Goal: Information Seeking & Learning: Learn about a topic

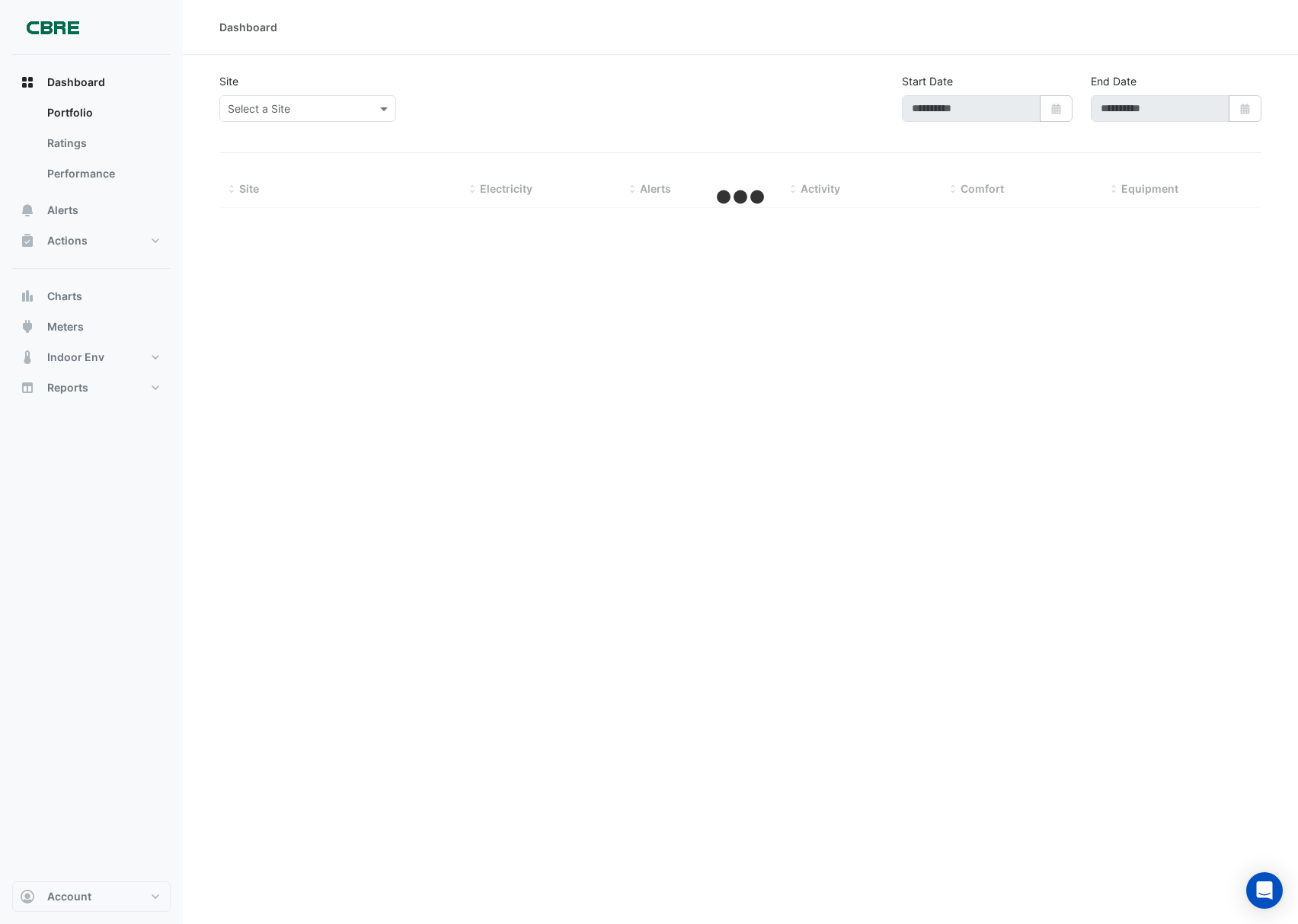
select select "***"
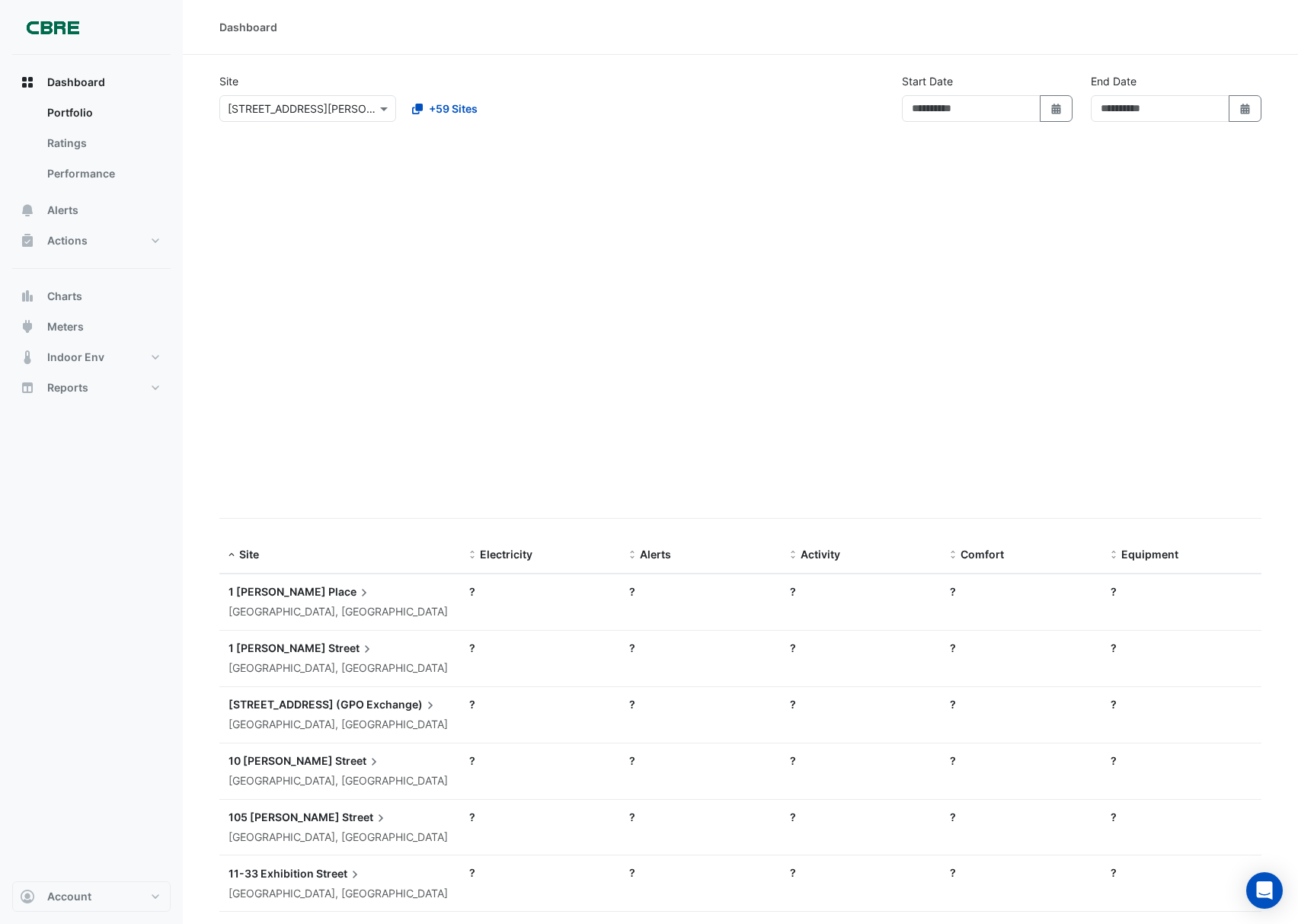
type input "**********"
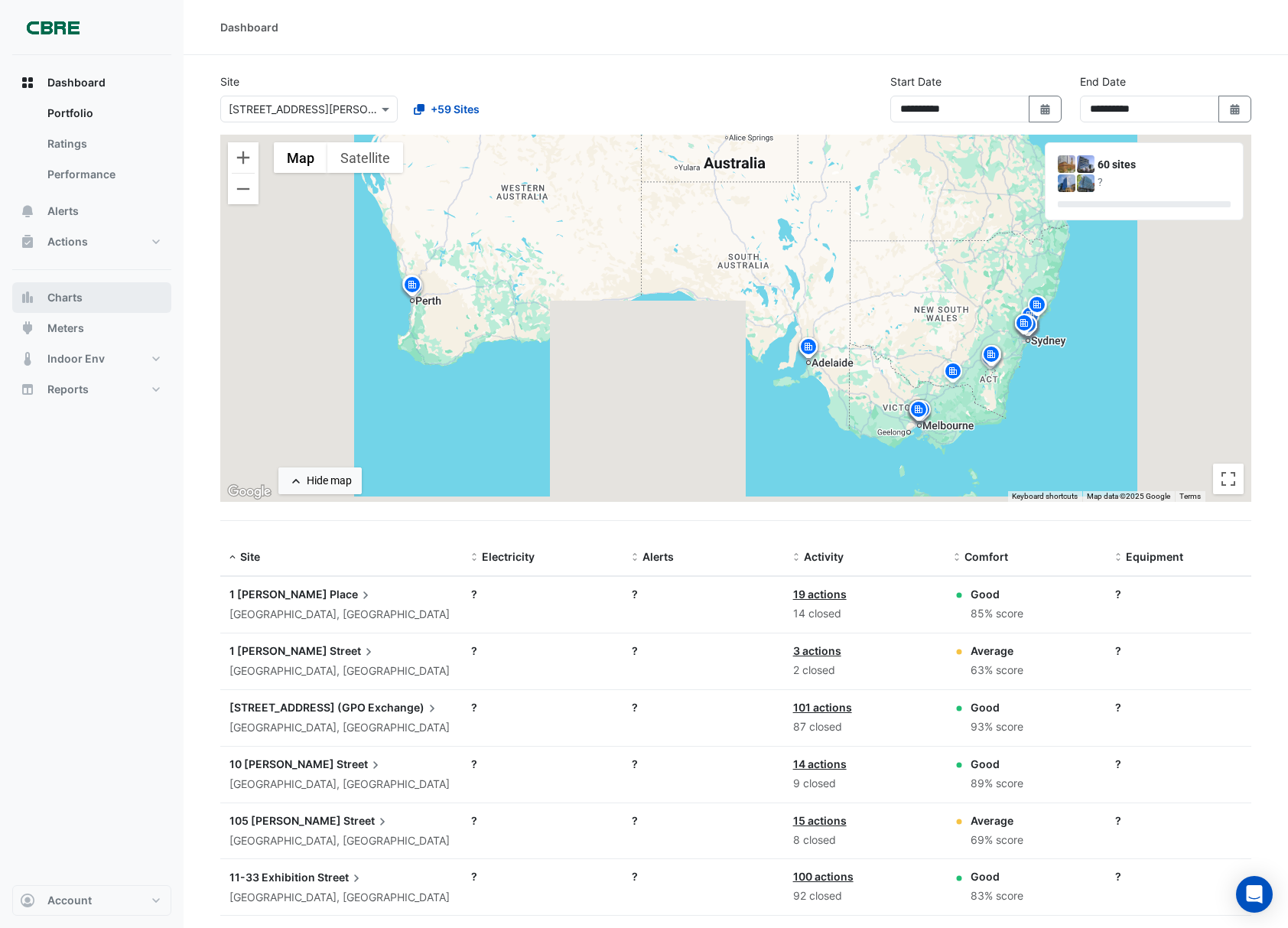
click at [76, 297] on span "Charts" at bounding box center [64, 298] width 35 height 15
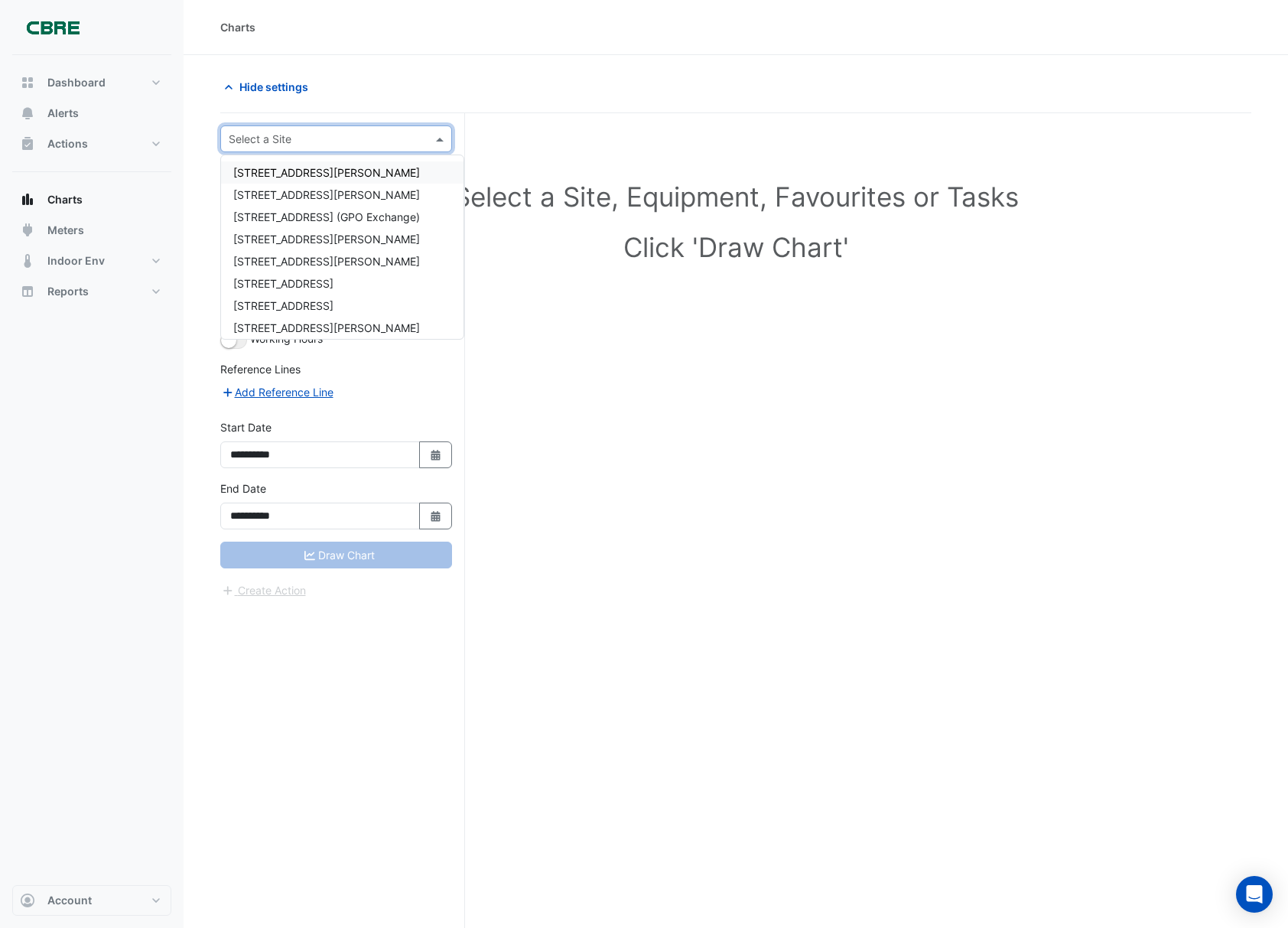
click at [313, 141] on input "text" at bounding box center [320, 140] width 184 height 16
click at [292, 190] on span "[STREET_ADDRESS][PERSON_NAME]" at bounding box center [327, 194] width 187 height 13
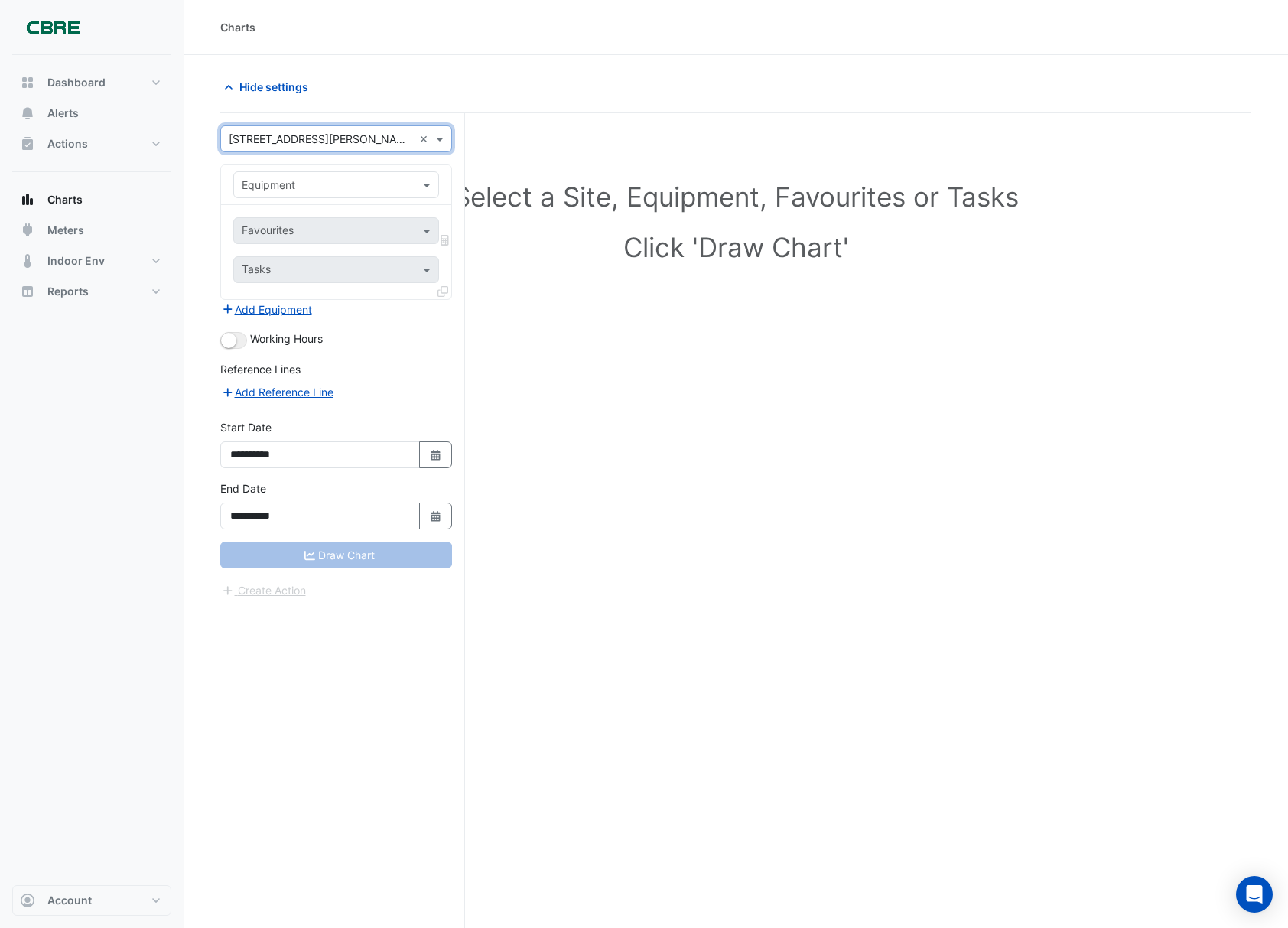
click at [311, 191] on input "text" at bounding box center [320, 185] width 158 height 16
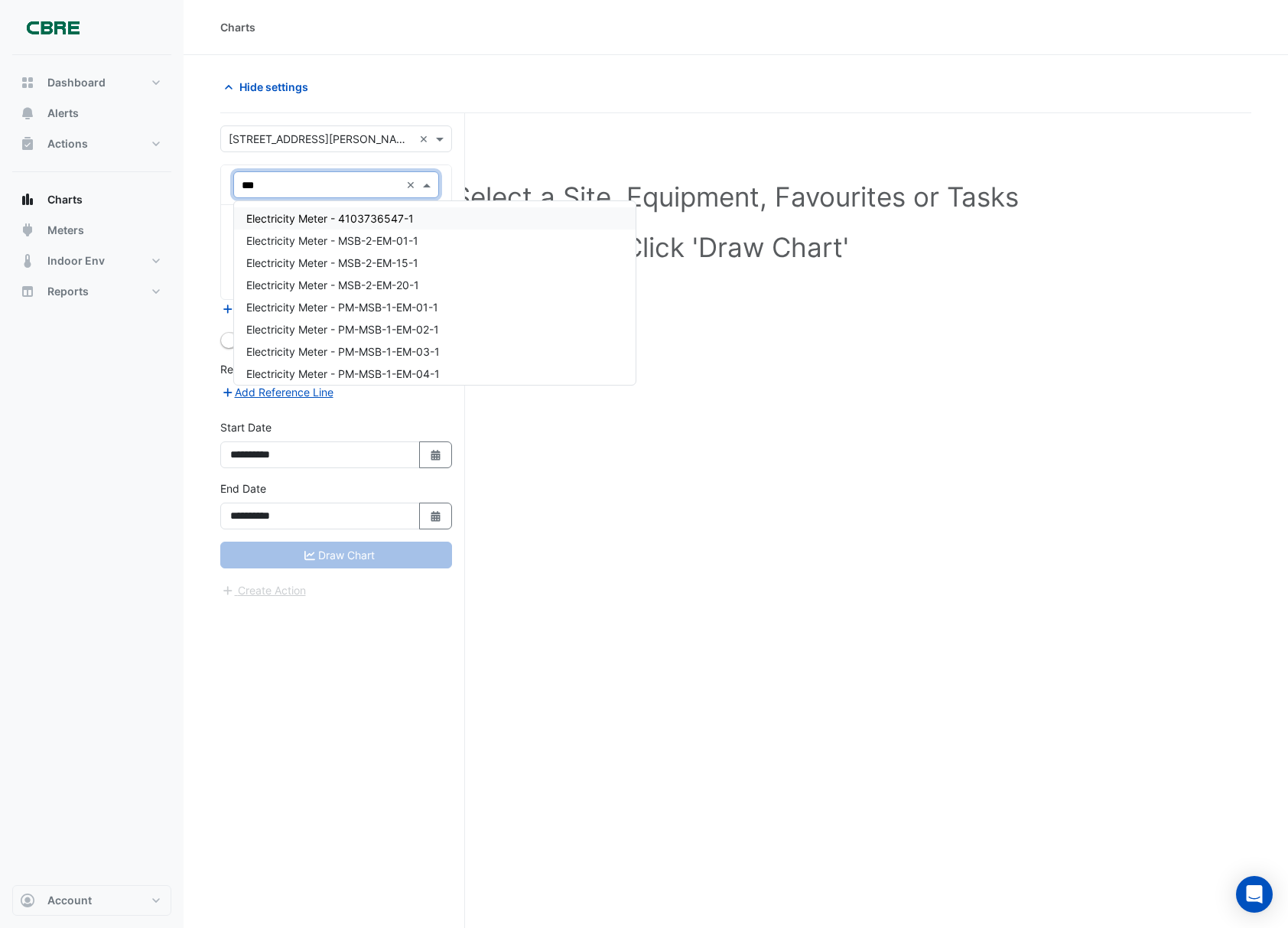
type input "****"
click at [386, 218] on span "Electricity Meter - 4103736547-1" at bounding box center [330, 218] width 168 height 13
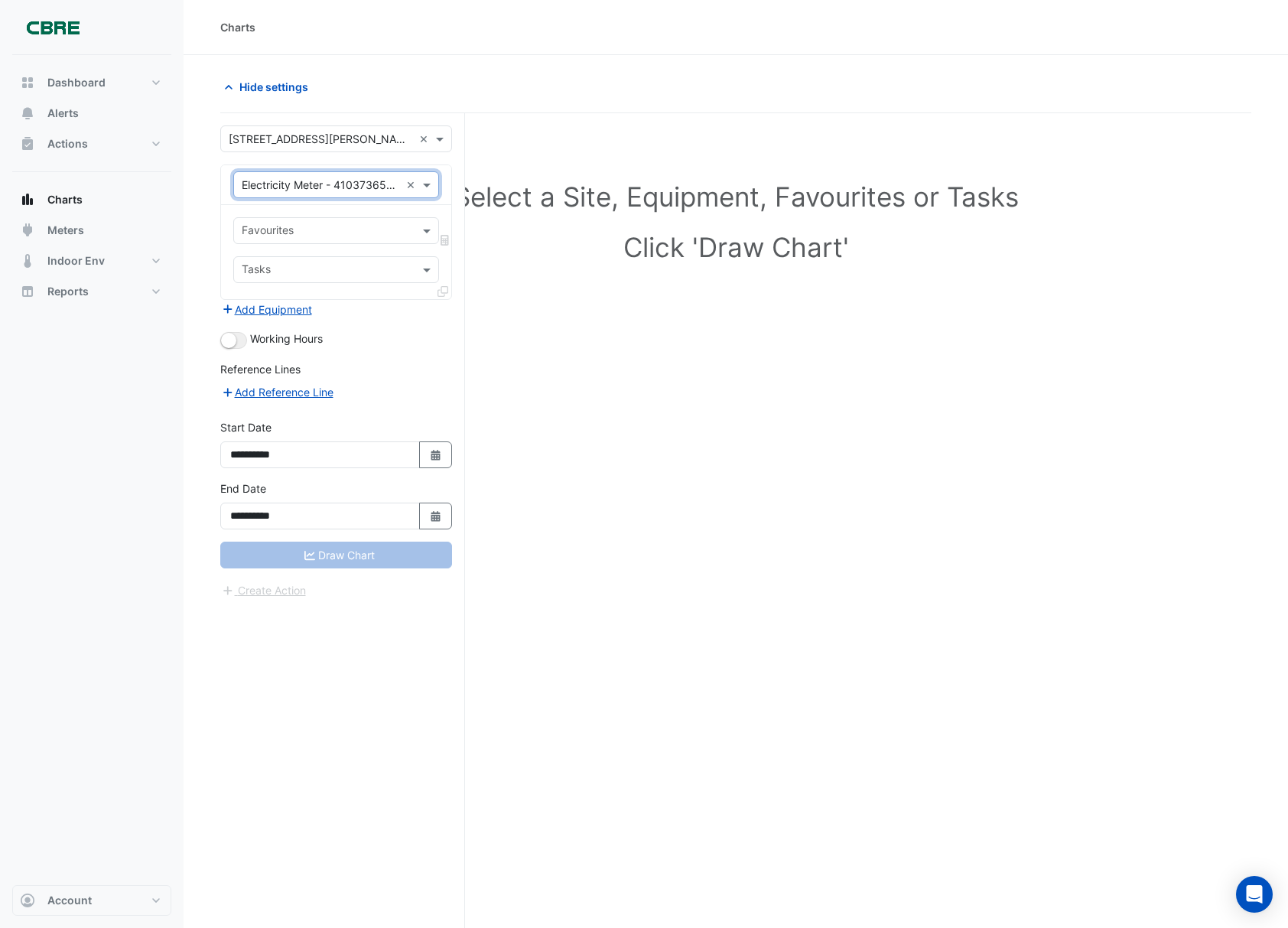
click at [325, 235] on input "text" at bounding box center [327, 232] width 171 height 16
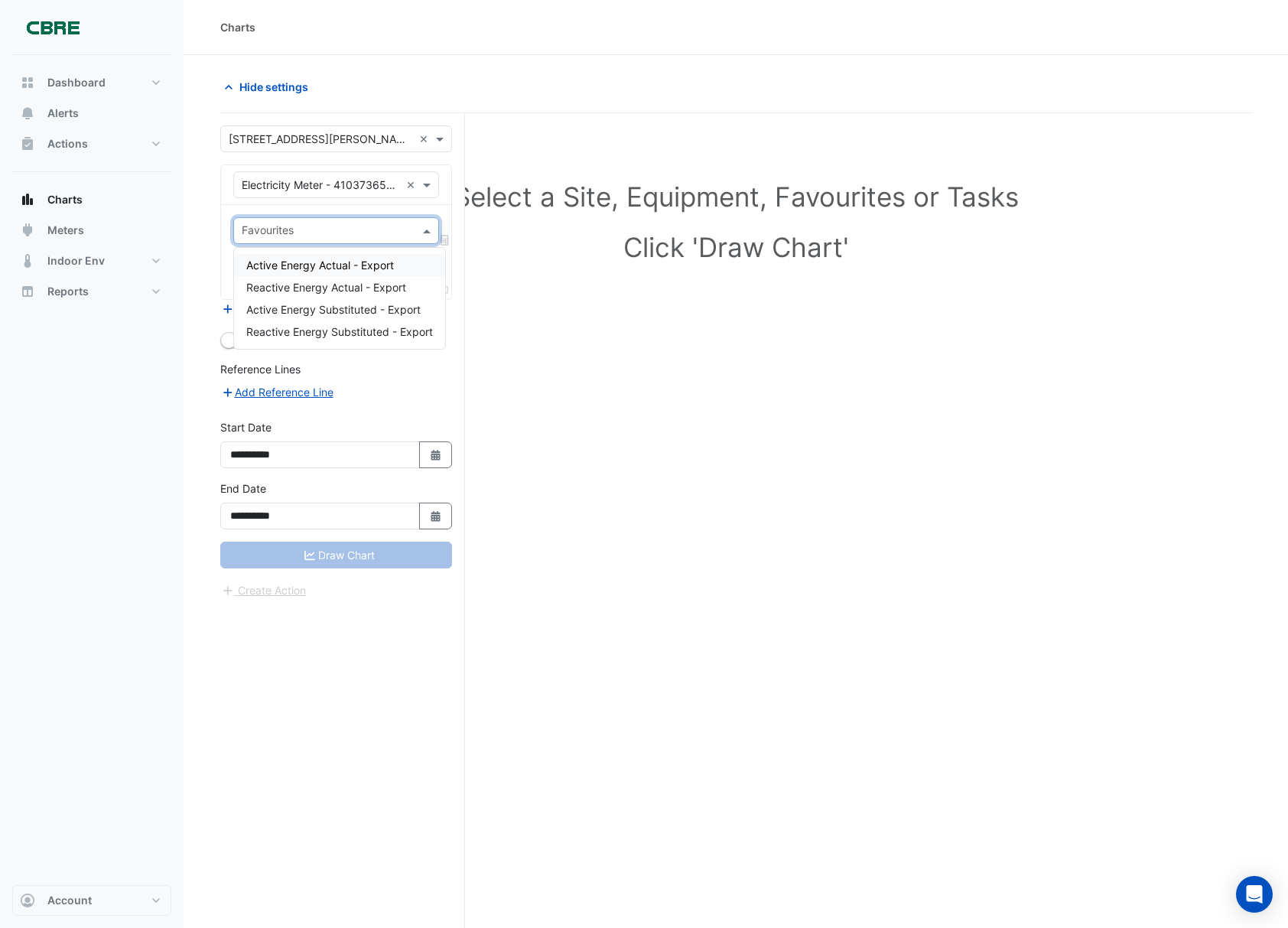
click at [319, 260] on span "Active Energy Actual - Export" at bounding box center [320, 265] width 147 height 13
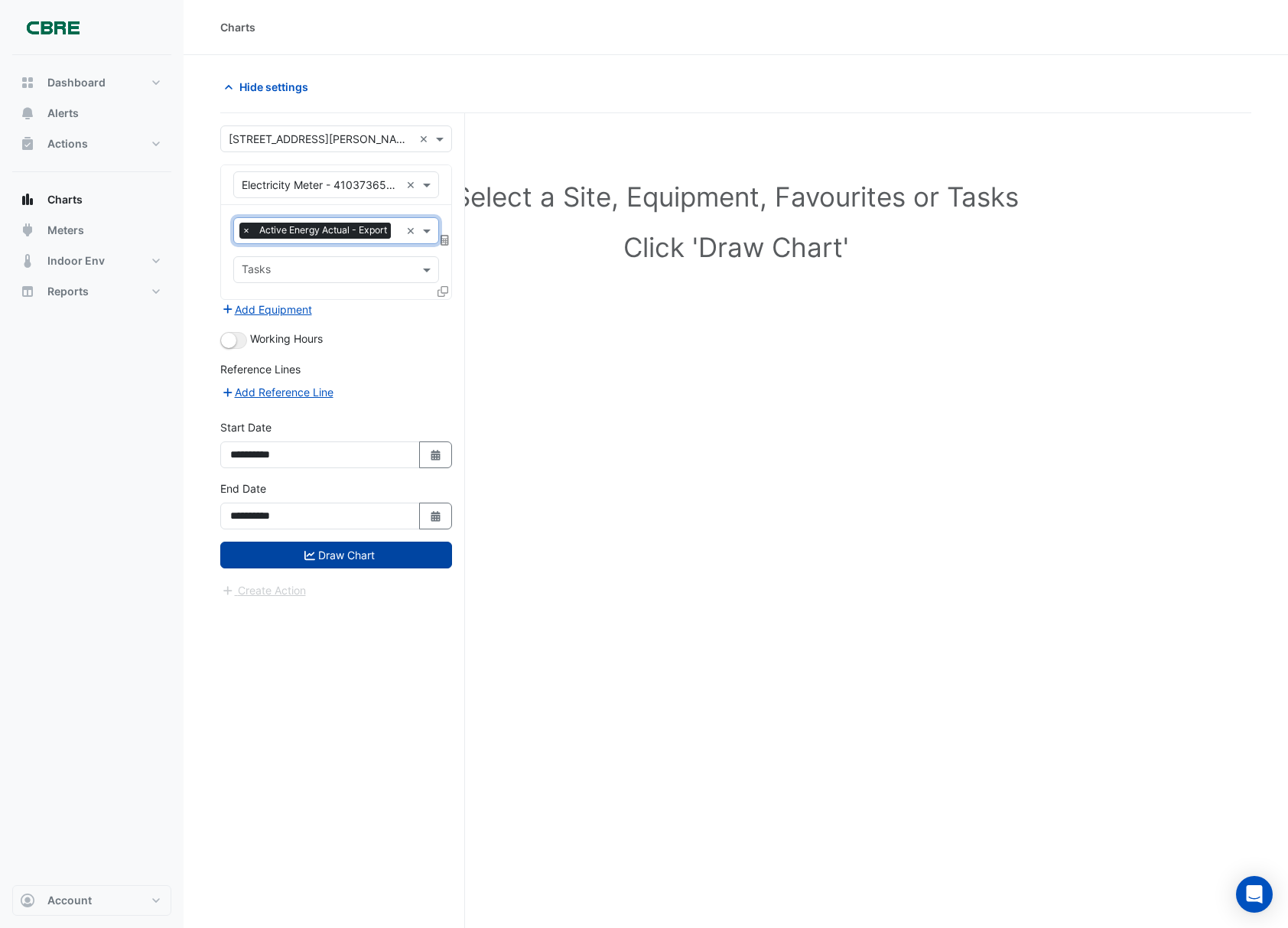
click at [335, 568] on button "Draw Chart" at bounding box center [335, 555] width 232 height 27
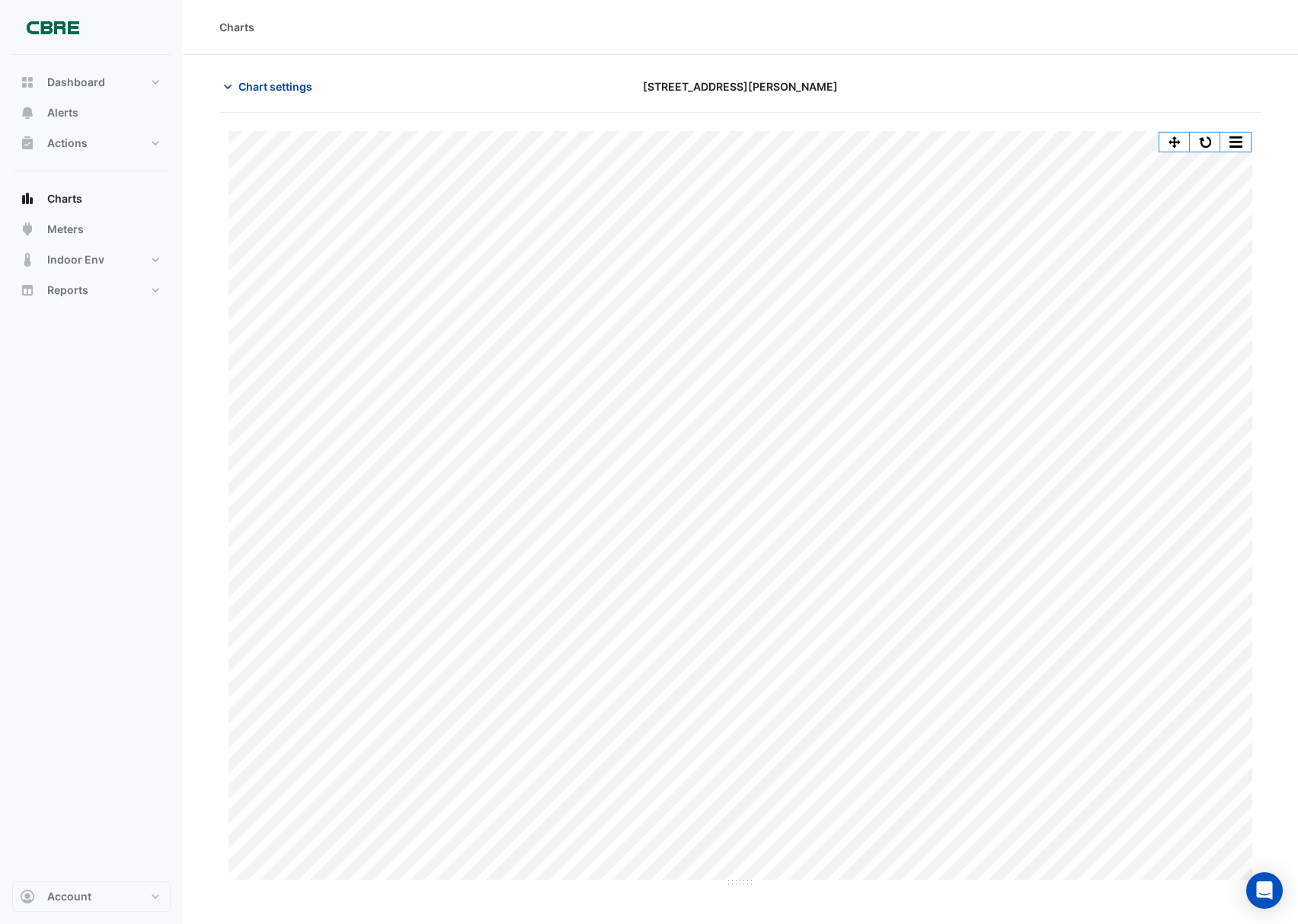
click at [274, 89] on span "Chart settings" at bounding box center [275, 86] width 74 height 16
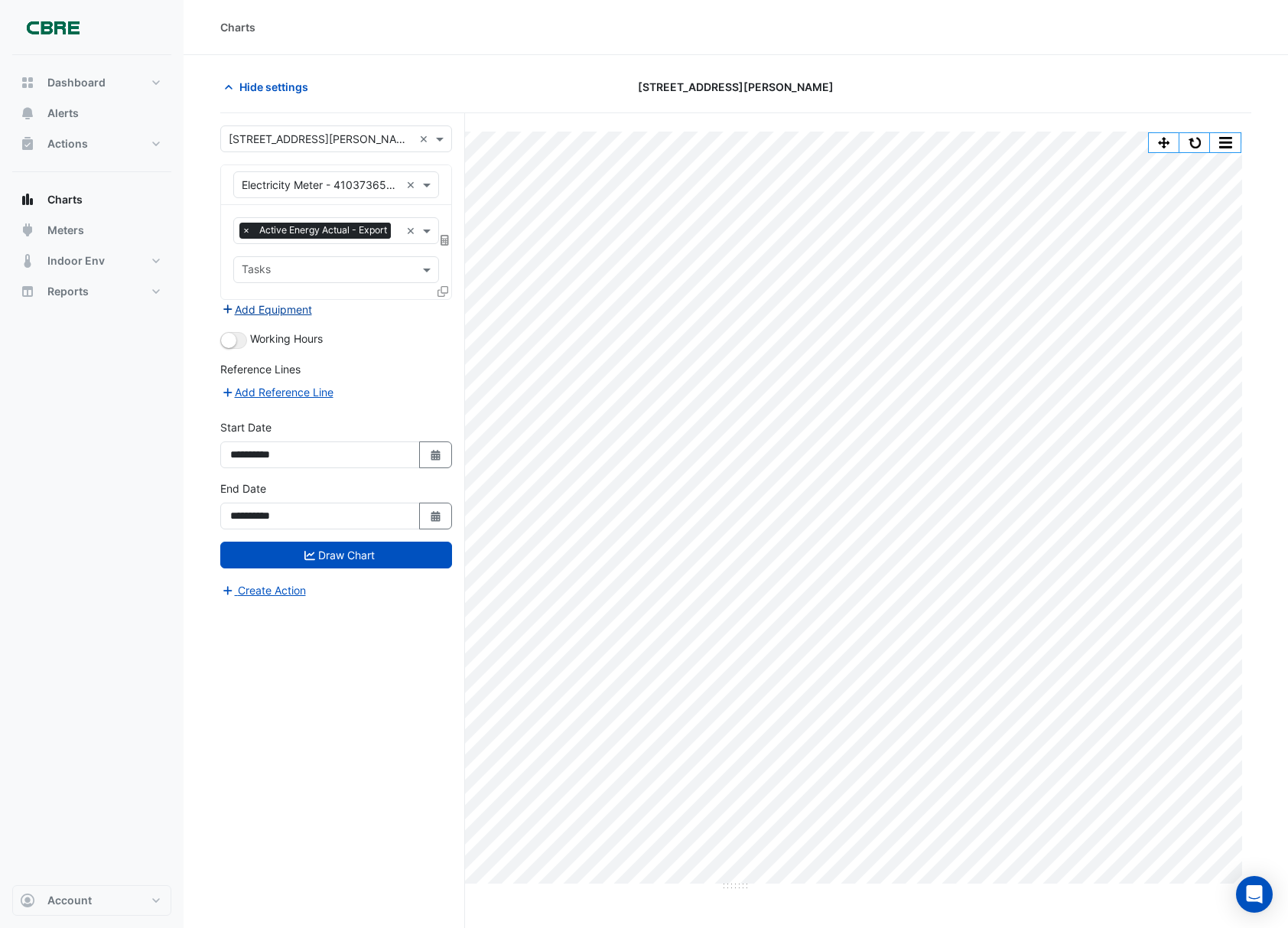
click at [283, 318] on button "Add Equipment" at bounding box center [266, 309] width 92 height 18
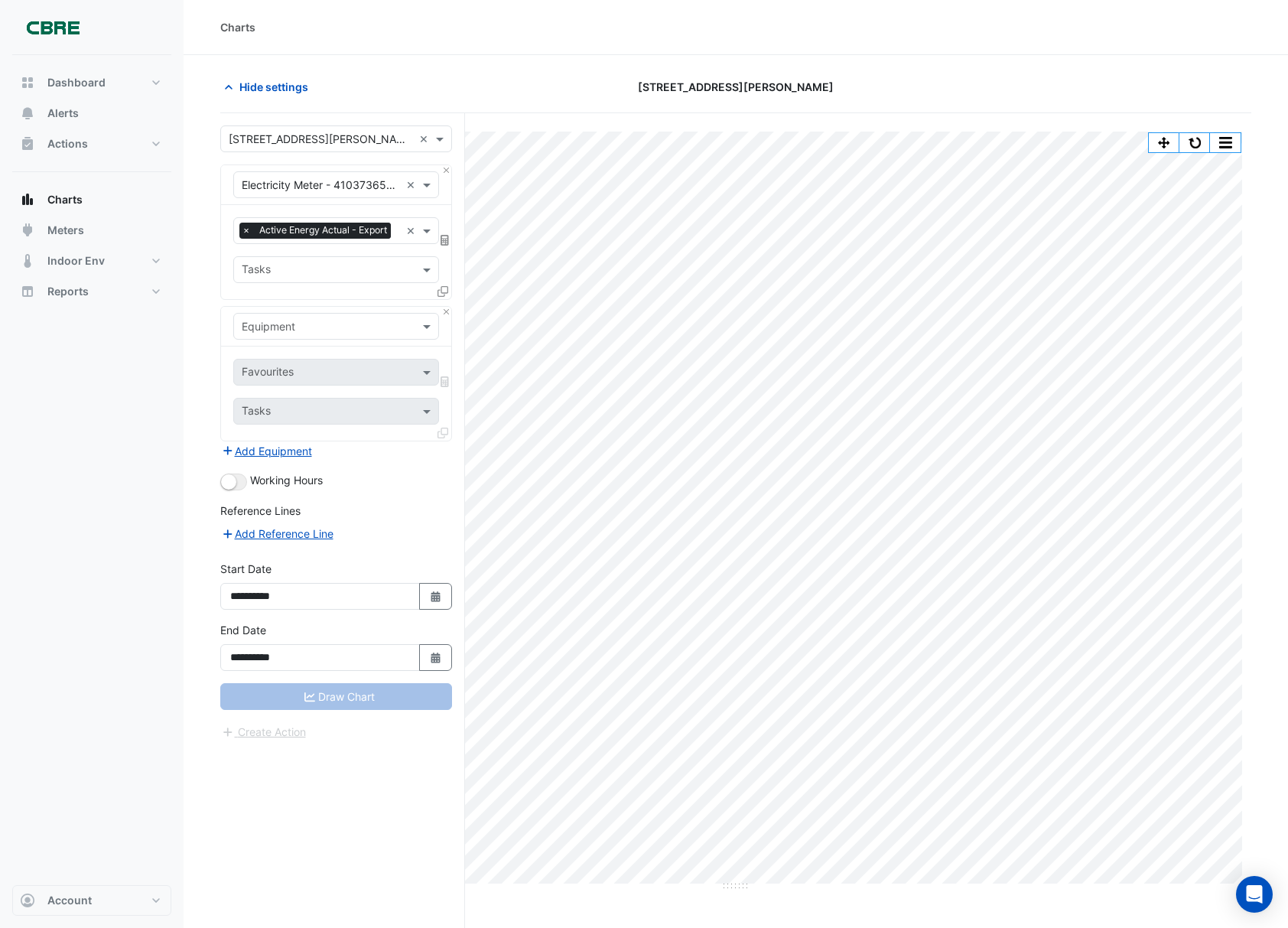
click at [413, 335] on div at bounding box center [335, 326] width 205 height 18
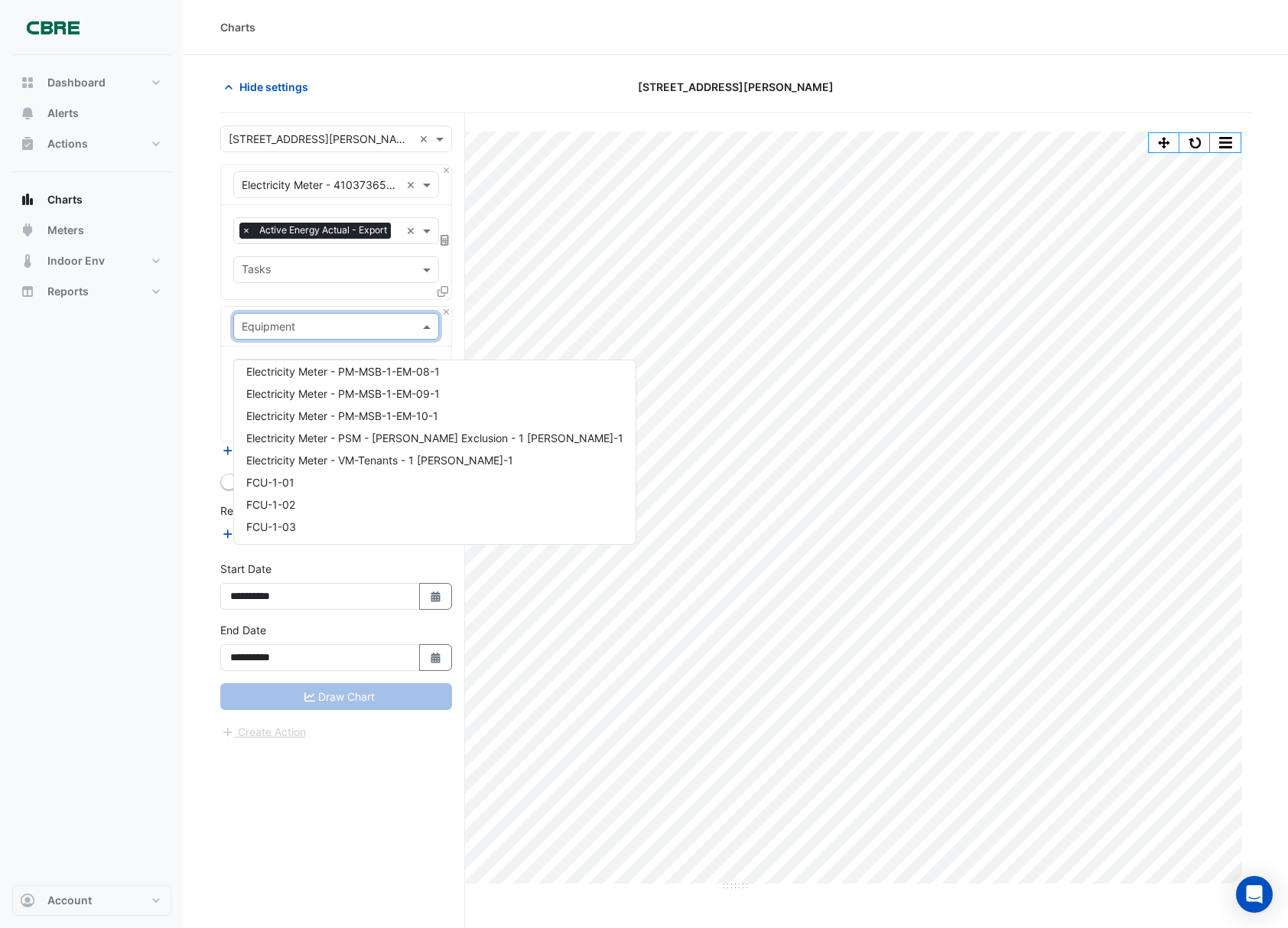
scroll to position [11301, 0]
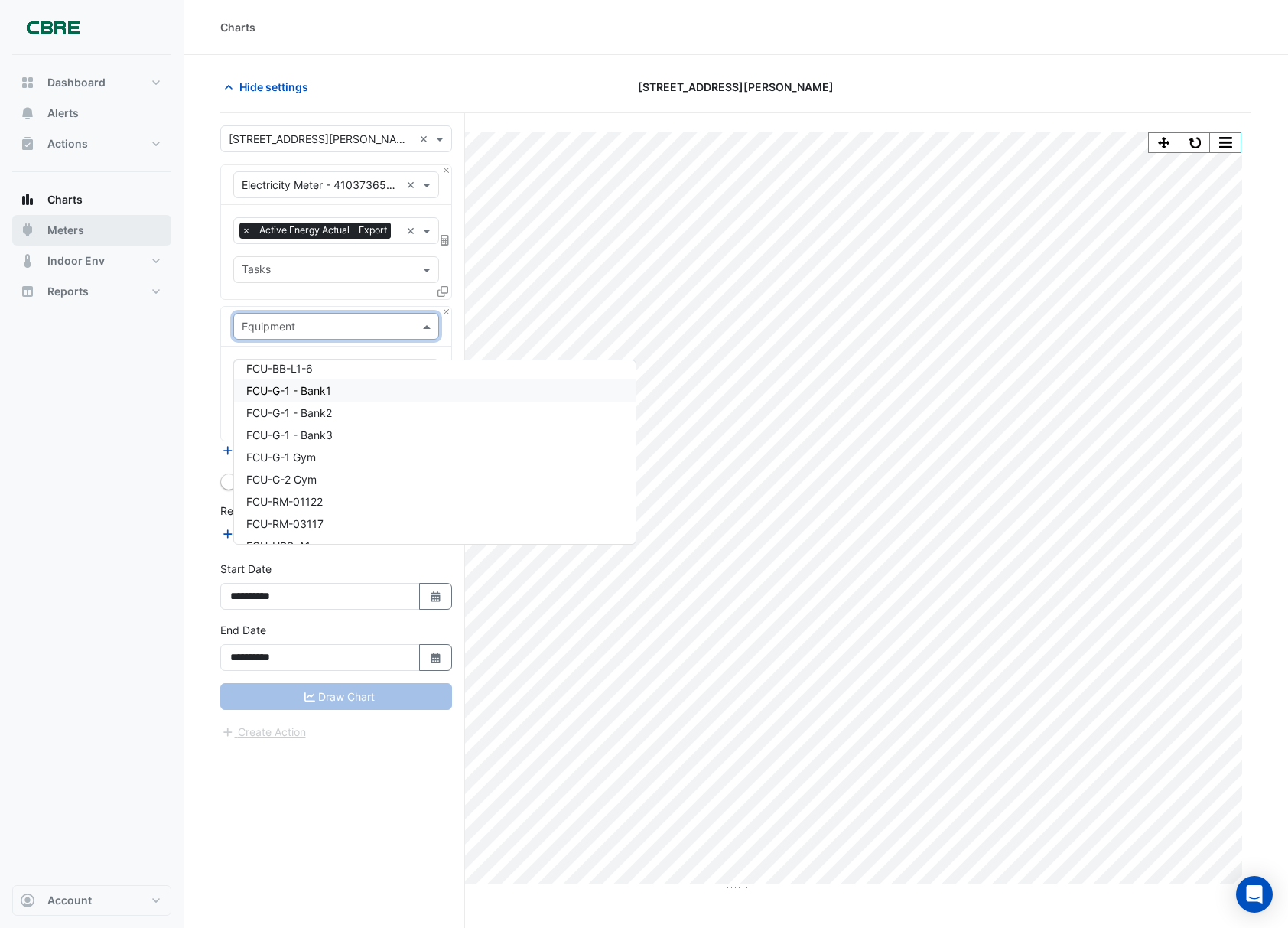
click at [58, 228] on span "Meters" at bounding box center [65, 230] width 37 height 15
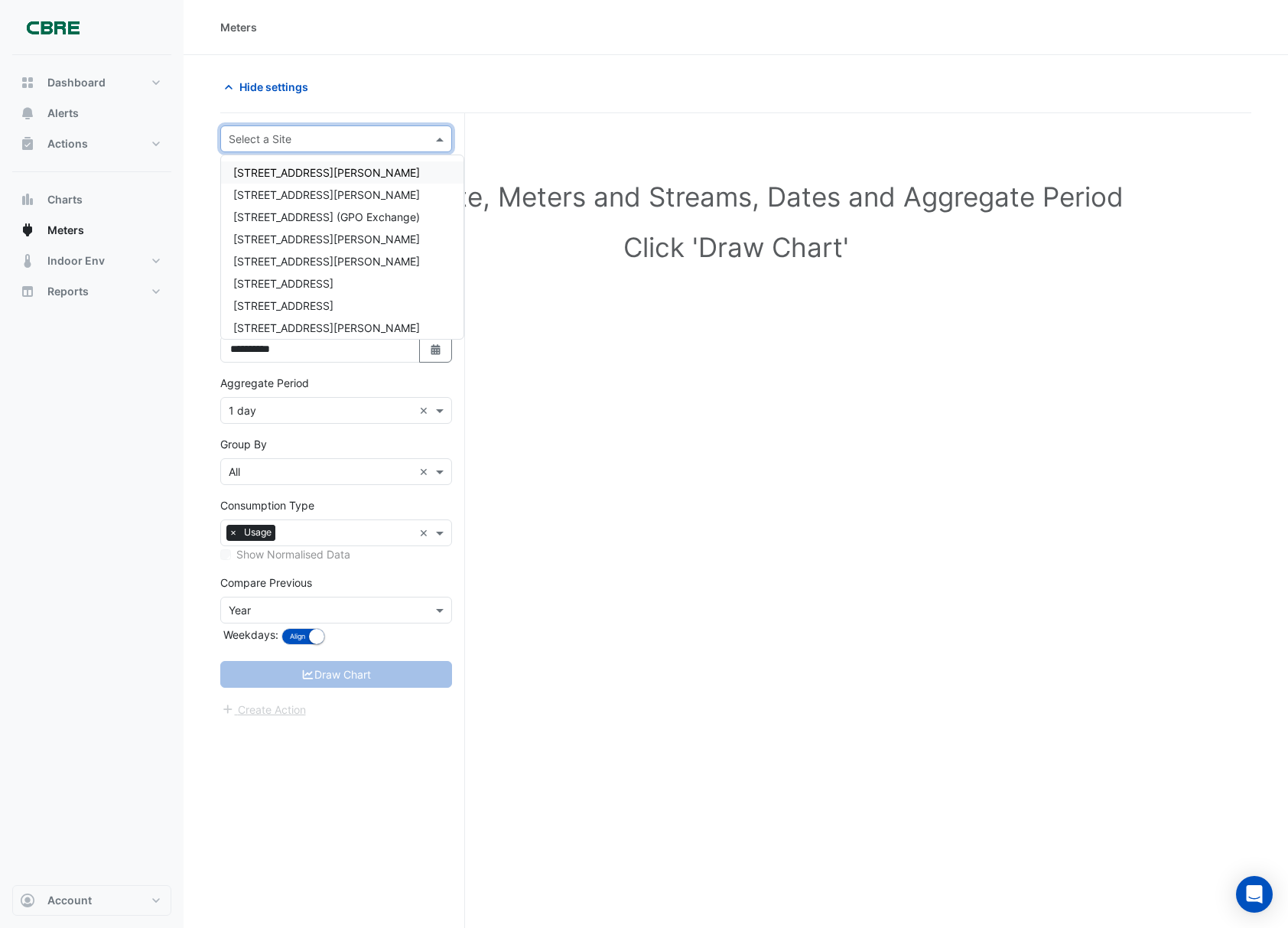
click at [338, 148] on div "Select a Site" at bounding box center [335, 139] width 232 height 27
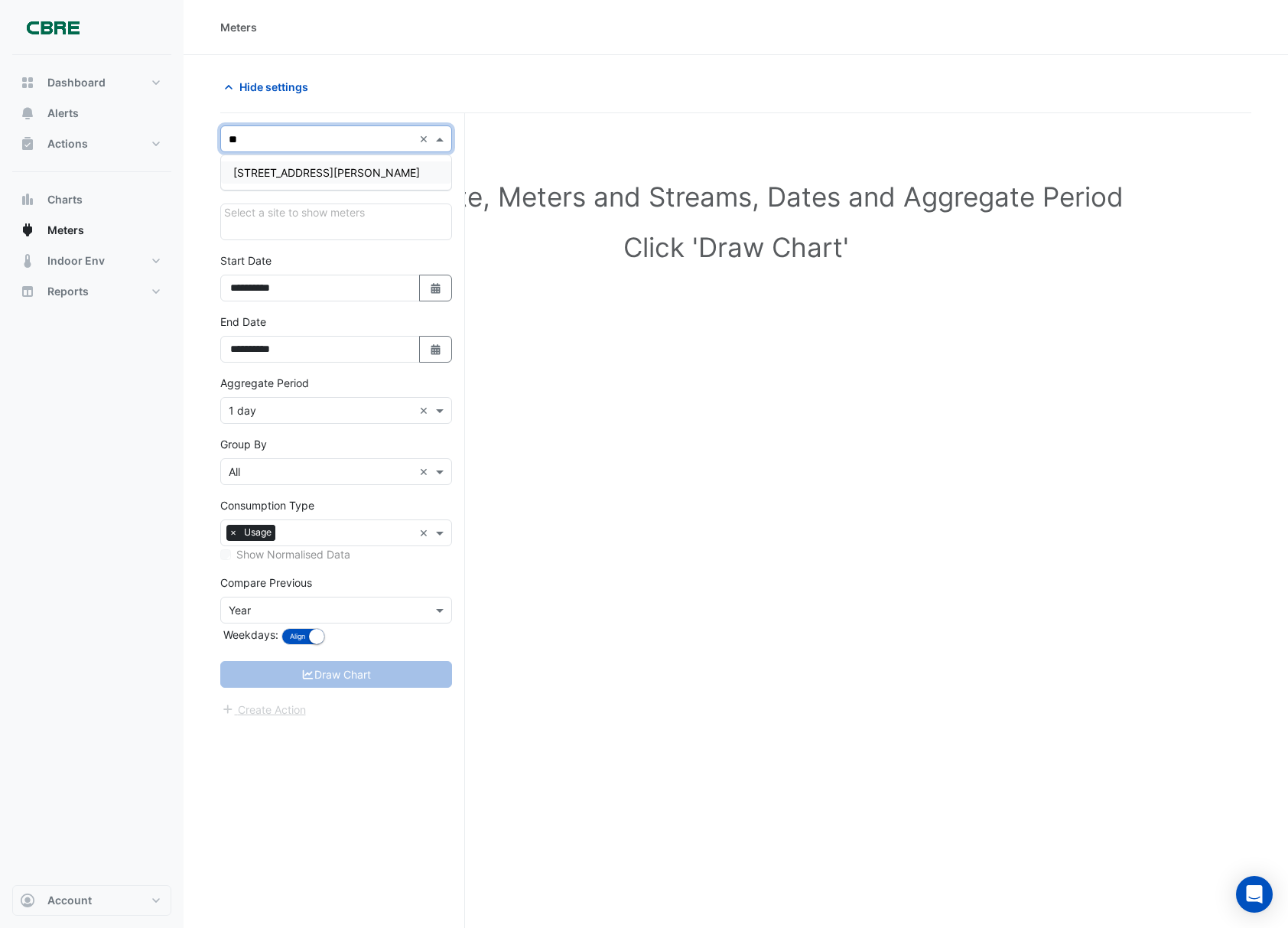
type input "***"
click at [321, 179] on div "[STREET_ADDRESS][PERSON_NAME]" at bounding box center [335, 173] width 230 height 22
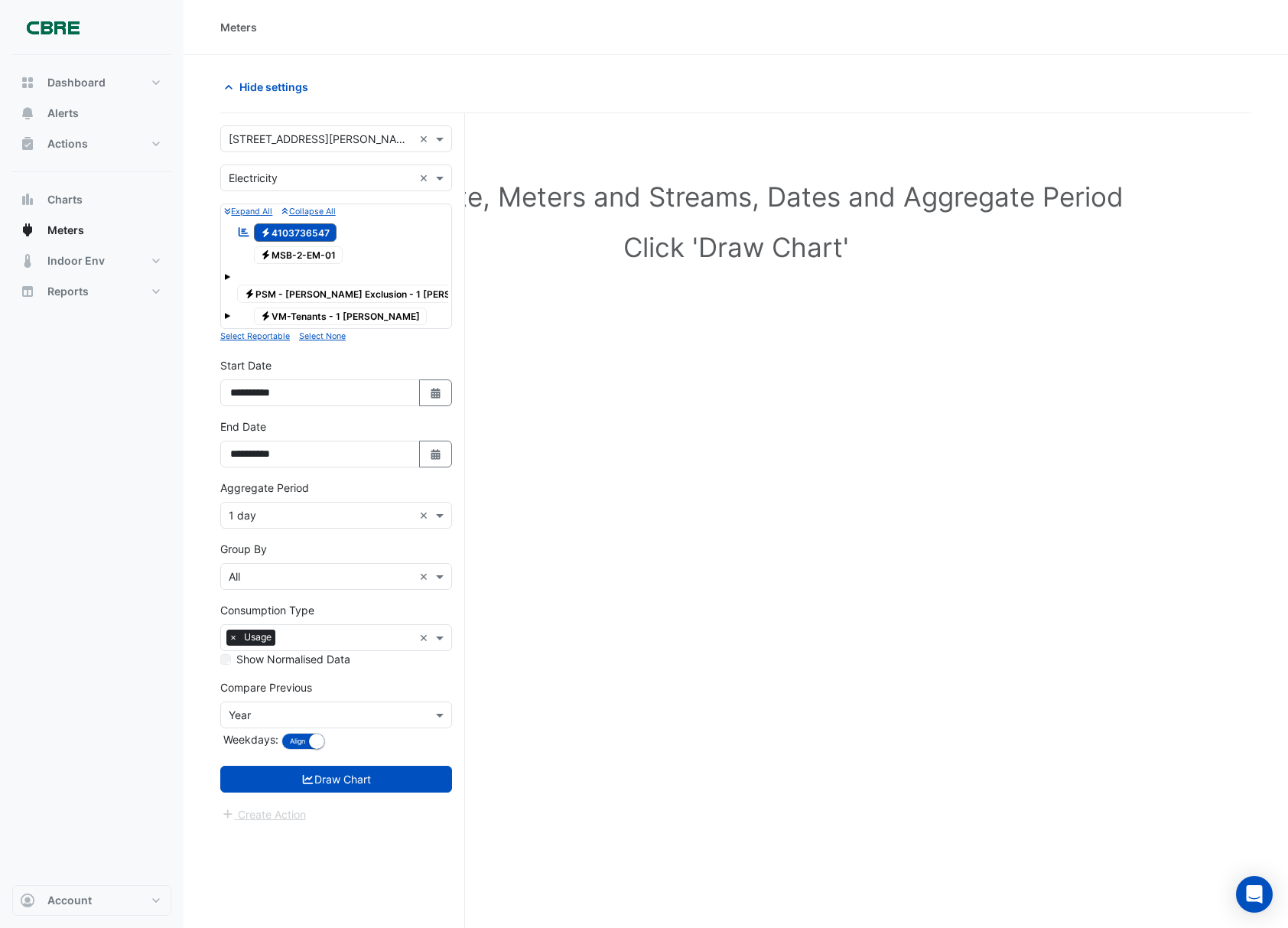
click at [227, 277] on span at bounding box center [227, 277] width 6 height 6
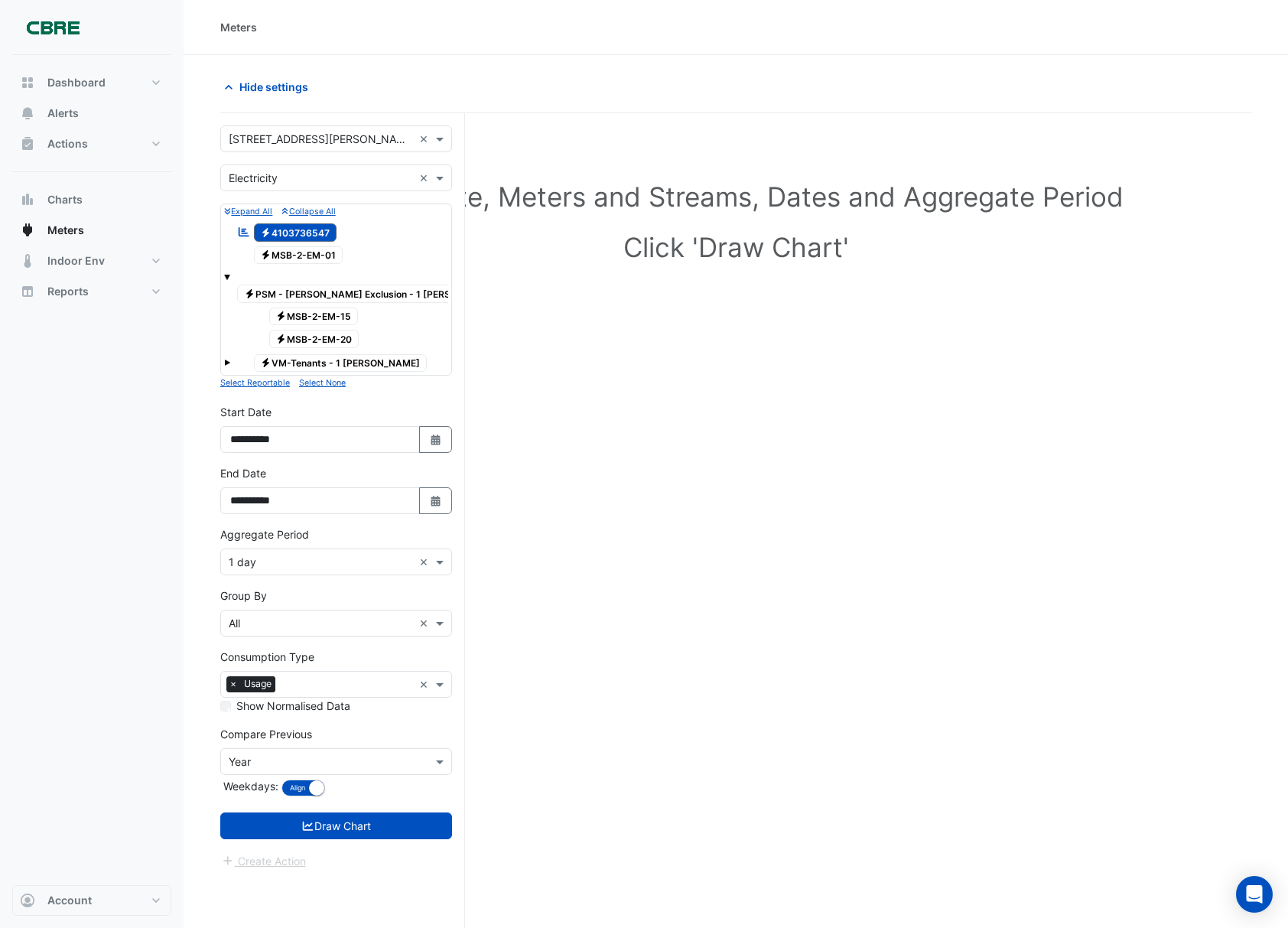
click at [227, 277] on span at bounding box center [227, 277] width 6 height 6
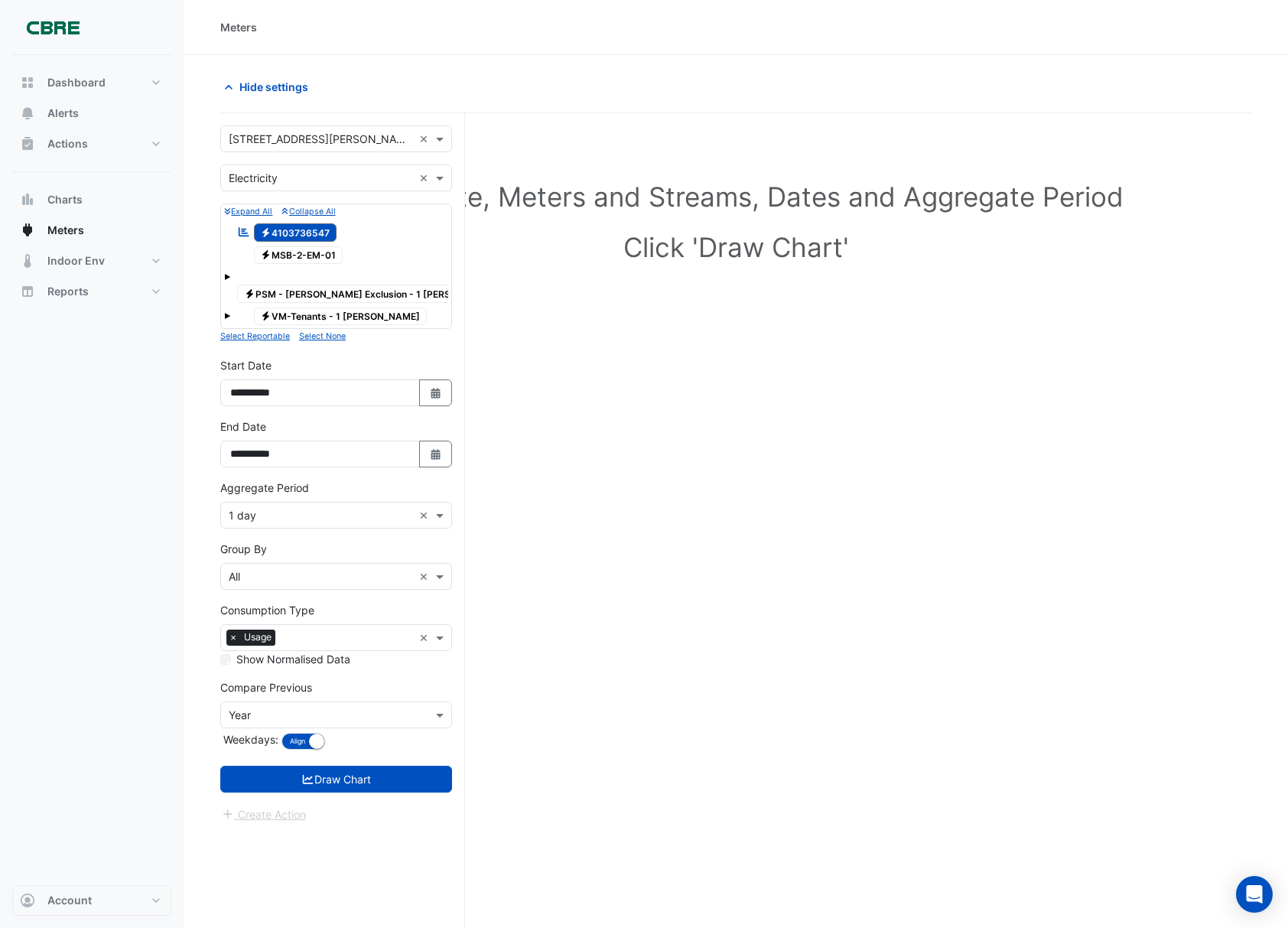
click at [298, 257] on span "Electricity MSB-2-EM-01" at bounding box center [299, 255] width 90 height 18
click at [291, 284] on span "Electricity PSM - [PERSON_NAME] Exclusion - 1 [PERSON_NAME]" at bounding box center [371, 293] width 270 height 18
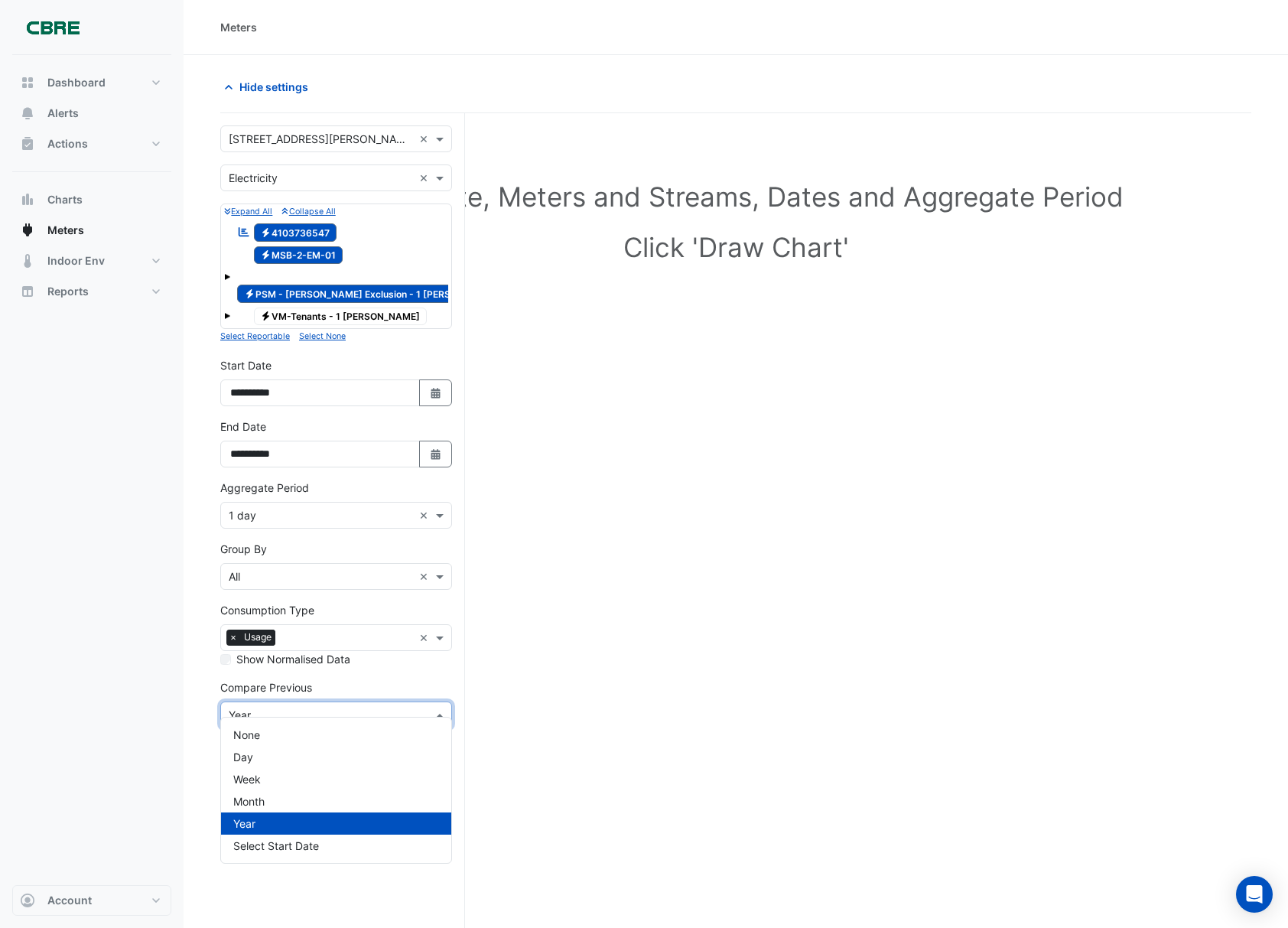
click at [353, 708] on input "text" at bounding box center [320, 716] width 184 height 16
click at [466, 519] on div "Select Site, Meters and Streams, Dates and Aggregate Period Click 'Draw Chart'" at bounding box center [735, 559] width 1031 height 854
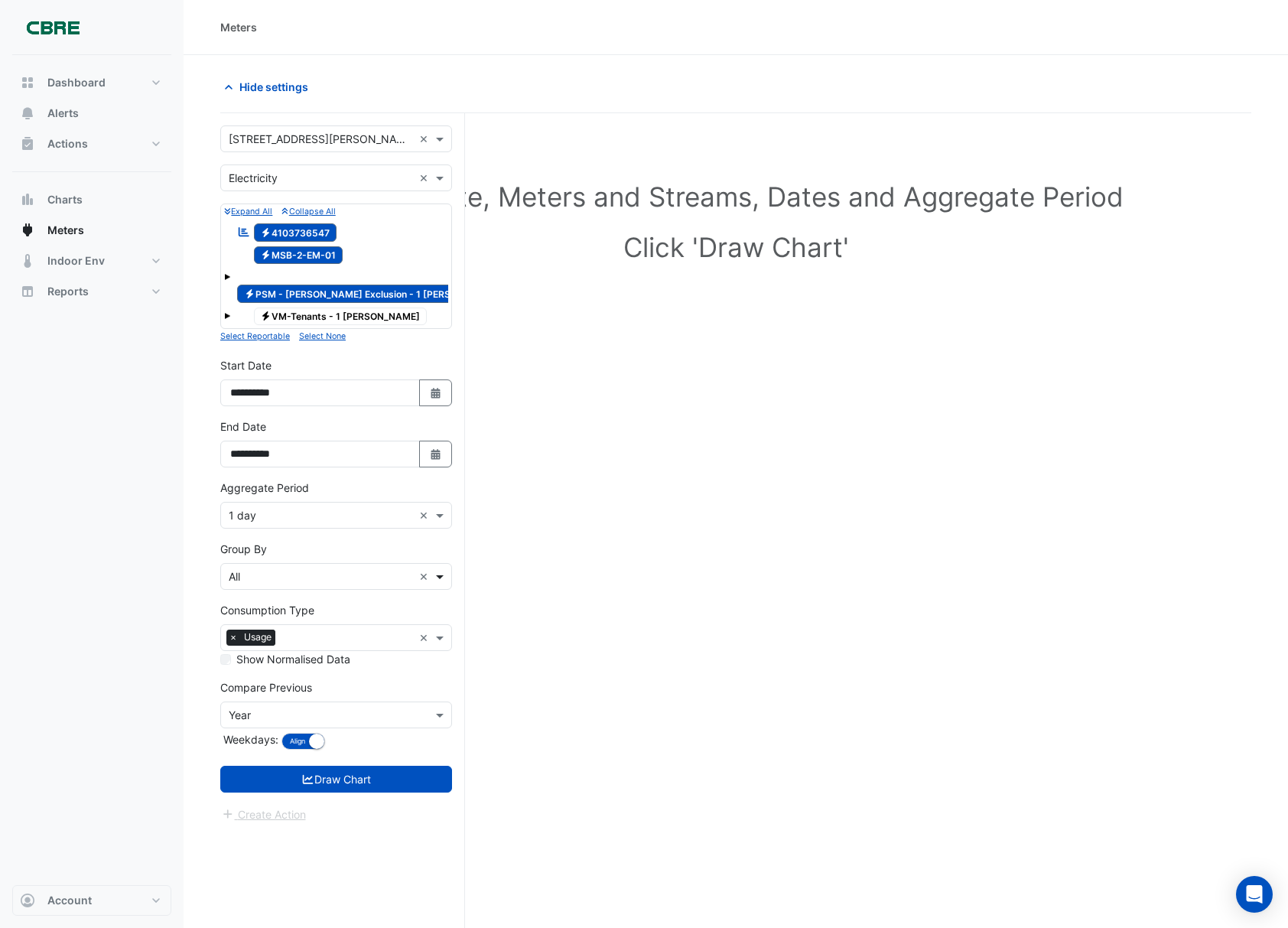
click at [433, 568] on span at bounding box center [442, 576] width 19 height 16
click at [298, 614] on div "Meter" at bounding box center [335, 618] width 230 height 22
click at [352, 765] on button "Draw Chart" at bounding box center [335, 778] width 232 height 27
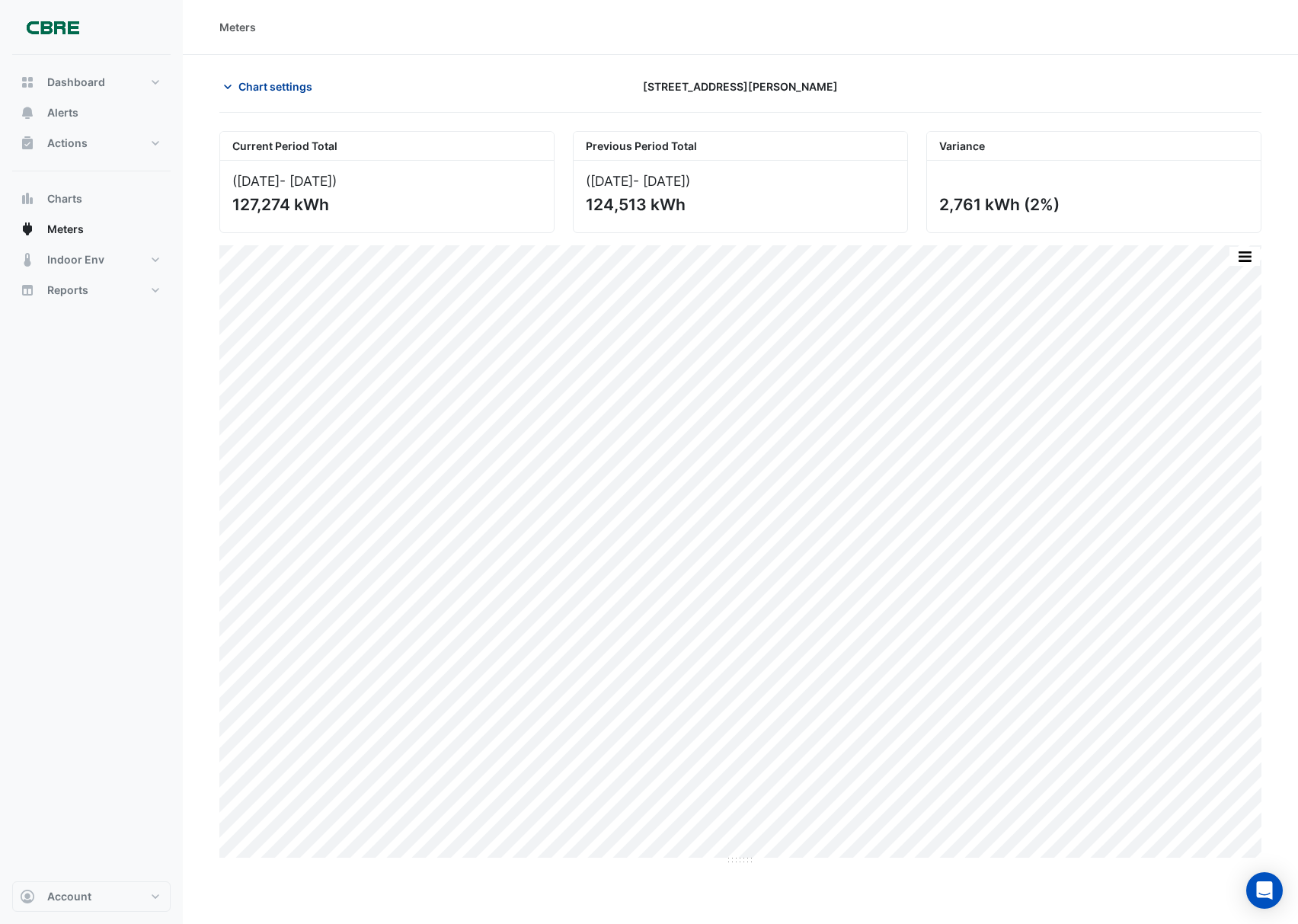
click at [281, 86] on span "Chart settings" at bounding box center [275, 86] width 74 height 16
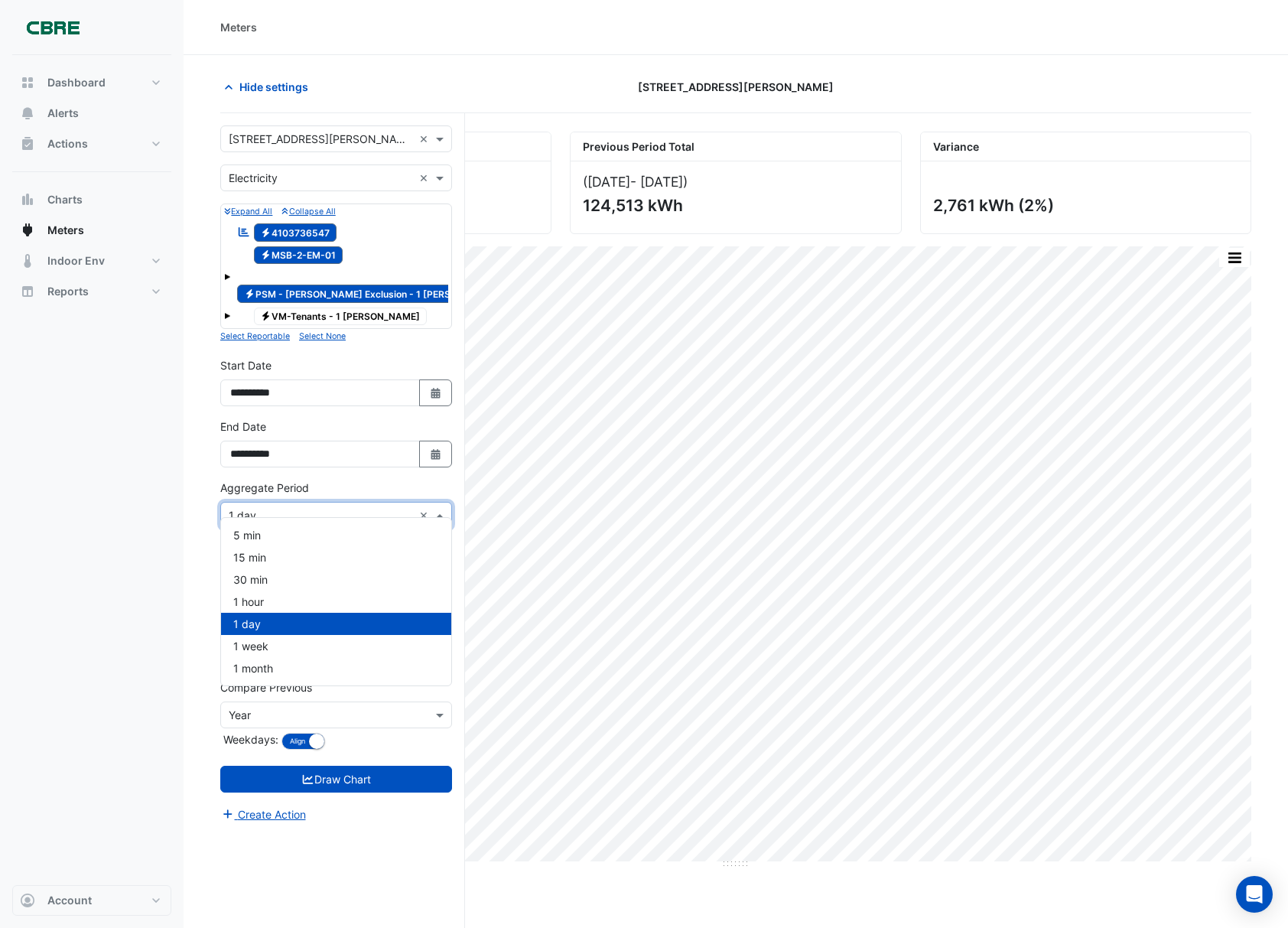
click at [297, 508] on input "text" at bounding box center [320, 515] width 184 height 16
click at [261, 550] on span "15 min" at bounding box center [250, 556] width 33 height 13
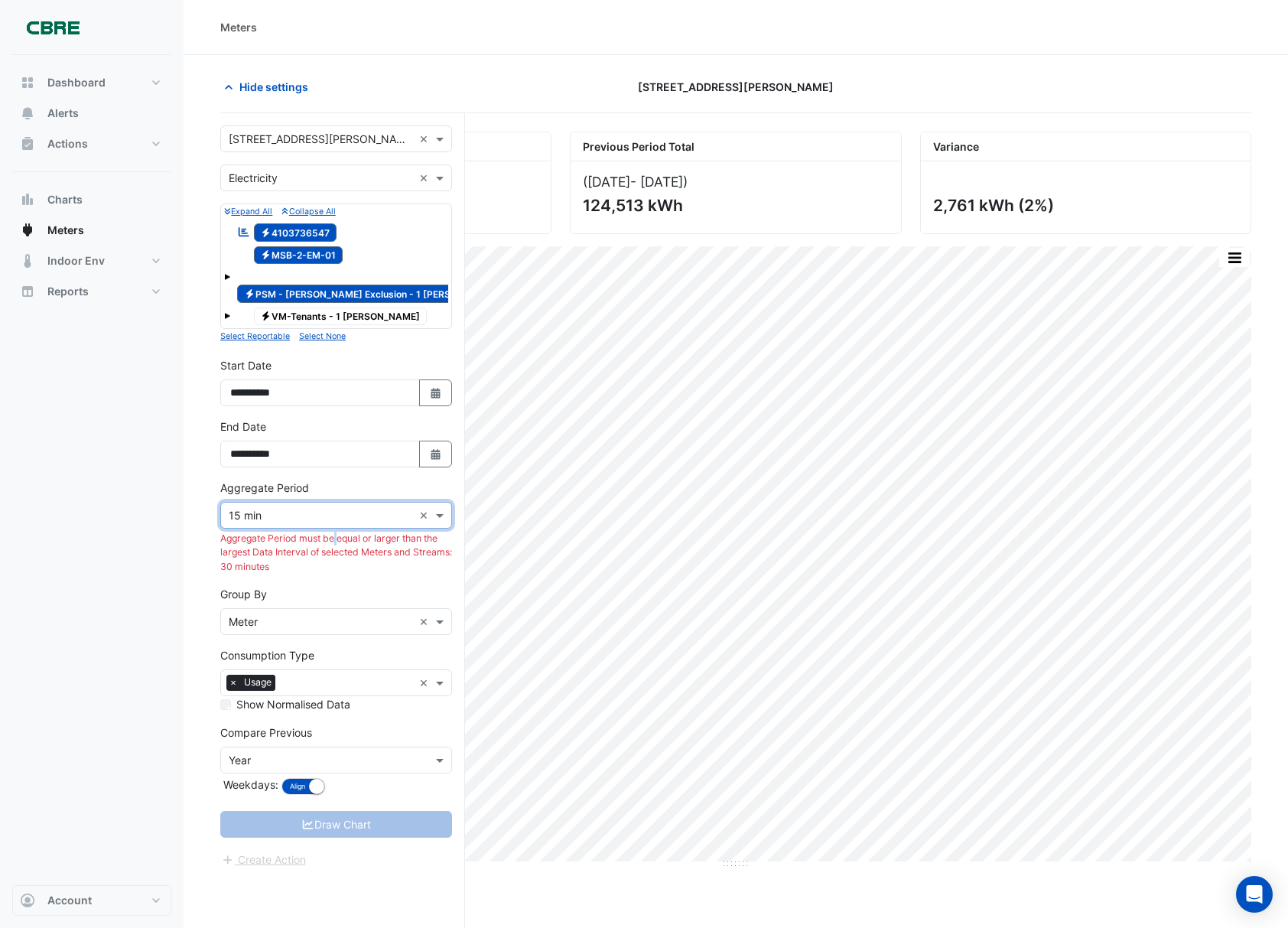
click at [305, 517] on div "Aggregate Period Aggregate Period × 15 min × Aggregate Period must be equal or …" at bounding box center [335, 526] width 232 height 94
click at [276, 509] on input "text" at bounding box center [320, 515] width 184 height 16
click at [260, 579] on span "30 min" at bounding box center [251, 579] width 34 height 13
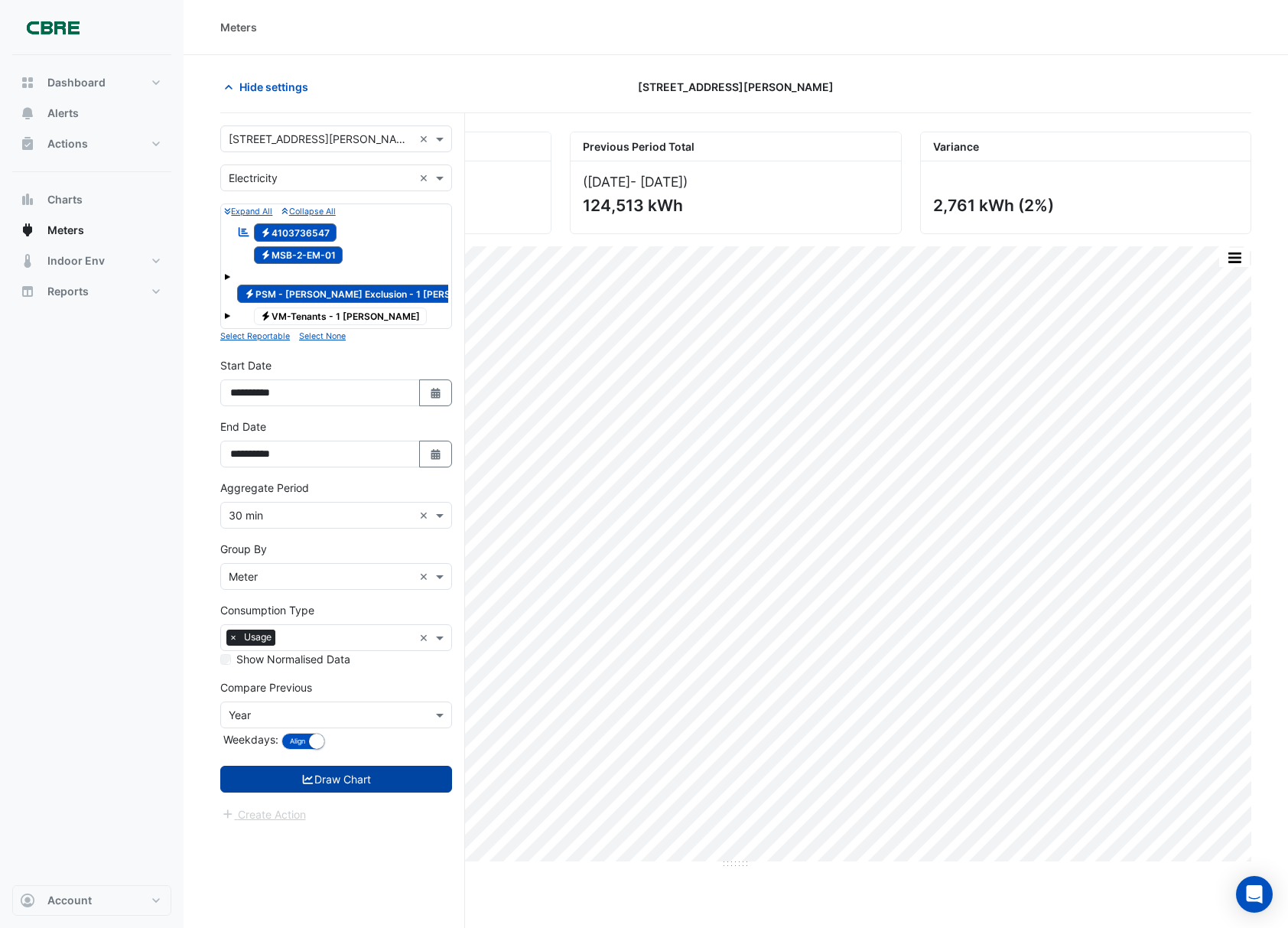
click at [329, 775] on button "Draw Chart" at bounding box center [335, 778] width 232 height 27
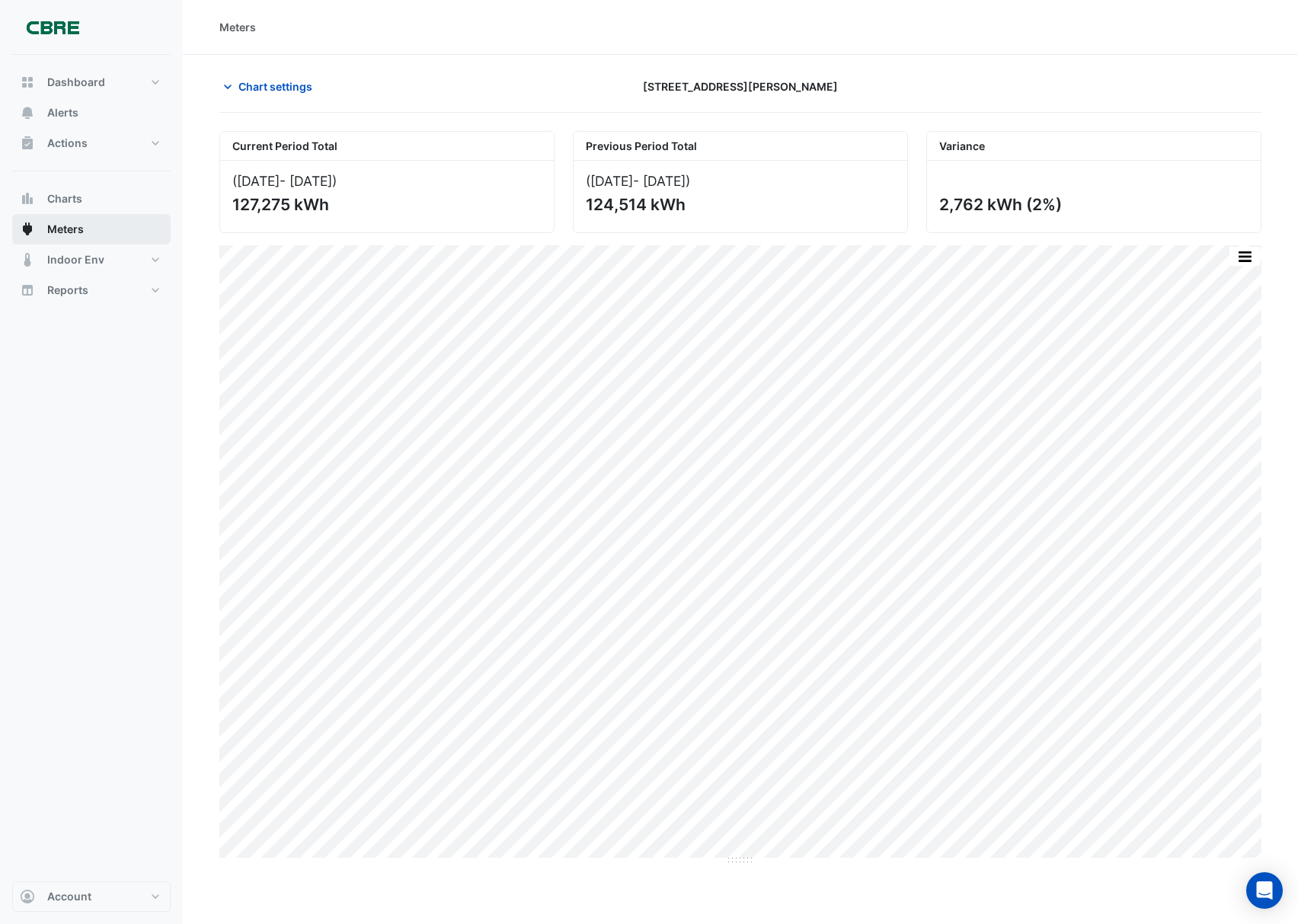
click at [125, 232] on button "Meters" at bounding box center [91, 229] width 159 height 31
click at [268, 90] on span "Chart settings" at bounding box center [275, 86] width 74 height 16
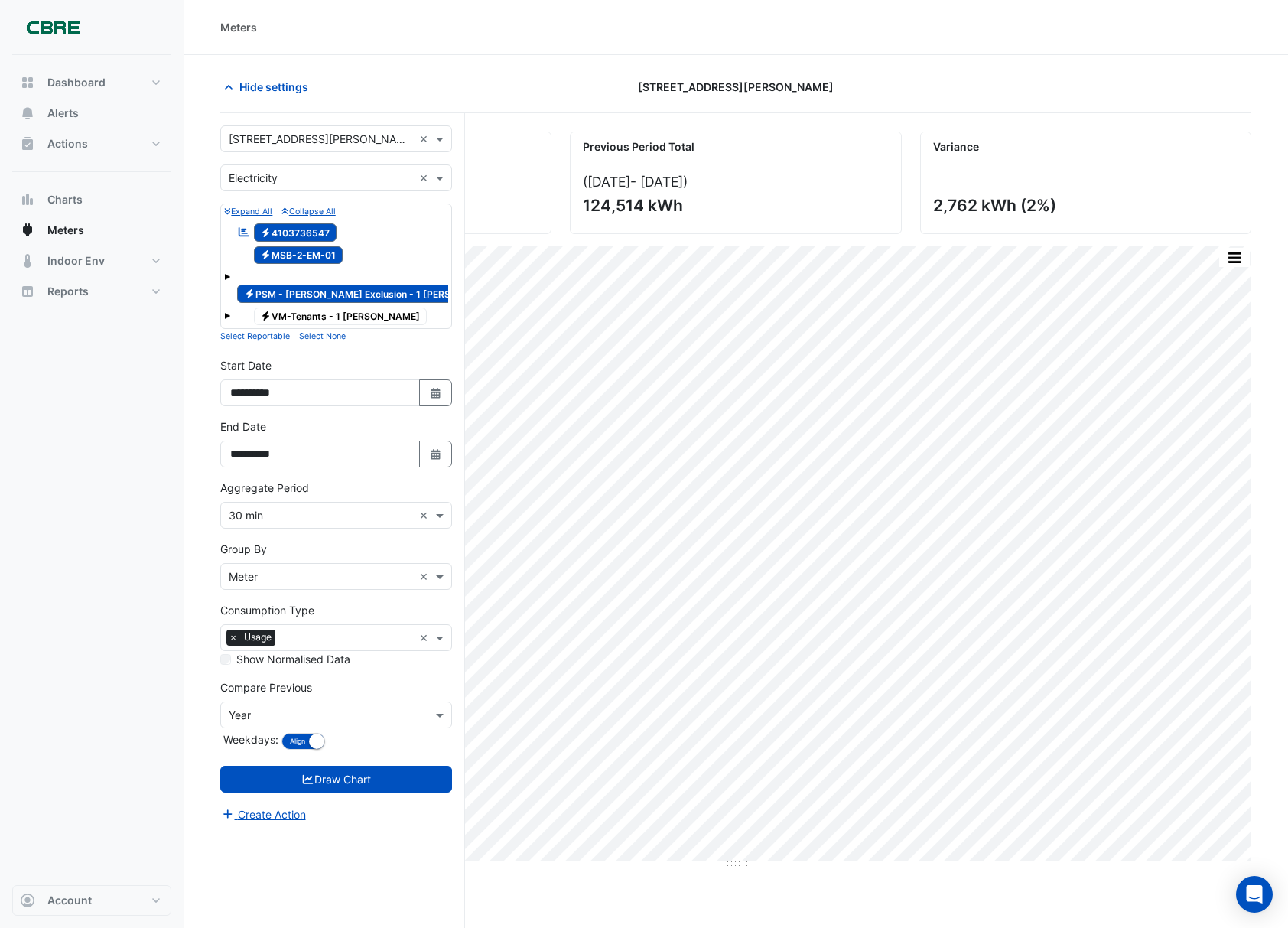
click at [278, 708] on input "text" at bounding box center [320, 716] width 184 height 16
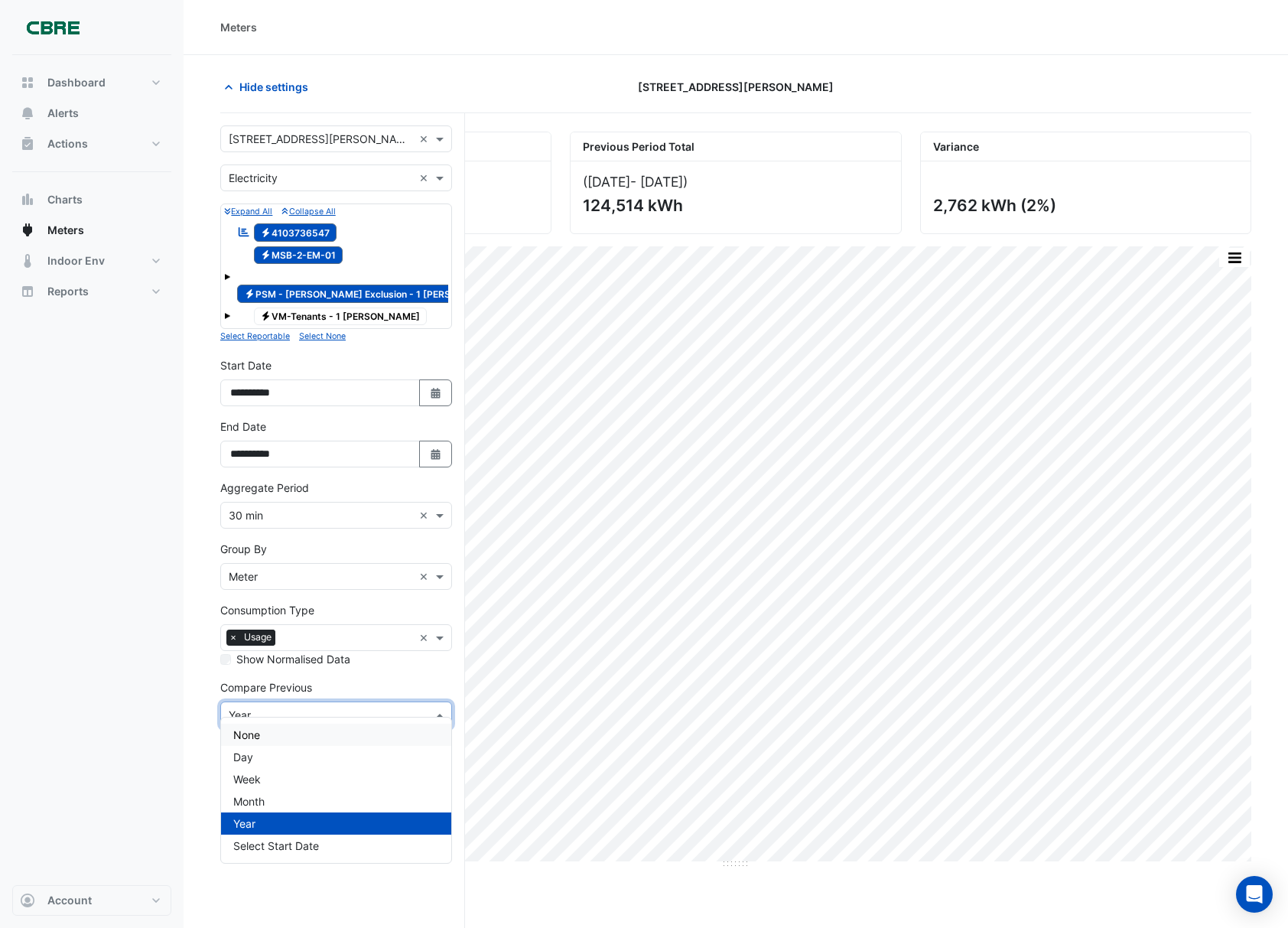
click at [255, 732] on span "None" at bounding box center [246, 735] width 27 height 13
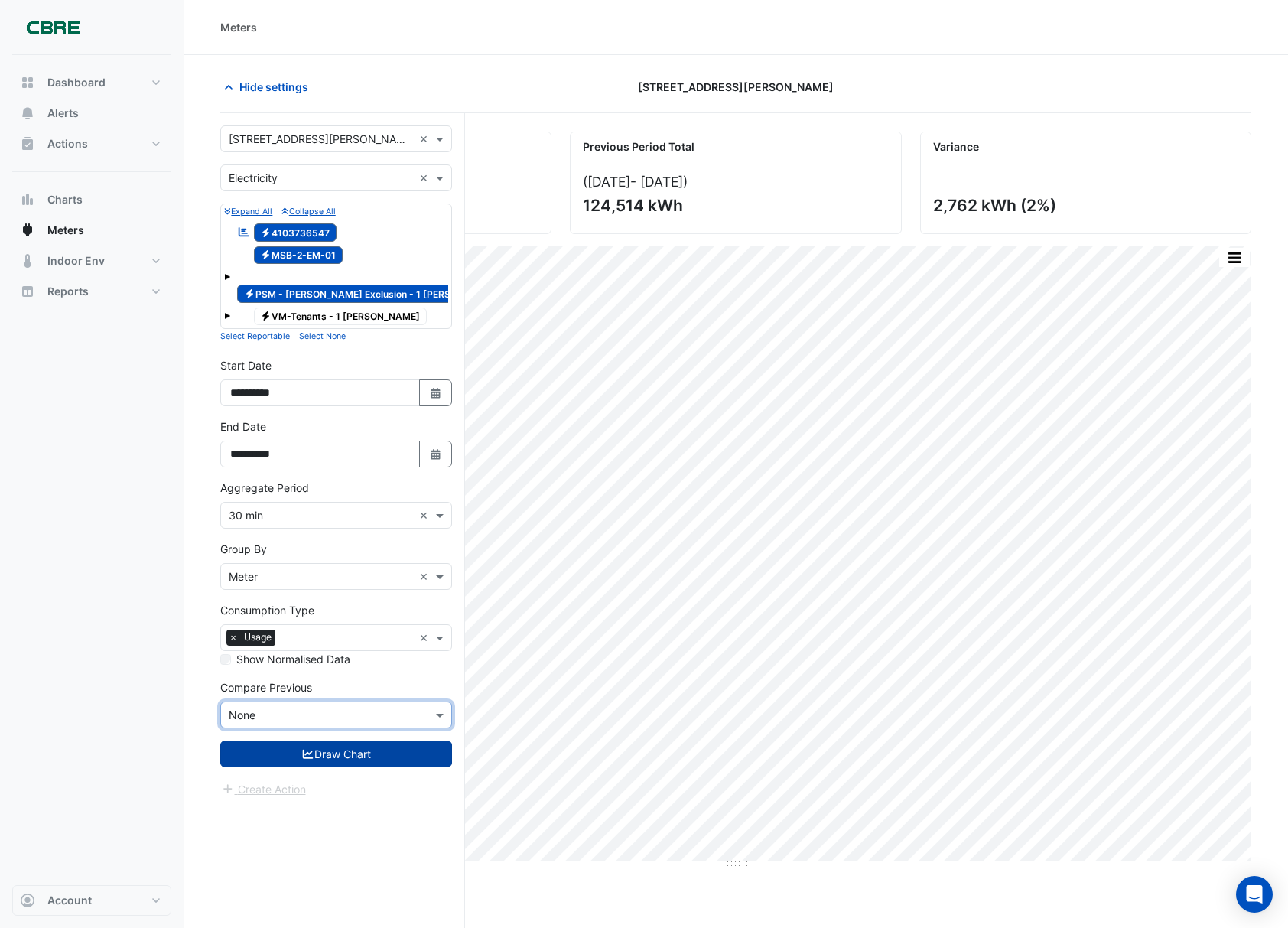
click at [374, 744] on button "Draw Chart" at bounding box center [335, 753] width 232 height 27
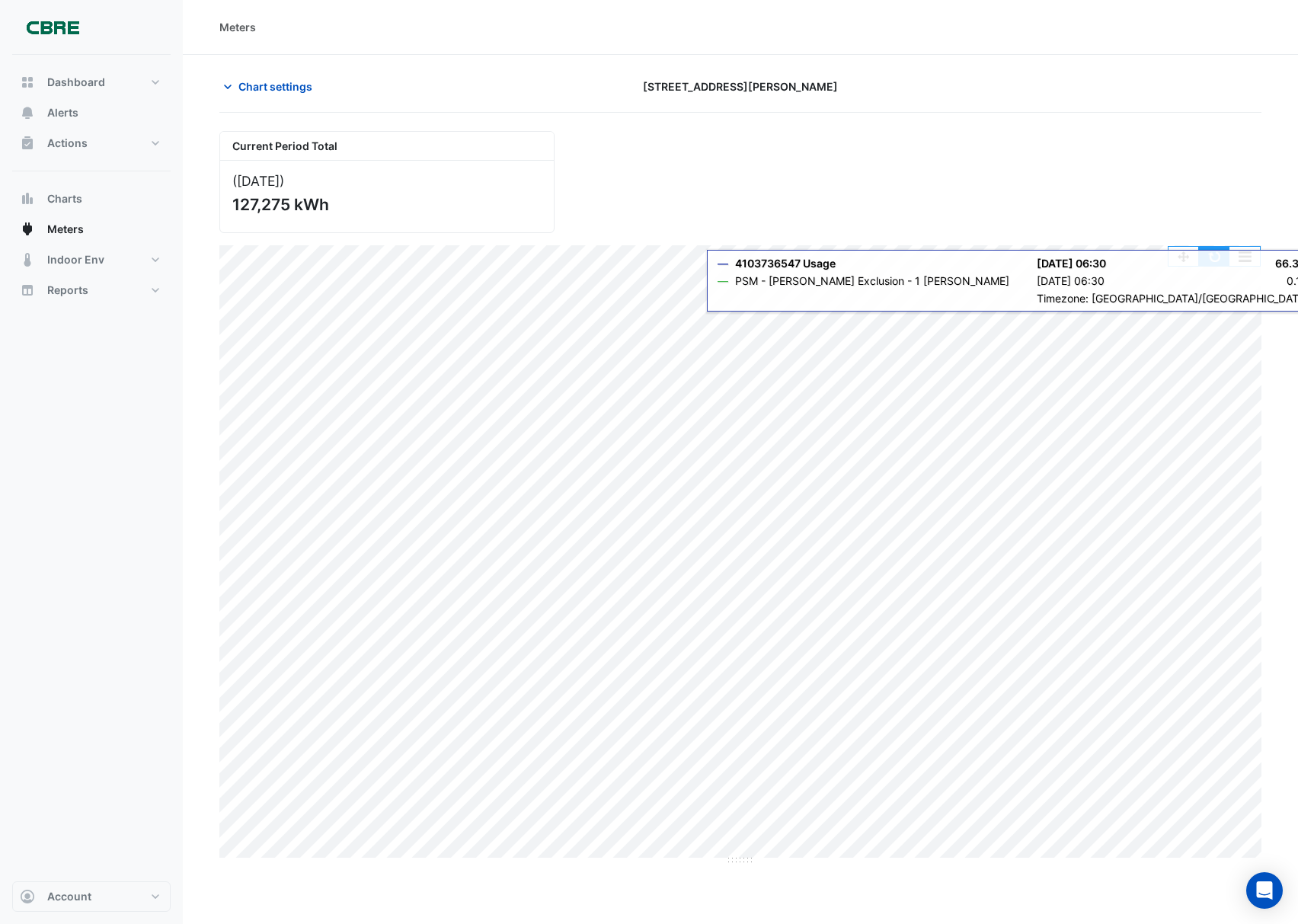
click at [1221, 259] on button "button" at bounding box center [1214, 257] width 31 height 19
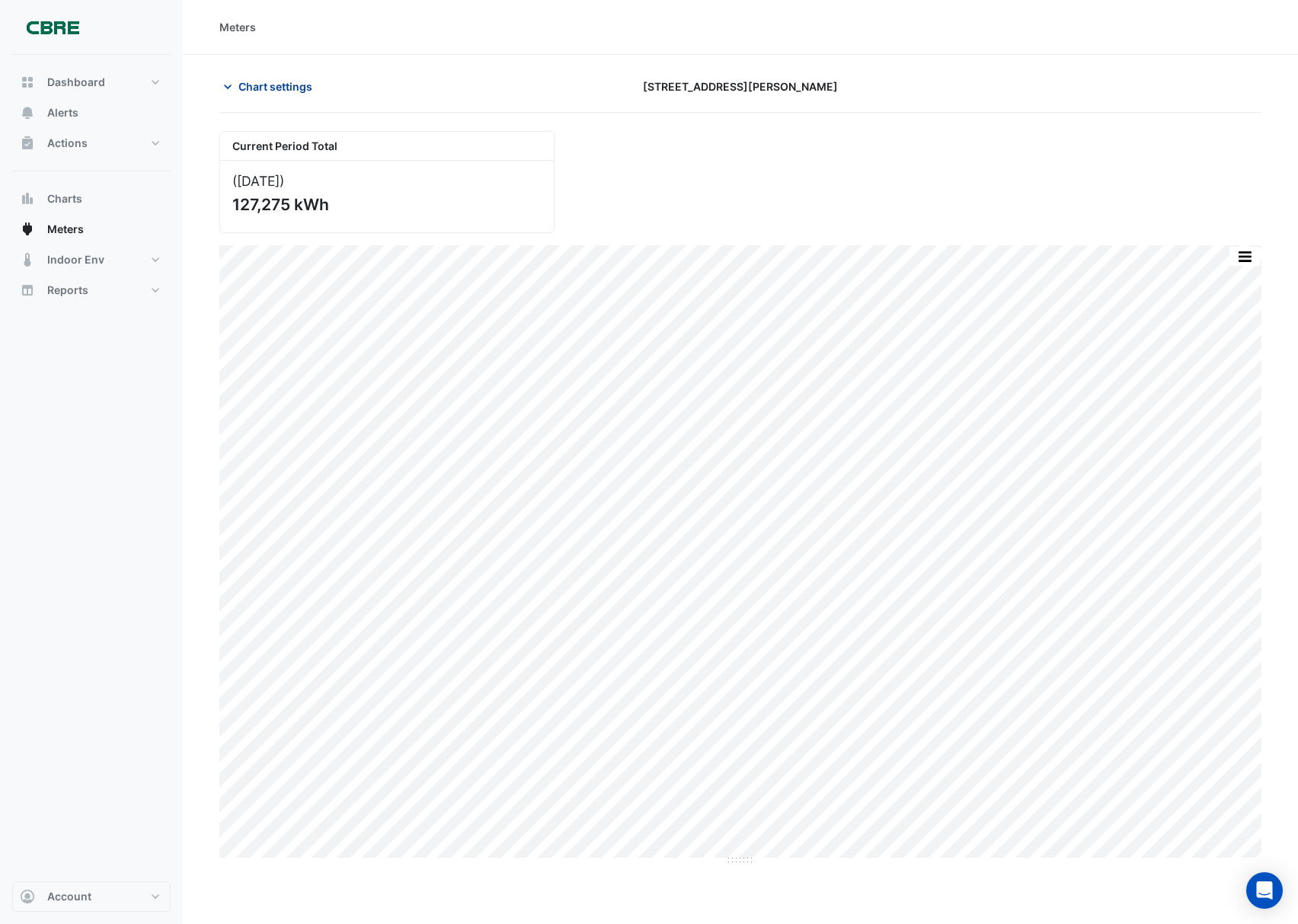
click at [278, 74] on button "Chart settings" at bounding box center [270, 86] width 103 height 26
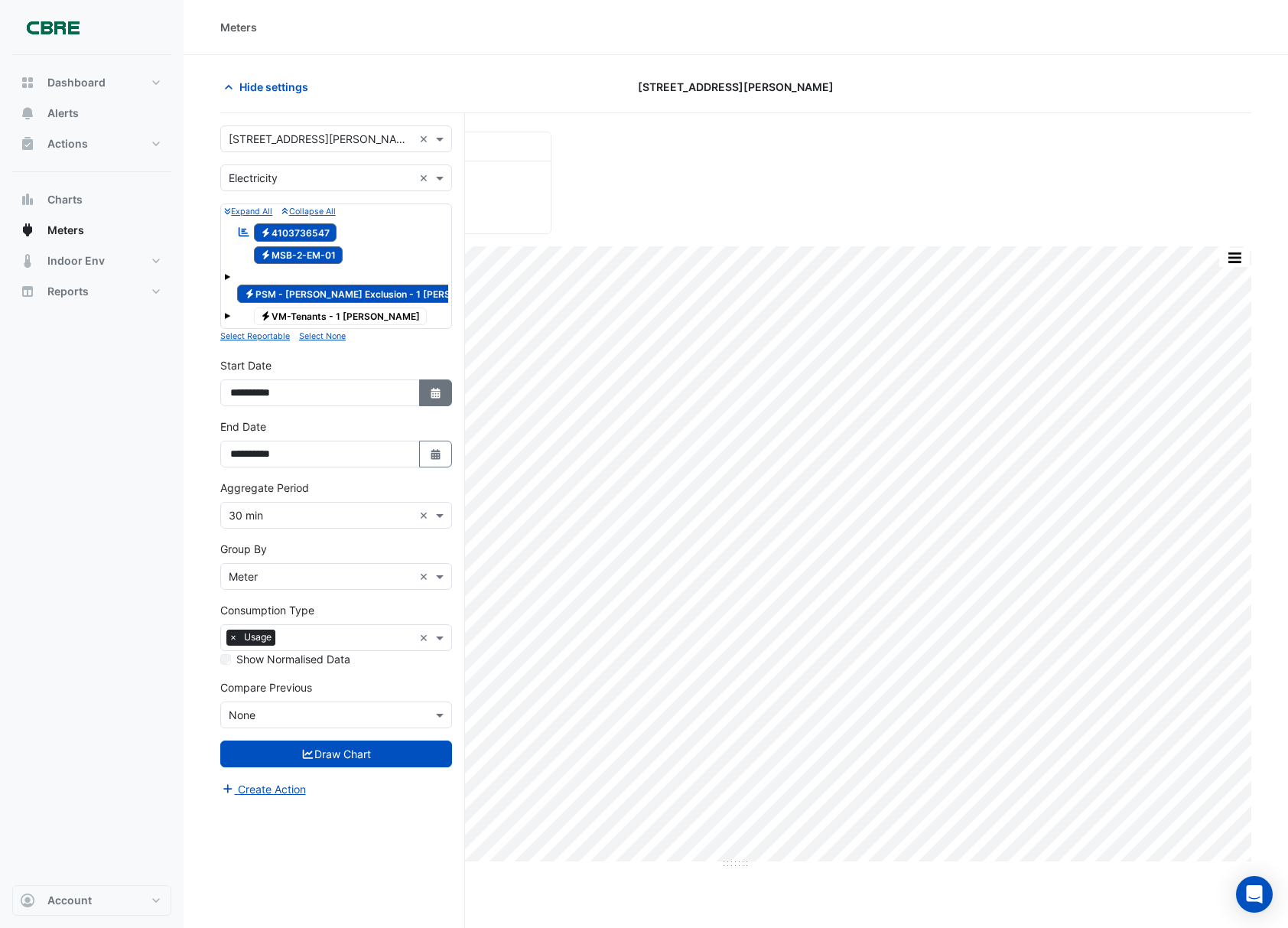
click at [438, 386] on fa-icon "Select Date" at bounding box center [436, 392] width 14 height 13
select select "*"
select select "****"
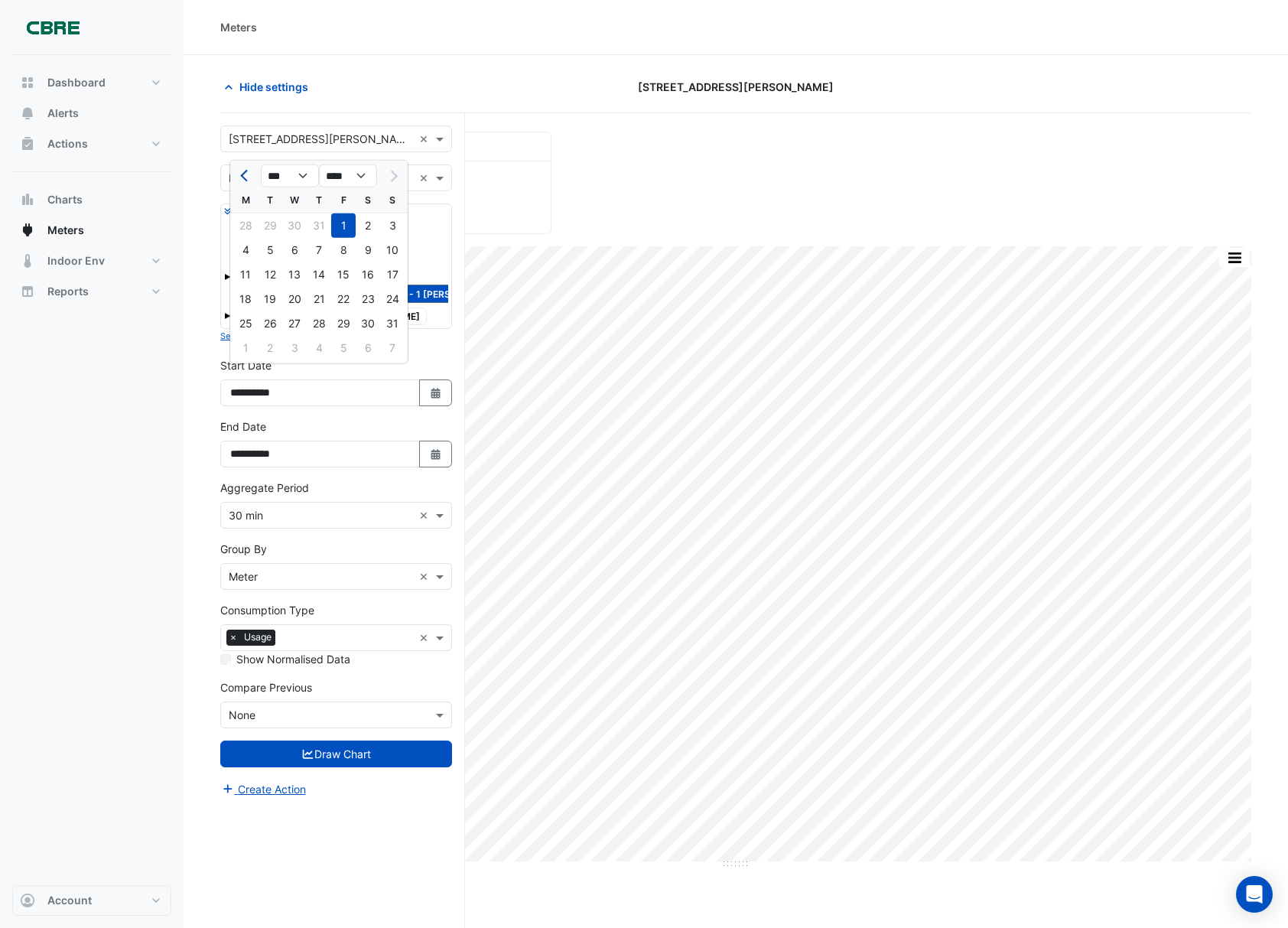
click at [248, 175] on span "Previous month" at bounding box center [246, 175] width 11 height 11
select select "*"
click at [272, 228] on div "1" at bounding box center [270, 225] width 25 height 25
type input "**********"
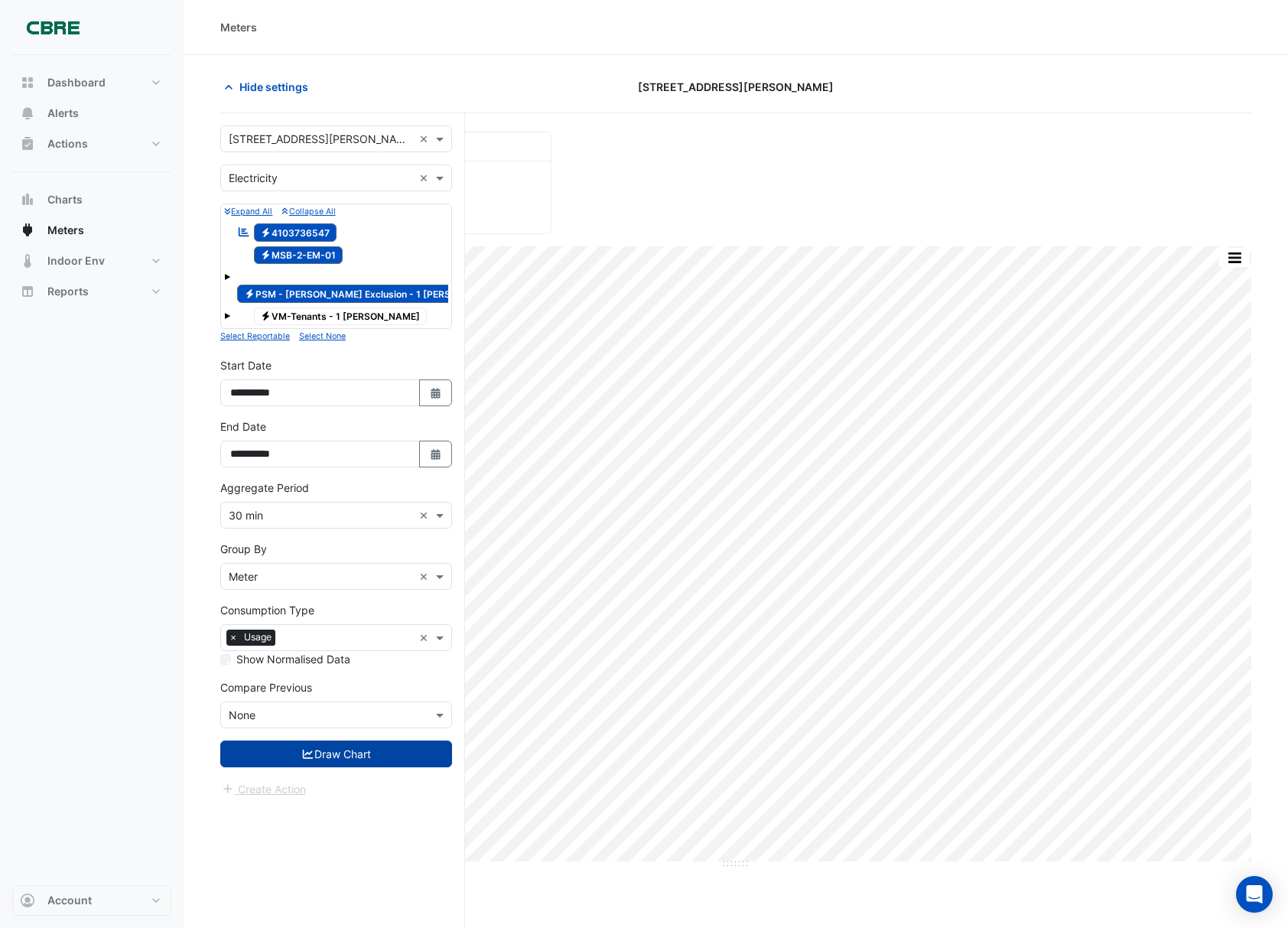
click at [389, 741] on button "Draw Chart" at bounding box center [335, 753] width 232 height 27
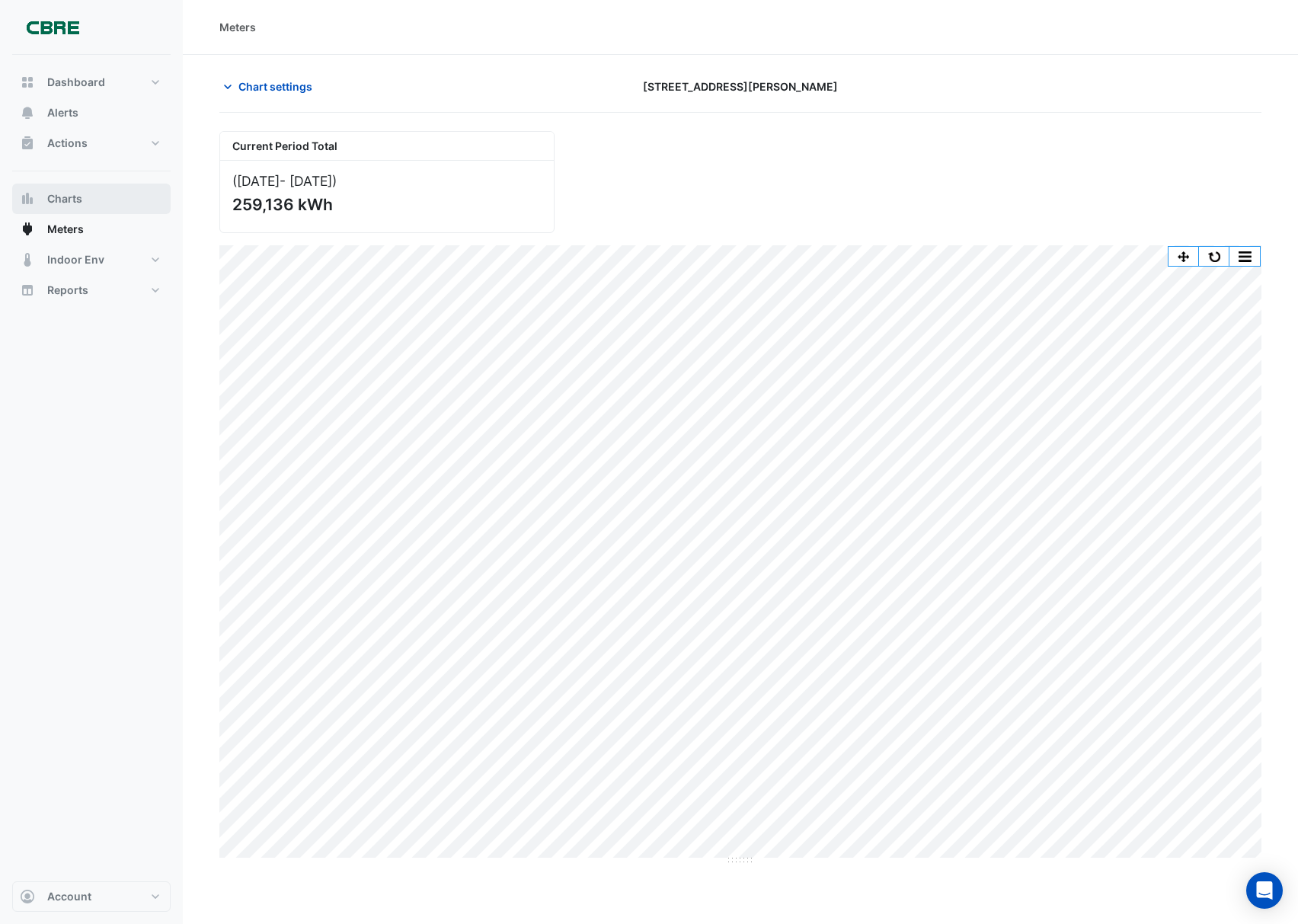
click at [75, 205] on span "Charts" at bounding box center [64, 199] width 35 height 15
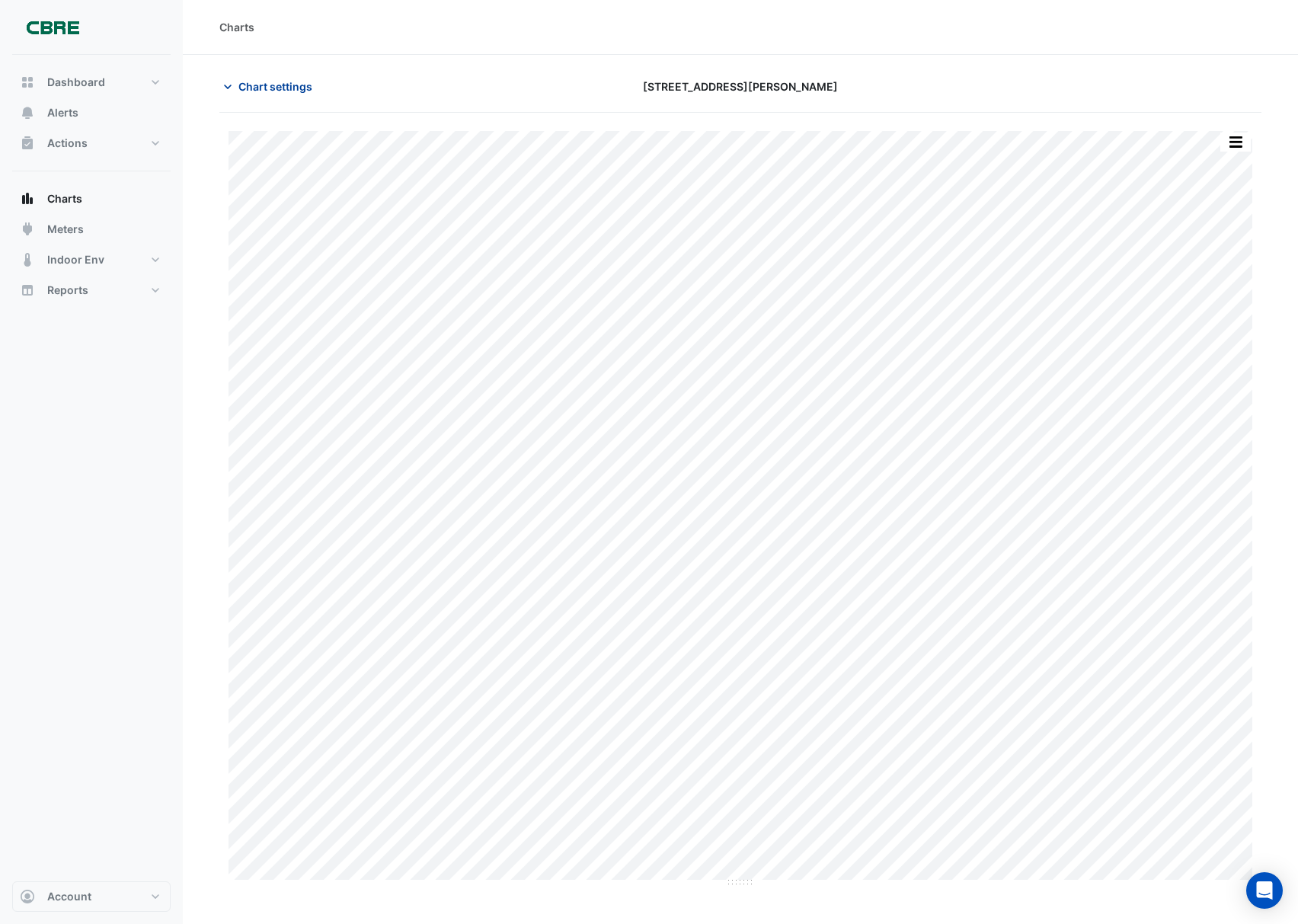
click at [285, 78] on span "Chart settings" at bounding box center [275, 86] width 74 height 16
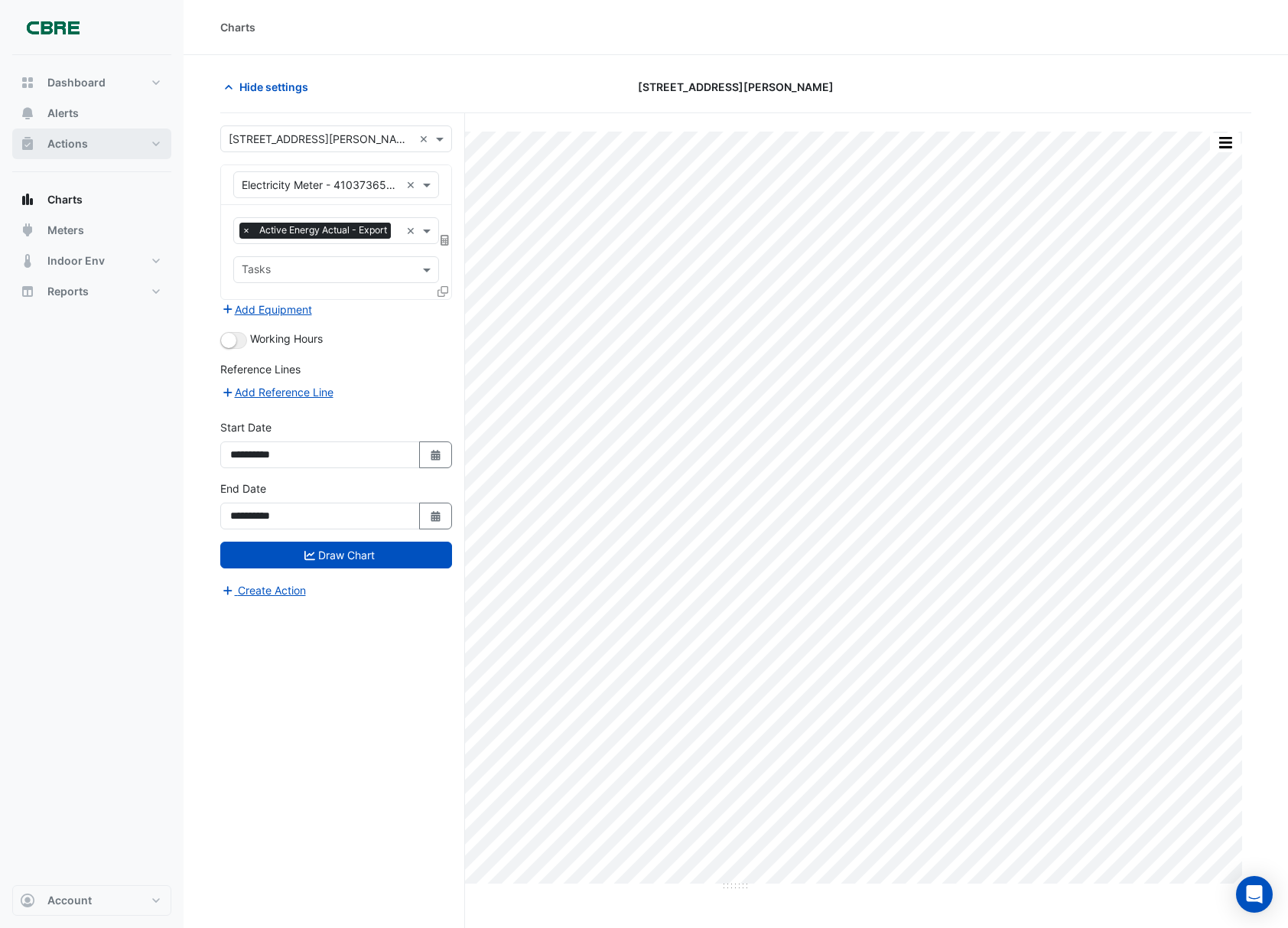
click at [78, 147] on span "Actions" at bounding box center [67, 144] width 40 height 15
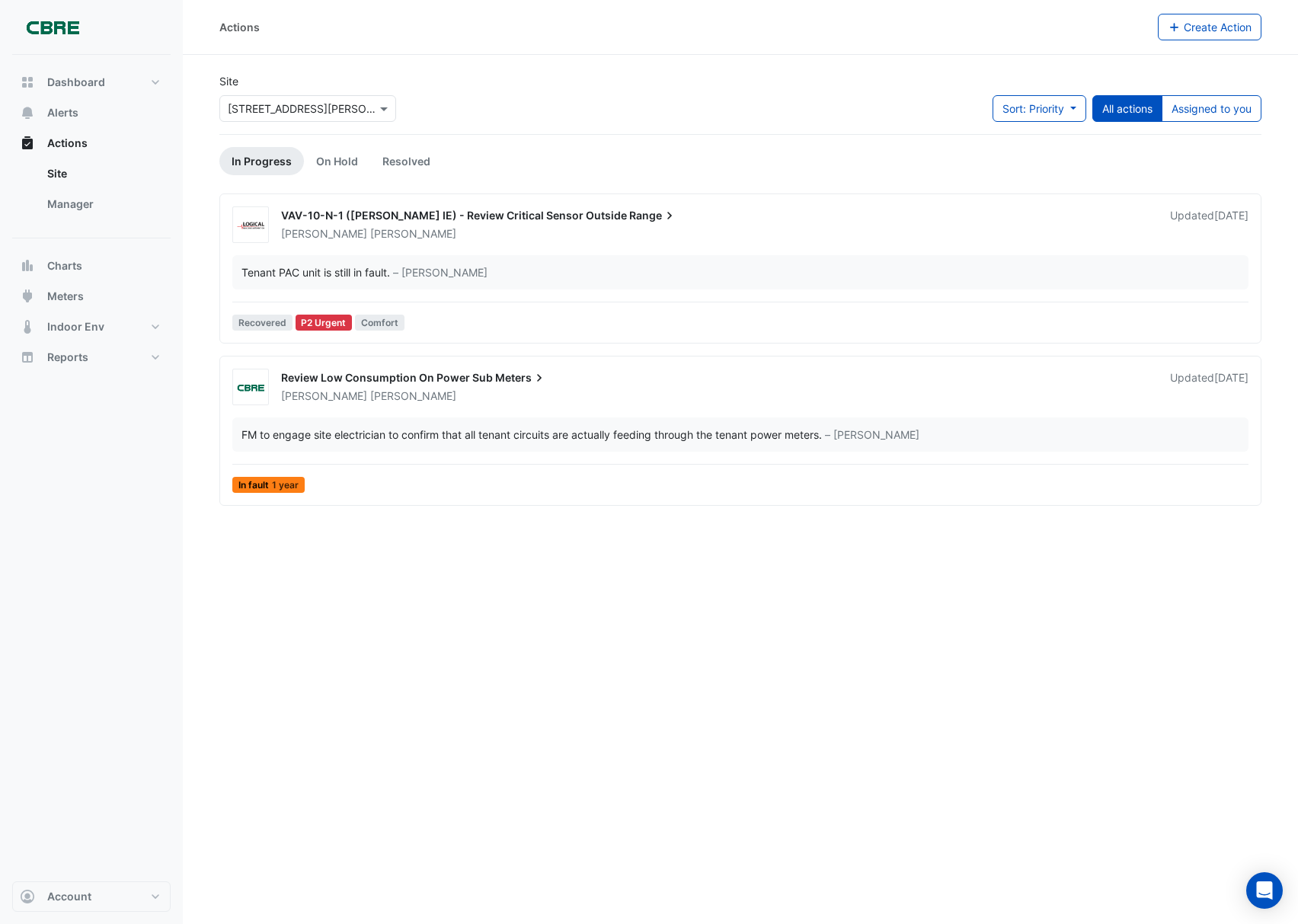
click at [311, 111] on input "text" at bounding box center [292, 109] width 130 height 16
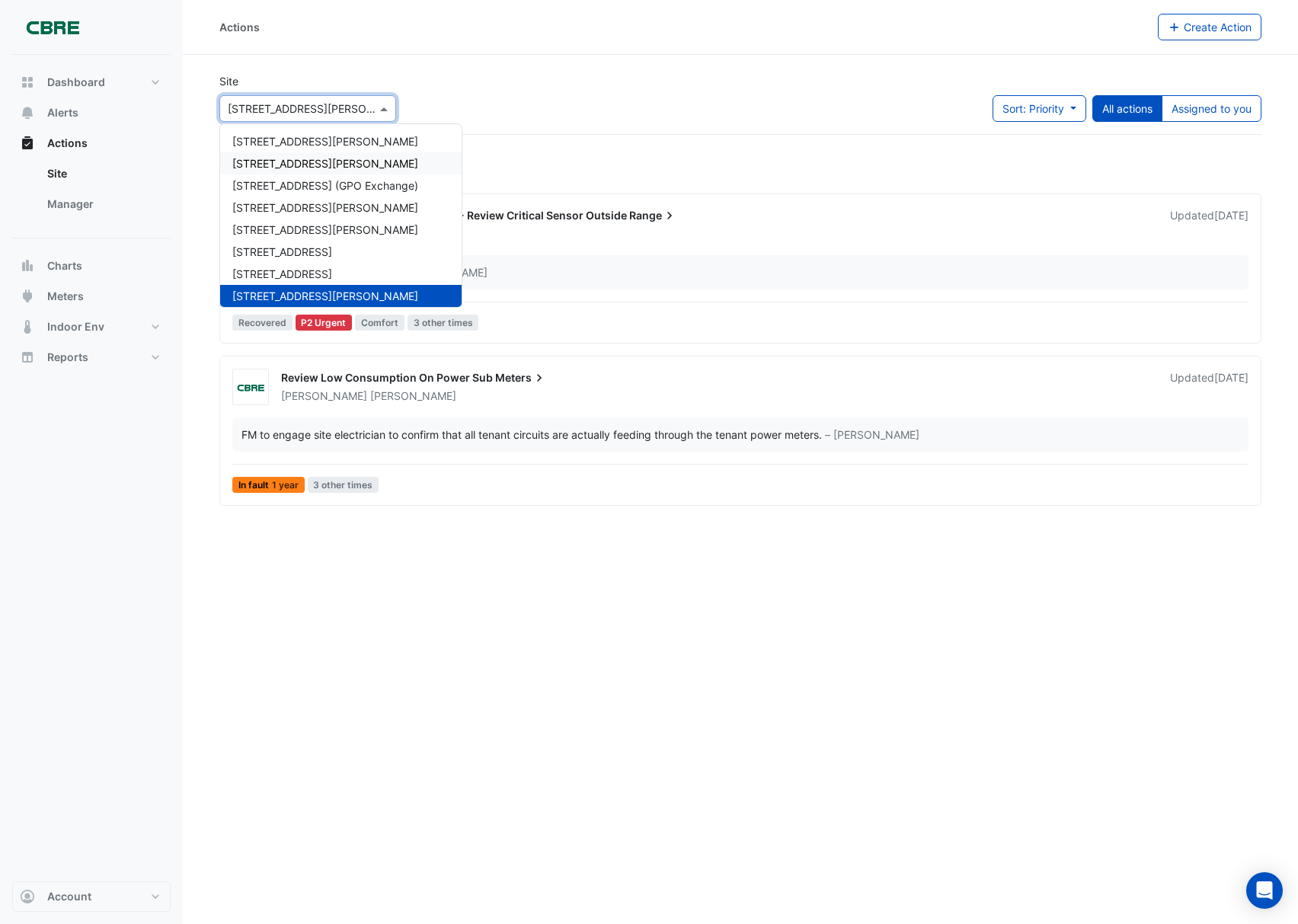
drag, startPoint x: 311, startPoint y: 138, endPoint x: 311, endPoint y: 157, distance: 19.0
click at [311, 157] on div "[GEOGRAPHIC_DATA][PERSON_NAME] [STREET_ADDRESS][PERSON_NAME] [GEOGRAPHIC_DATA] …" at bounding box center [340, 793] width 241 height 1325
click at [311, 157] on div "[STREET_ADDRESS][PERSON_NAME]" at bounding box center [340, 164] width 241 height 22
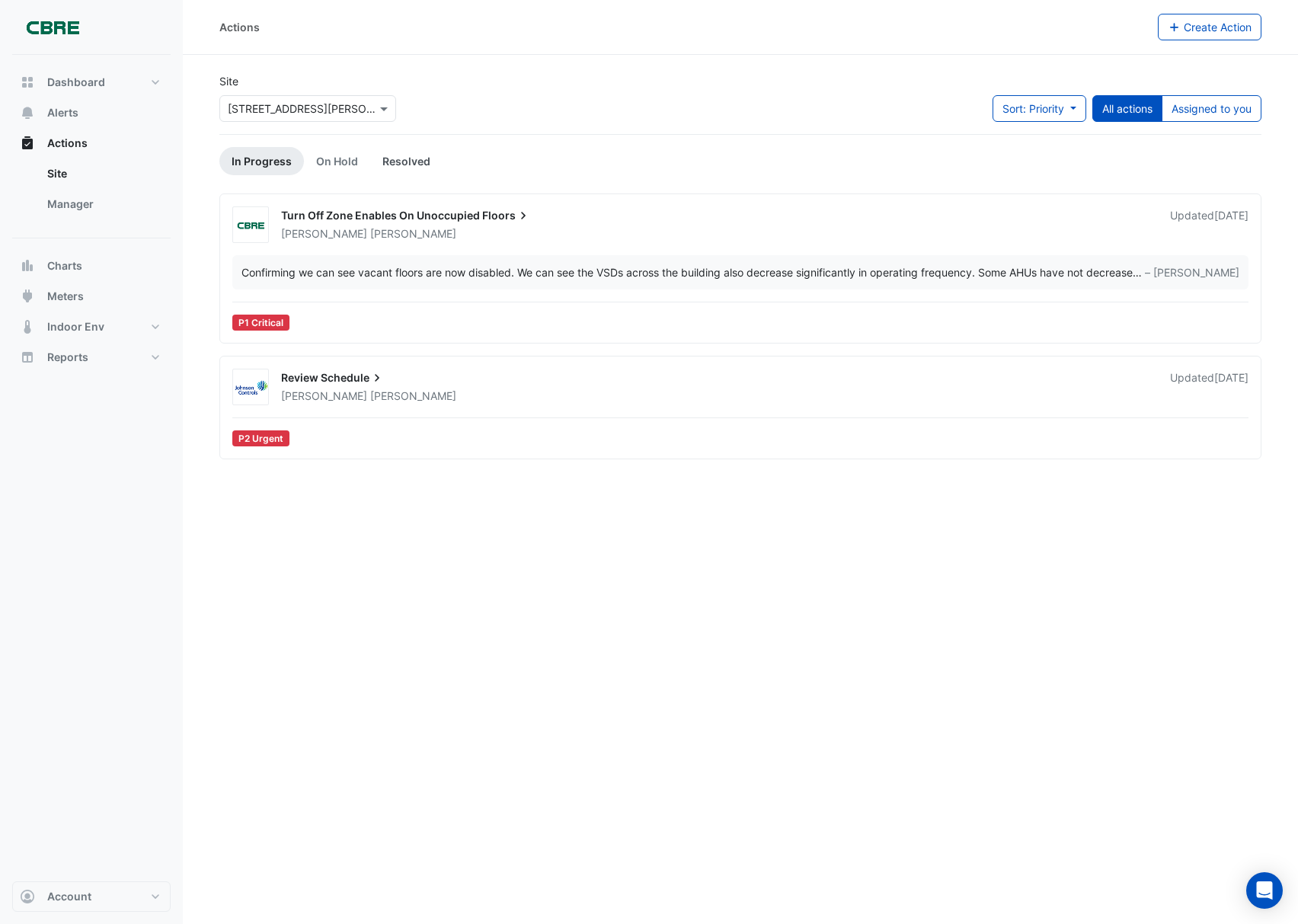
click at [393, 153] on link "Resolved" at bounding box center [406, 160] width 72 height 28
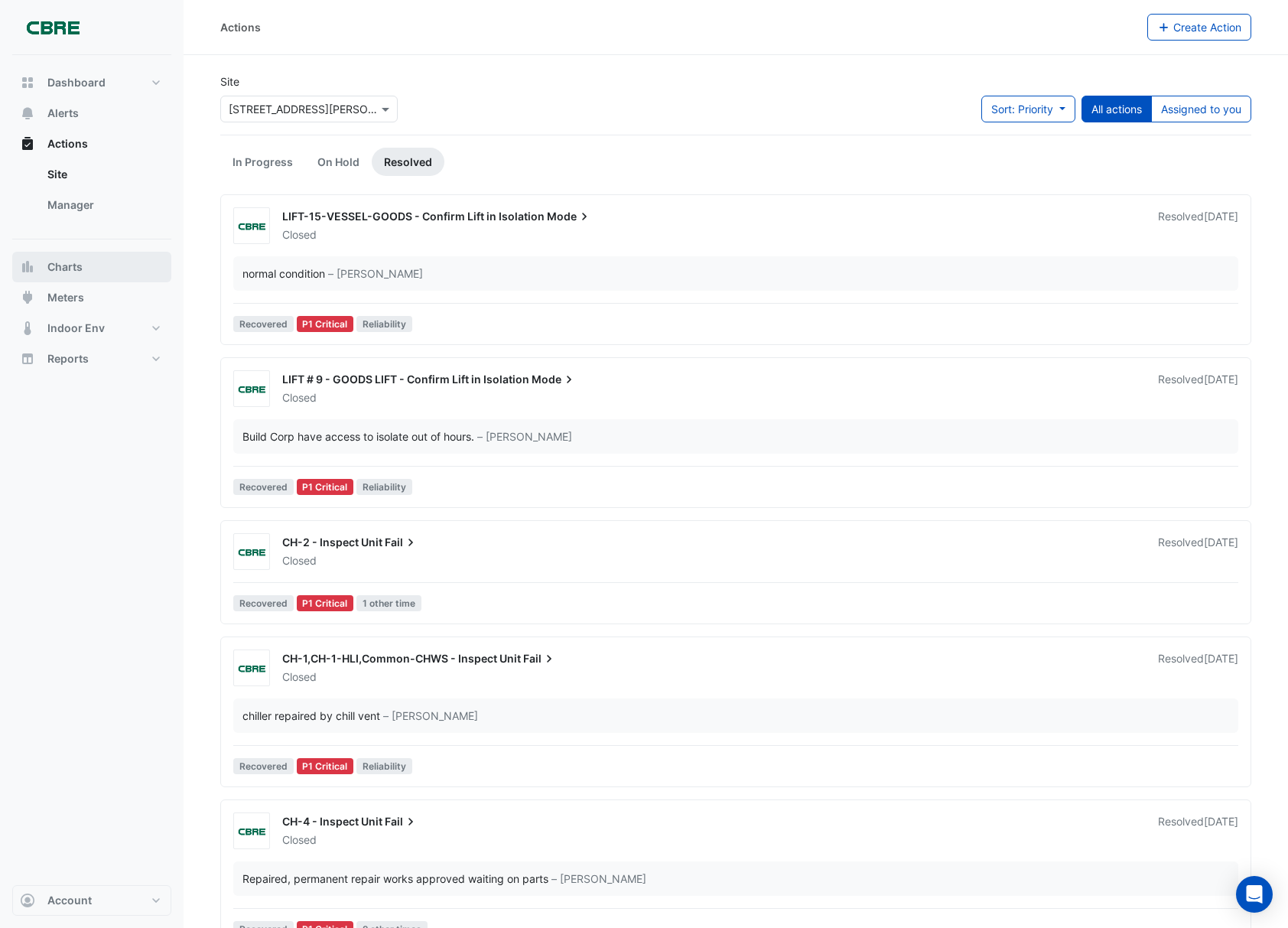
click at [58, 260] on span "Charts" at bounding box center [64, 267] width 35 height 15
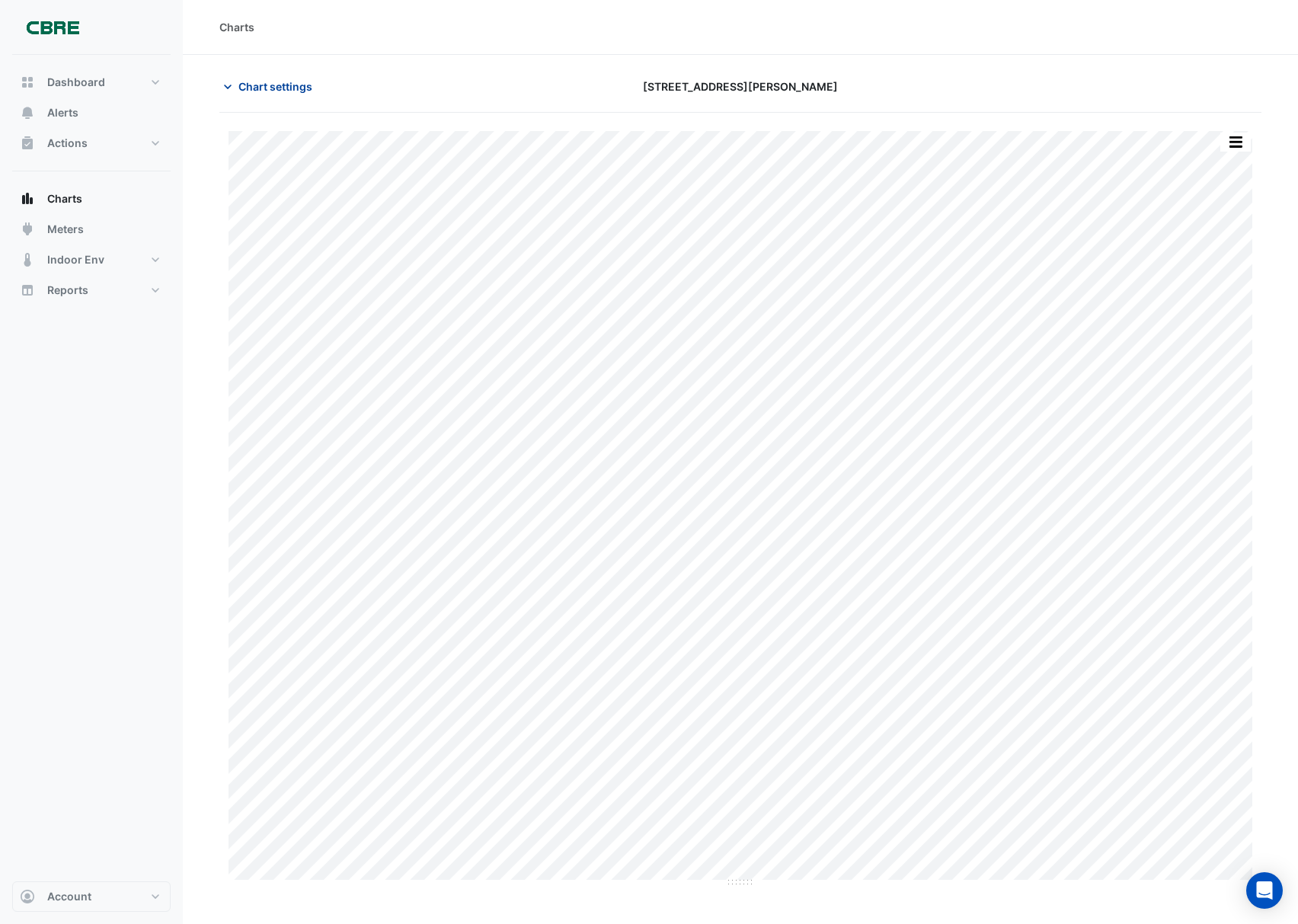
drag, startPoint x: 303, startPoint y: 90, endPoint x: 296, endPoint y: 78, distance: 13.9
click at [303, 89] on span "Chart settings" at bounding box center [275, 86] width 74 height 16
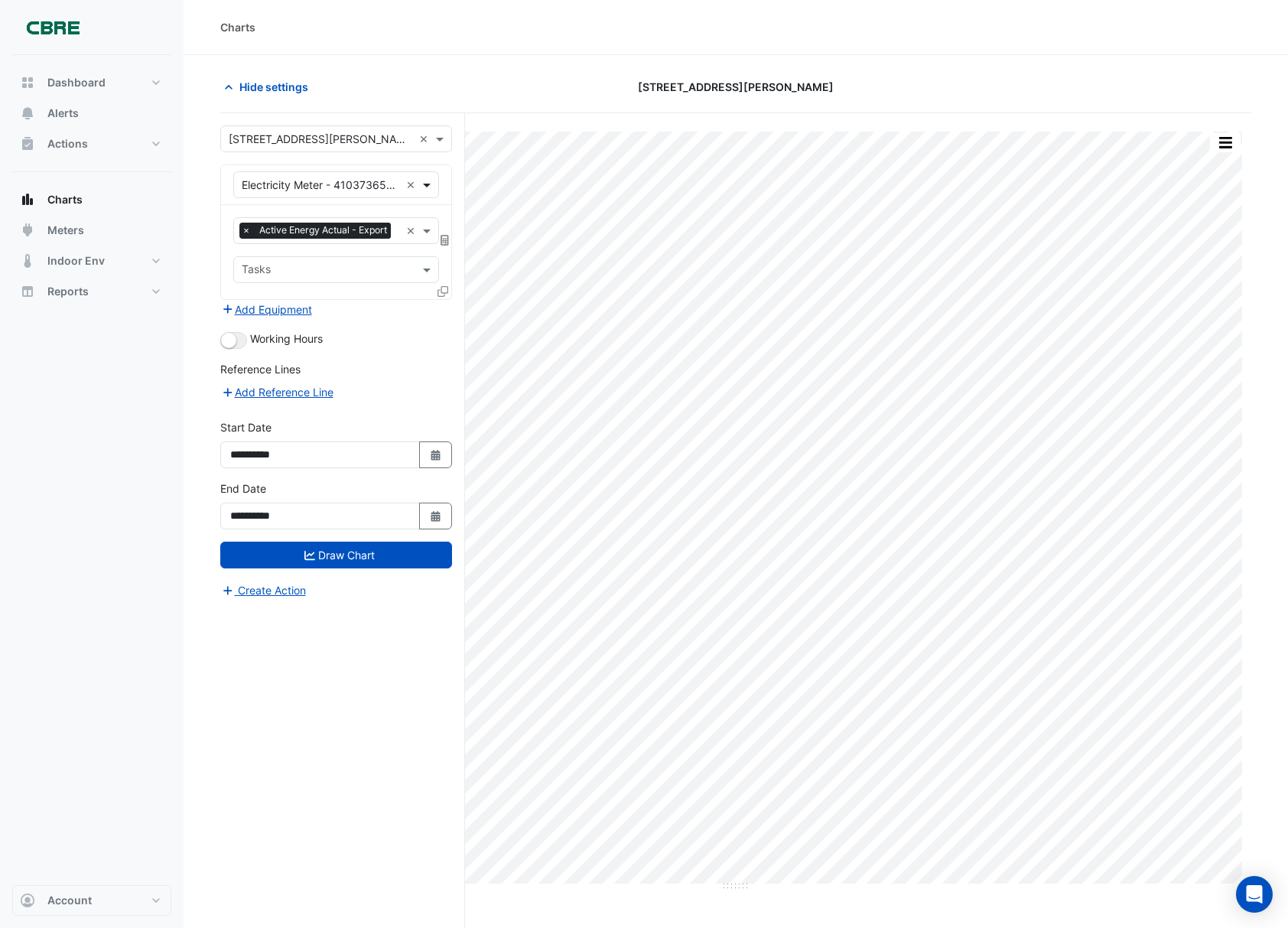
click at [424, 191] on span at bounding box center [429, 184] width 19 height 16
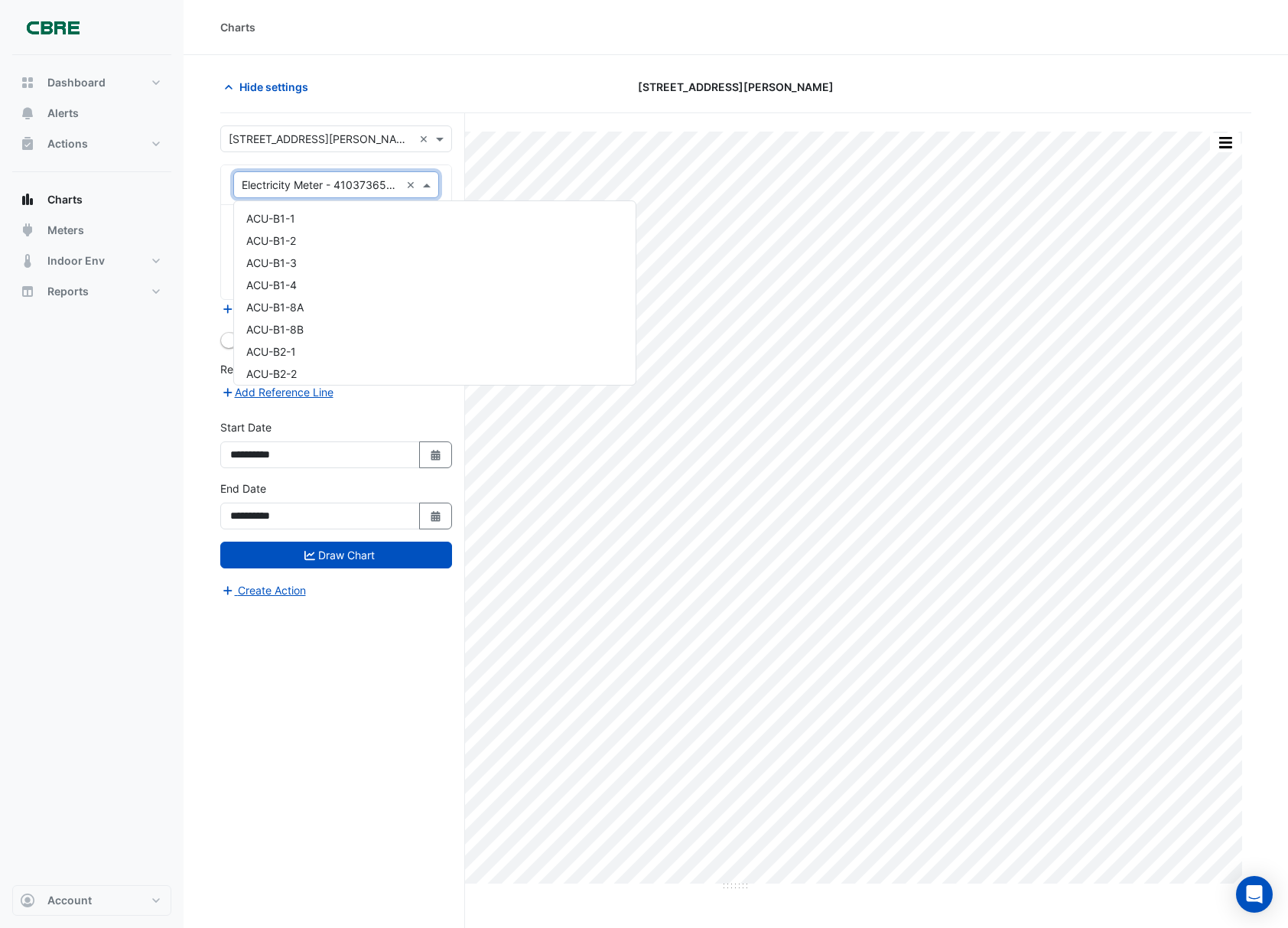
scroll to position [10543, 0]
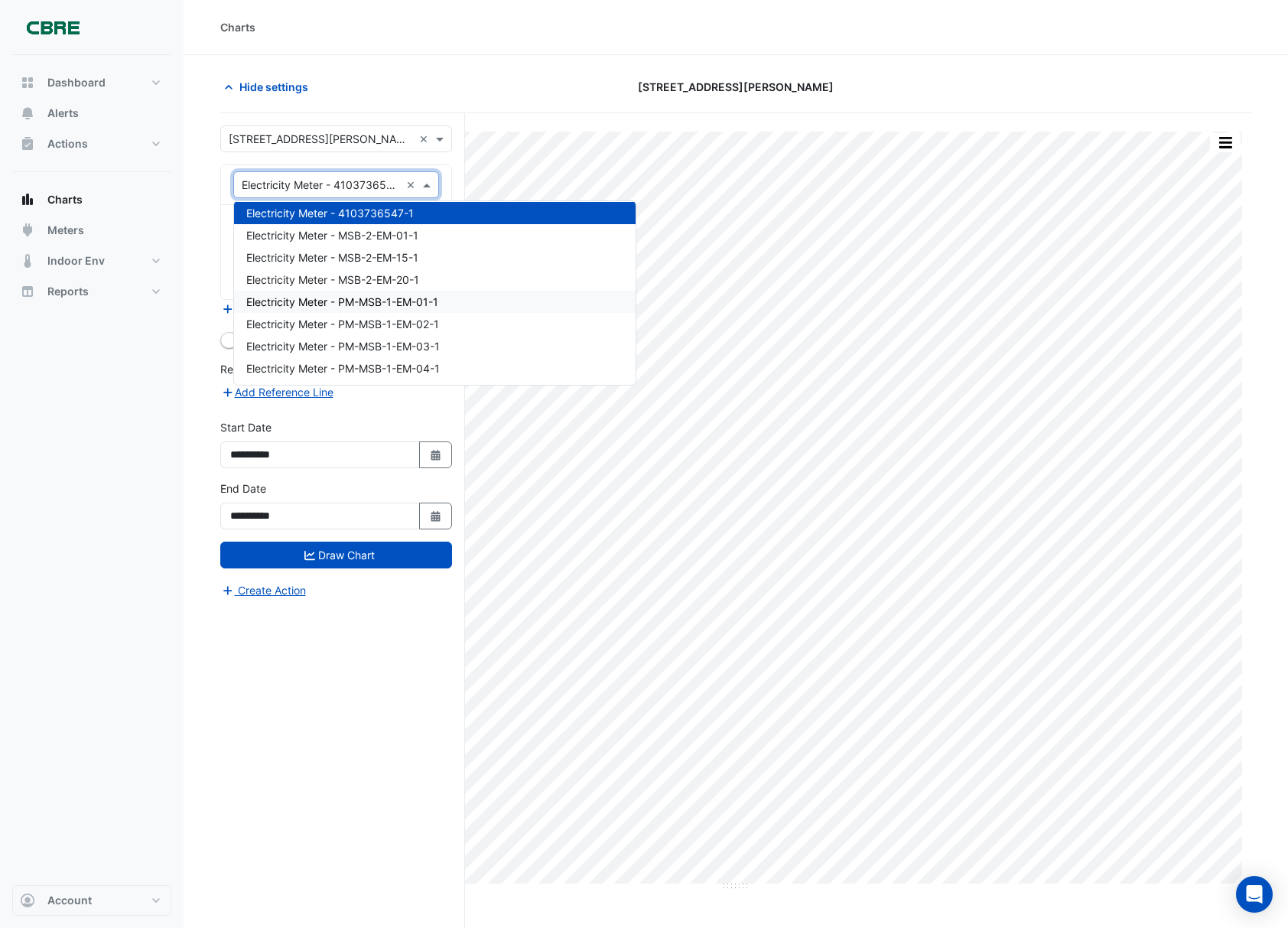
click at [428, 304] on span "Electricity Meter - PM-MSB-1-EM-01-1" at bounding box center [342, 301] width 192 height 13
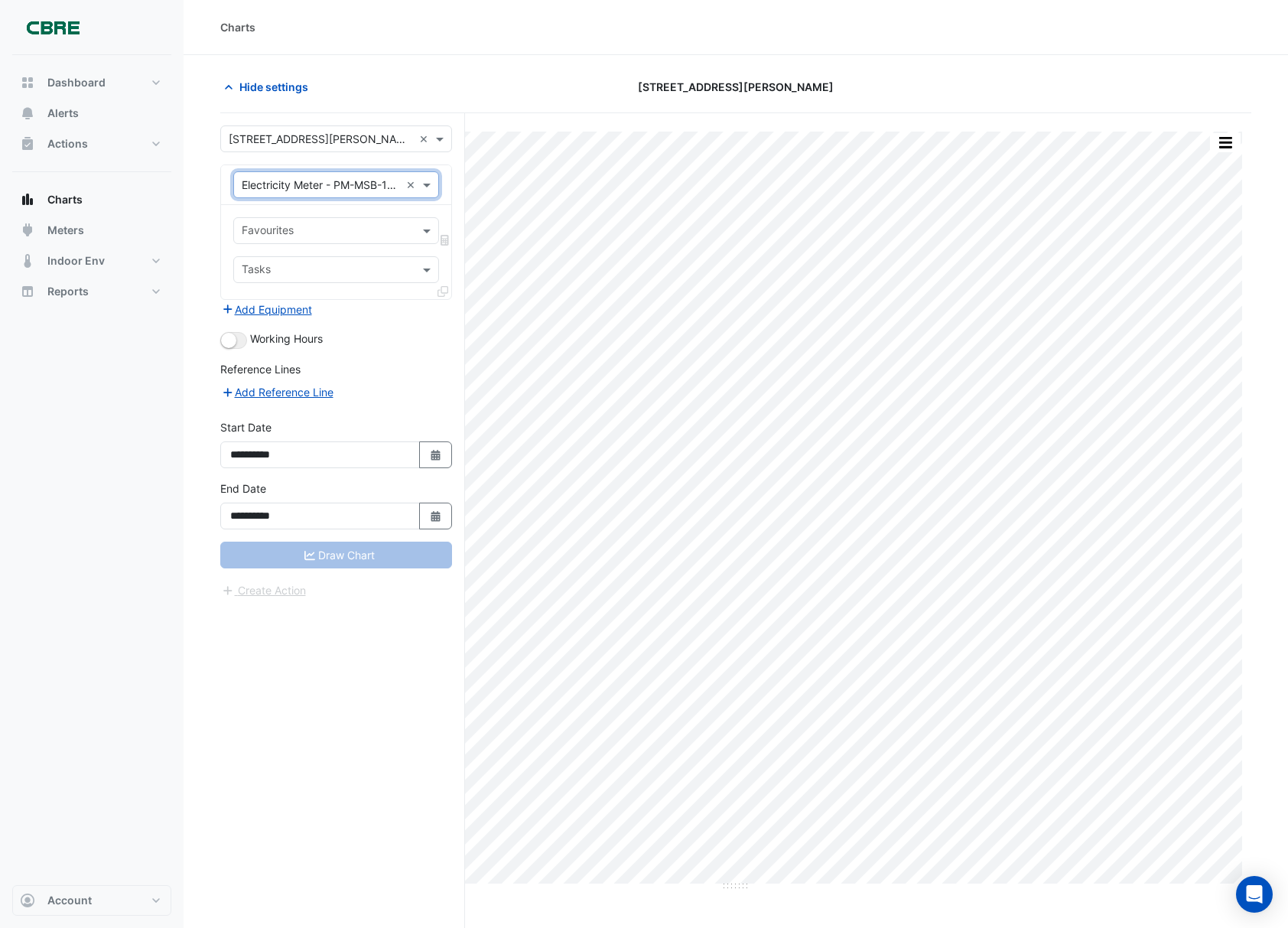
click at [365, 240] on div at bounding box center [326, 232] width 174 height 20
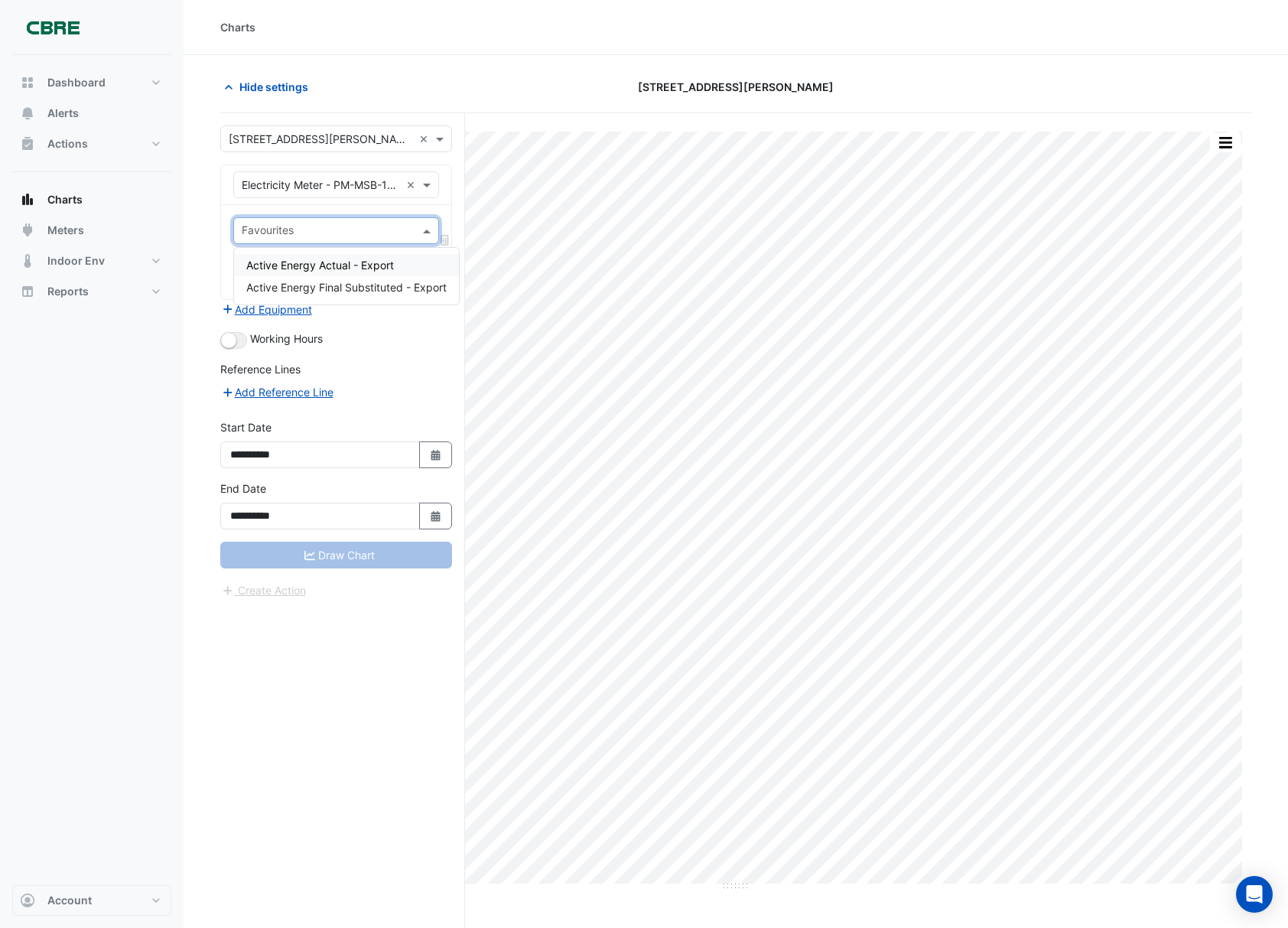
click at [342, 255] on div "Active Energy Actual - Export" at bounding box center [346, 265] width 225 height 22
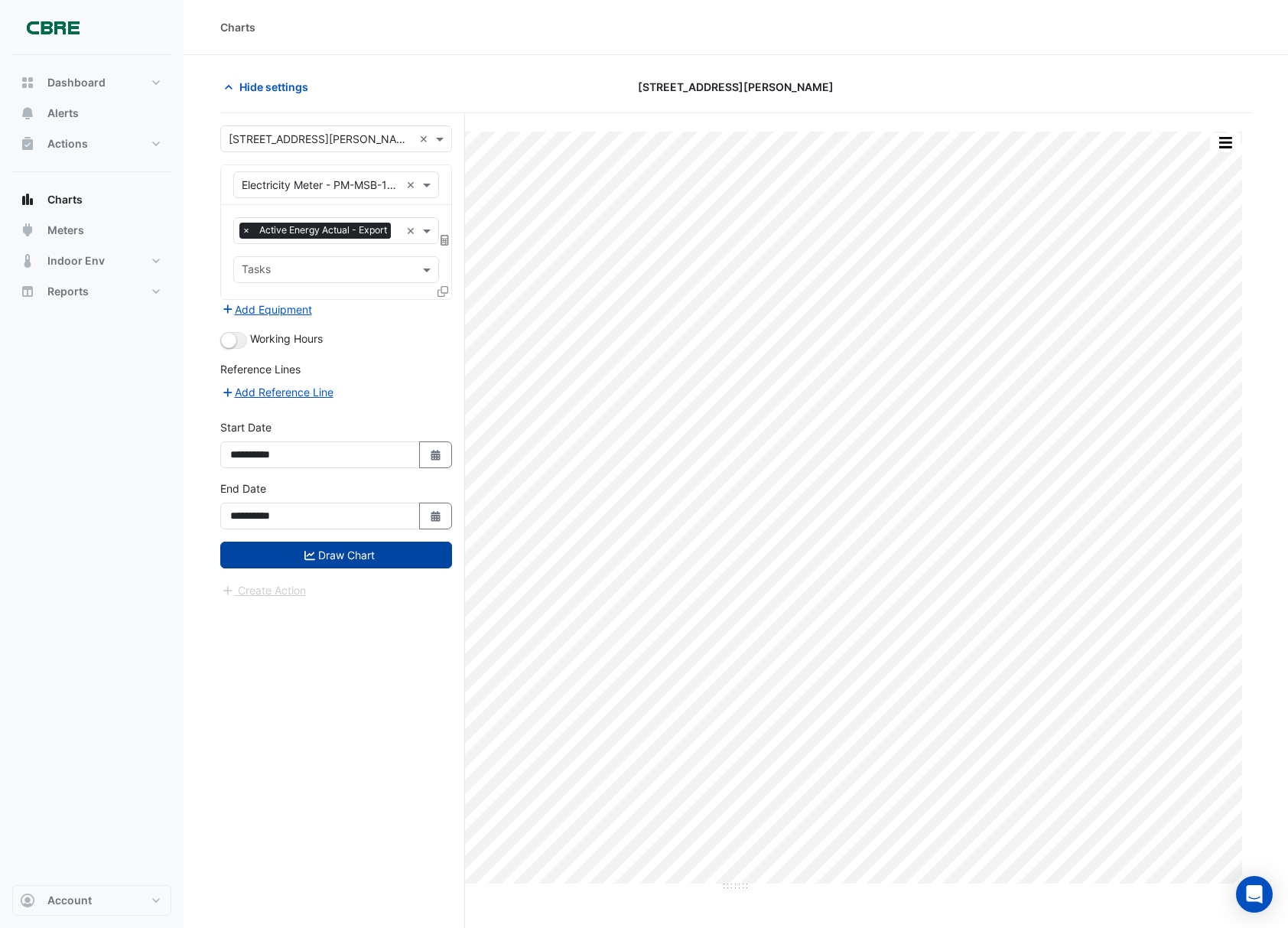
click at [298, 568] on button "Draw Chart" at bounding box center [335, 555] width 232 height 27
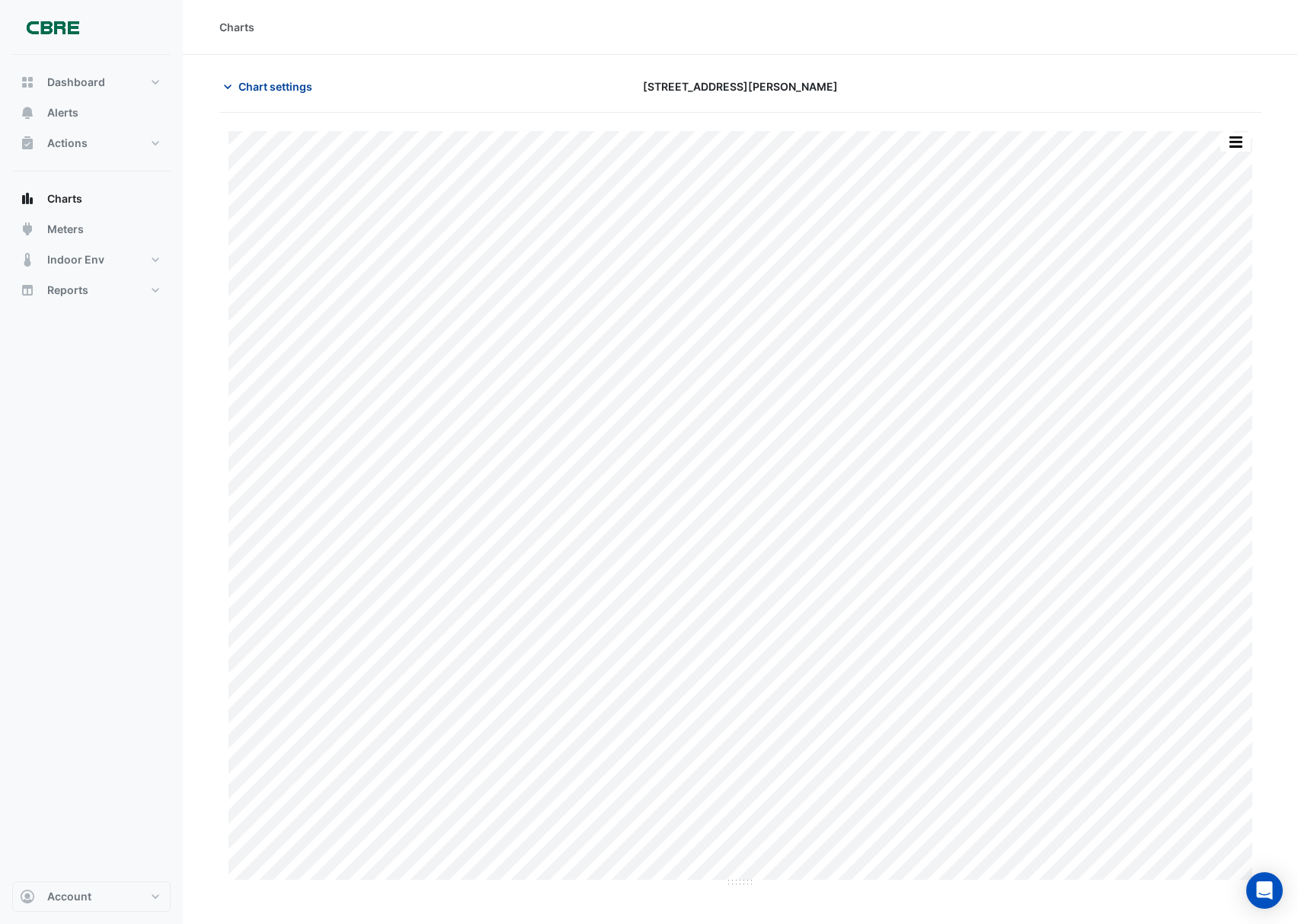
click at [297, 95] on span "Chart settings" at bounding box center [275, 86] width 74 height 16
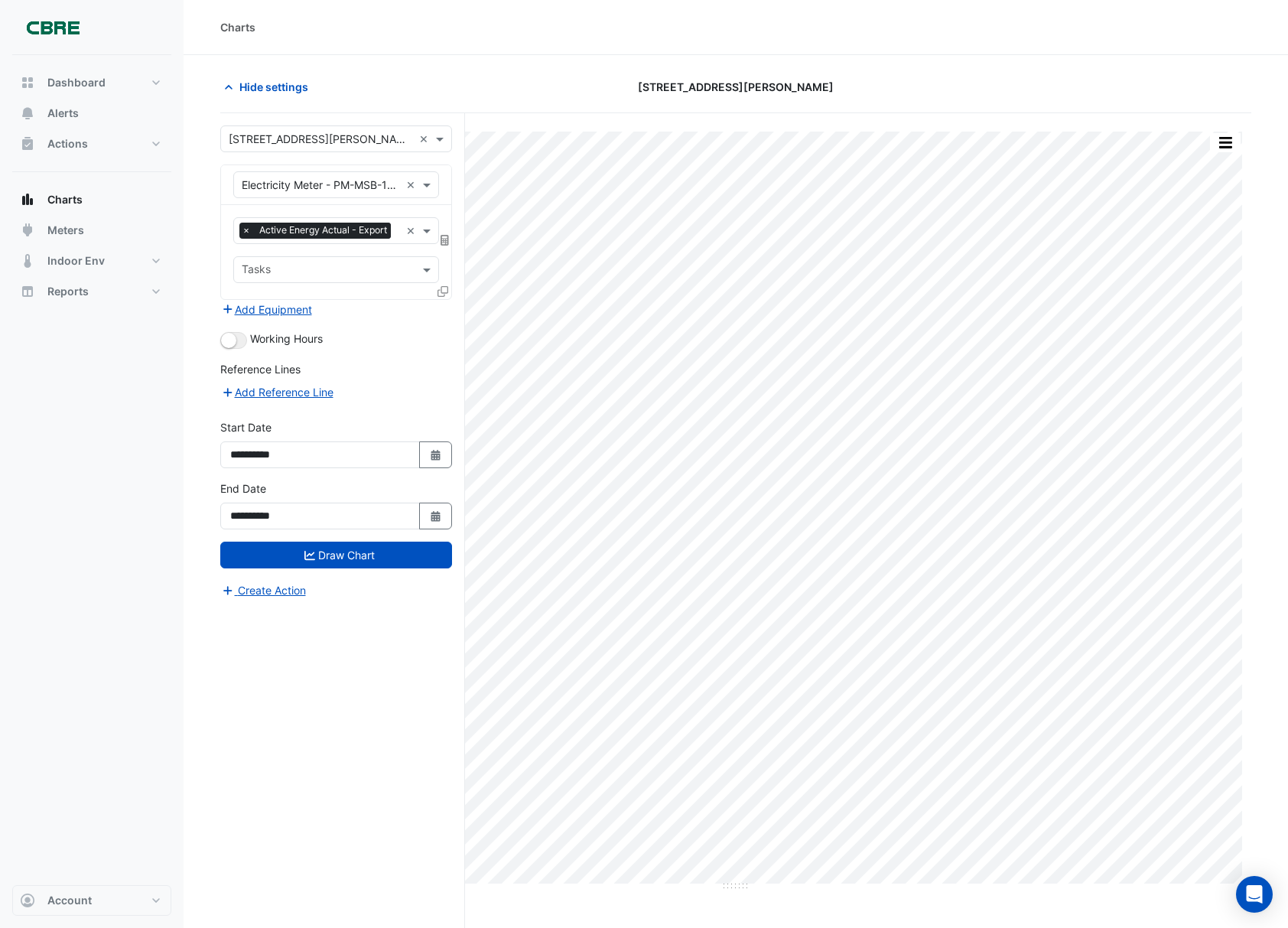
click at [346, 183] on input "text" at bounding box center [320, 185] width 158 height 16
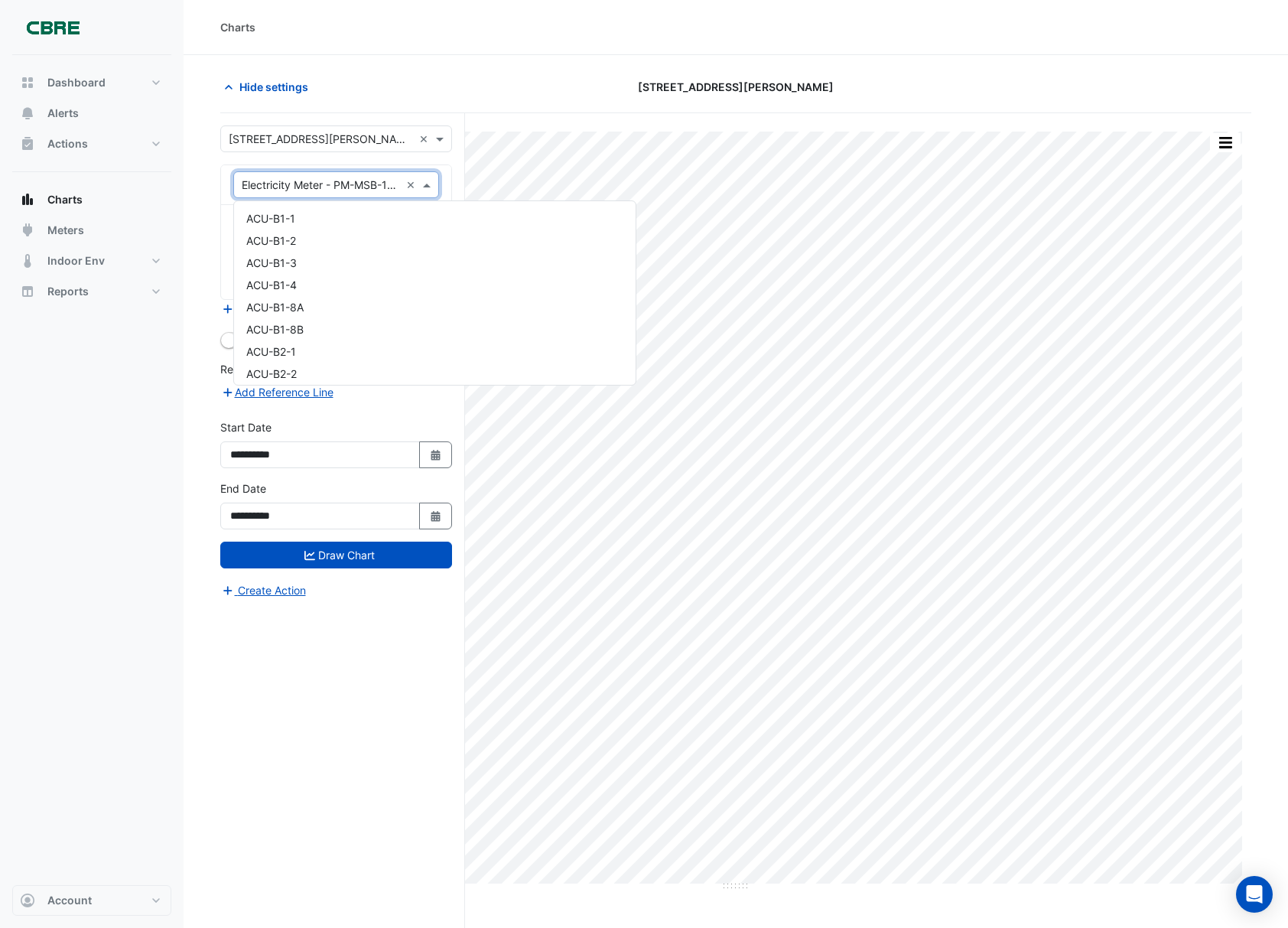
scroll to position [10632, 0]
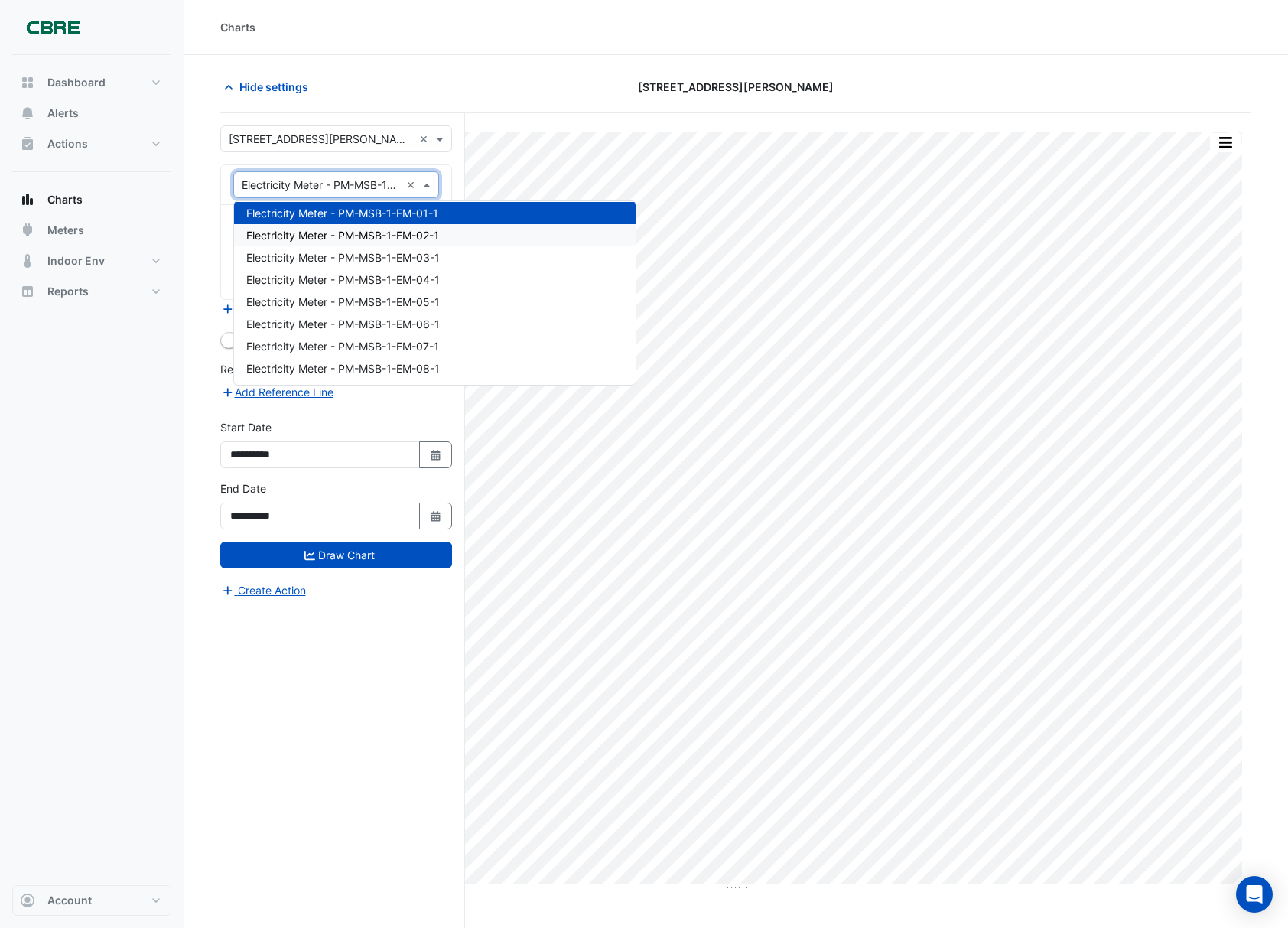
click at [341, 234] on span "Electricity Meter - PM-MSB-1-EM-02-1" at bounding box center [342, 235] width 193 height 13
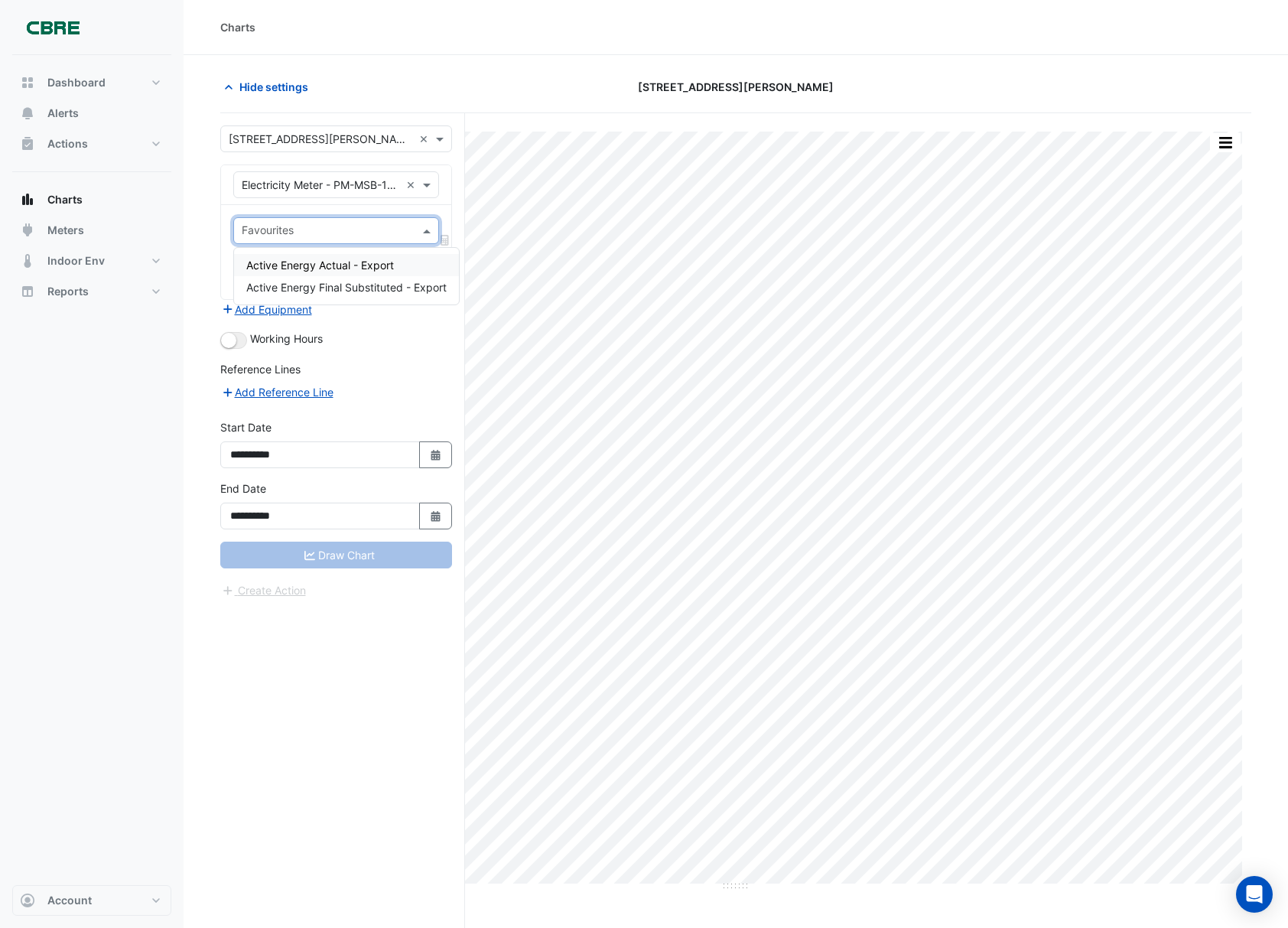
click at [336, 225] on input "text" at bounding box center [327, 232] width 171 height 16
click at [313, 253] on div "Active Energy Actual - Export Active Energy Final Substituted - Export" at bounding box center [346, 277] width 225 height 57
click at [340, 267] on span "Active Energy Actual - Export" at bounding box center [320, 265] width 147 height 13
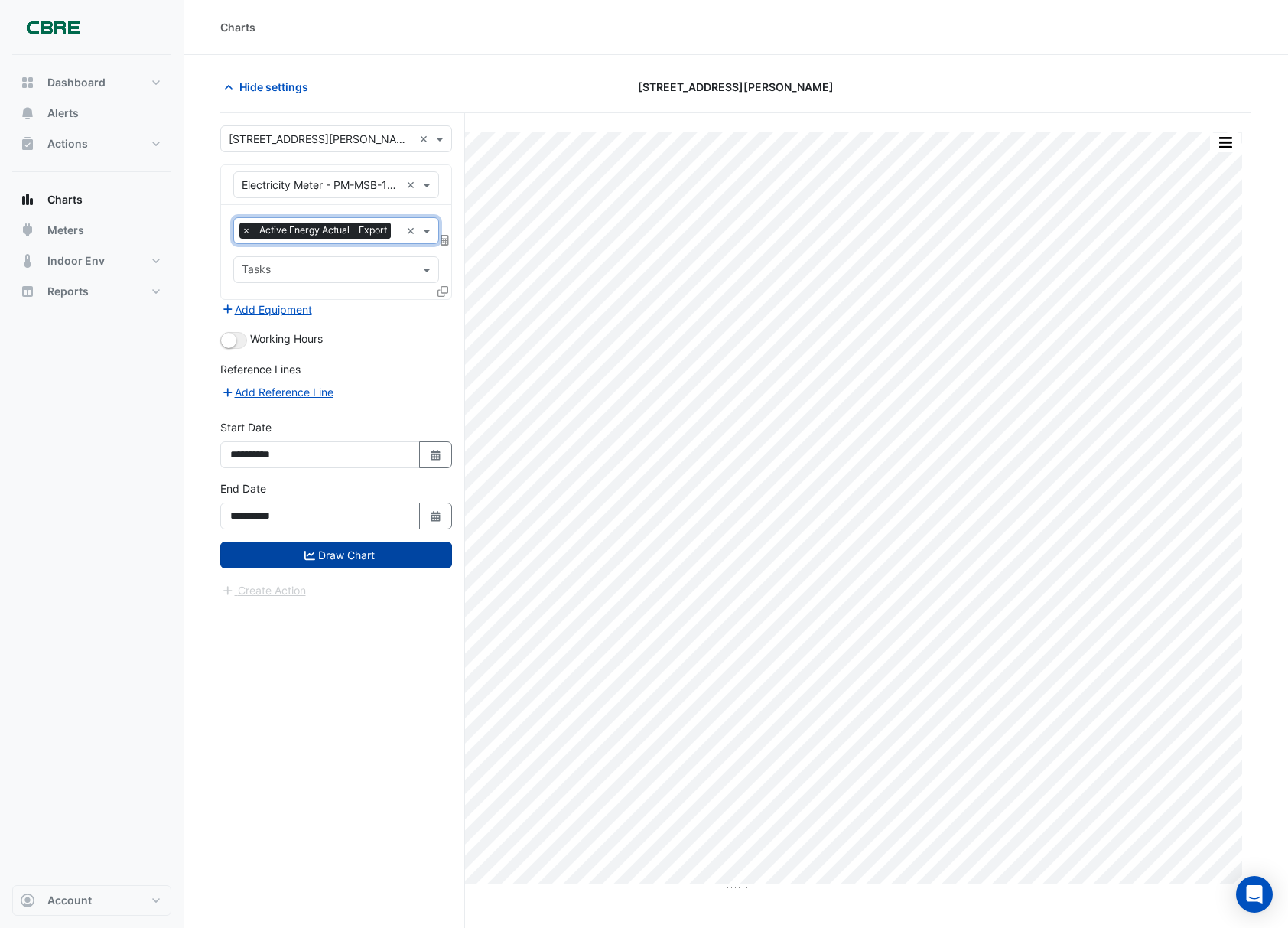
click at [334, 568] on button "Draw Chart" at bounding box center [335, 555] width 232 height 27
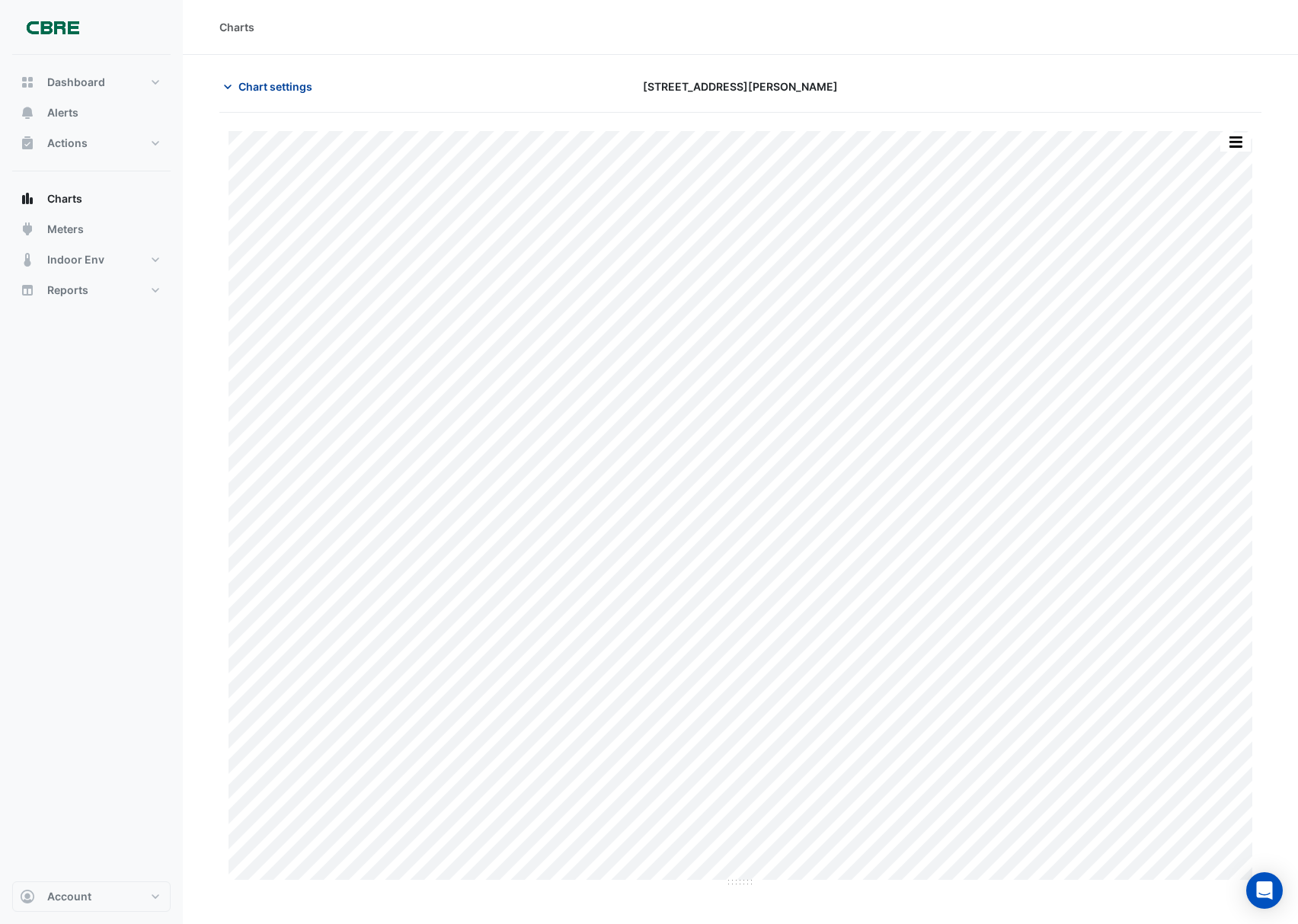
click at [262, 96] on button "Chart settings" at bounding box center [270, 86] width 103 height 26
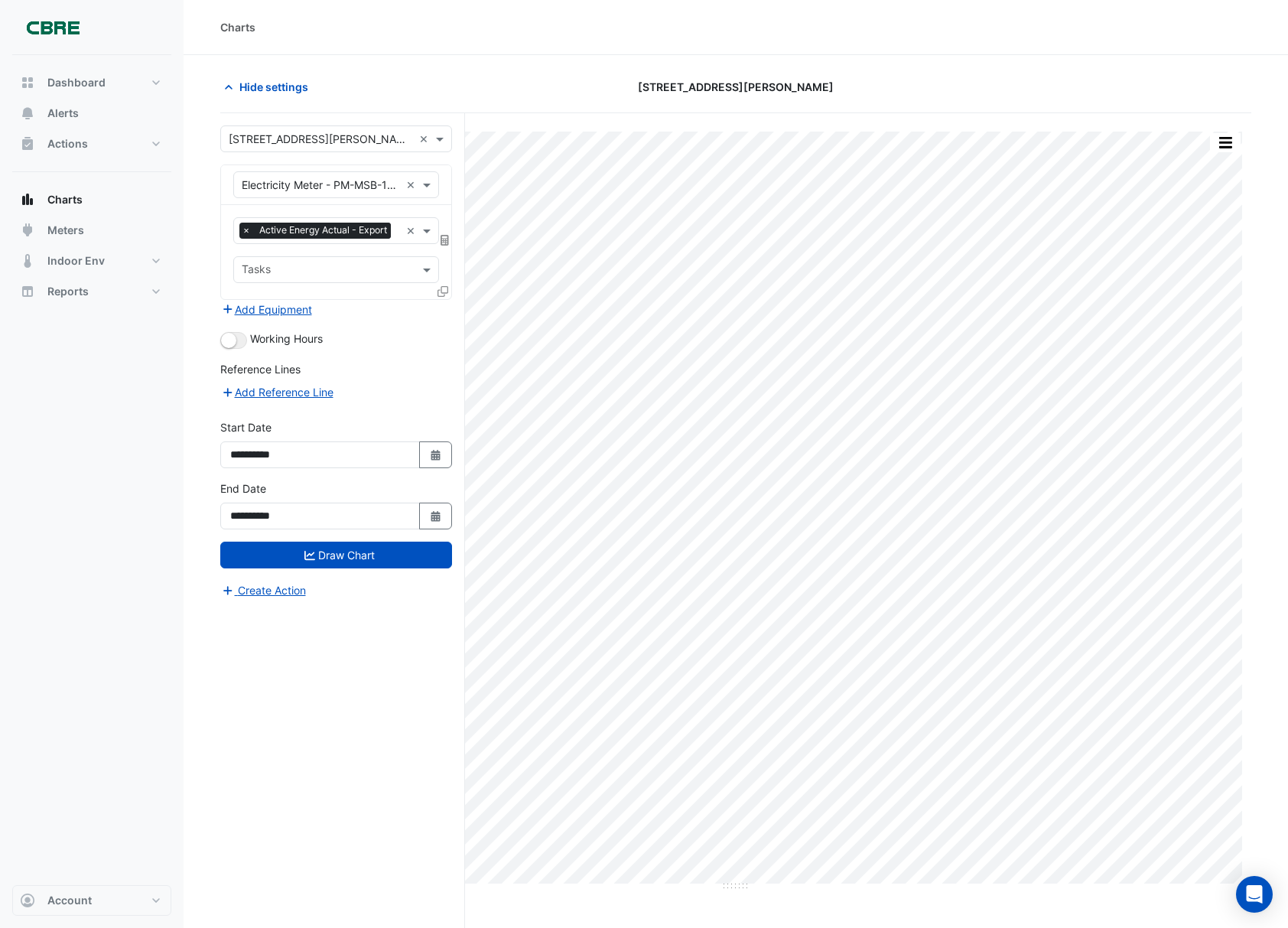
click at [315, 187] on input "text" at bounding box center [320, 185] width 158 height 16
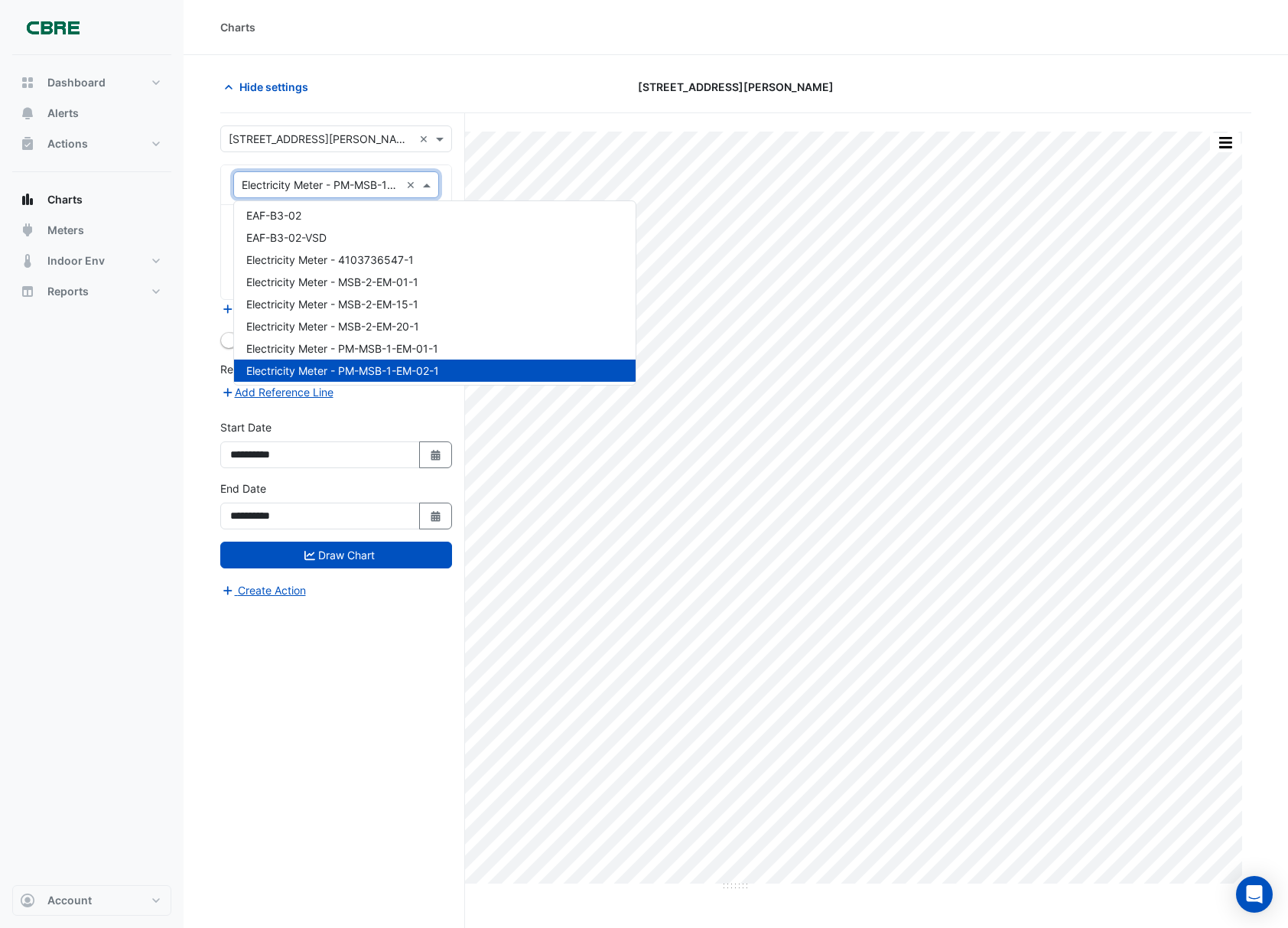
scroll to position [10450, 0]
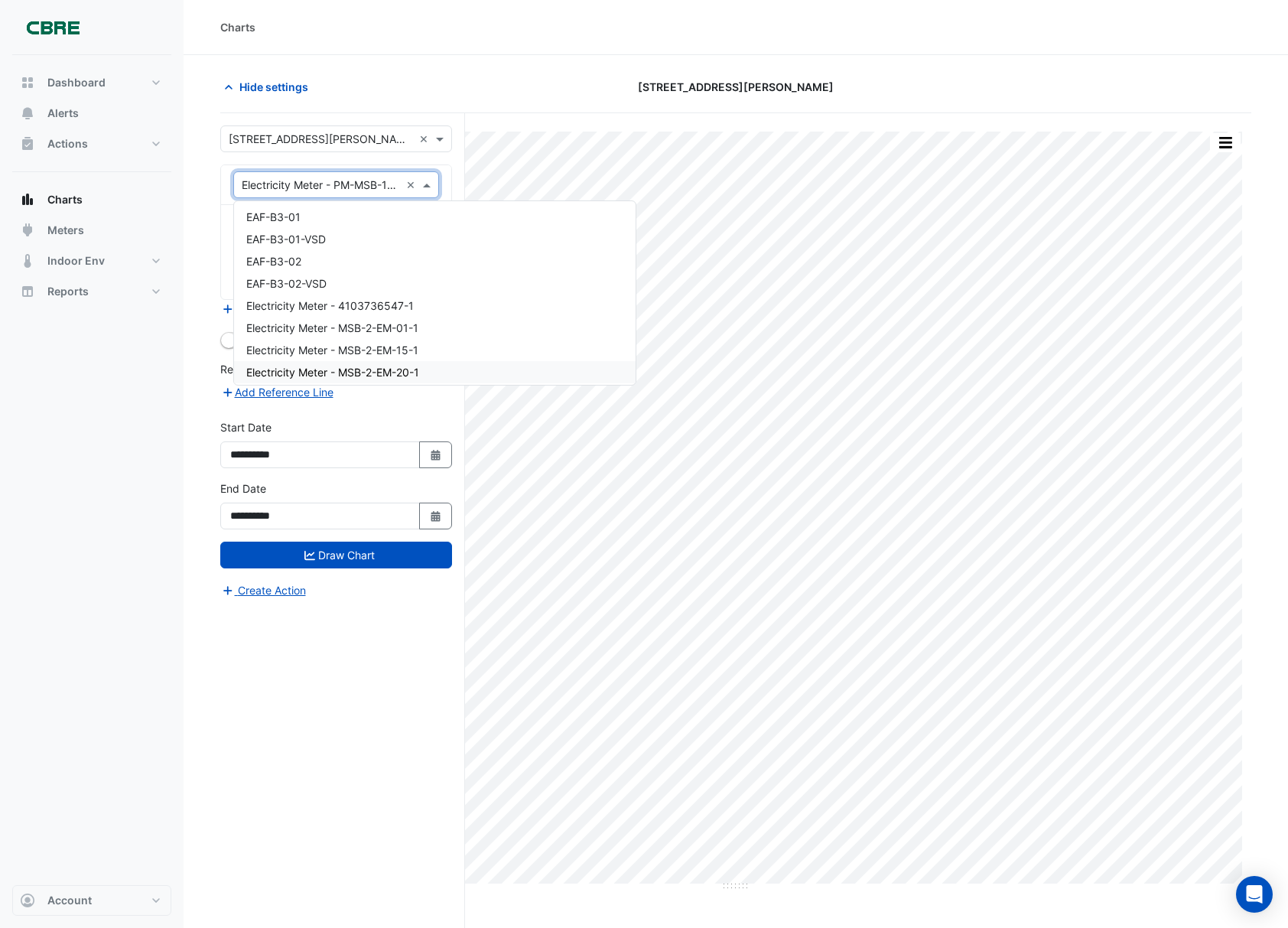
click at [431, 368] on div "Electricity Meter - MSB-2-EM-20-1" at bounding box center [434, 372] width 401 height 22
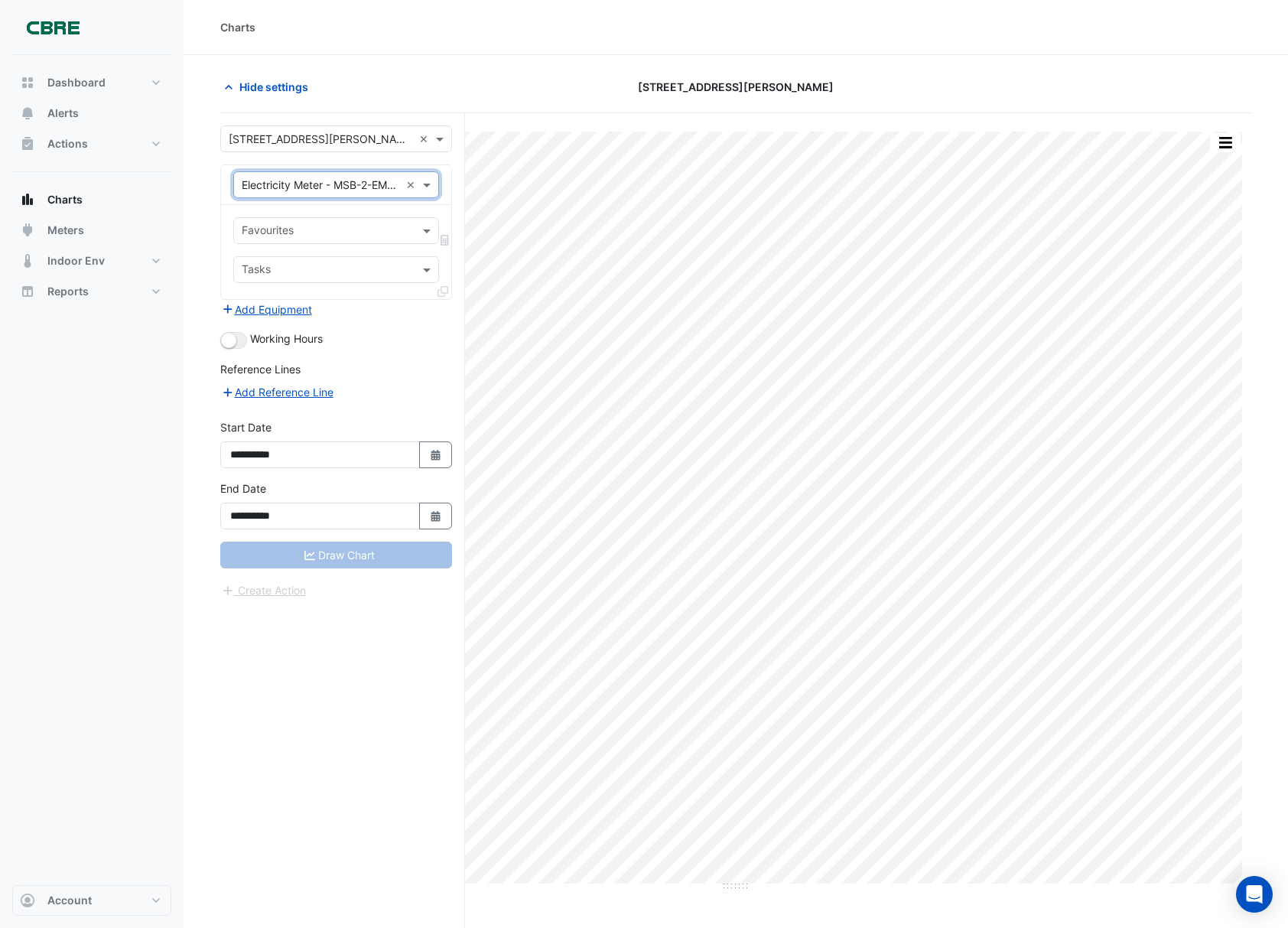
click at [309, 228] on input "text" at bounding box center [327, 232] width 171 height 16
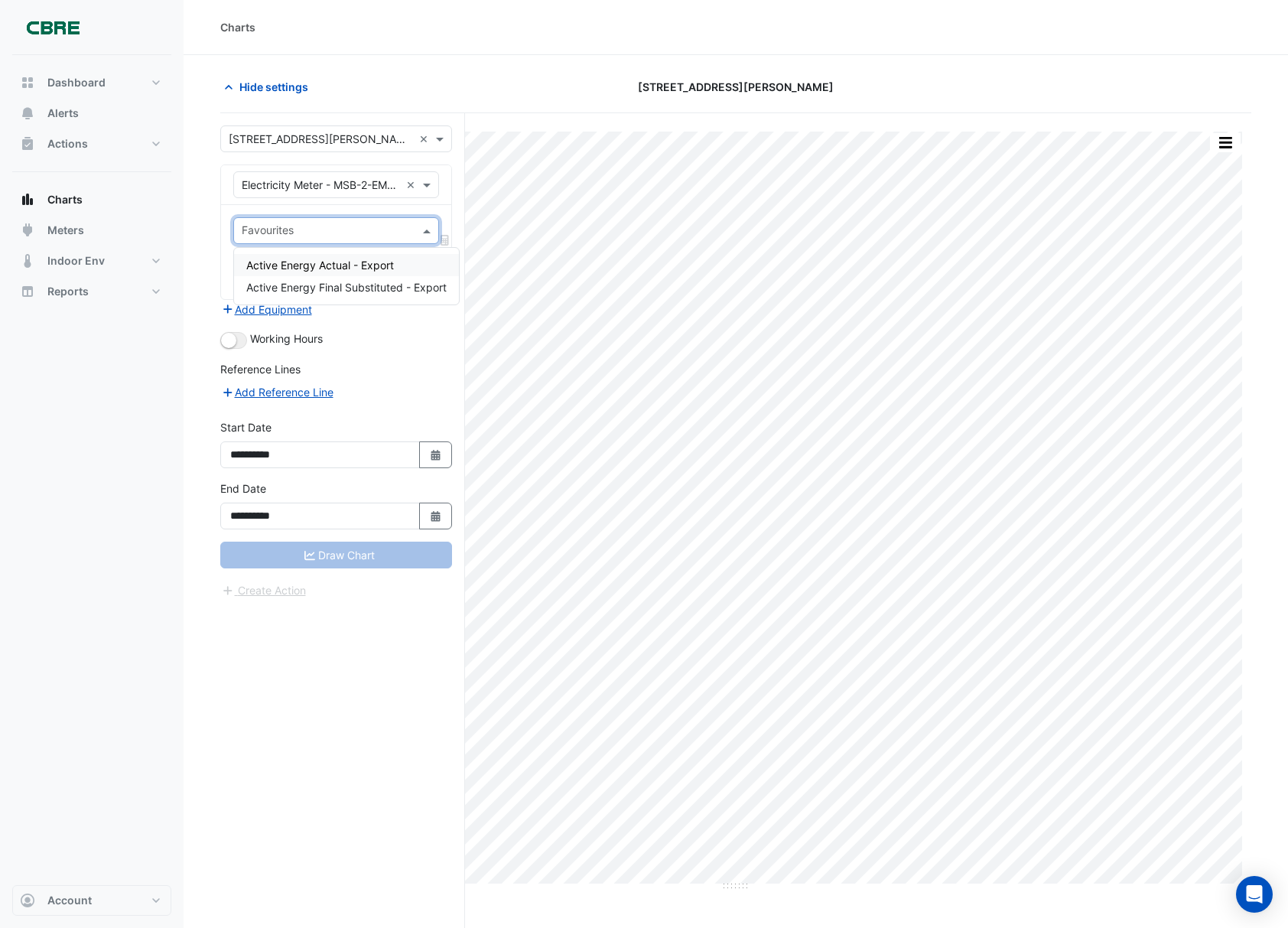
click at [306, 262] on span "Active Energy Actual - Export" at bounding box center [320, 265] width 147 height 13
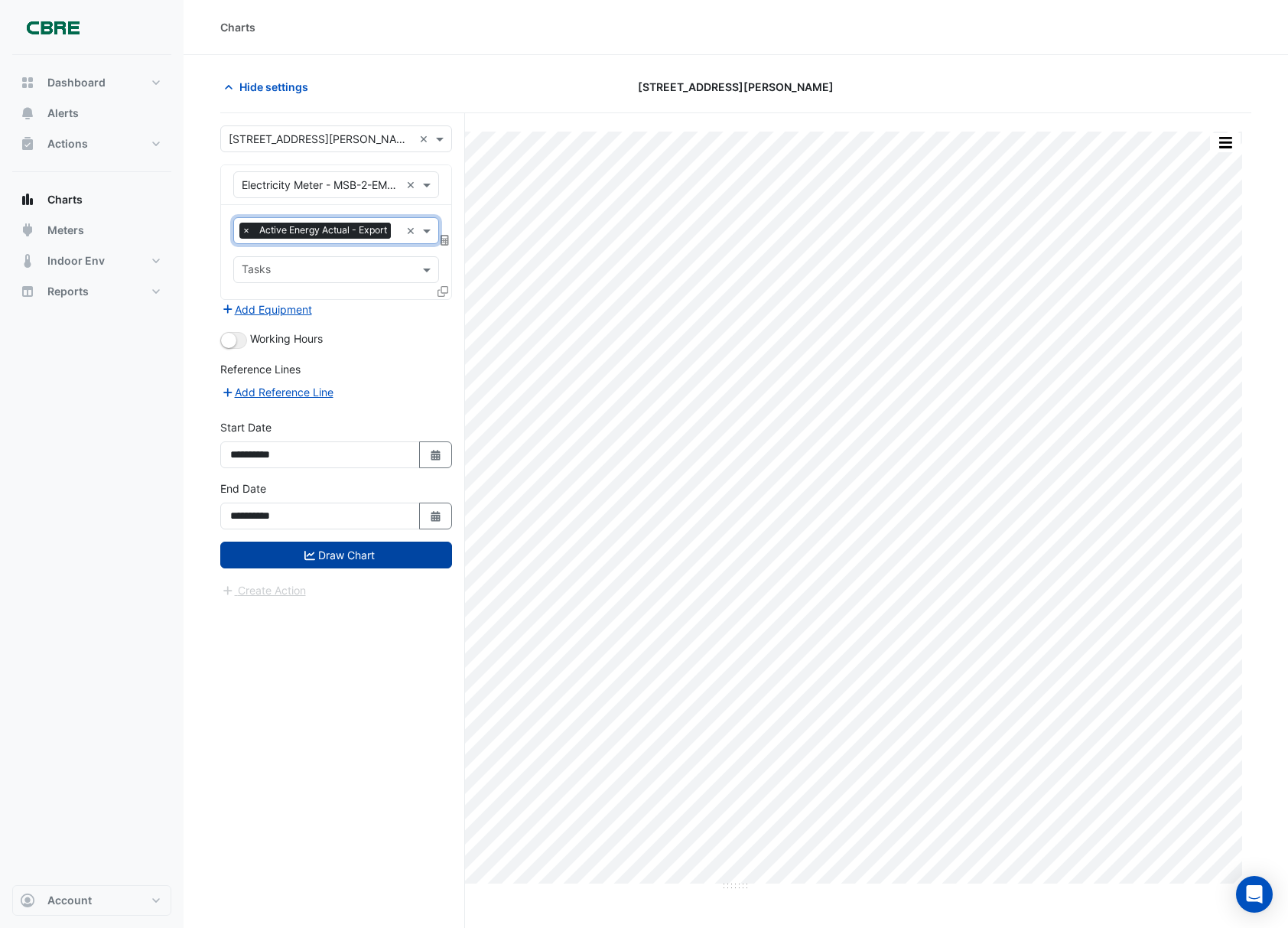
click at [315, 568] on button "Draw Chart" at bounding box center [335, 555] width 232 height 27
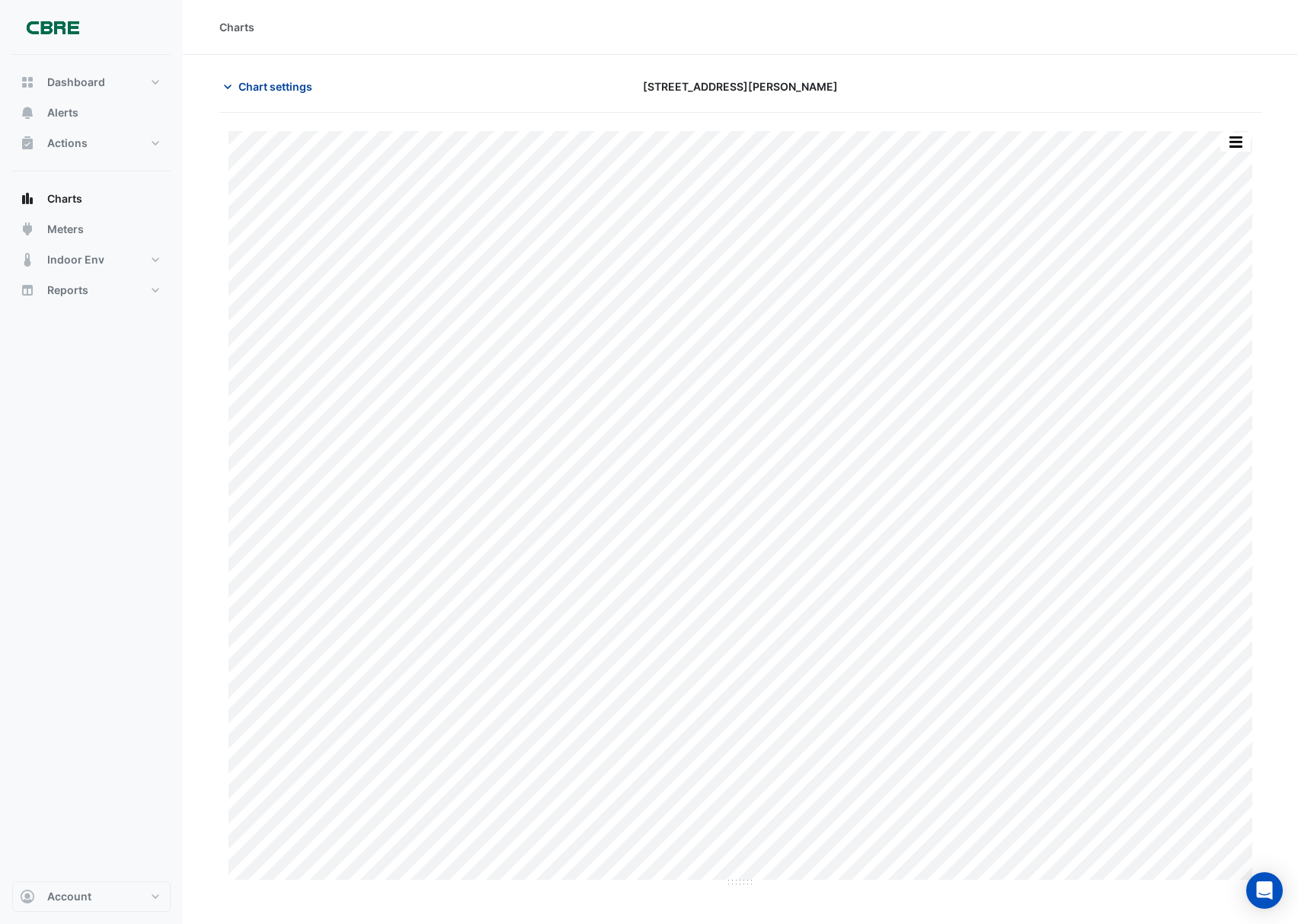
click at [254, 78] on span "Chart settings" at bounding box center [275, 86] width 74 height 16
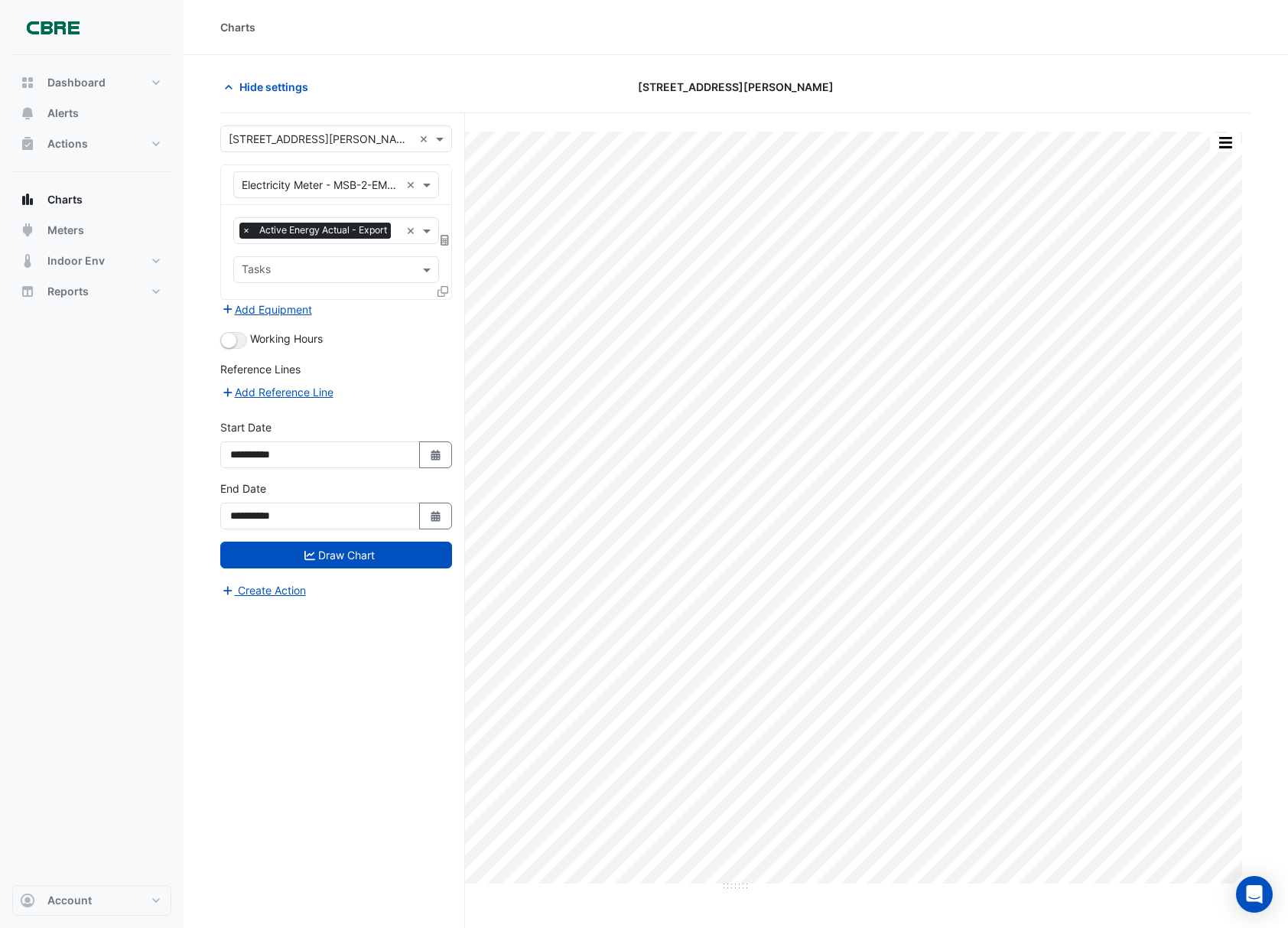
click at [300, 196] on div "Equipment × Electricity Meter - MSB-2-EM-20-1 ×" at bounding box center [336, 184] width 205 height 27
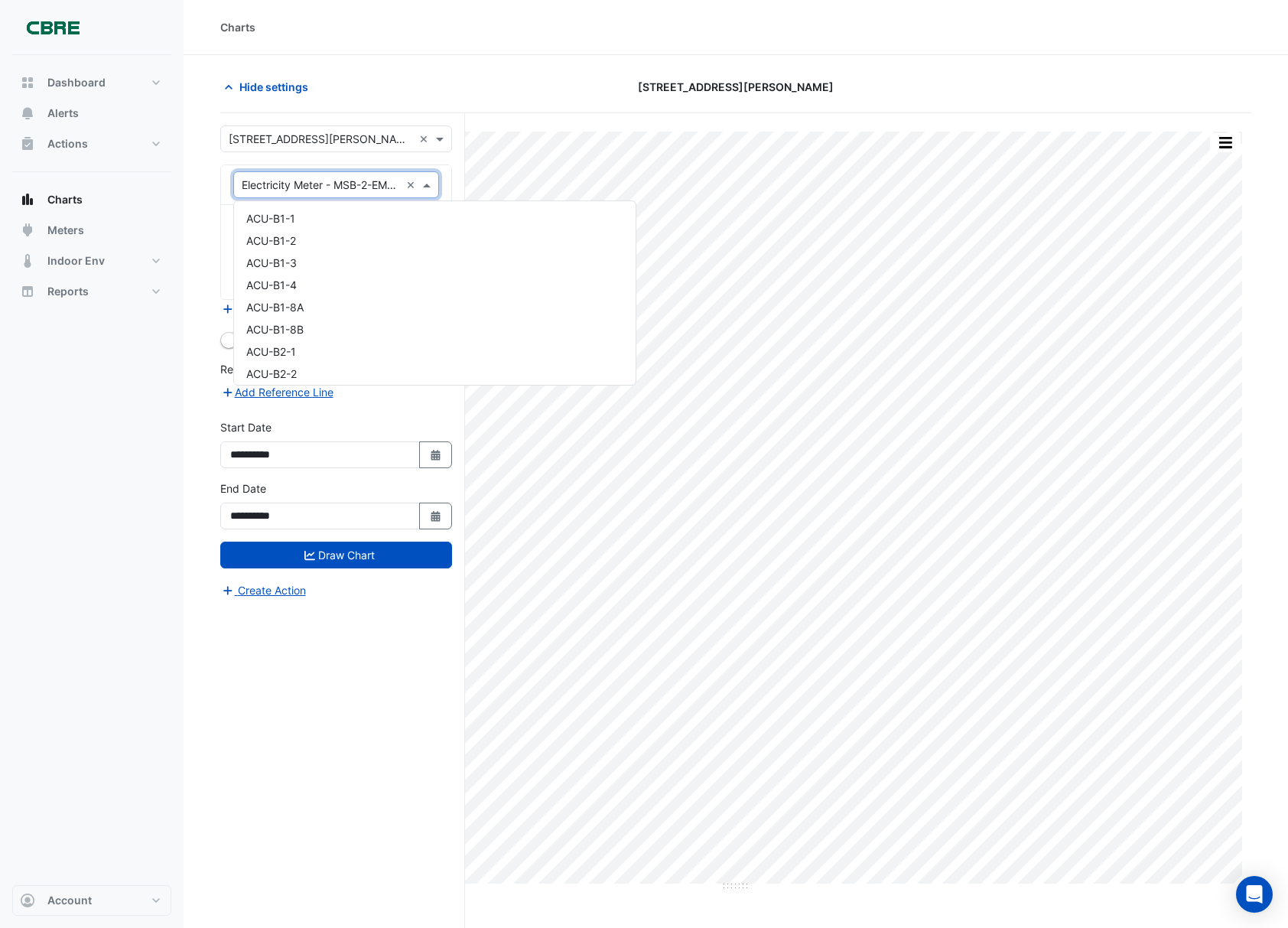
scroll to position [10610, 0]
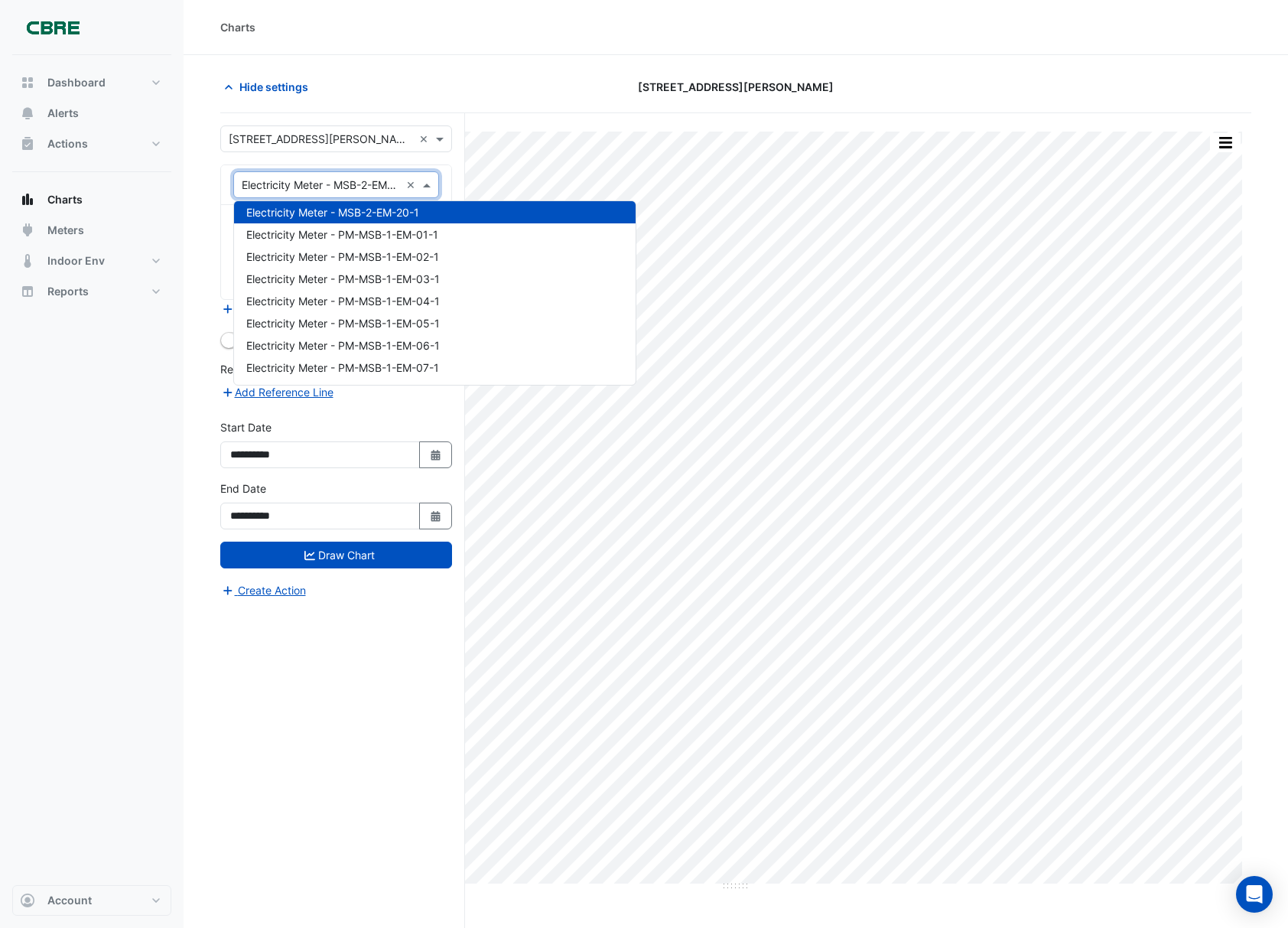
click at [317, 185] on input "text" at bounding box center [320, 185] width 158 height 16
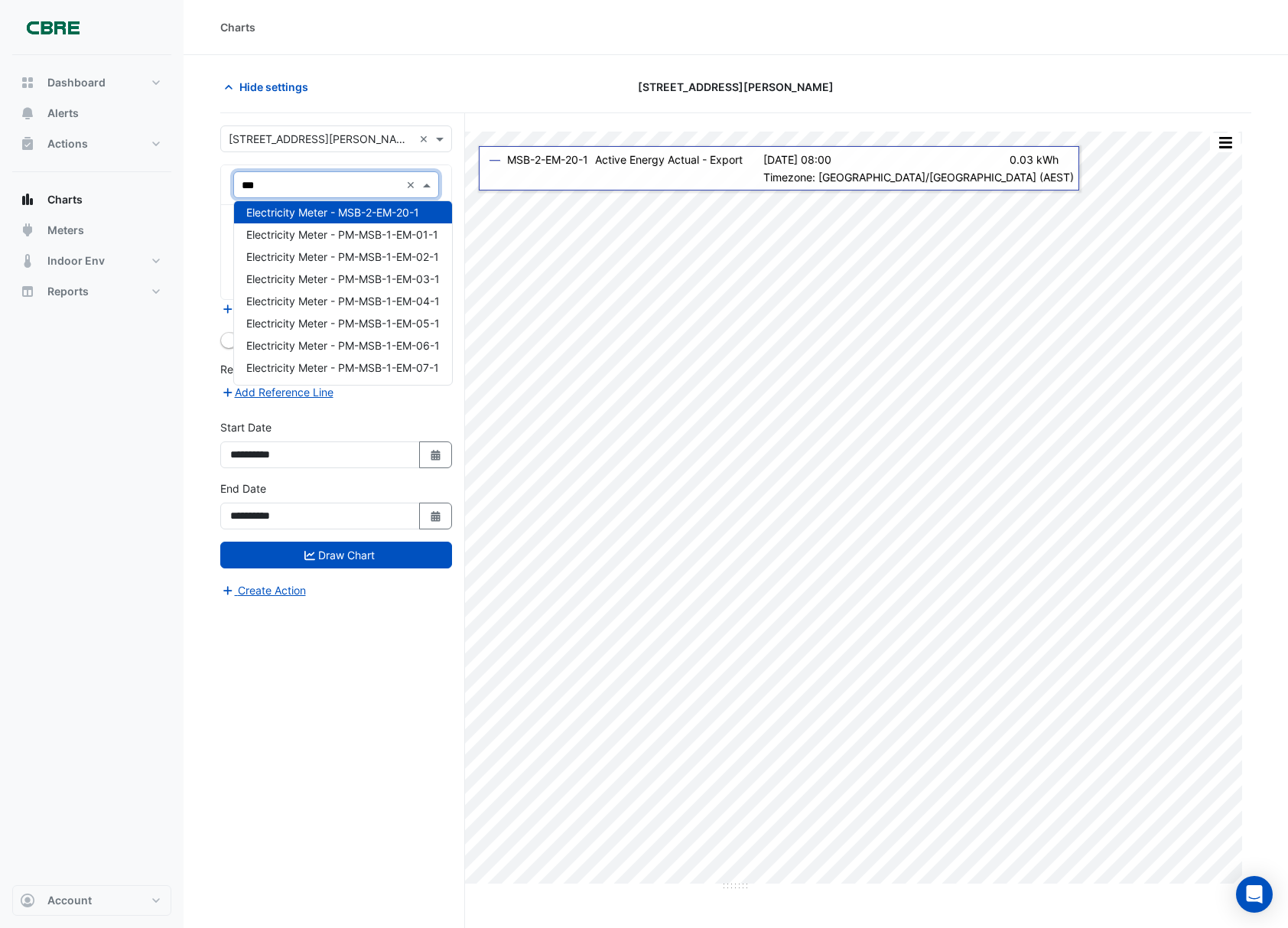
scroll to position [0, 0]
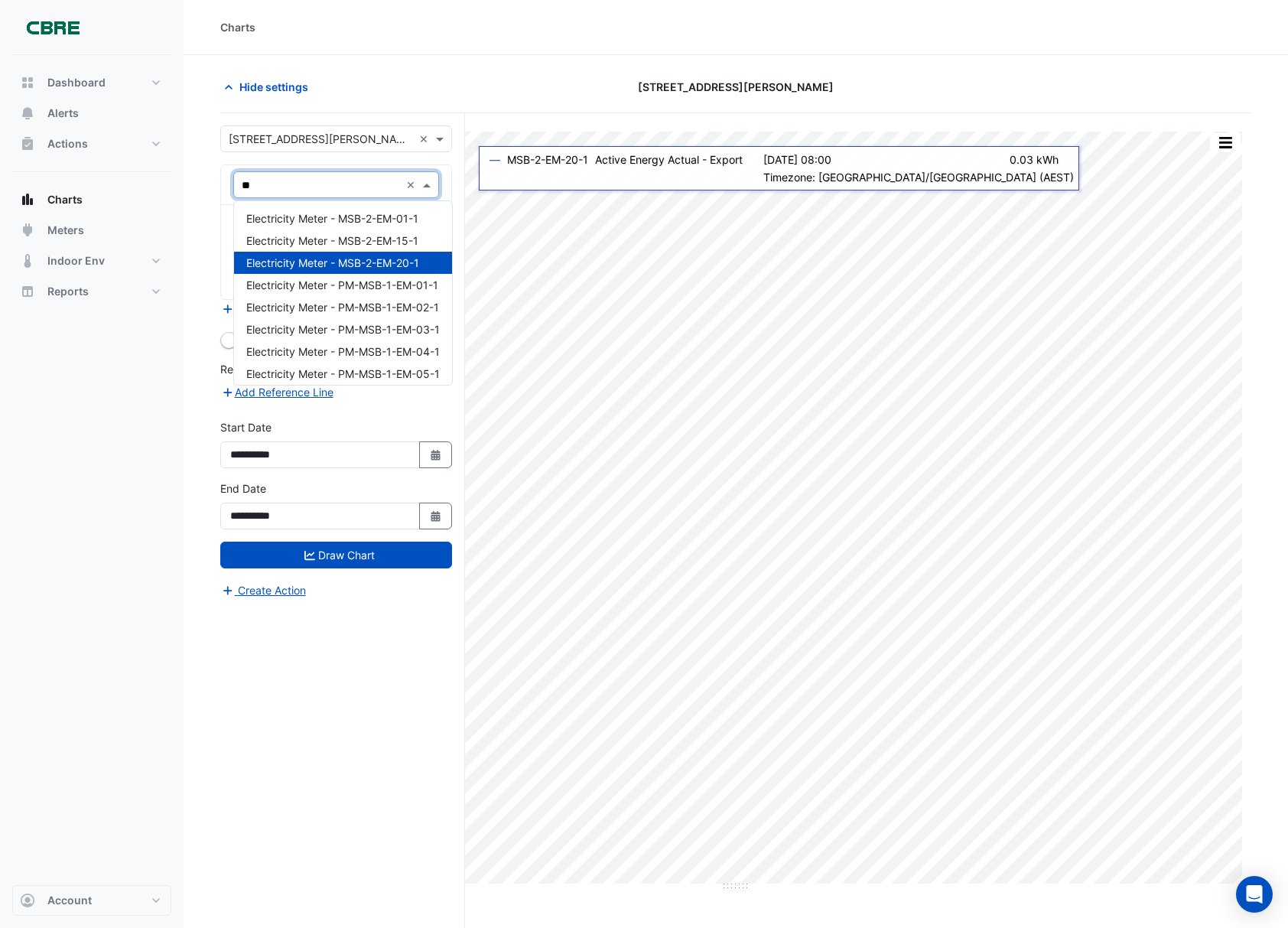
type input "*"
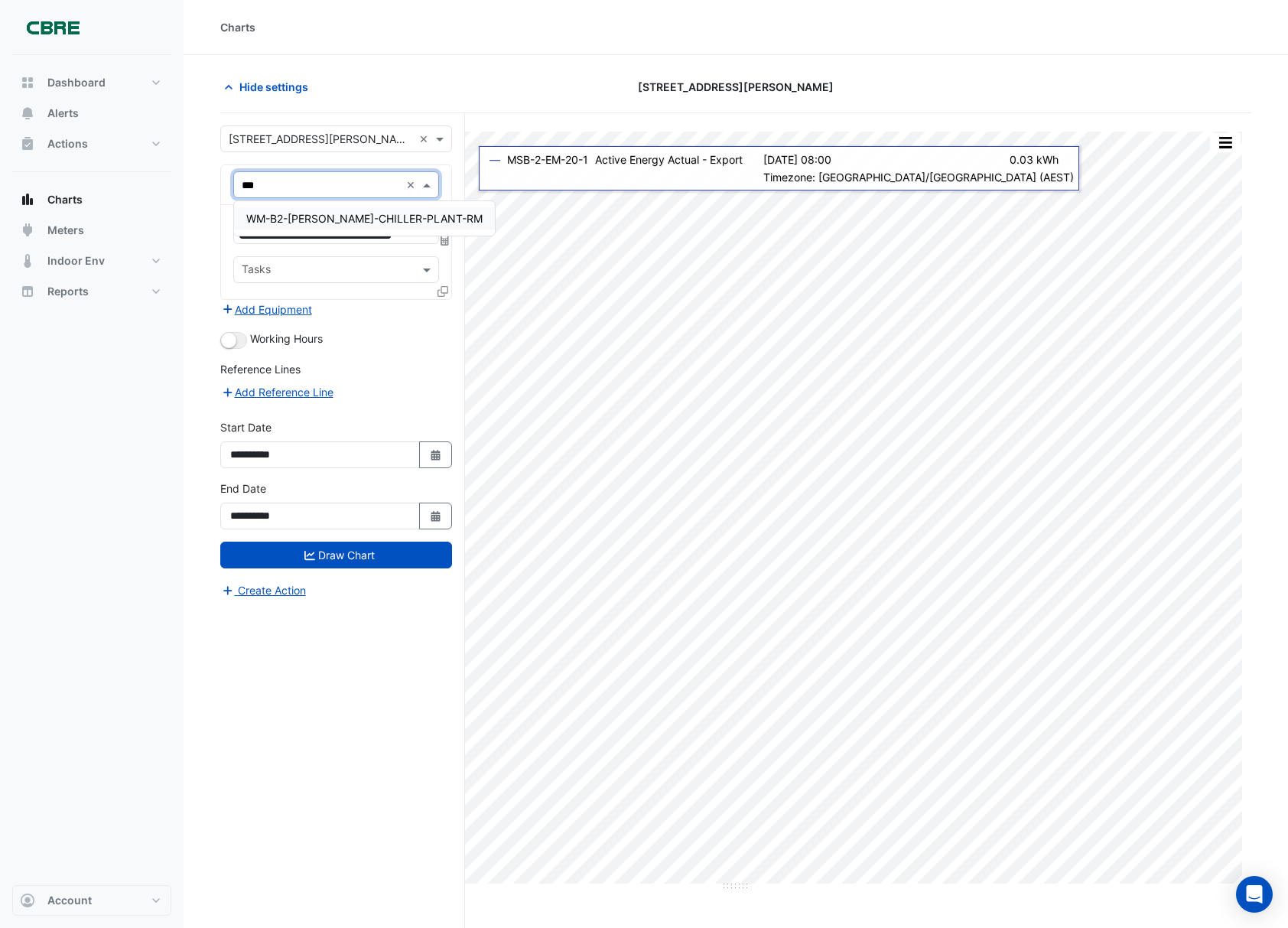
type input "**"
click at [383, 216] on div "CH-1" at bounding box center [364, 218] width 261 height 22
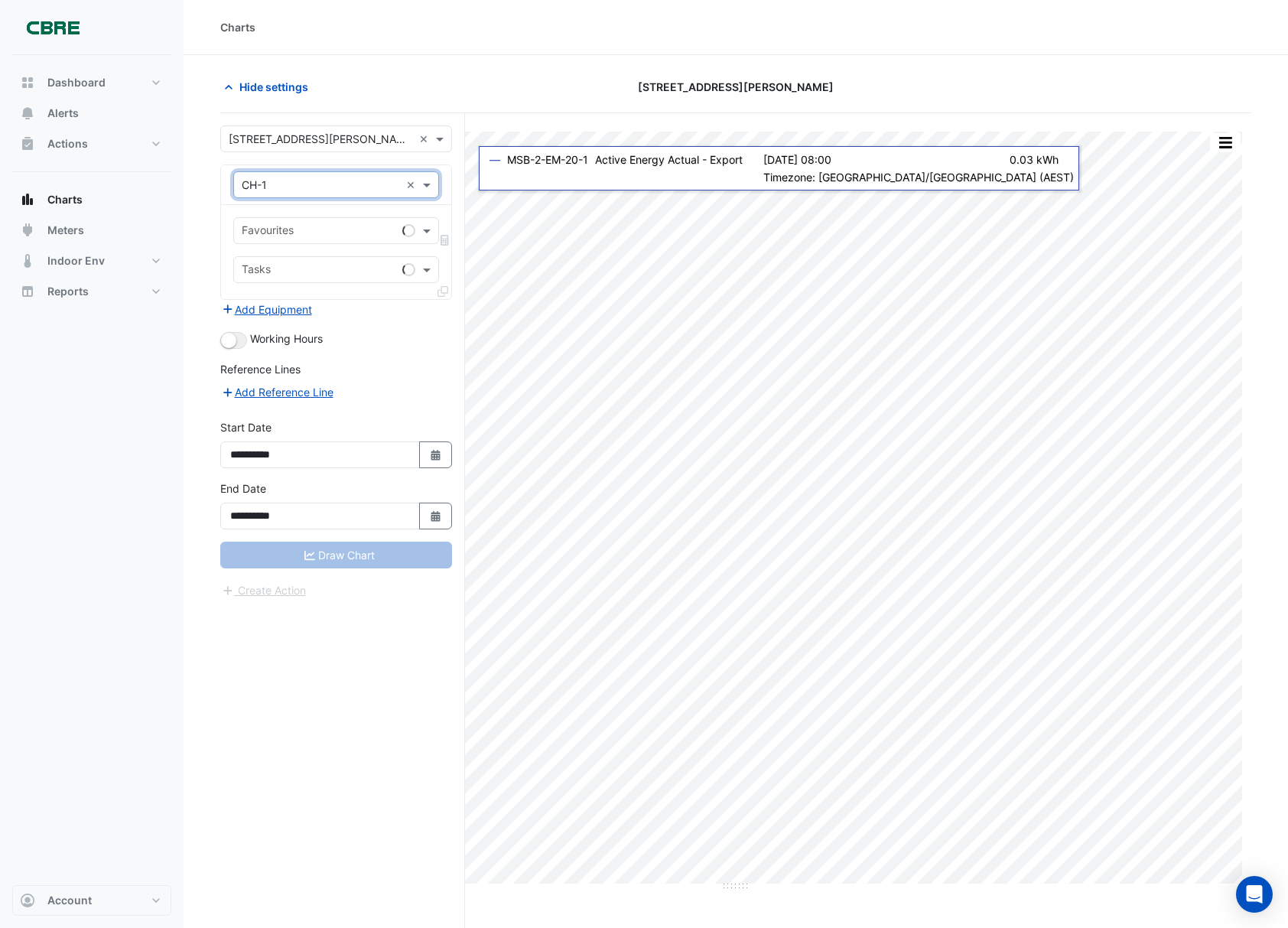
click at [335, 234] on input "text" at bounding box center [318, 232] width 155 height 16
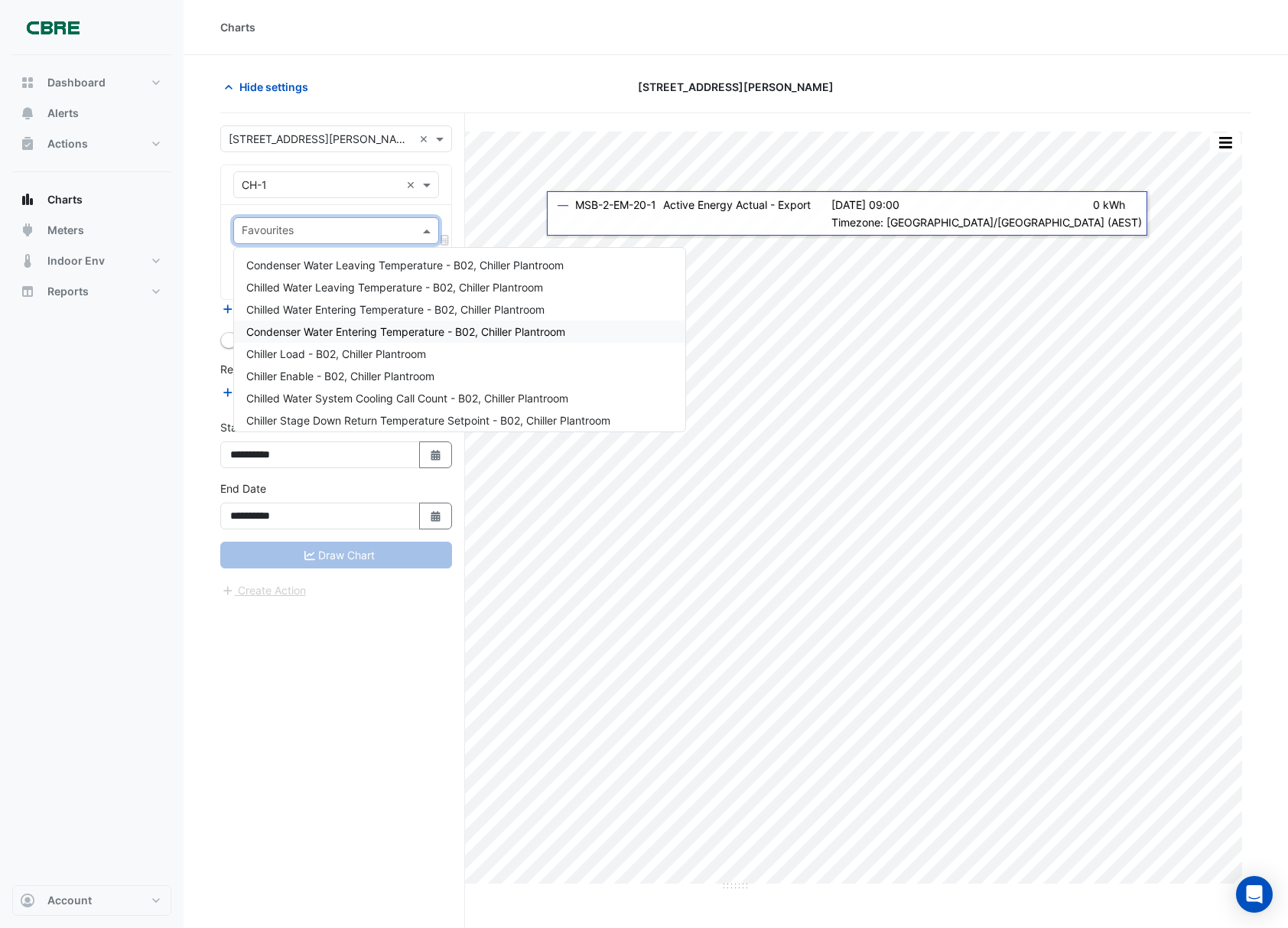
click at [335, 348] on span "Chiller Load - B02, Chiller Plantroom" at bounding box center [336, 354] width 180 height 13
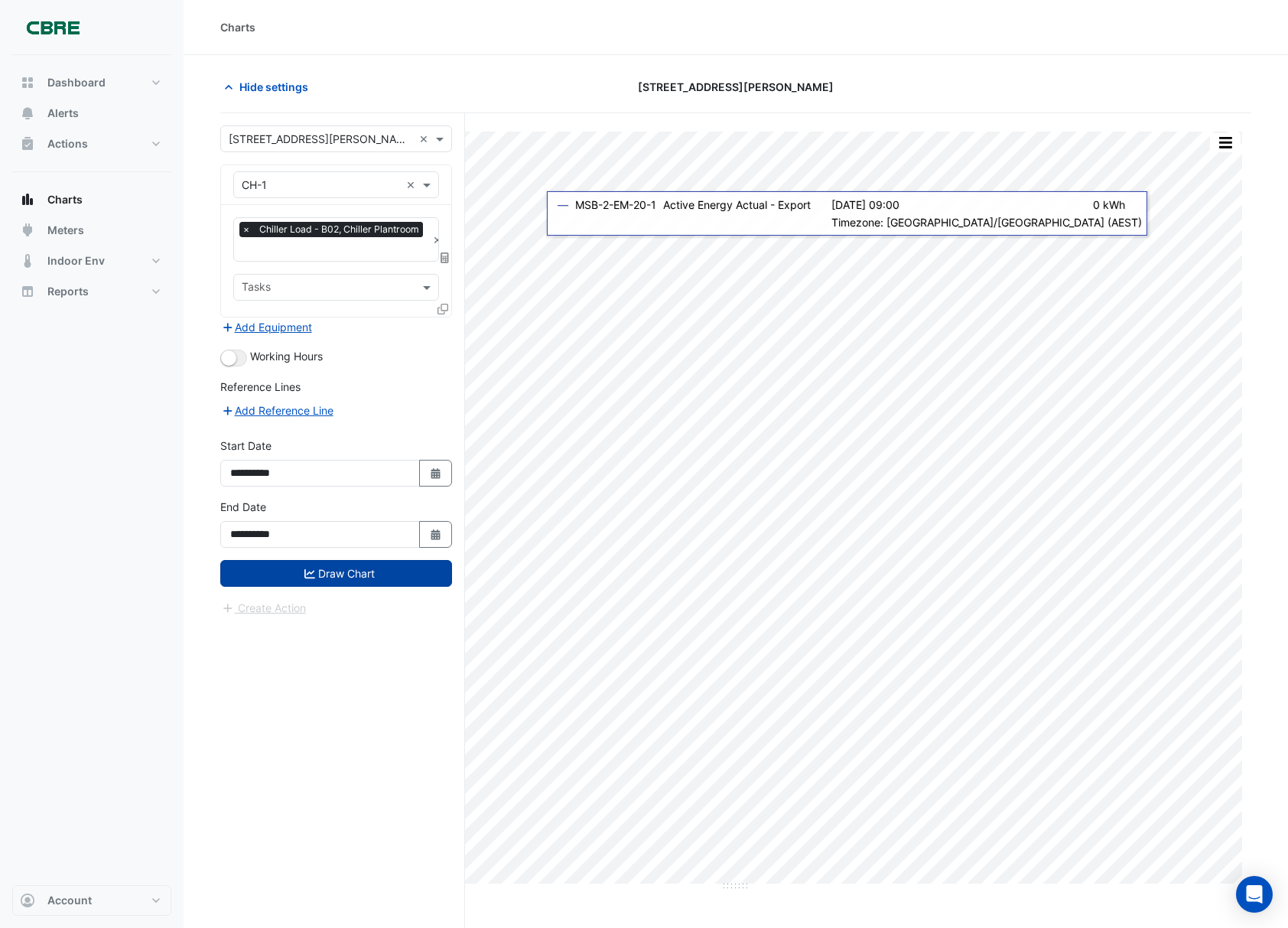
click at [273, 579] on button "Draw Chart" at bounding box center [335, 573] width 232 height 27
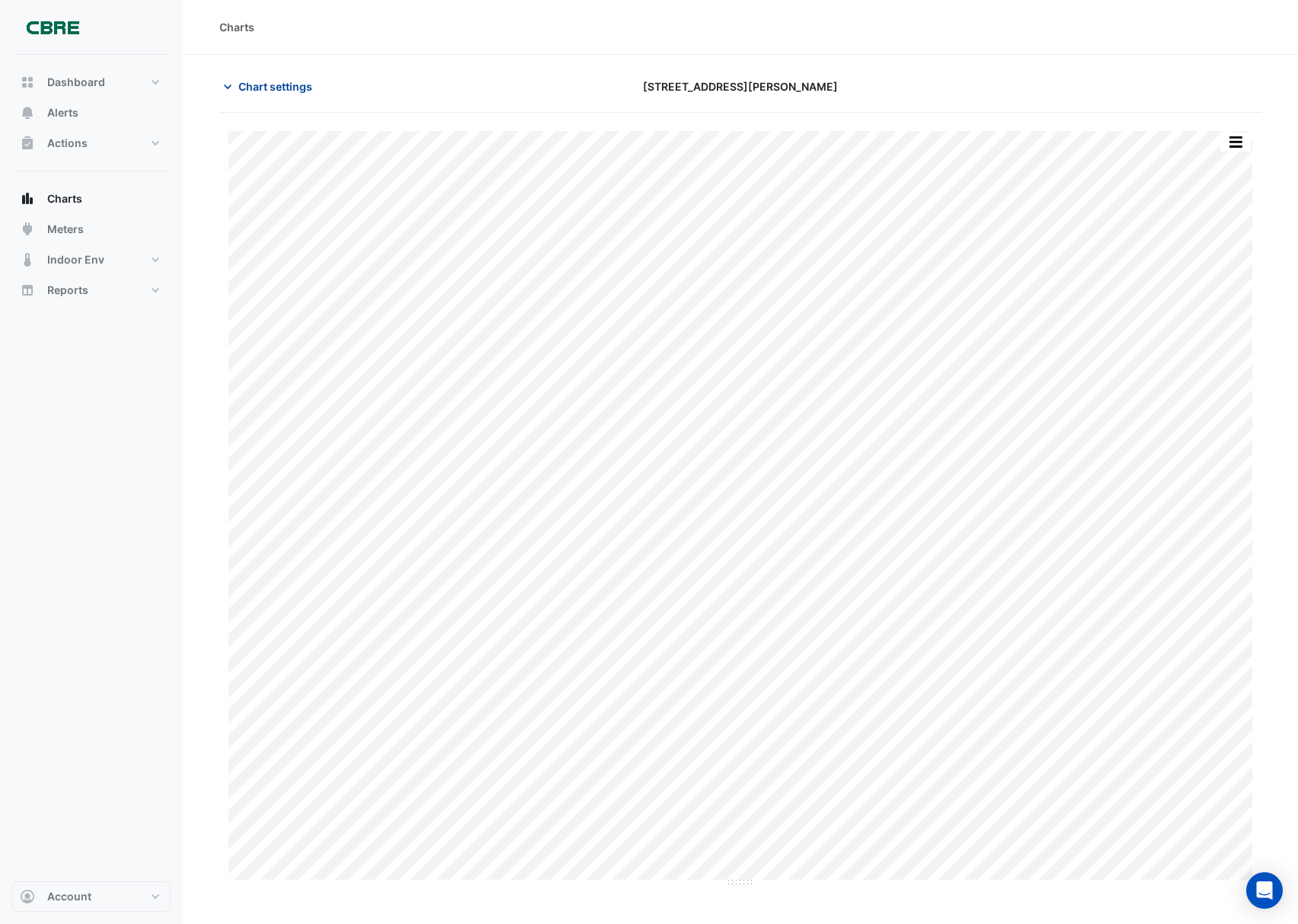
click at [274, 96] on button "Chart settings" at bounding box center [270, 86] width 103 height 26
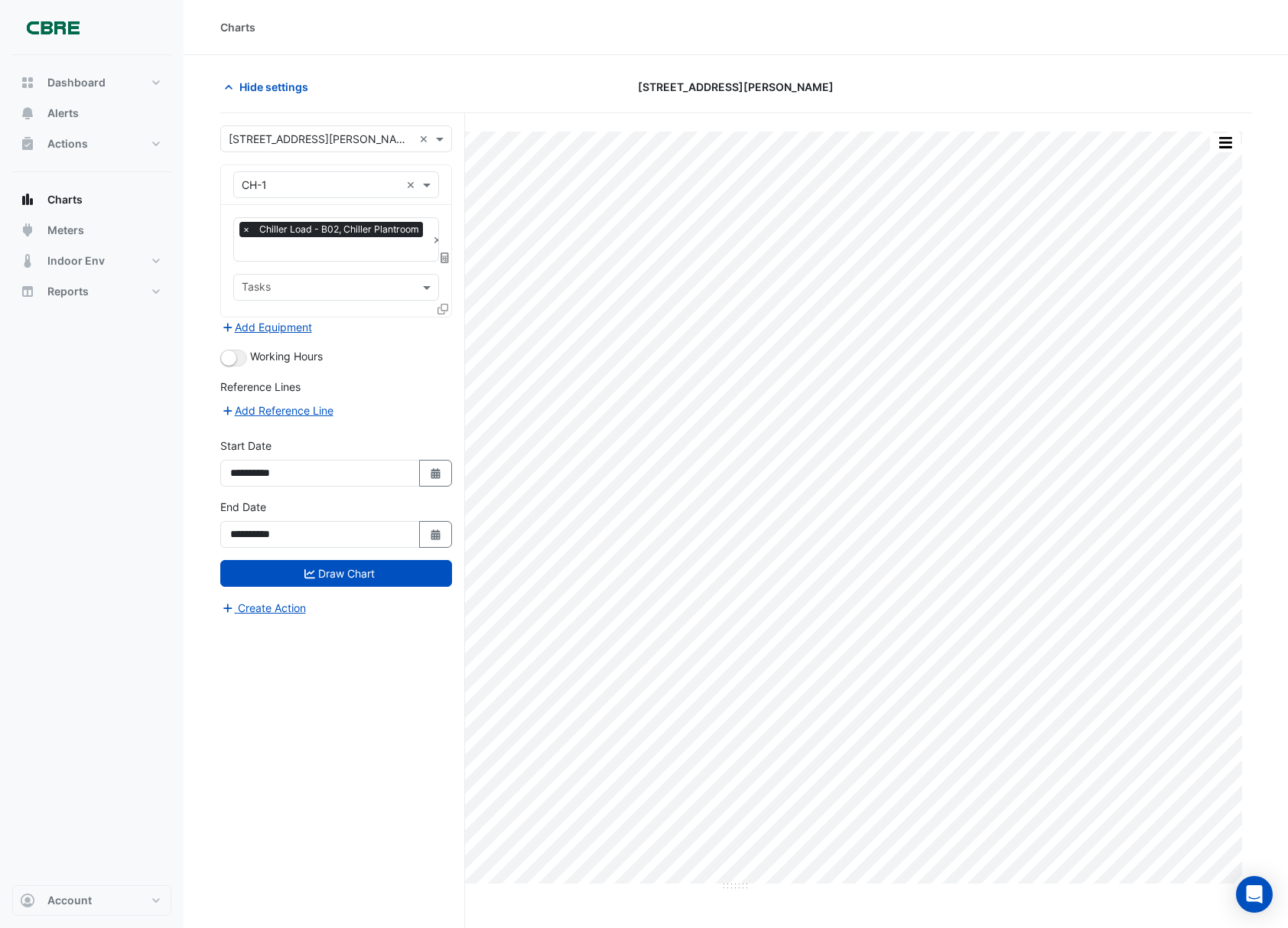
click at [267, 181] on input "text" at bounding box center [320, 185] width 158 height 16
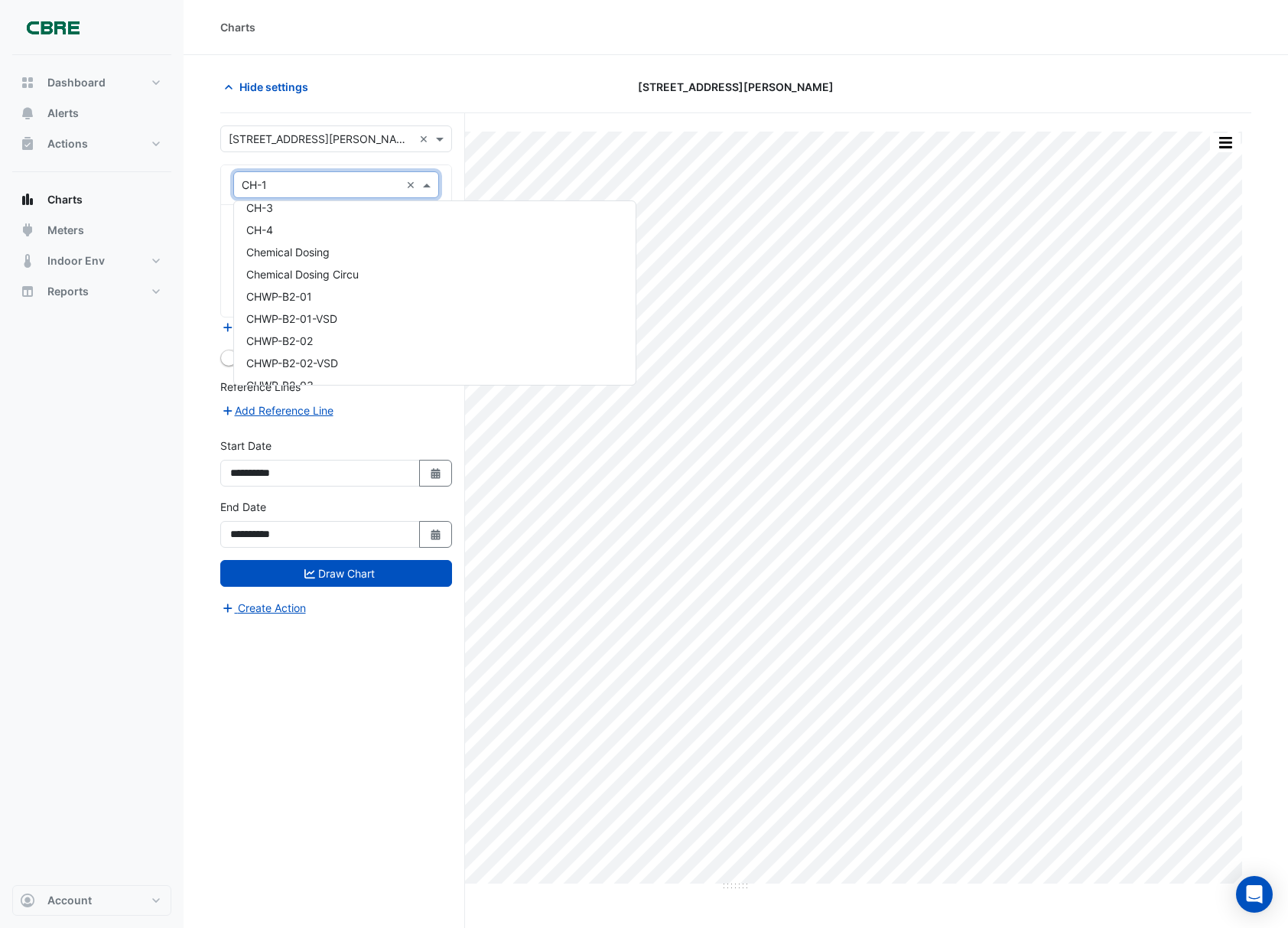
scroll to position [9190, 0]
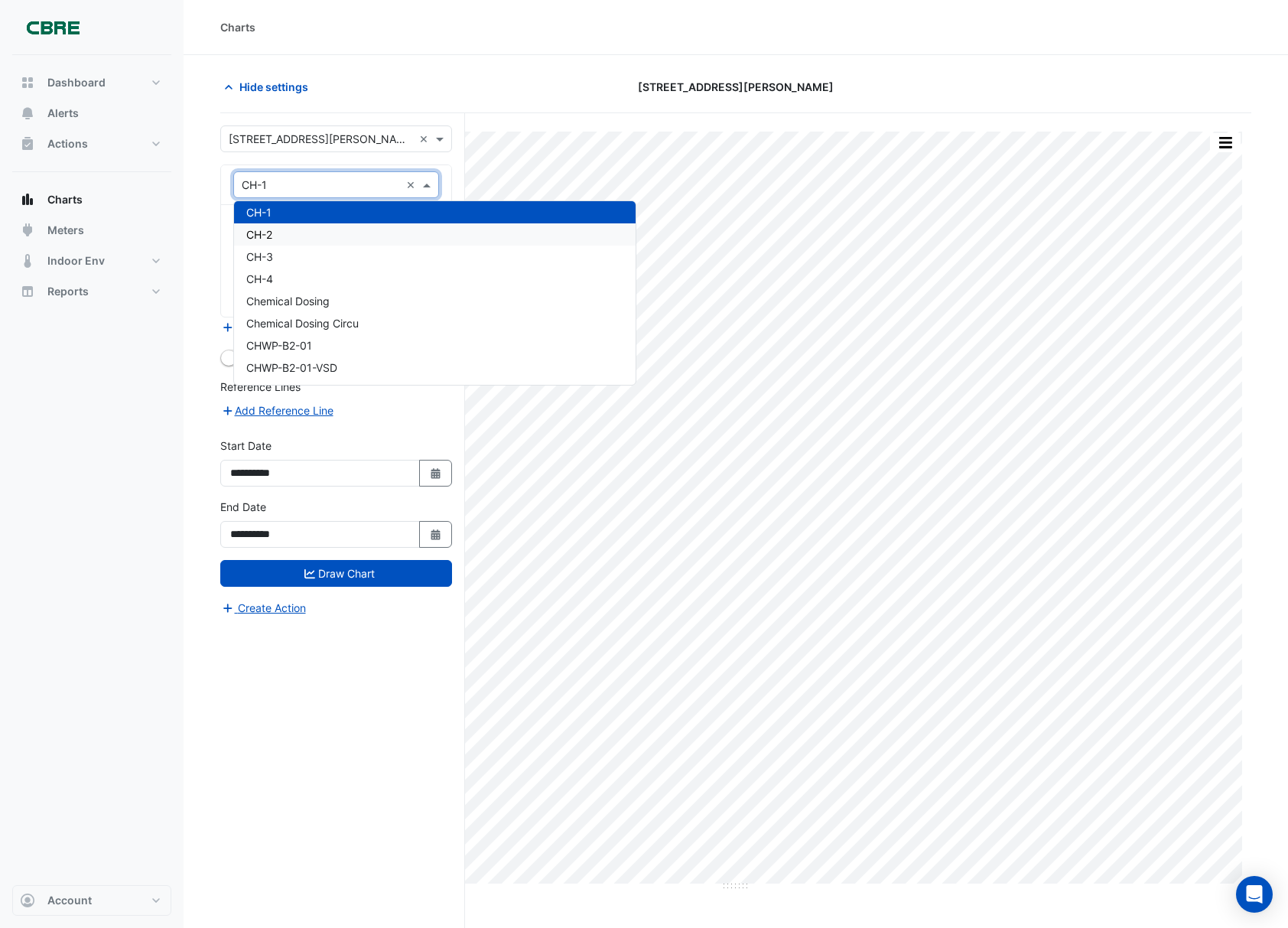
click at [286, 230] on div "CH-2" at bounding box center [434, 235] width 401 height 22
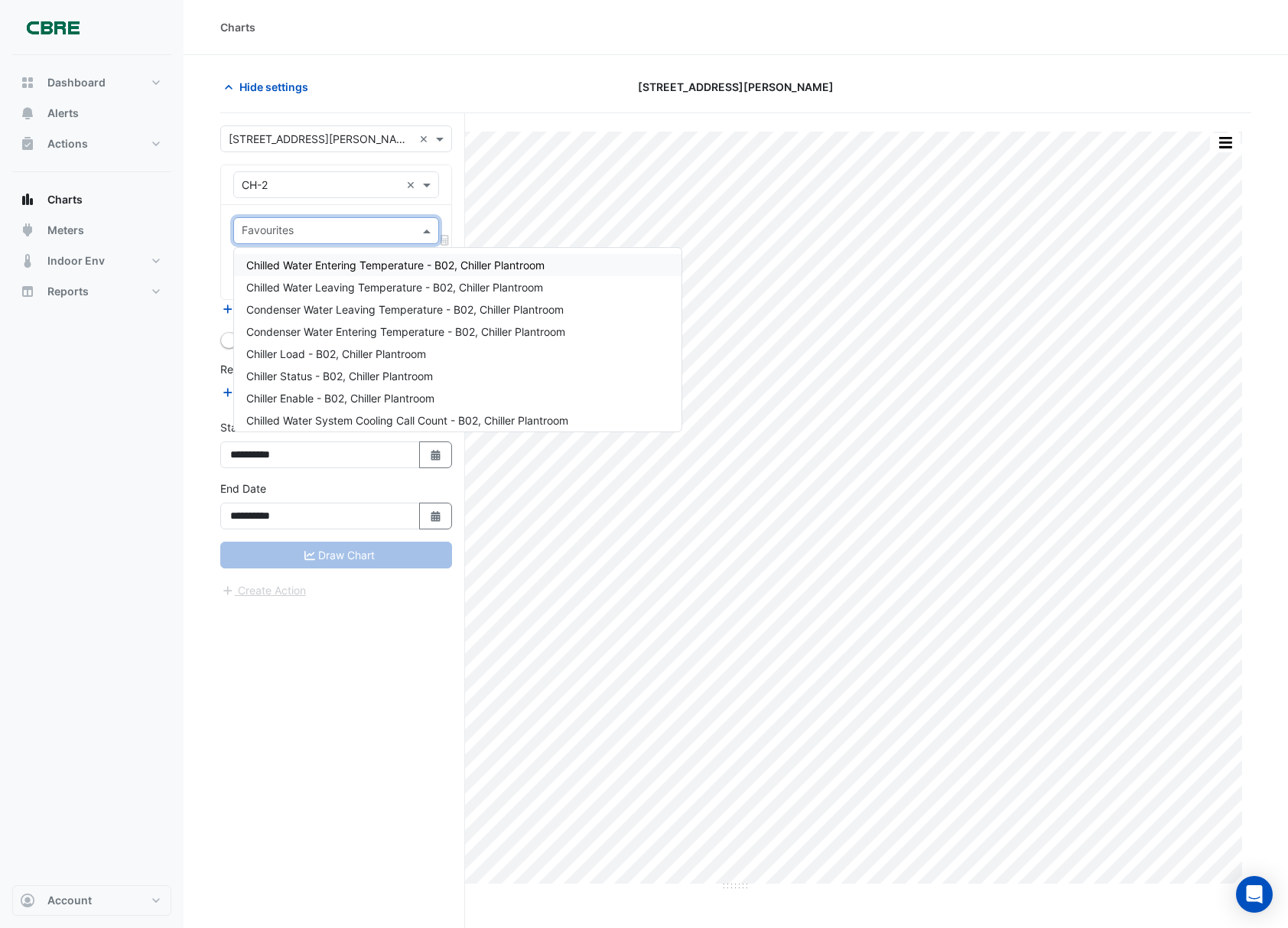
click at [307, 233] on input "text" at bounding box center [327, 232] width 171 height 16
click at [337, 348] on span "Chiller Load - B02, Chiller Plantroom" at bounding box center [336, 354] width 180 height 13
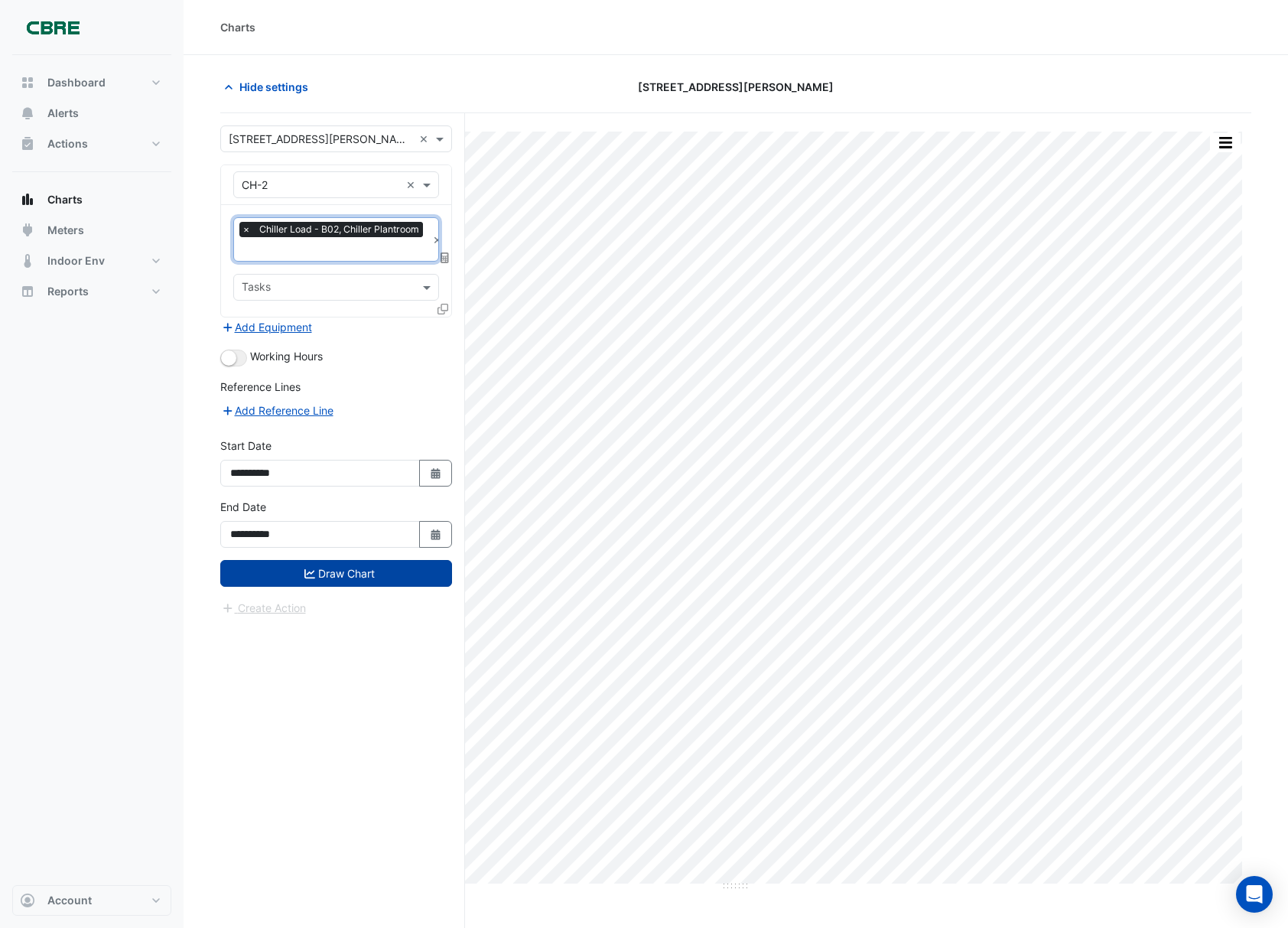
click at [341, 571] on button "Draw Chart" at bounding box center [335, 573] width 232 height 27
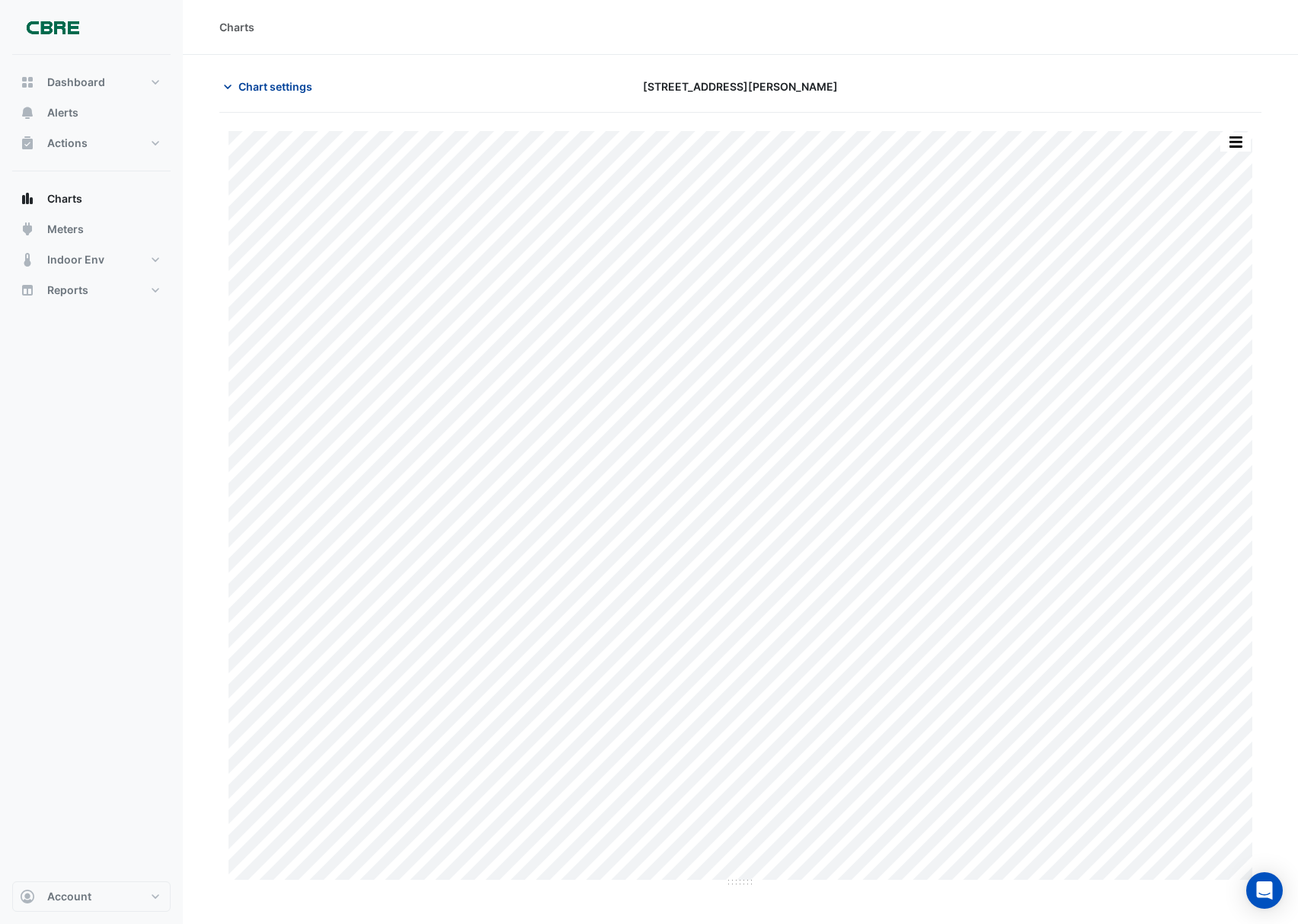
click at [282, 83] on span "Chart settings" at bounding box center [275, 86] width 74 height 16
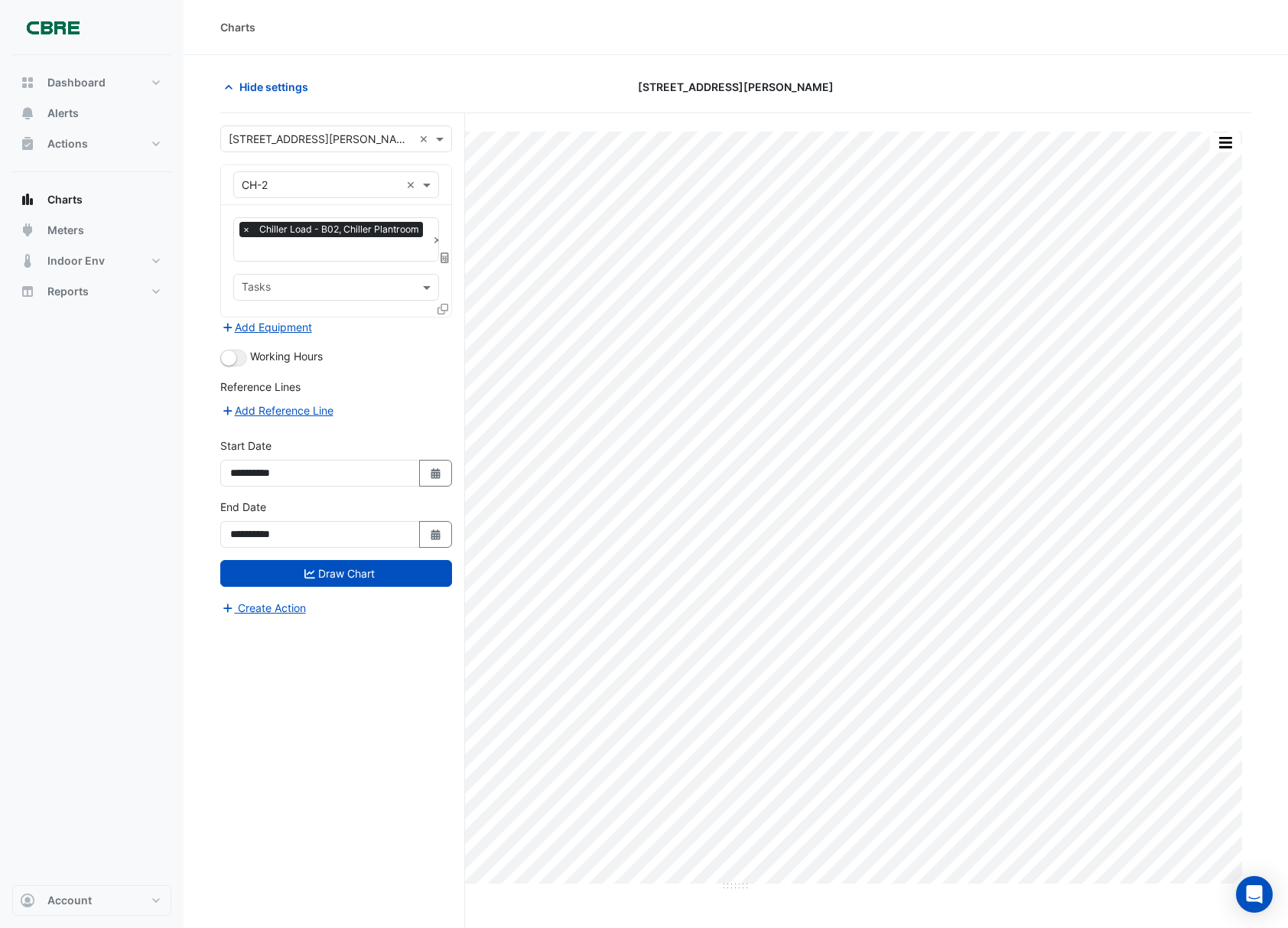
click at [321, 188] on input "text" at bounding box center [320, 185] width 158 height 16
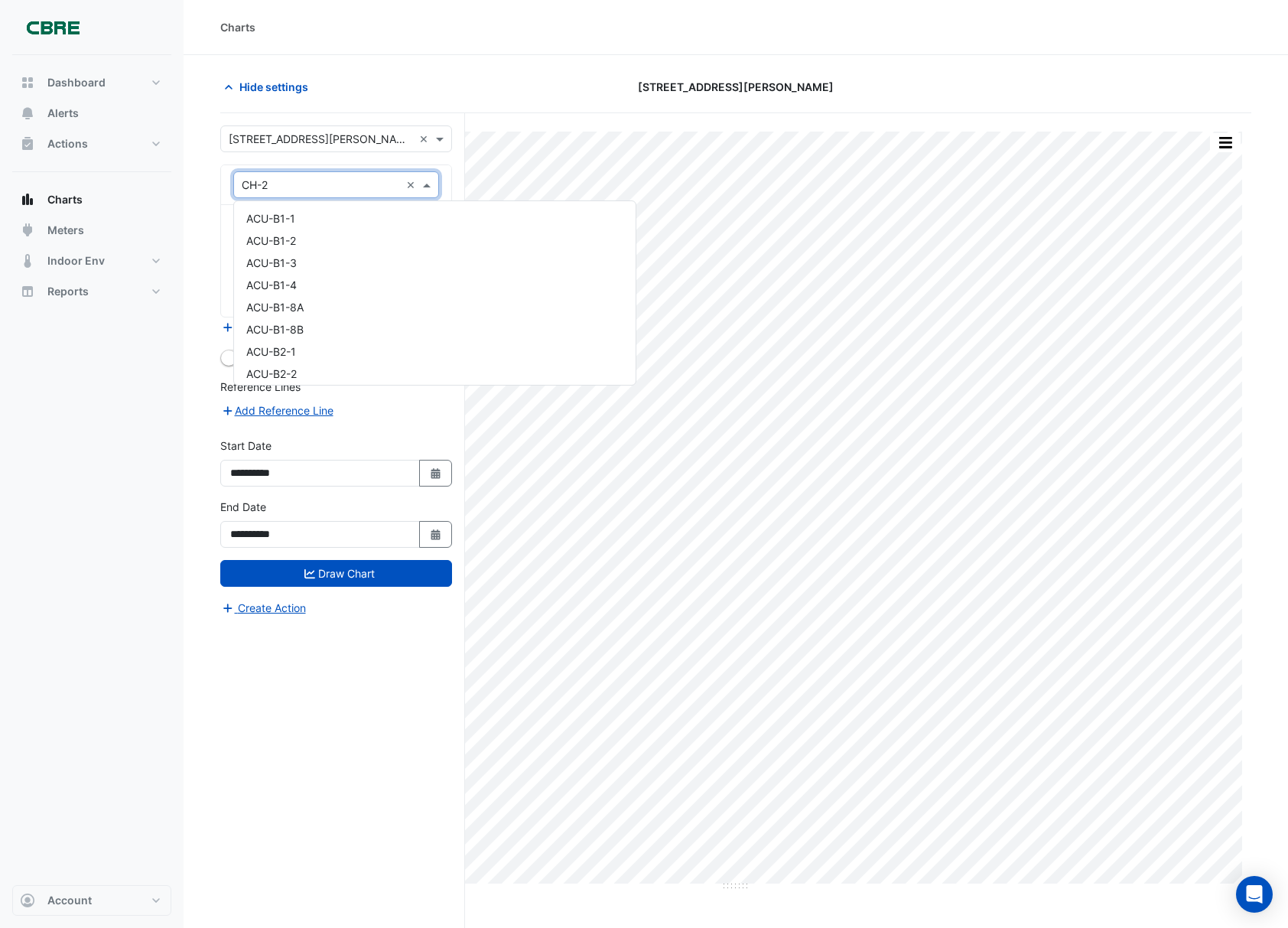
scroll to position [9212, 0]
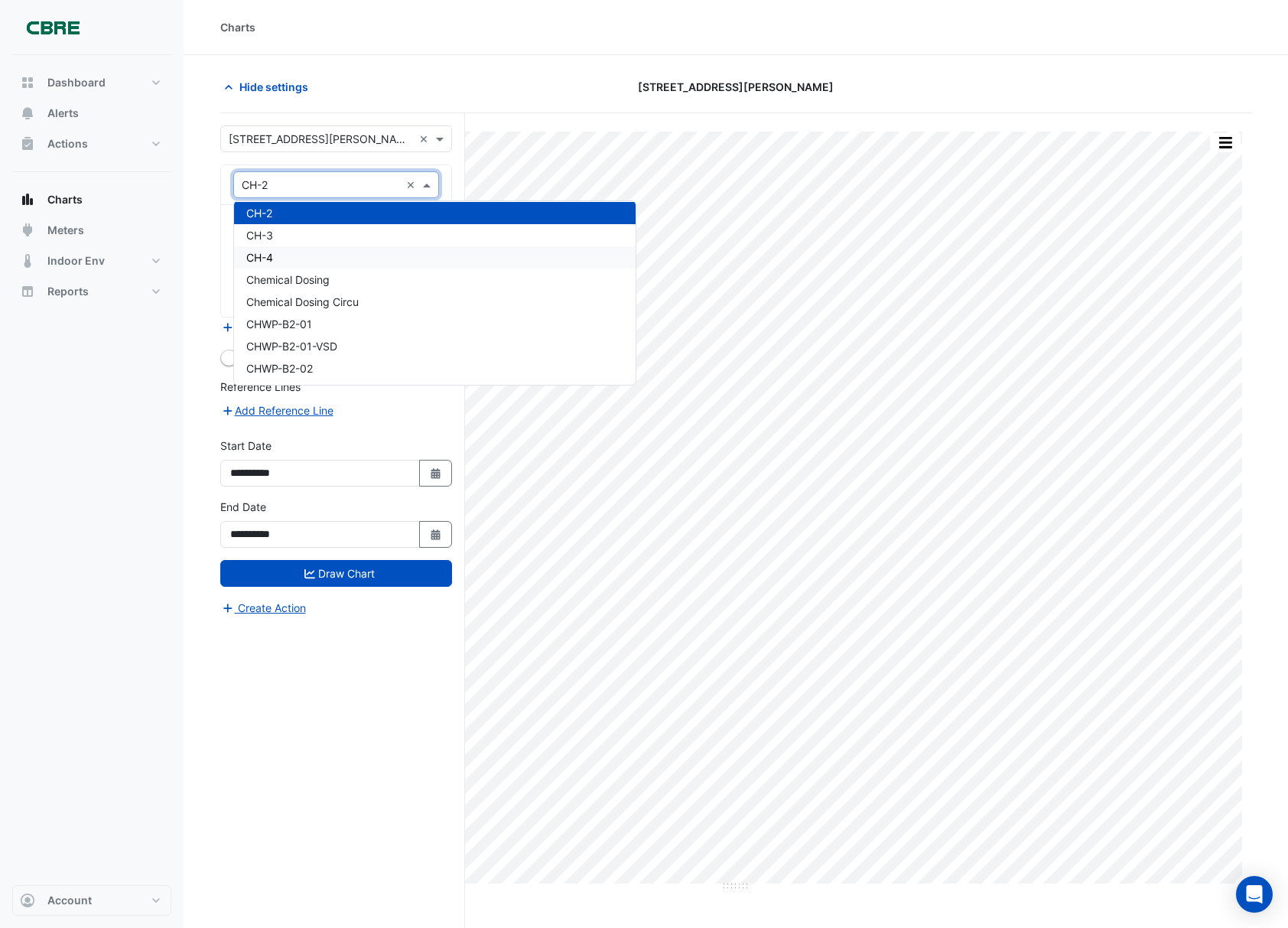
click at [279, 239] on div "CH-3" at bounding box center [434, 235] width 401 height 22
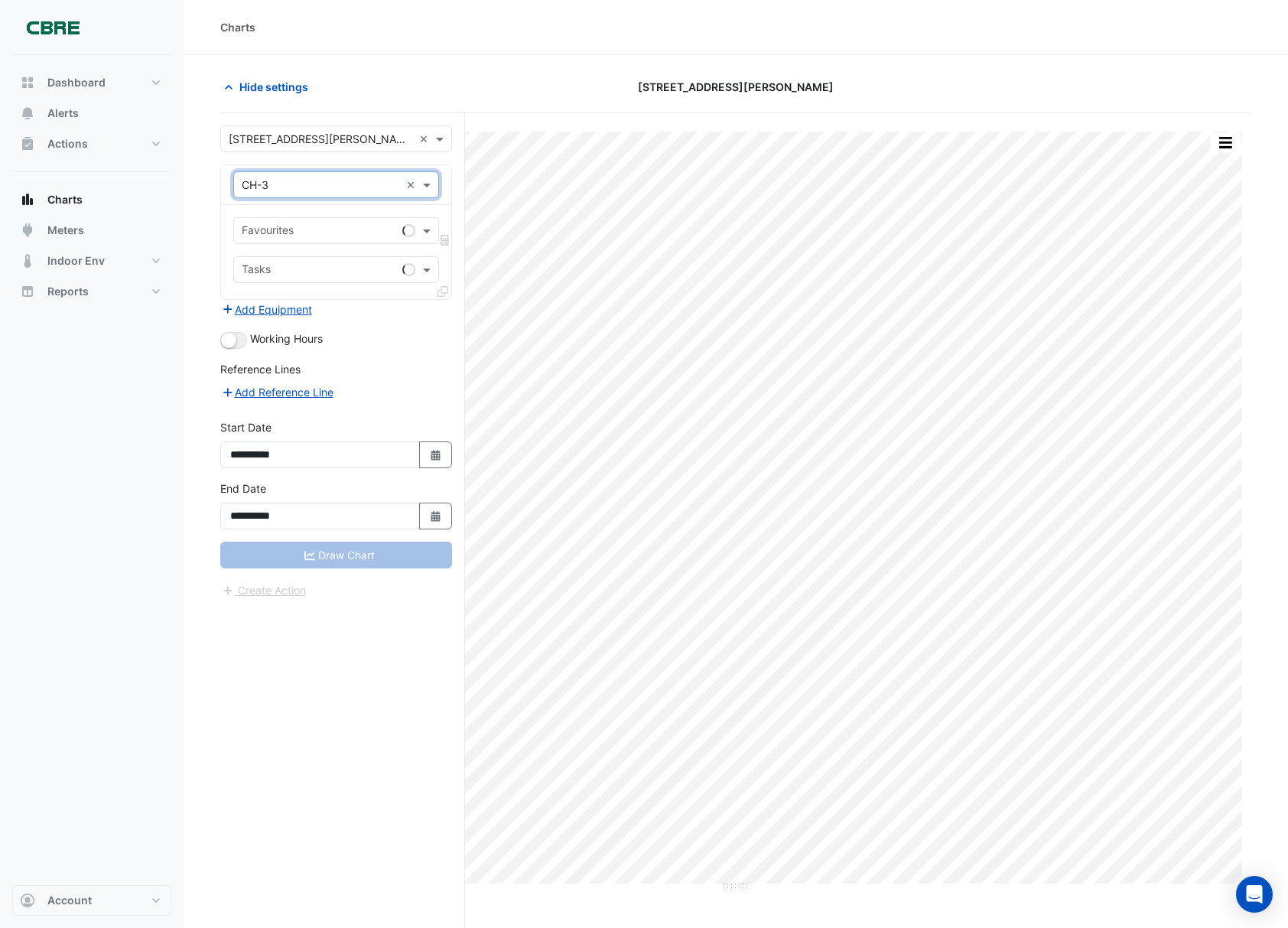
click at [282, 241] on div at bounding box center [318, 232] width 157 height 20
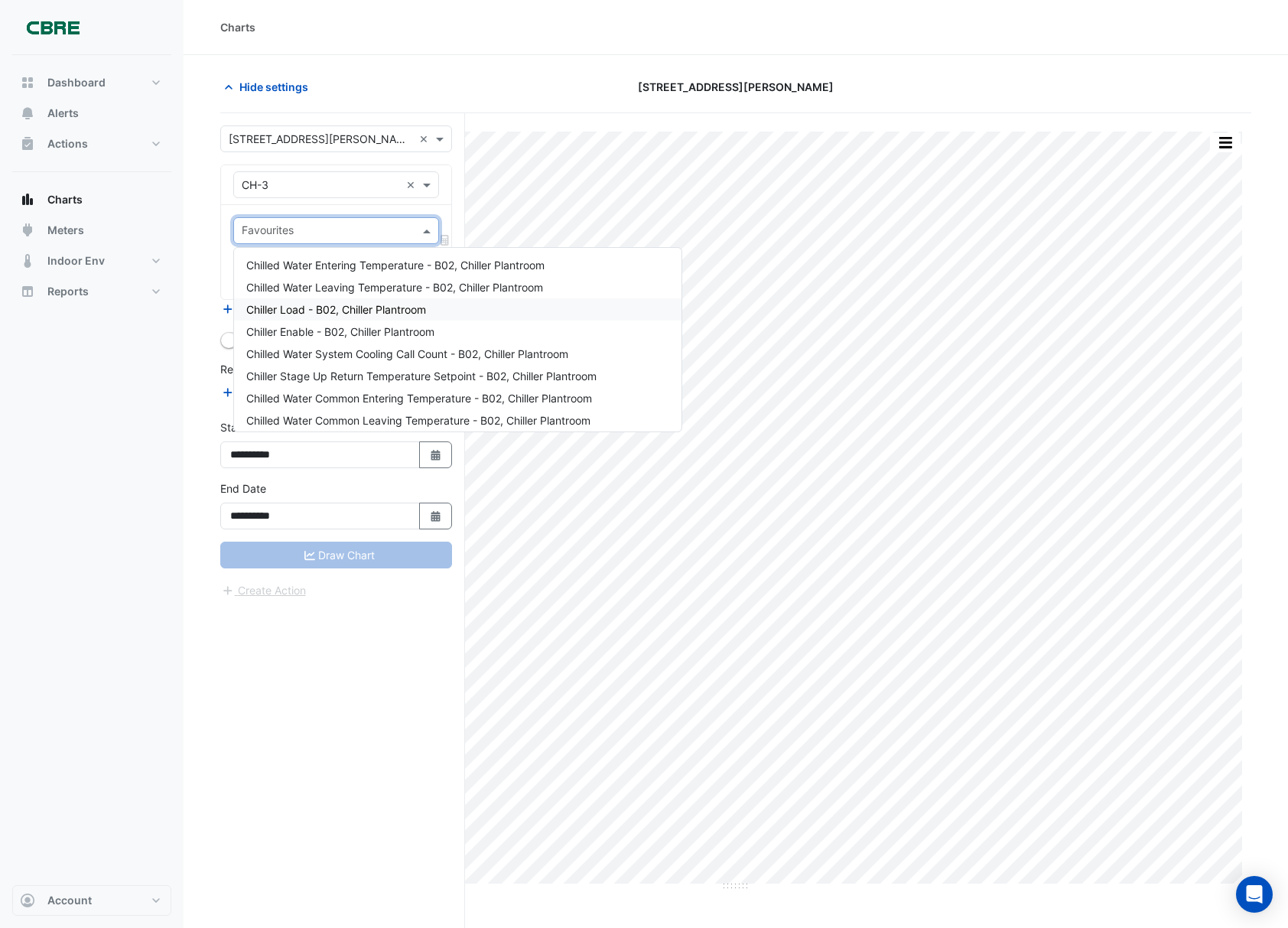
drag, startPoint x: 289, startPoint y: 262, endPoint x: 288, endPoint y: 313, distance: 51.0
click at [288, 313] on div "Chilled Water Entering Temperature - B02, Chiller Plantroom Chilled Water Leavi…" at bounding box center [457, 653] width 448 height 799
click at [288, 315] on span "Chiller Load - B02, Chiller Plantroom" at bounding box center [336, 309] width 180 height 13
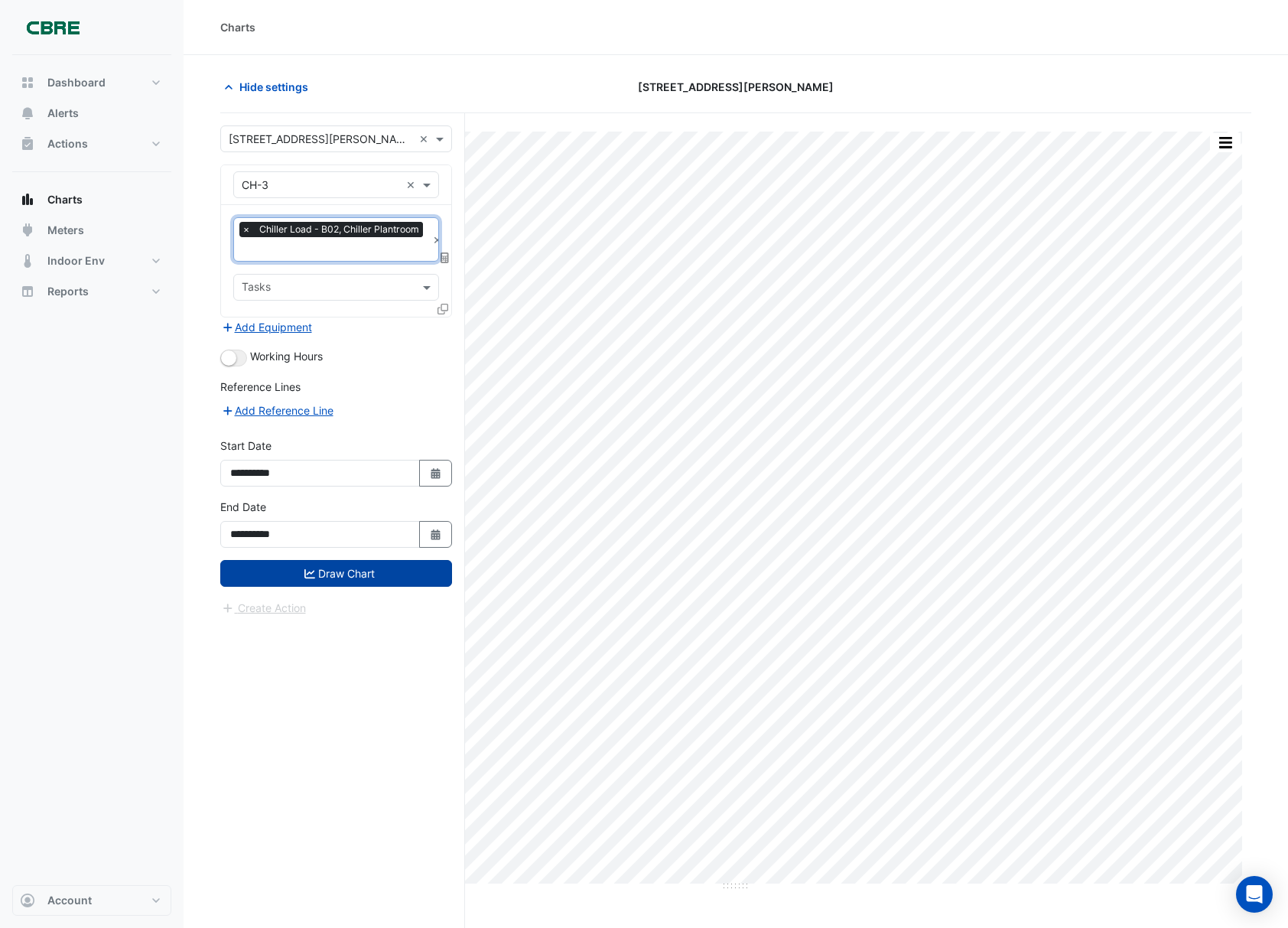
click at [313, 579] on button "Draw Chart" at bounding box center [335, 573] width 232 height 27
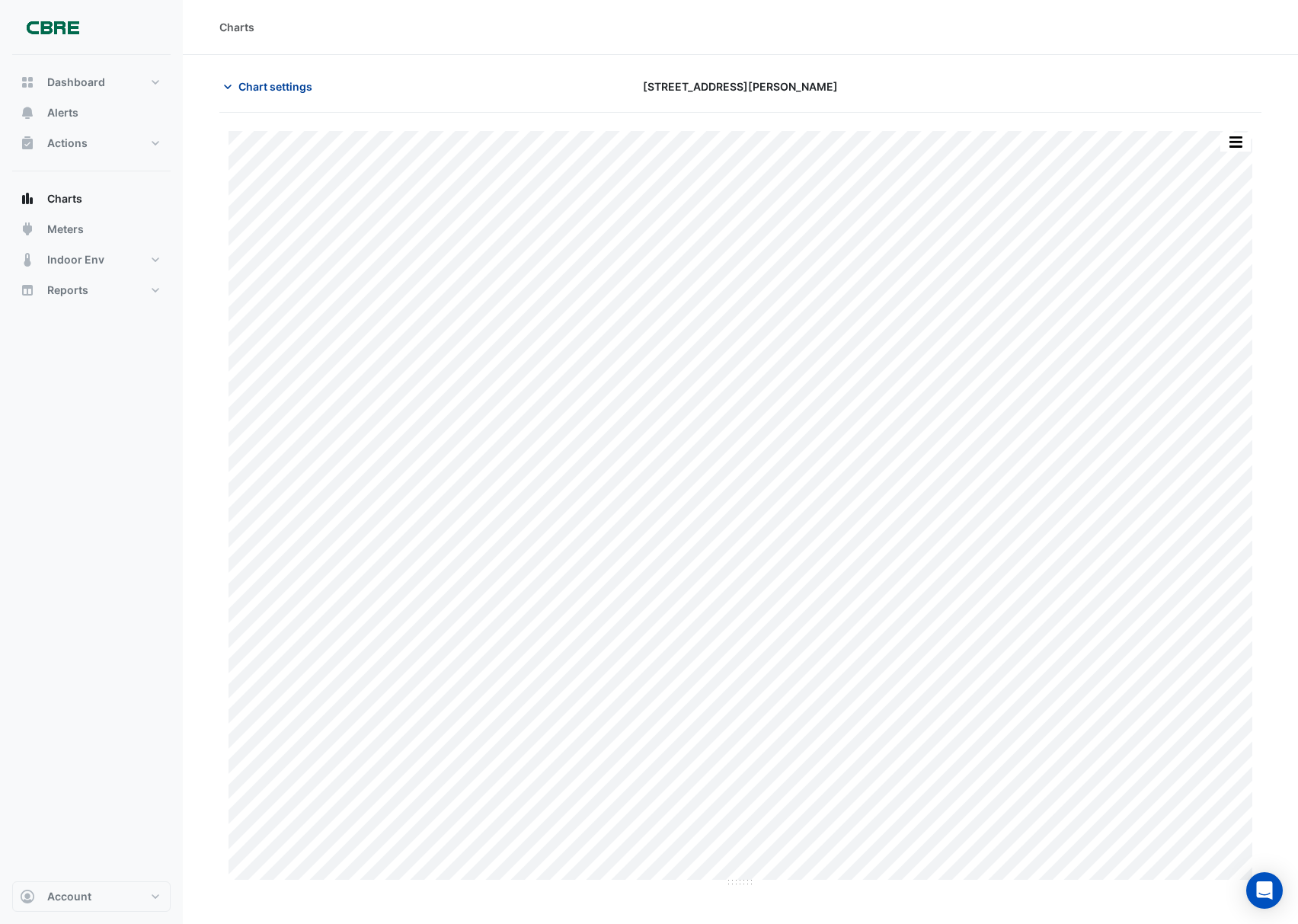
click at [253, 92] on span "Chart settings" at bounding box center [275, 86] width 74 height 16
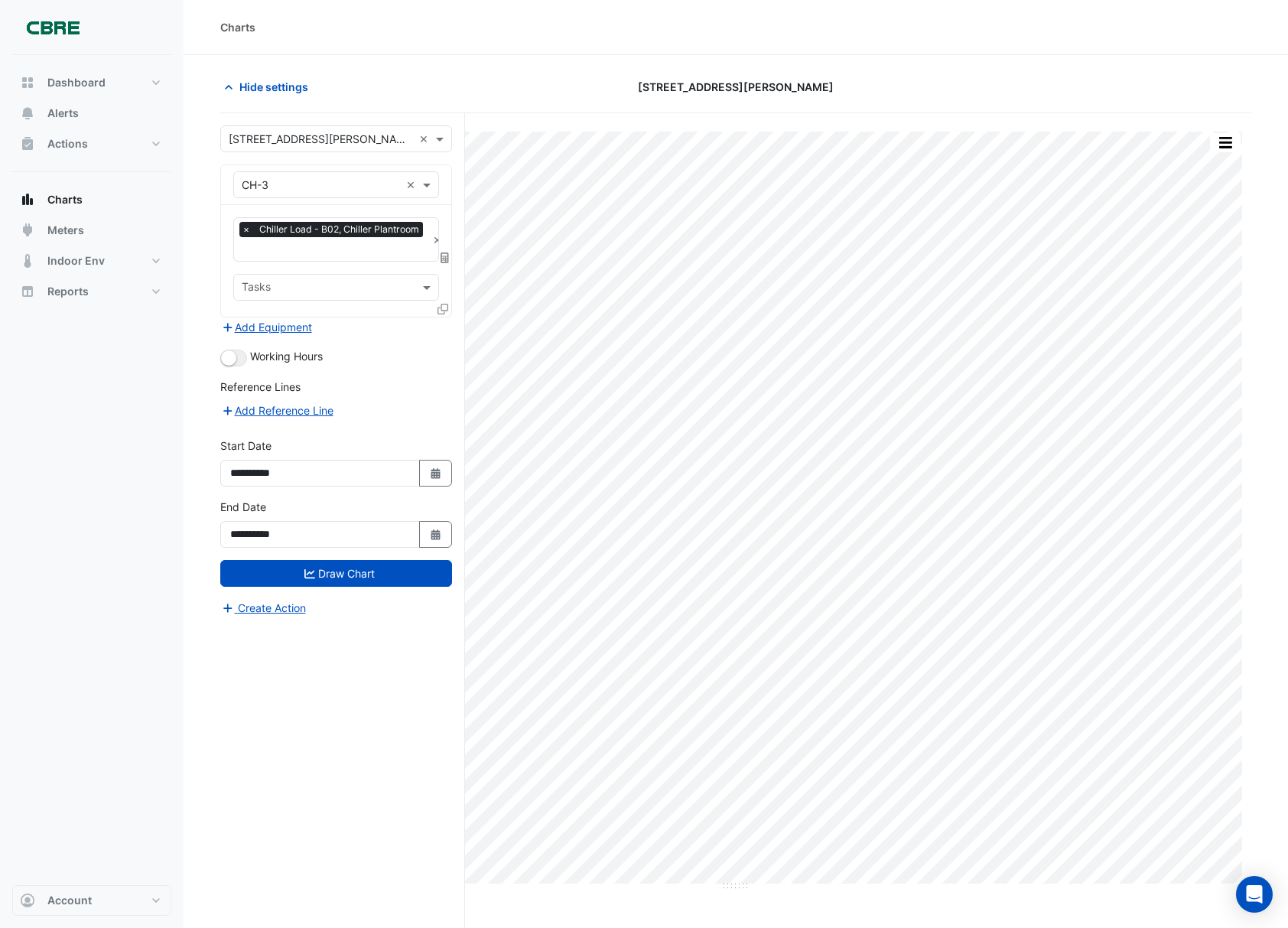
click at [282, 190] on input "text" at bounding box center [320, 185] width 158 height 16
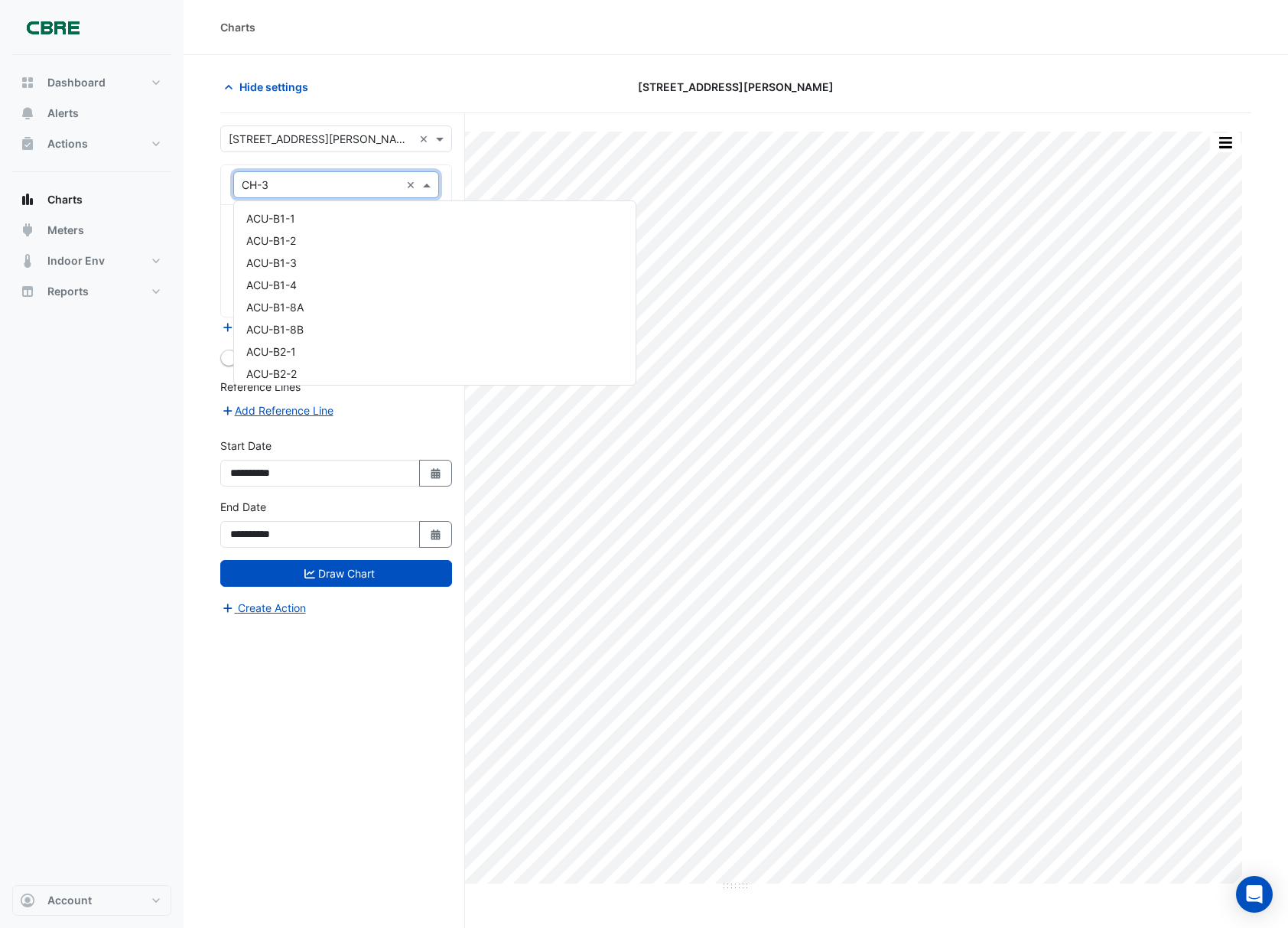
scroll to position [9235, 0]
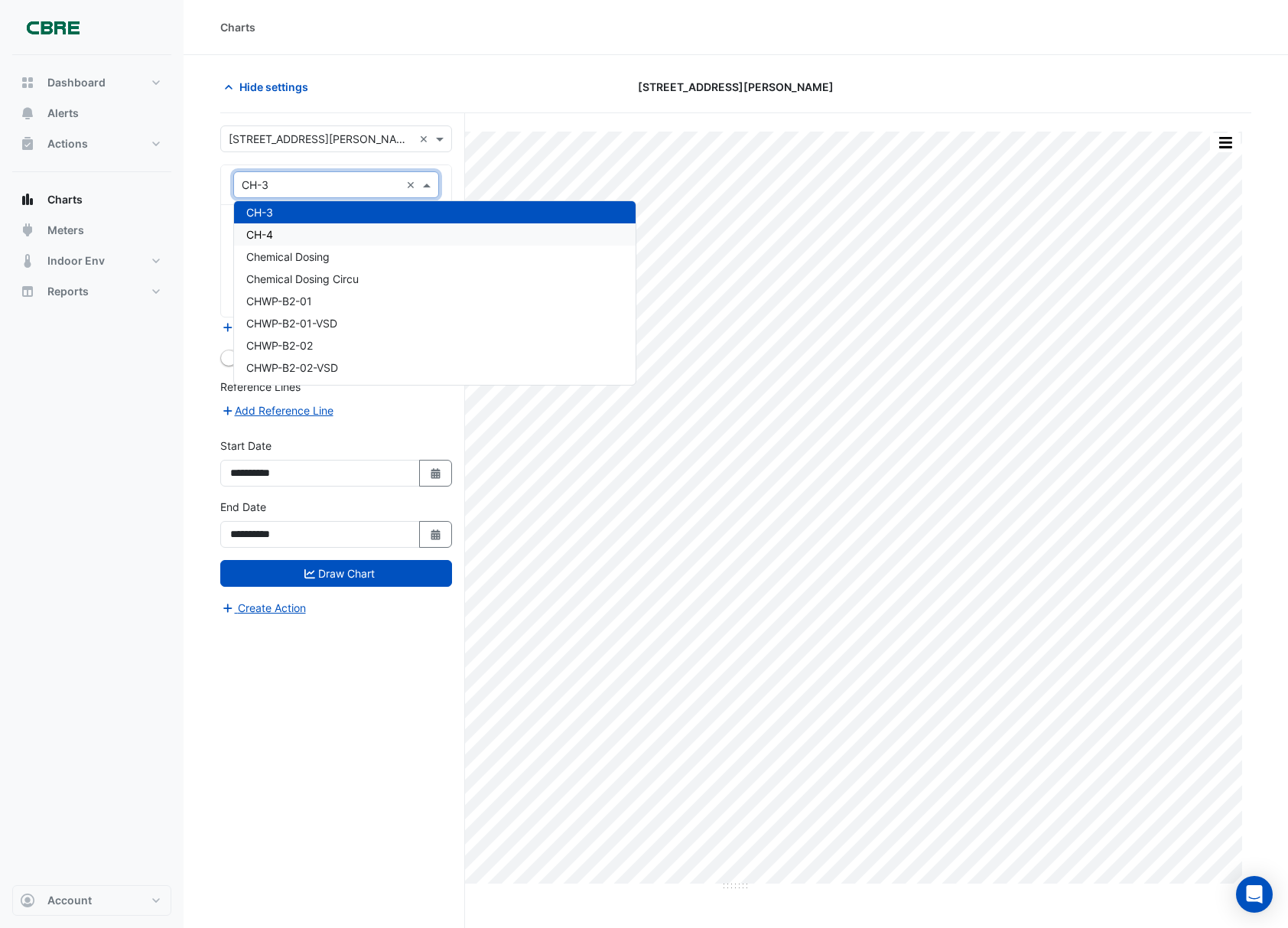
click at [288, 233] on div "CH-4" at bounding box center [434, 235] width 401 height 22
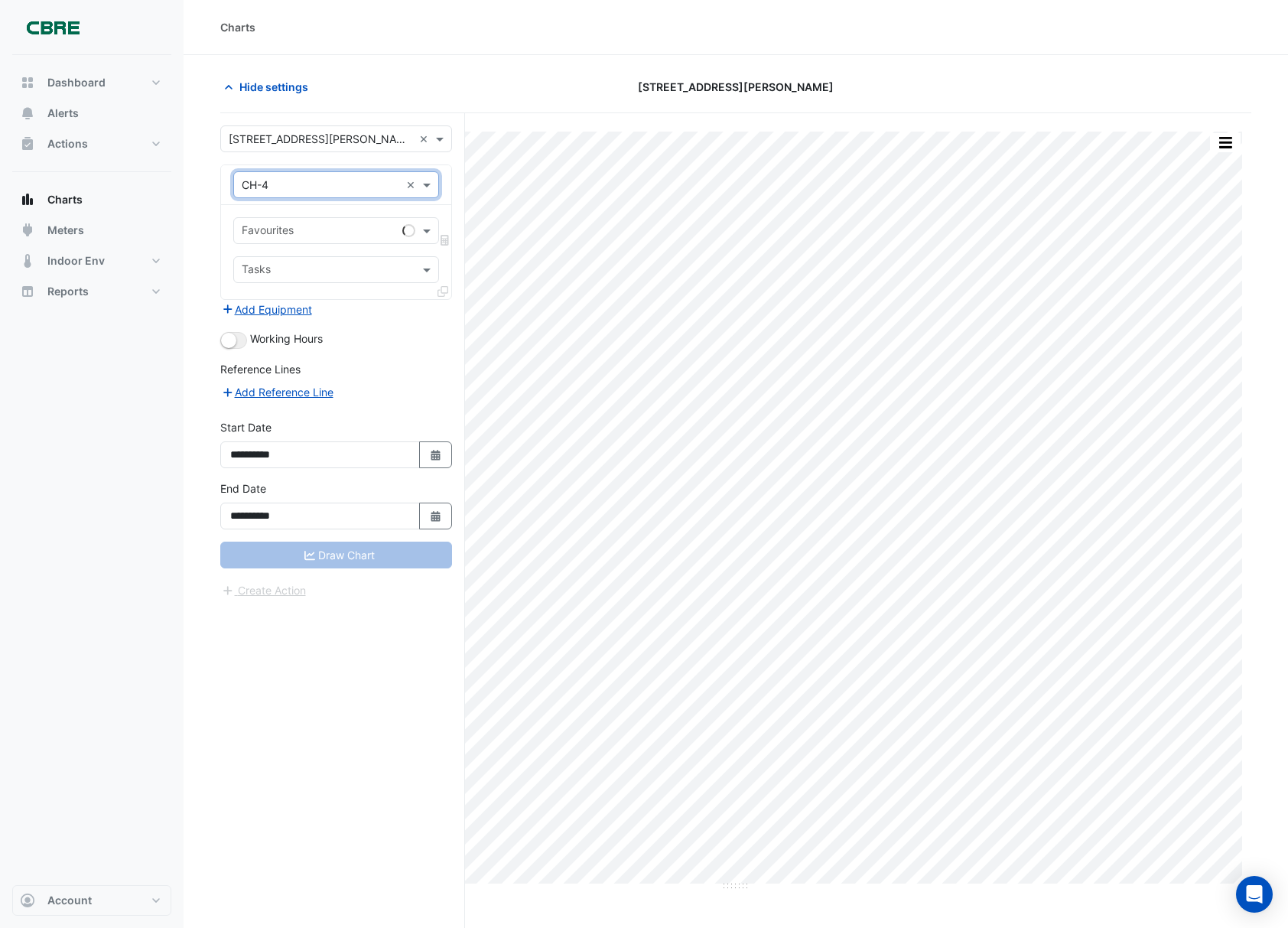
drag, startPoint x: 298, startPoint y: 236, endPoint x: 298, endPoint y: 245, distance: 9.0
click at [298, 235] on input "text" at bounding box center [318, 232] width 155 height 16
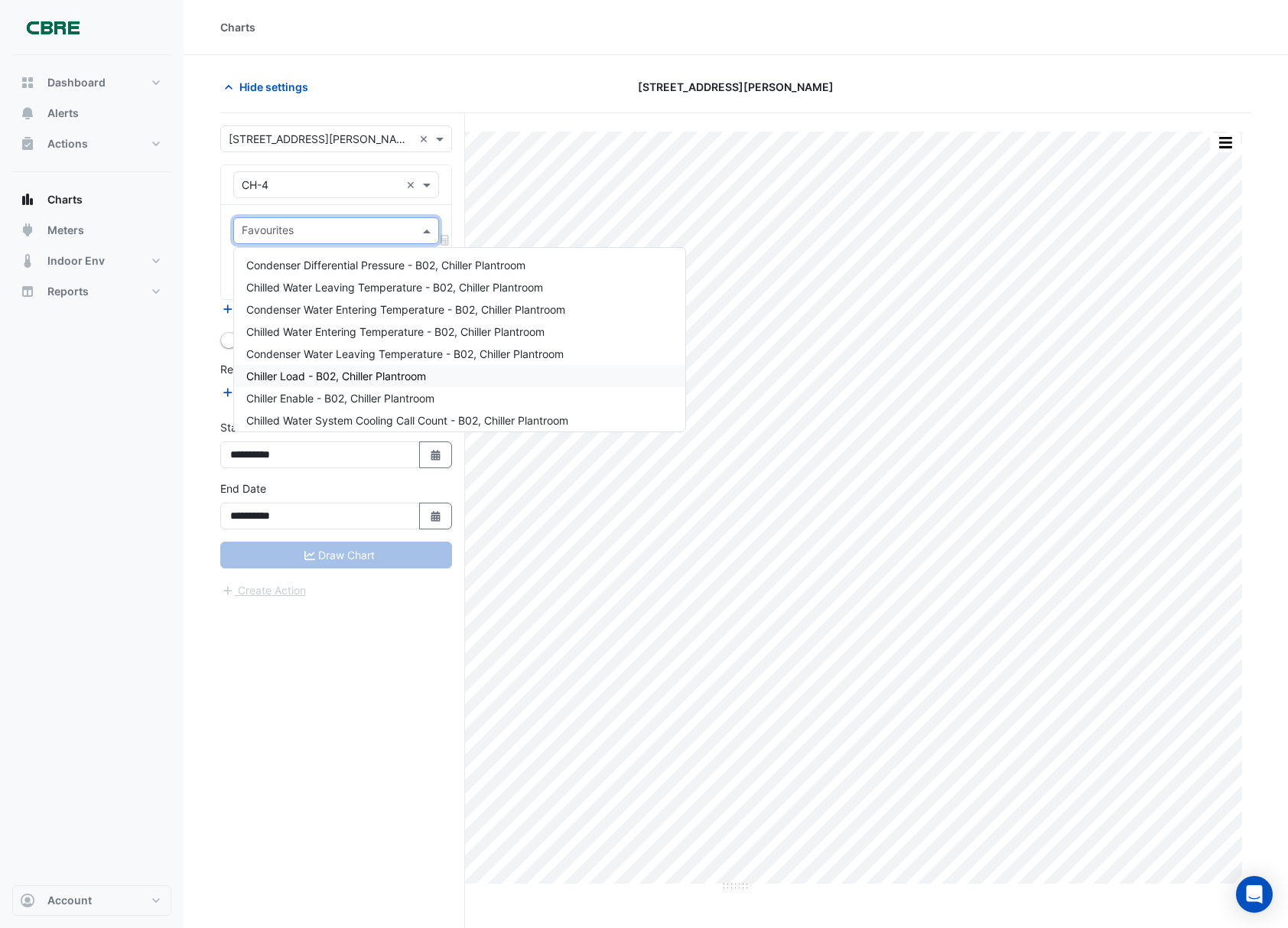
drag, startPoint x: 297, startPoint y: 259, endPoint x: 305, endPoint y: 380, distance: 121.3
click at [305, 380] on div "Condenser Differential Pressure - B02, Chiller Plantroom Chilled Water Leaving …" at bounding box center [459, 698] width 451 height 888
click at [305, 380] on span "Chiller Load - B02, Chiller Plantroom" at bounding box center [336, 376] width 180 height 13
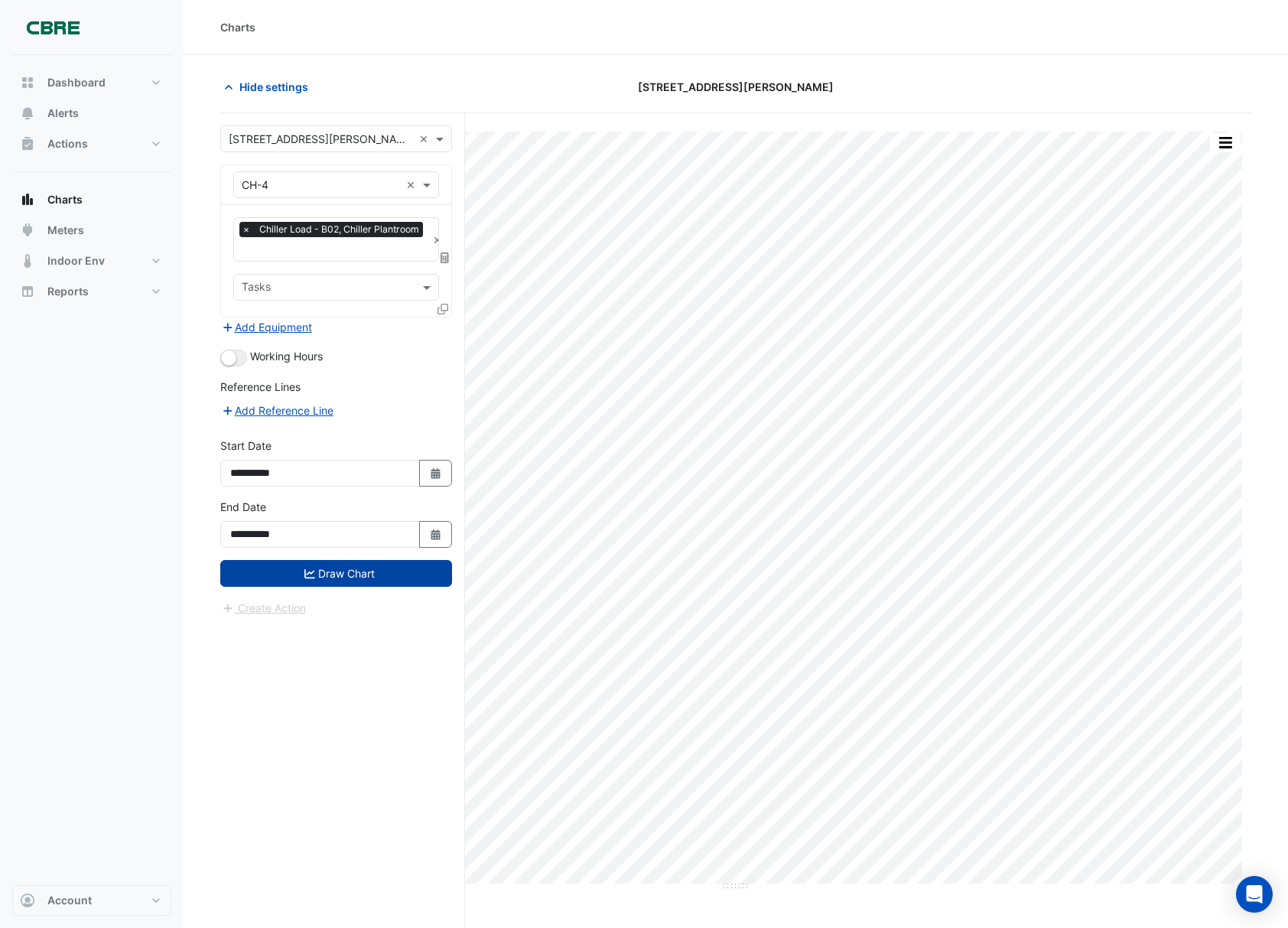
click at [298, 569] on button "Draw Chart" at bounding box center [335, 573] width 232 height 27
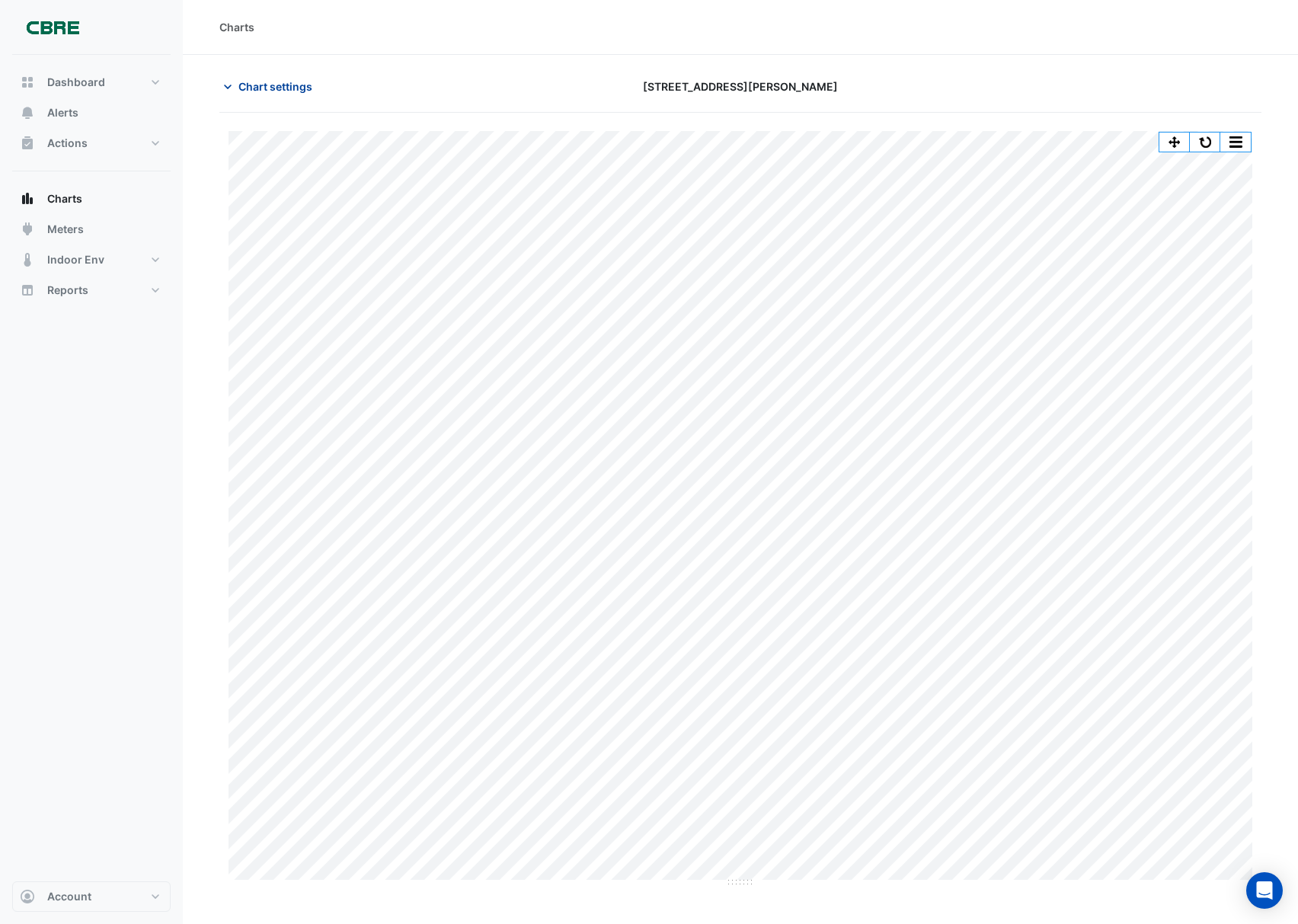
click at [282, 83] on span "Chart settings" at bounding box center [275, 86] width 74 height 16
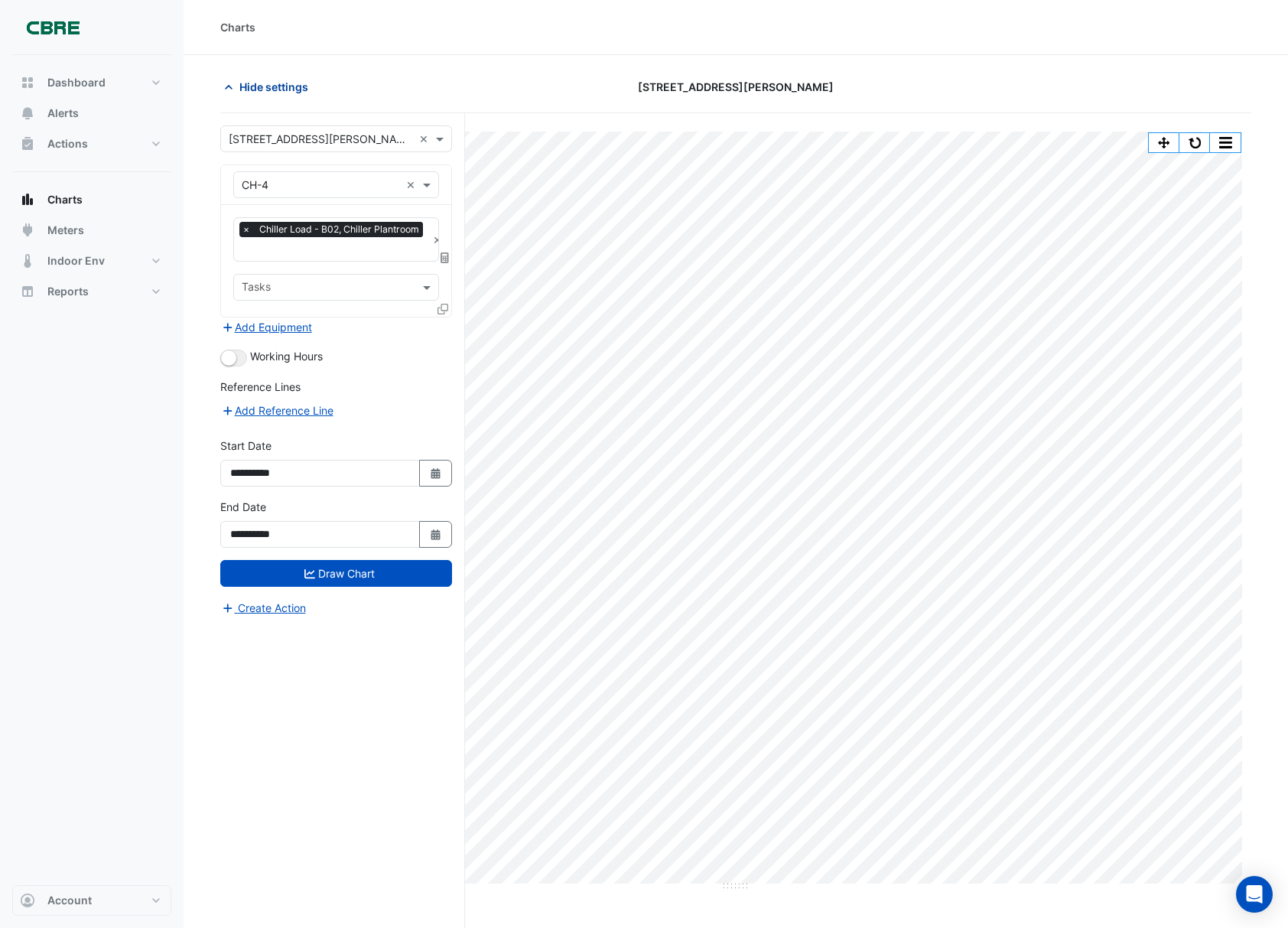
click at [248, 84] on span "Hide settings" at bounding box center [274, 86] width 68 height 16
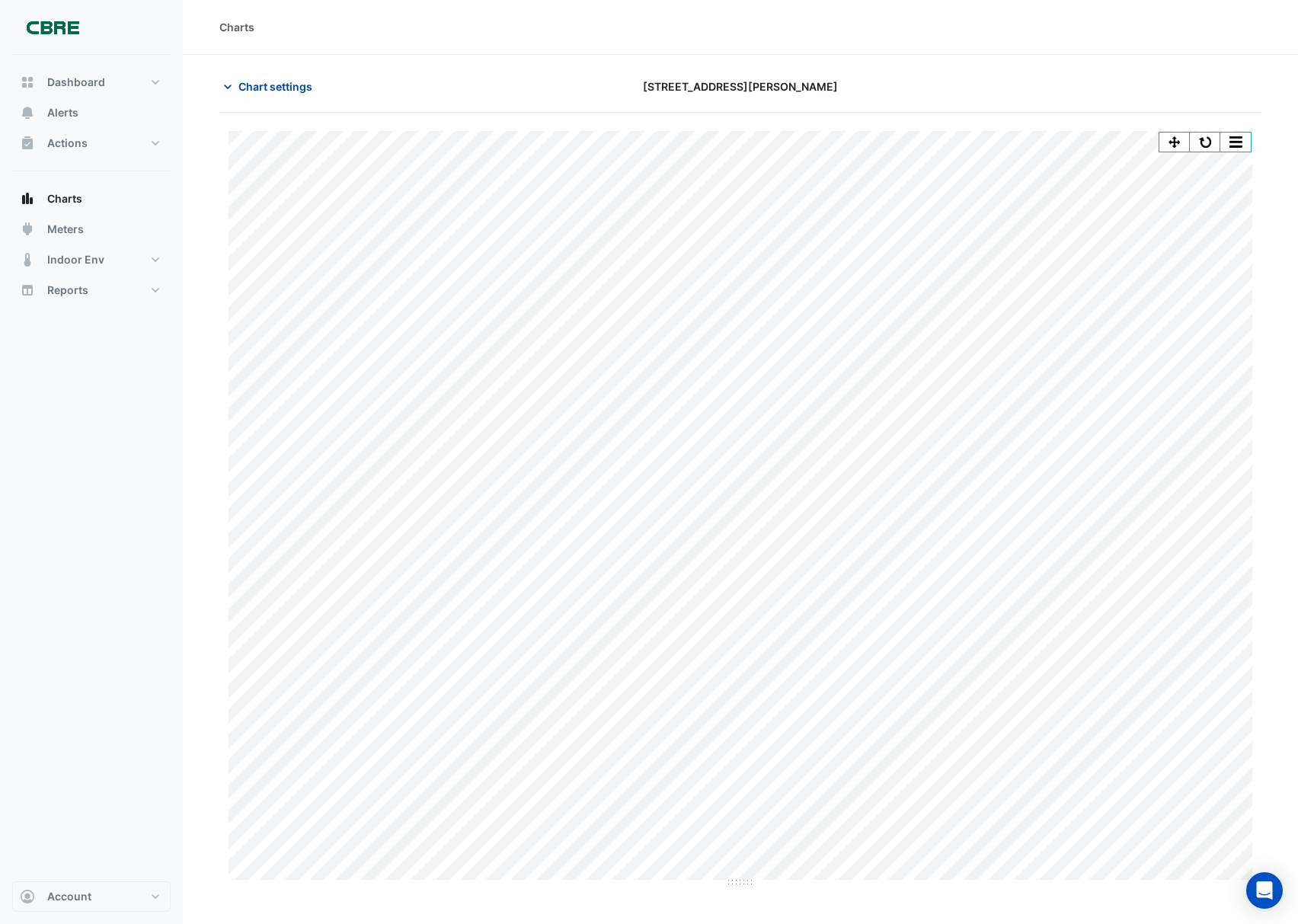
click at [254, 90] on span "Chart settings" at bounding box center [275, 86] width 74 height 16
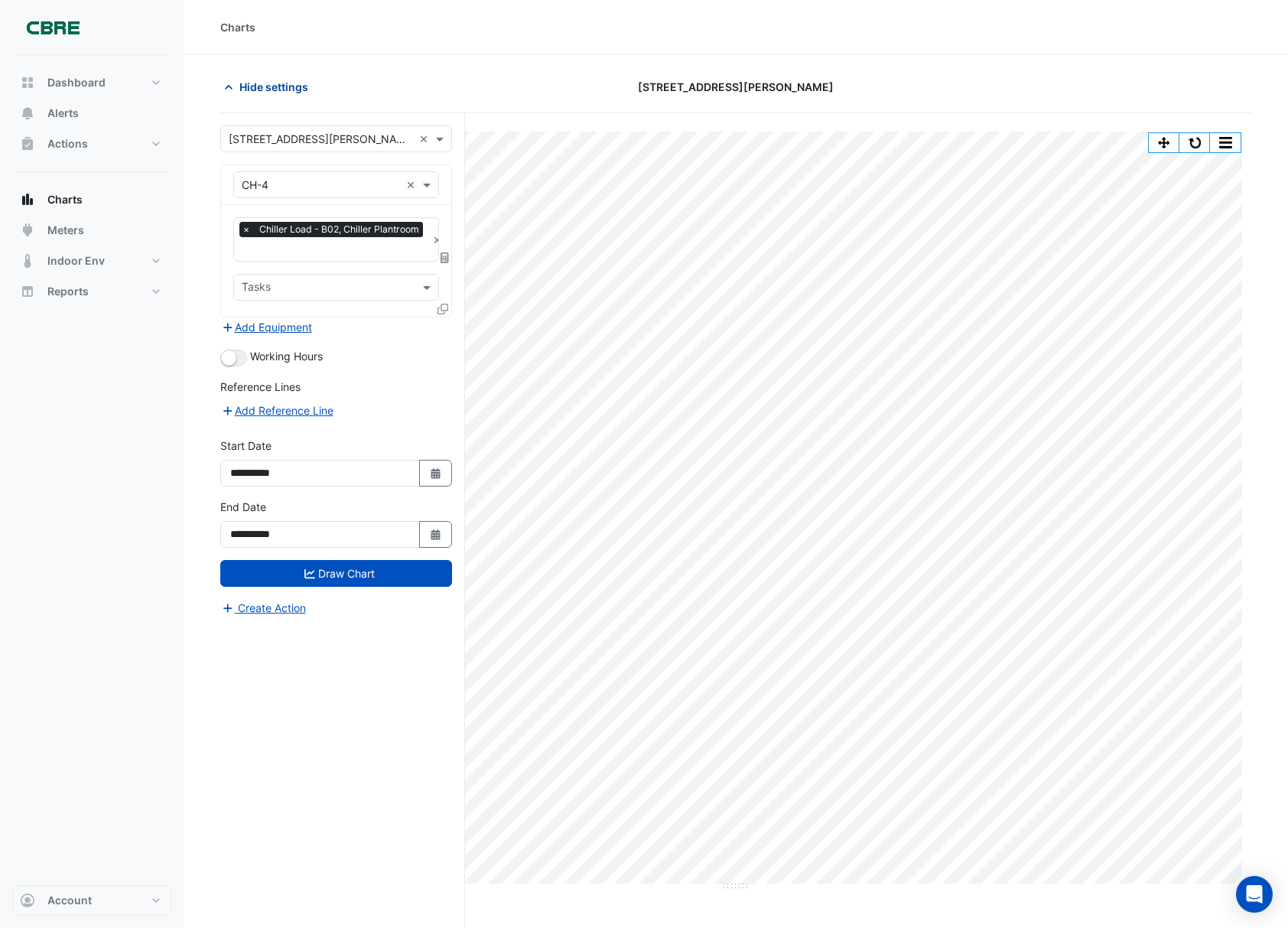
click at [255, 90] on span "Hide settings" at bounding box center [274, 86] width 68 height 16
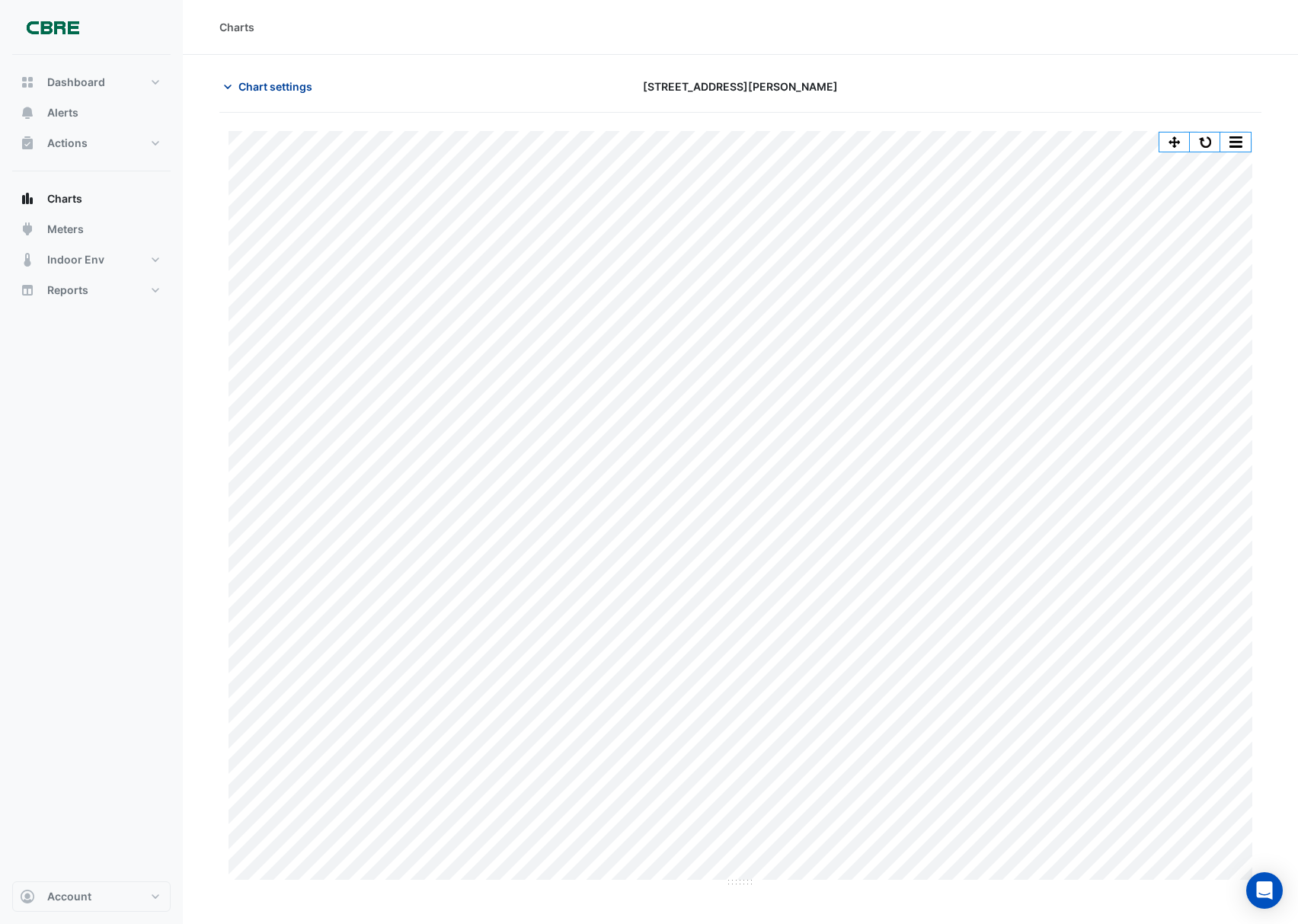
click at [265, 83] on span "Chart settings" at bounding box center [275, 86] width 74 height 16
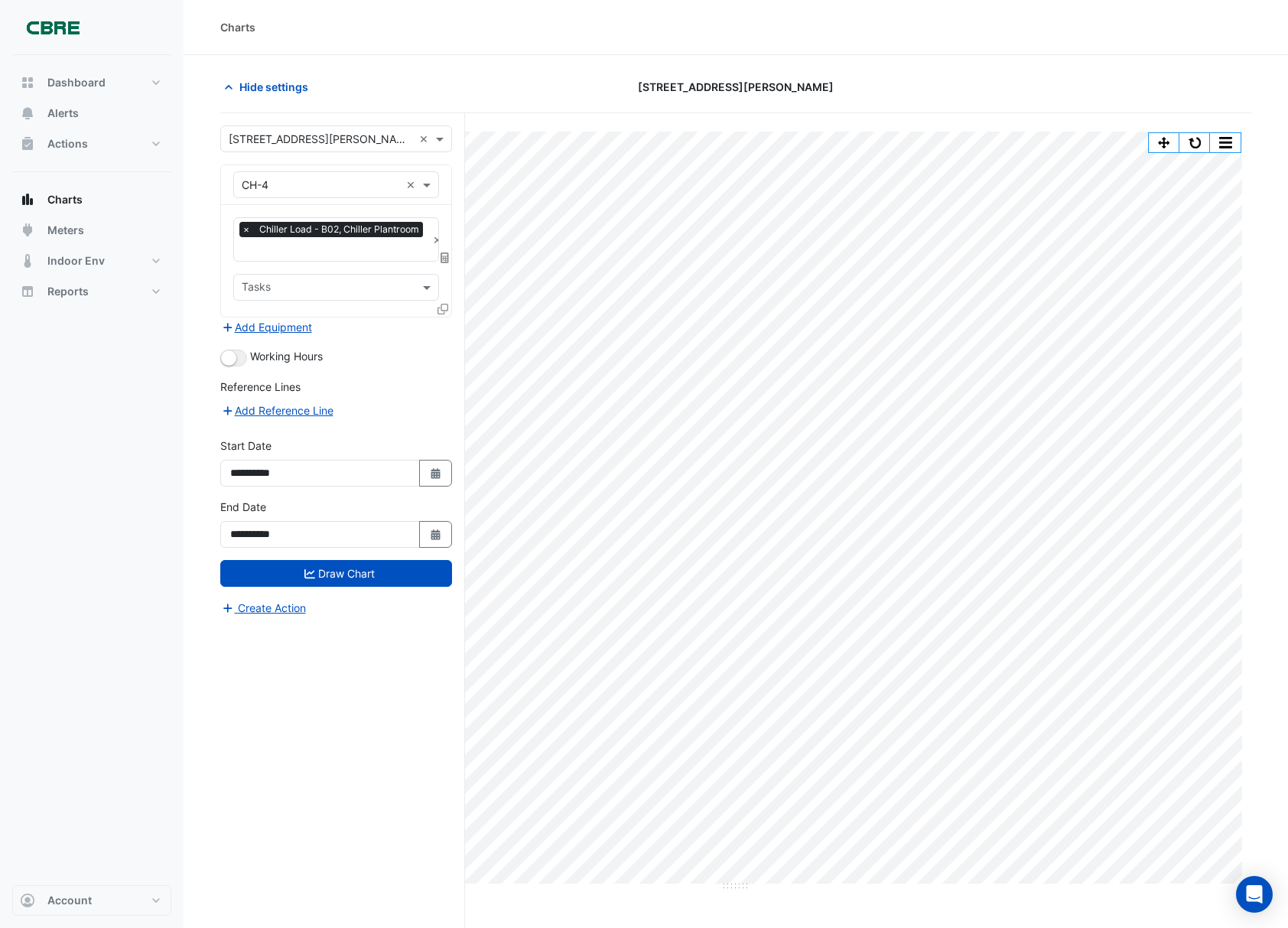
click at [311, 187] on input "text" at bounding box center [320, 185] width 158 height 16
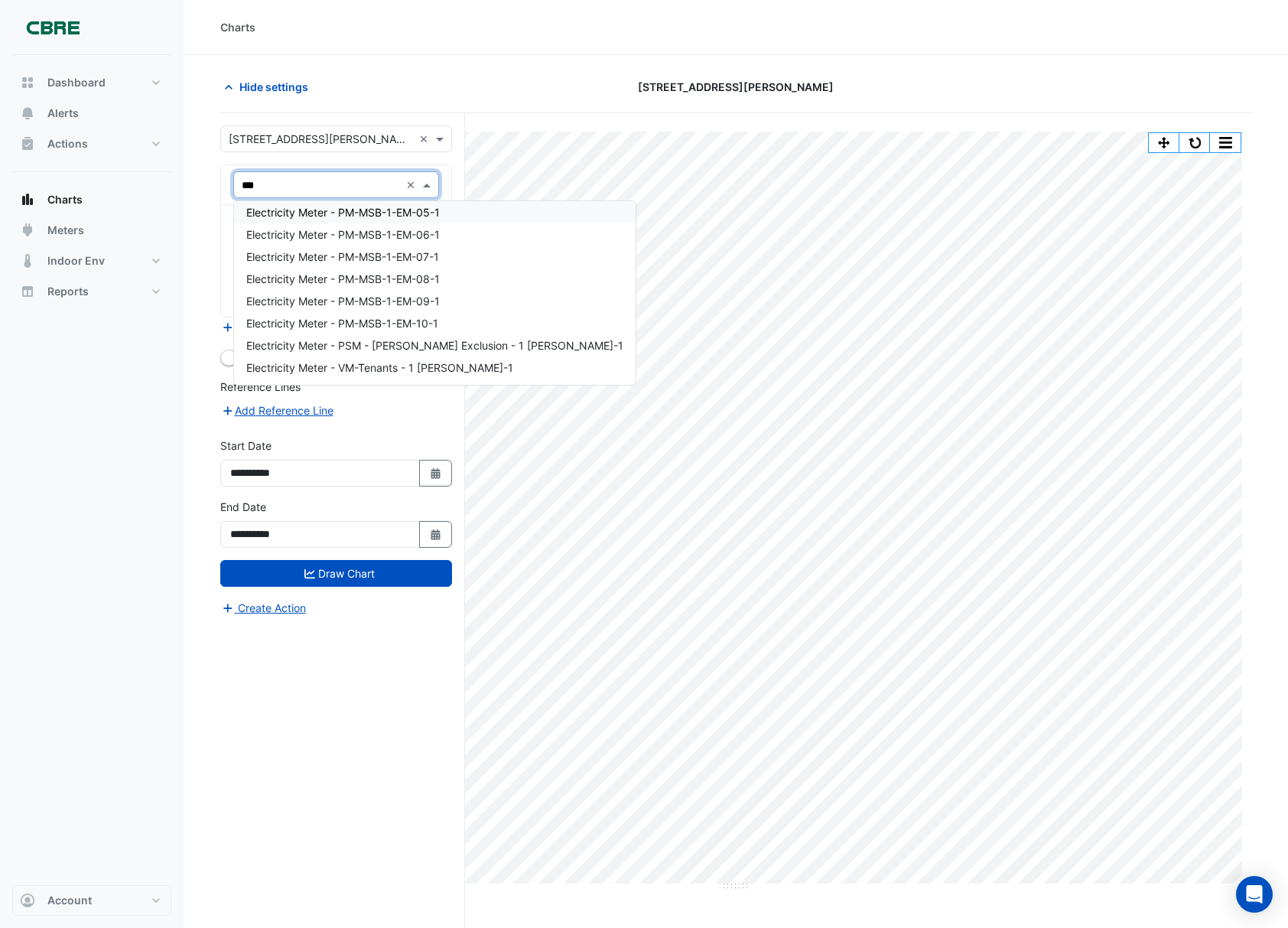
scroll to position [183, 0]
type input "****"
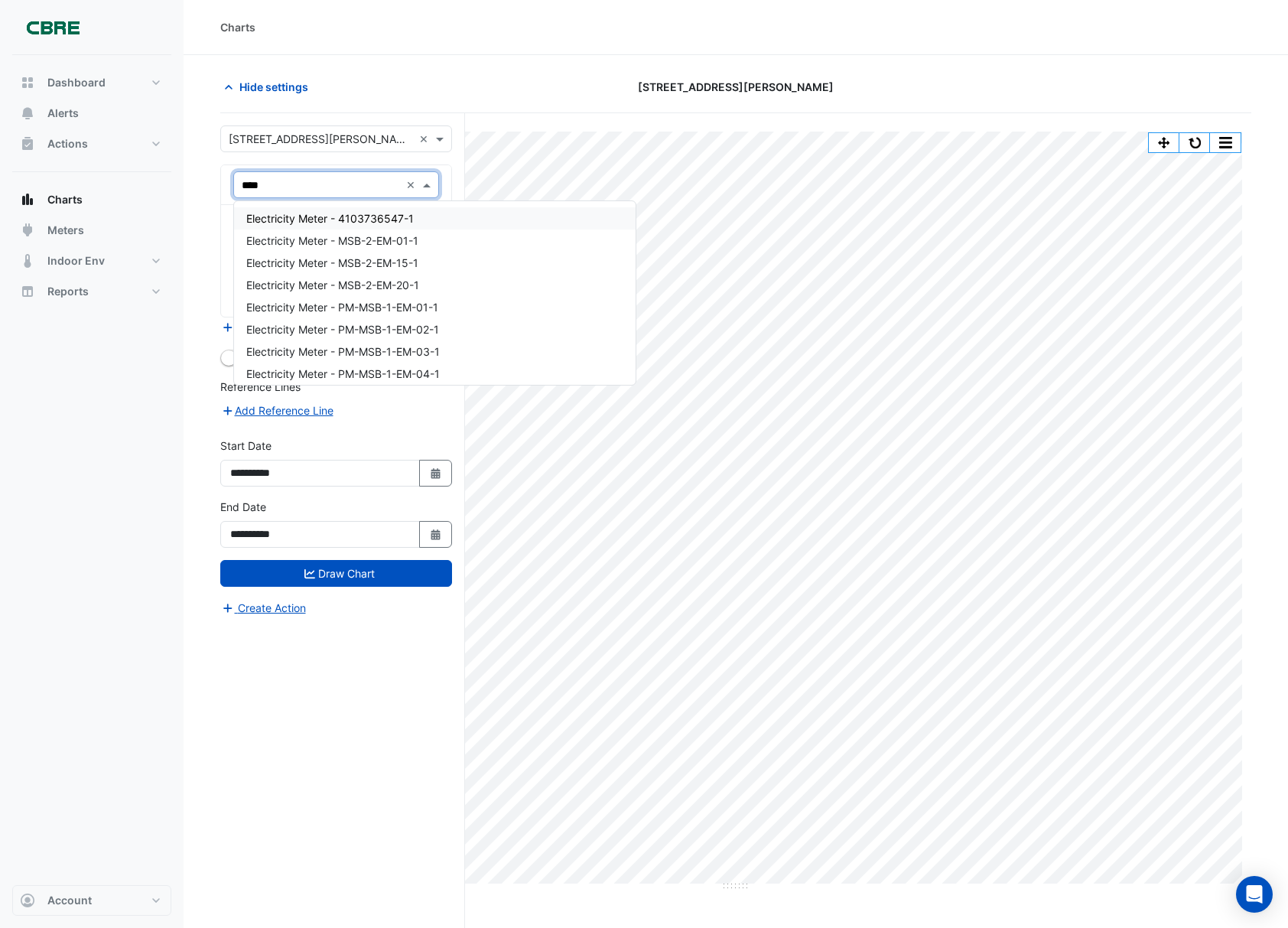
click at [380, 214] on span "Electricity Meter - 4103736547-1" at bounding box center [330, 218] width 168 height 13
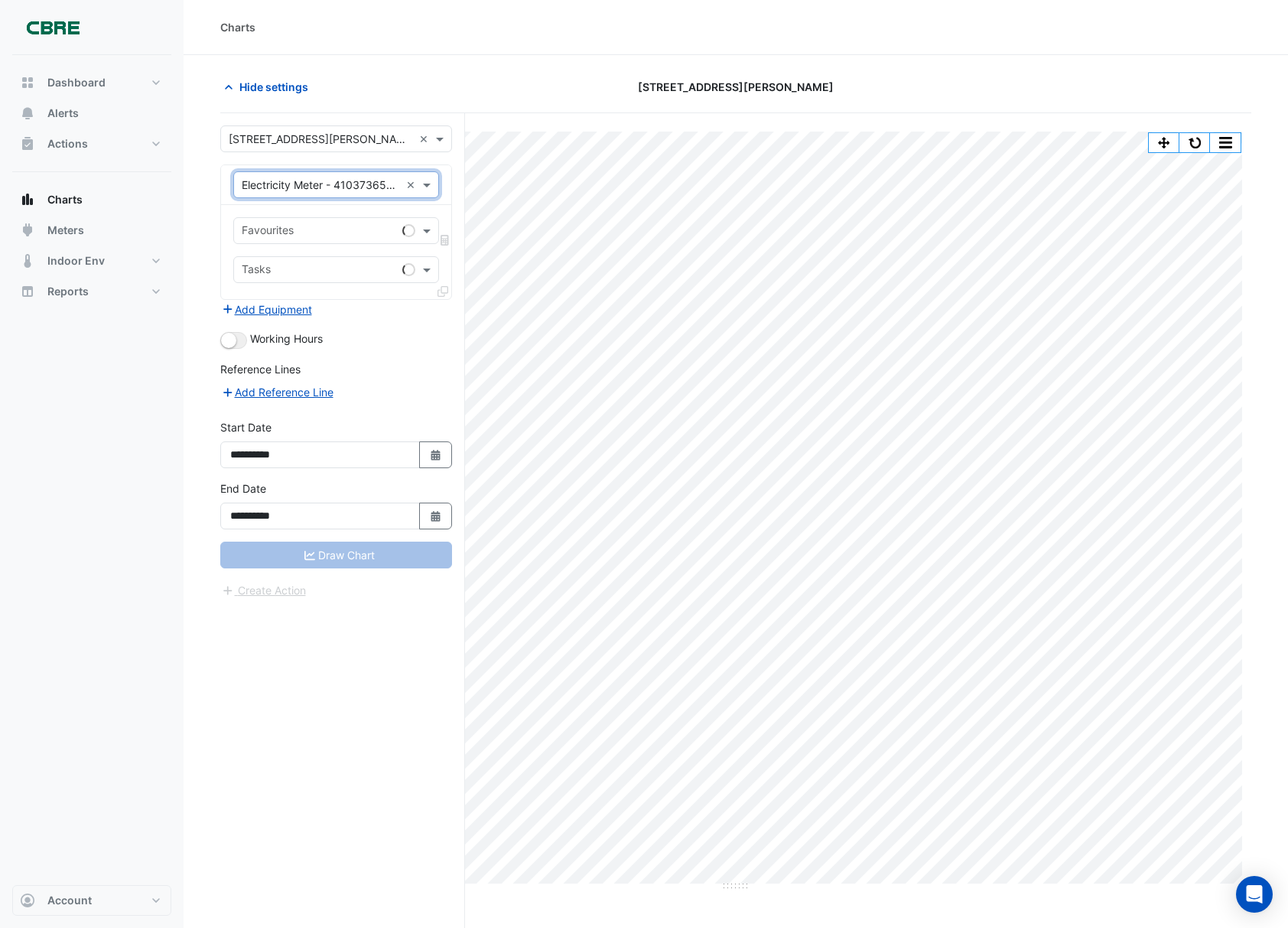
click at [310, 223] on div "Favourites" at bounding box center [314, 231] width 162 height 24
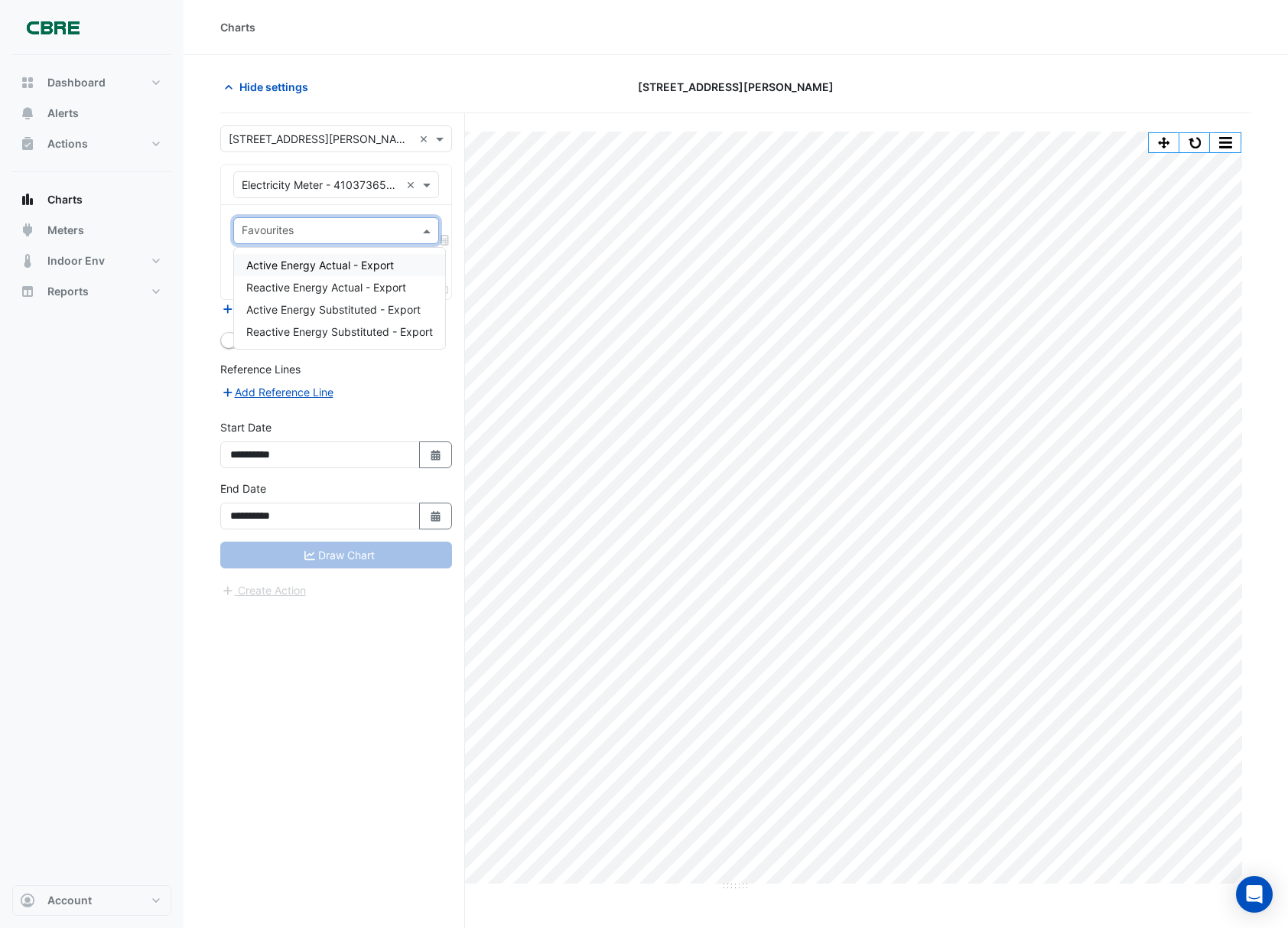
click at [289, 260] on span "Active Energy Actual - Export" at bounding box center [320, 265] width 147 height 13
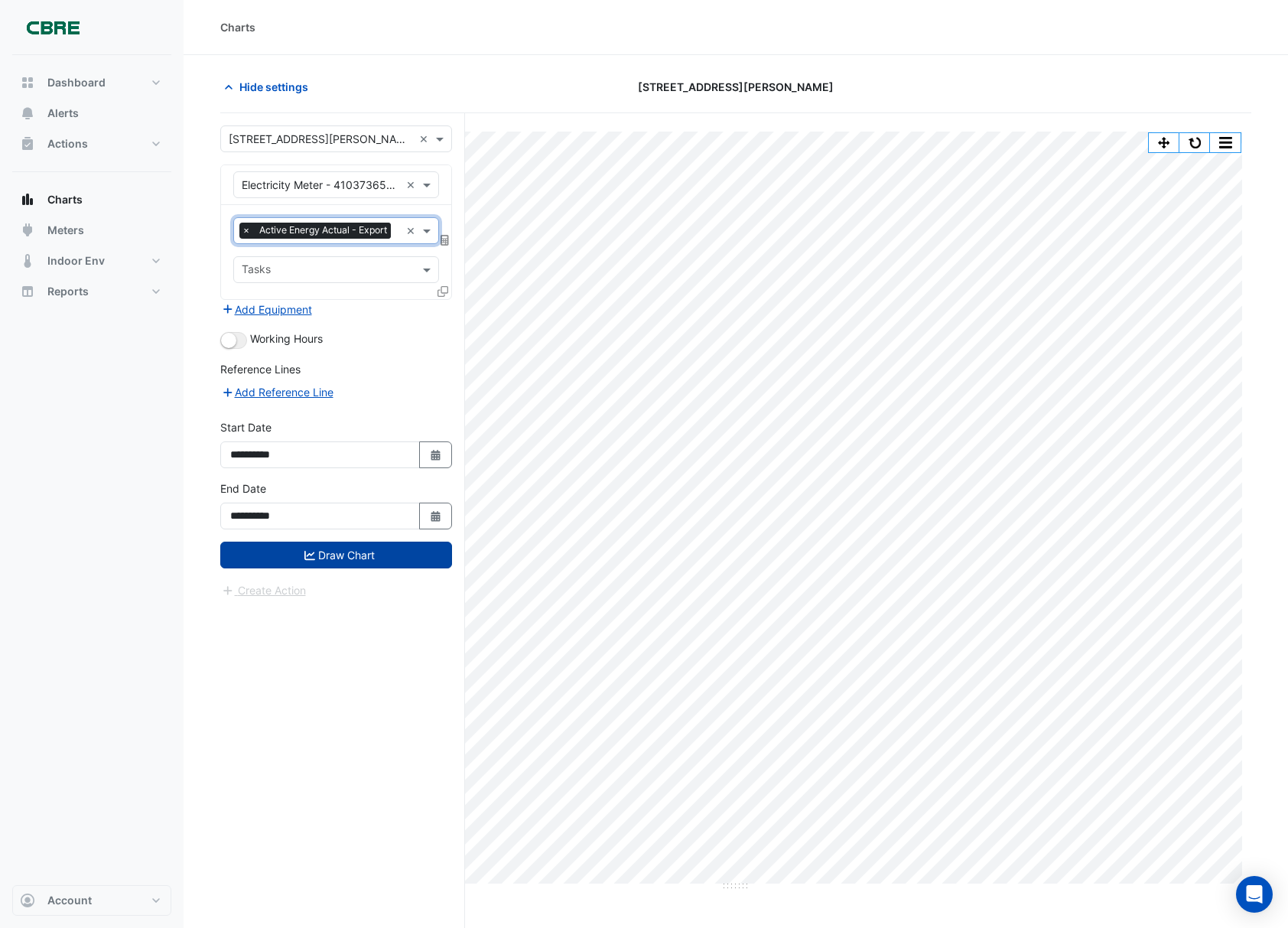
click at [312, 563] on button "Draw Chart" at bounding box center [335, 555] width 232 height 27
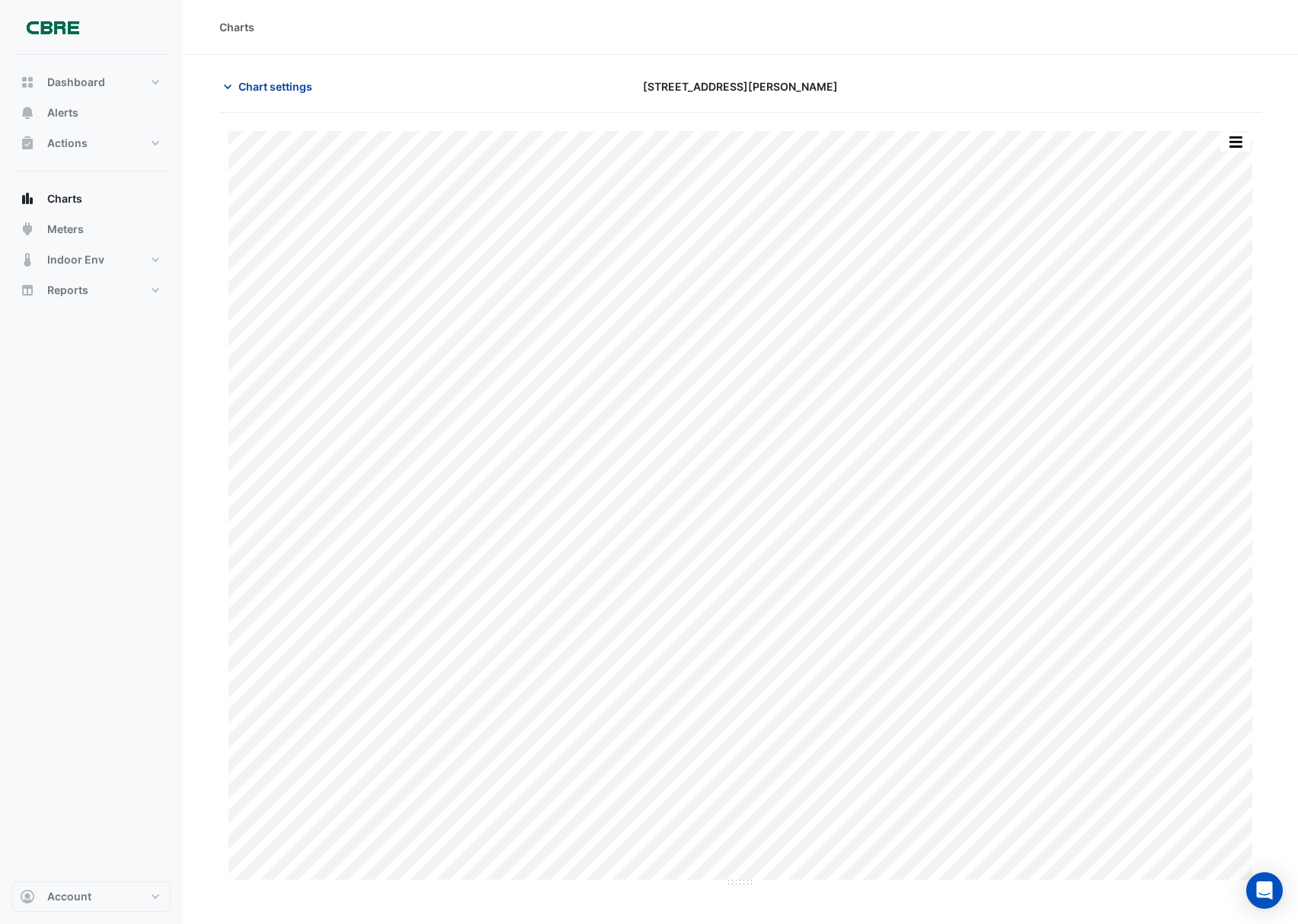
click at [283, 79] on span "Chart settings" at bounding box center [275, 86] width 74 height 16
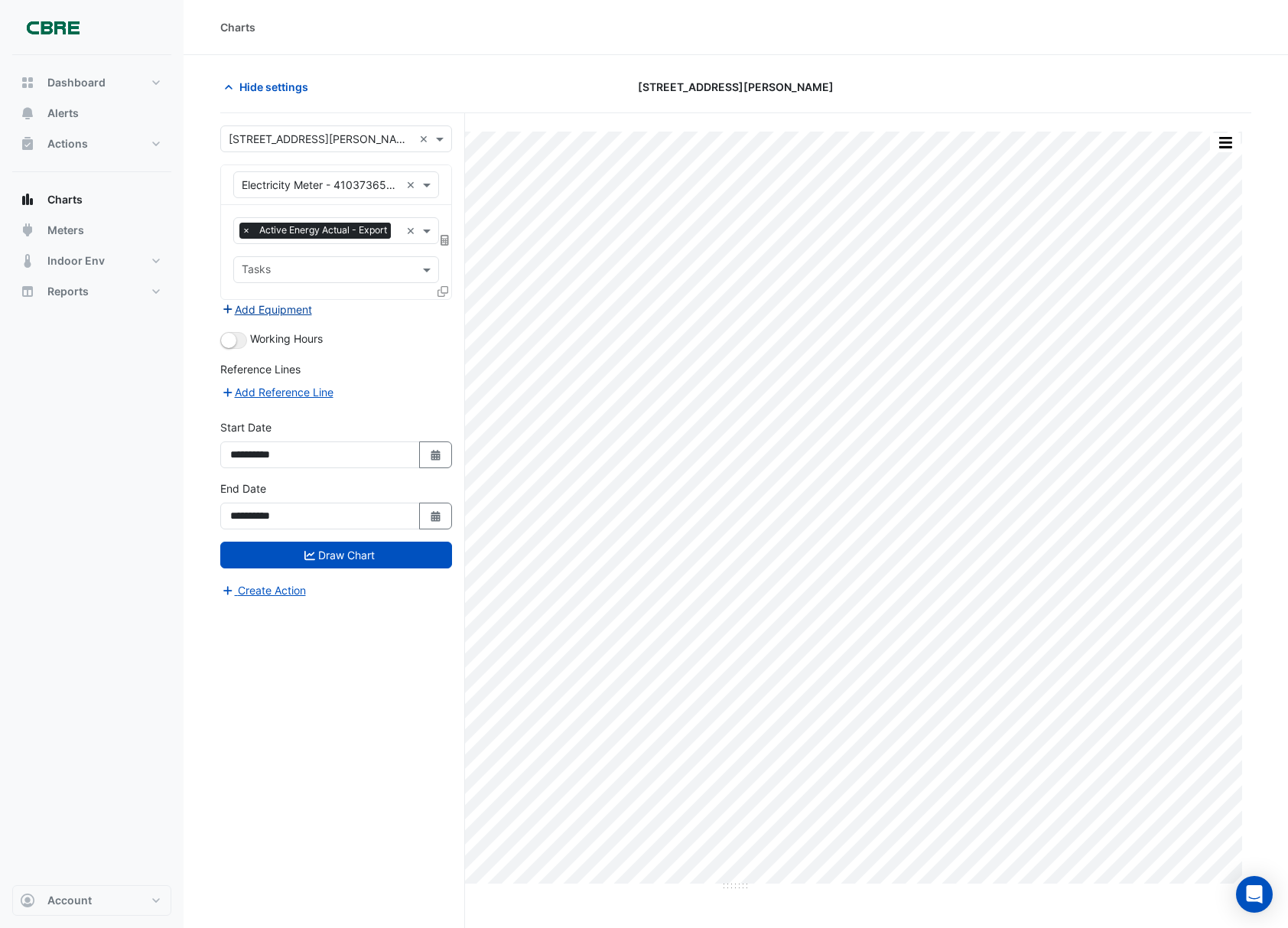
click at [276, 318] on button "Add Equipment" at bounding box center [266, 309] width 92 height 18
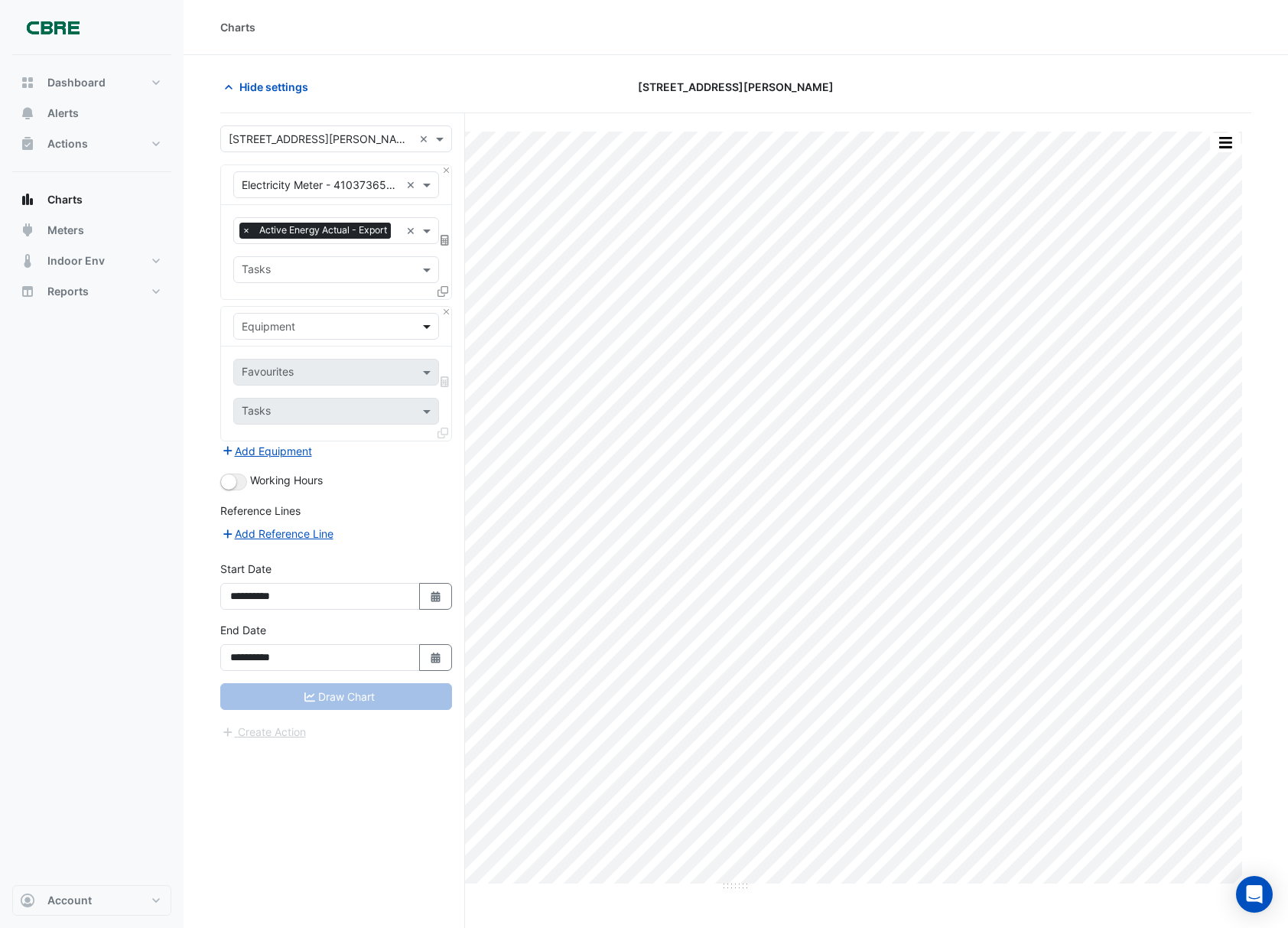
click at [362, 335] on input "text" at bounding box center [320, 327] width 158 height 16
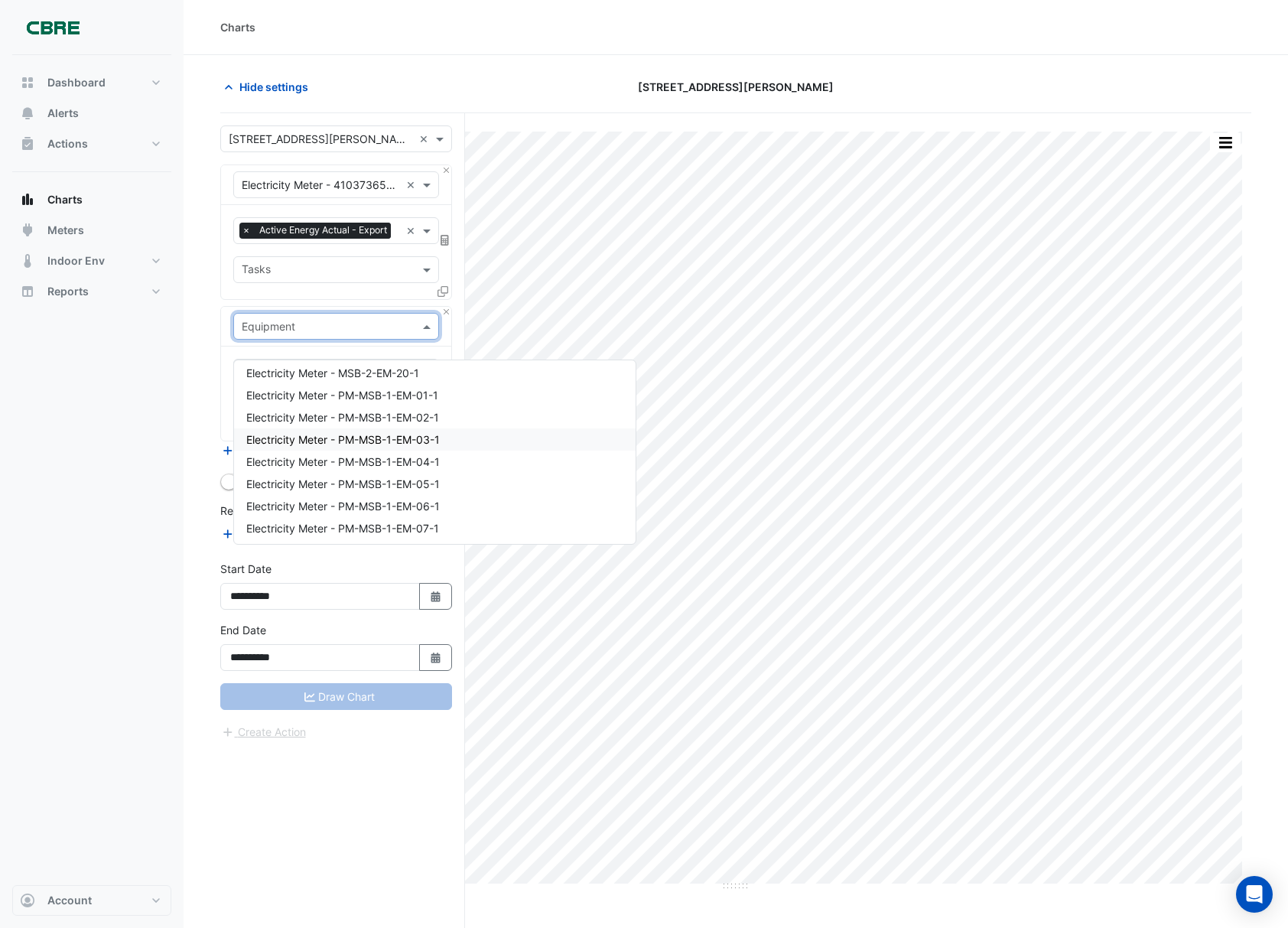
scroll to position [11016, 0]
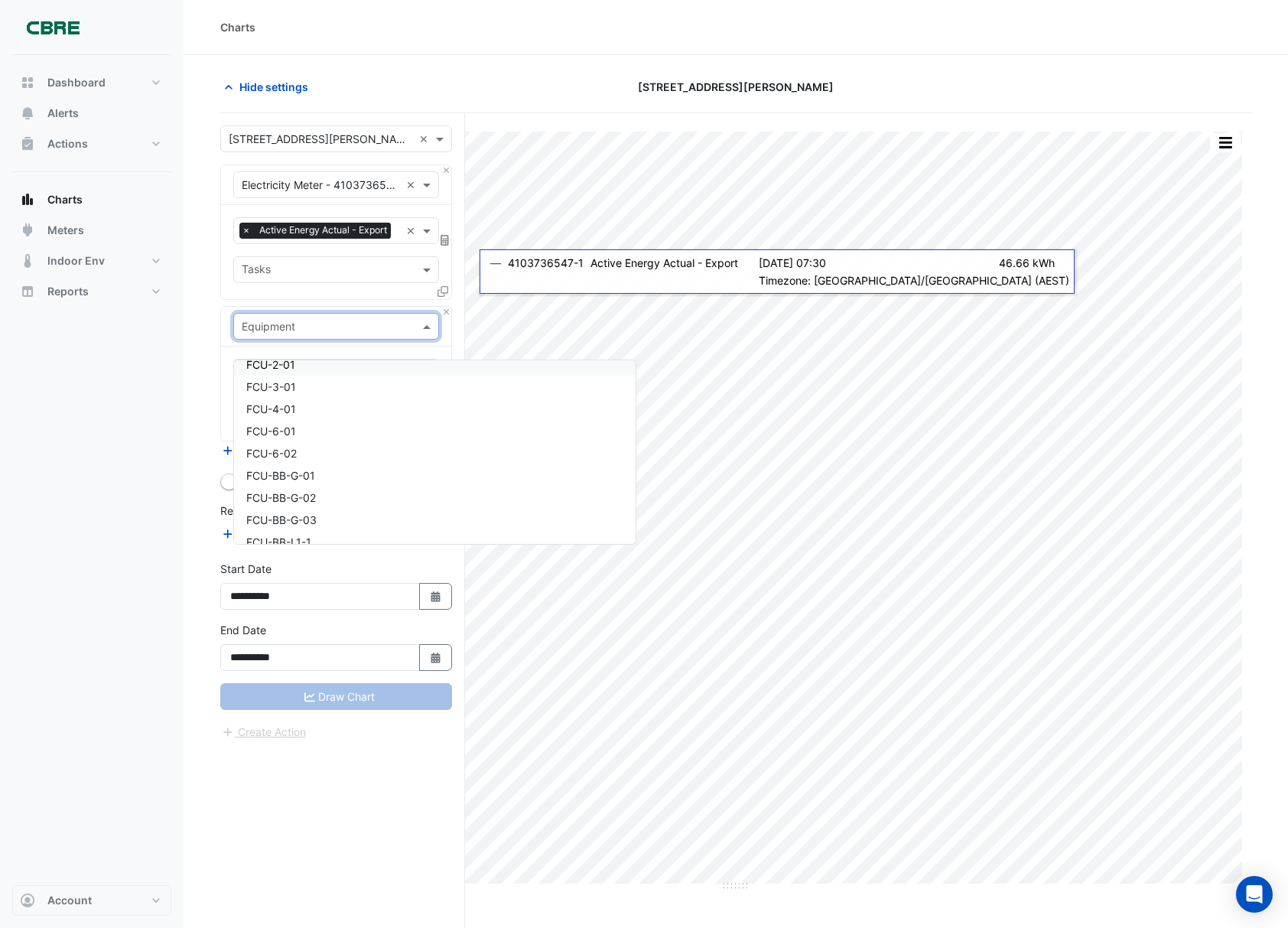
click at [301, 335] on input "text" at bounding box center [320, 327] width 158 height 16
click at [307, 335] on input "text" at bounding box center [320, 327] width 158 height 16
type input "***"
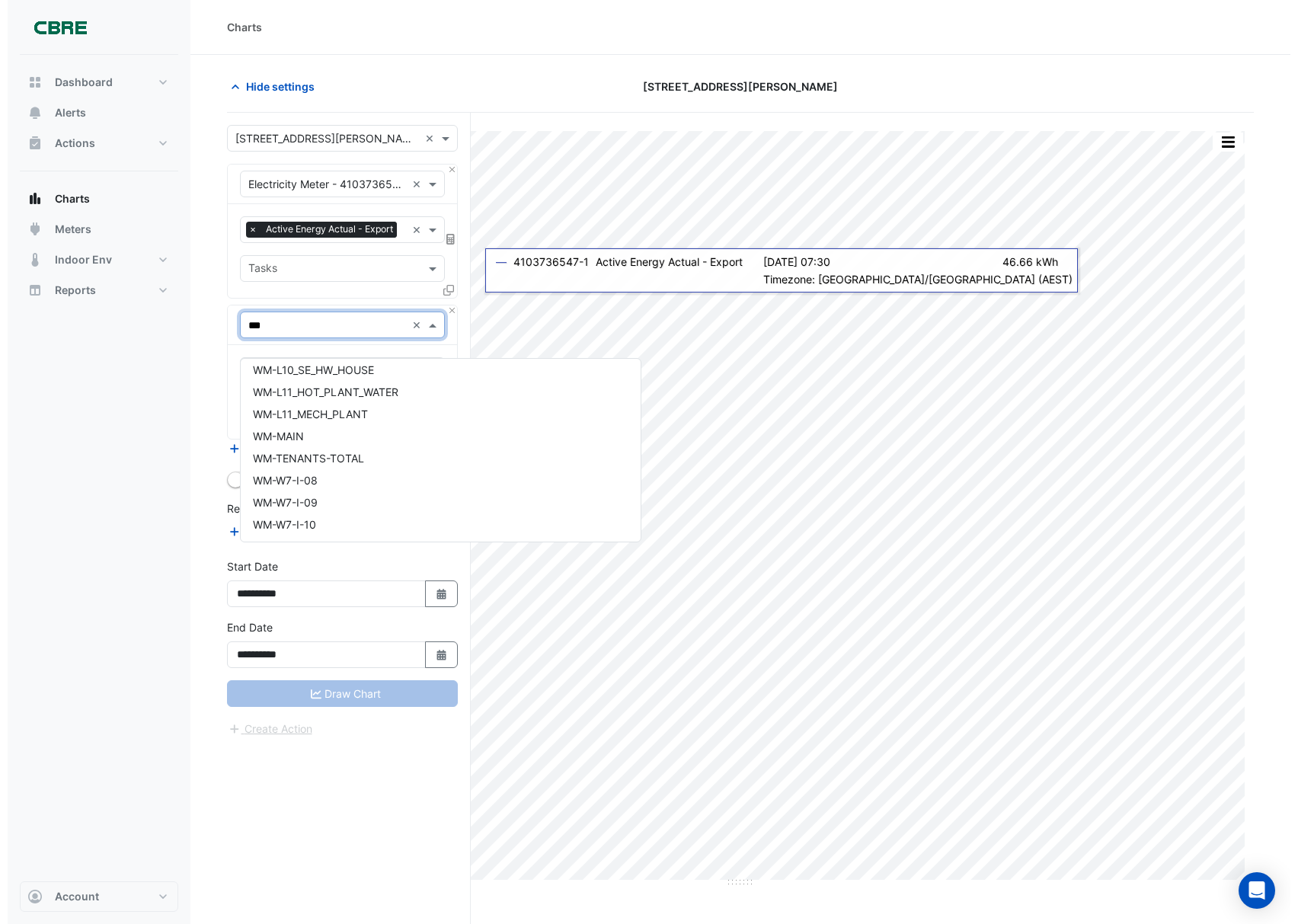
scroll to position [0, 0]
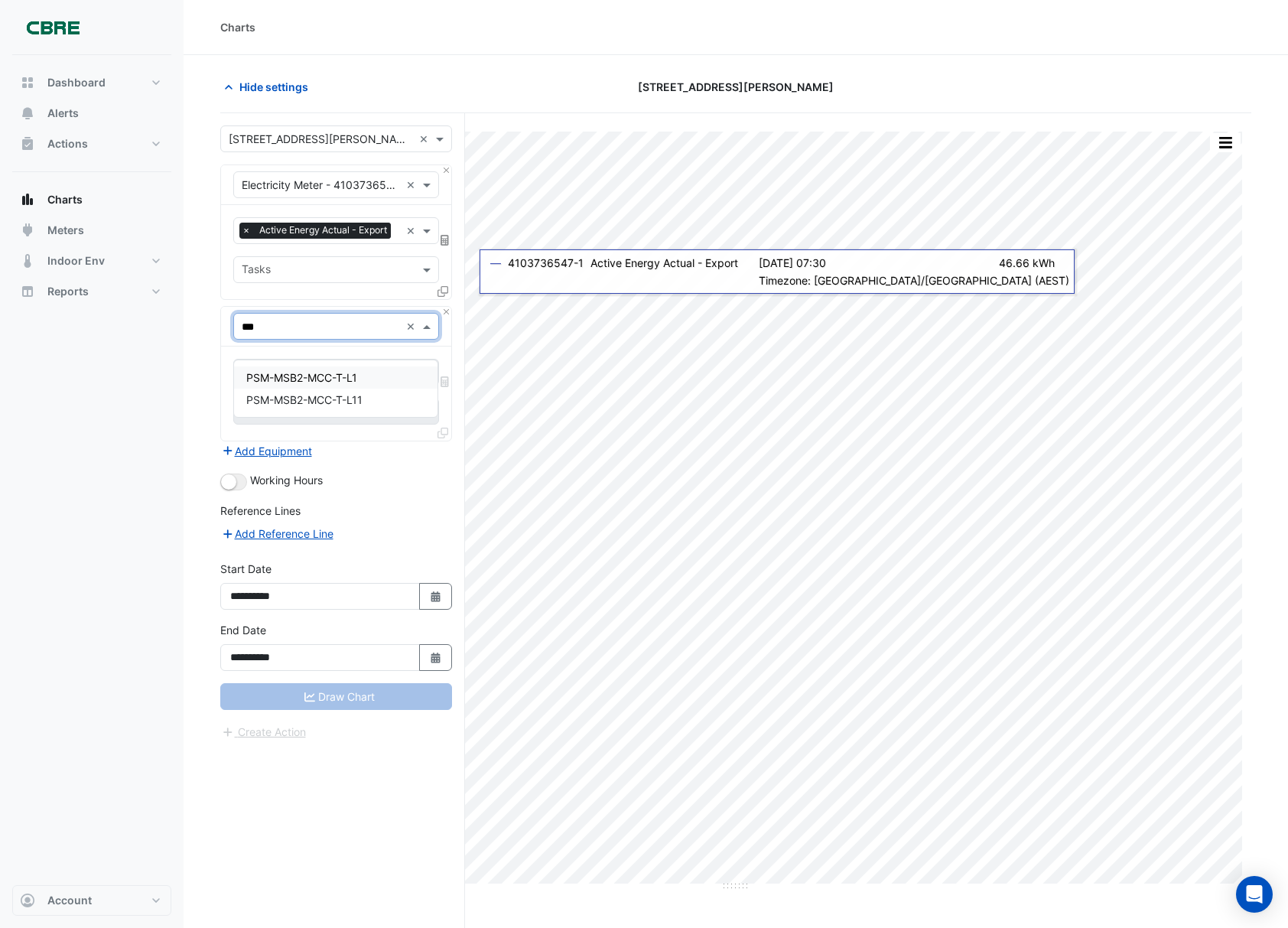
click at [330, 373] on span "PSM-MSB2-MCC-T-L1" at bounding box center [302, 377] width 111 height 13
click at [322, 382] on input "text" at bounding box center [318, 373] width 155 height 16
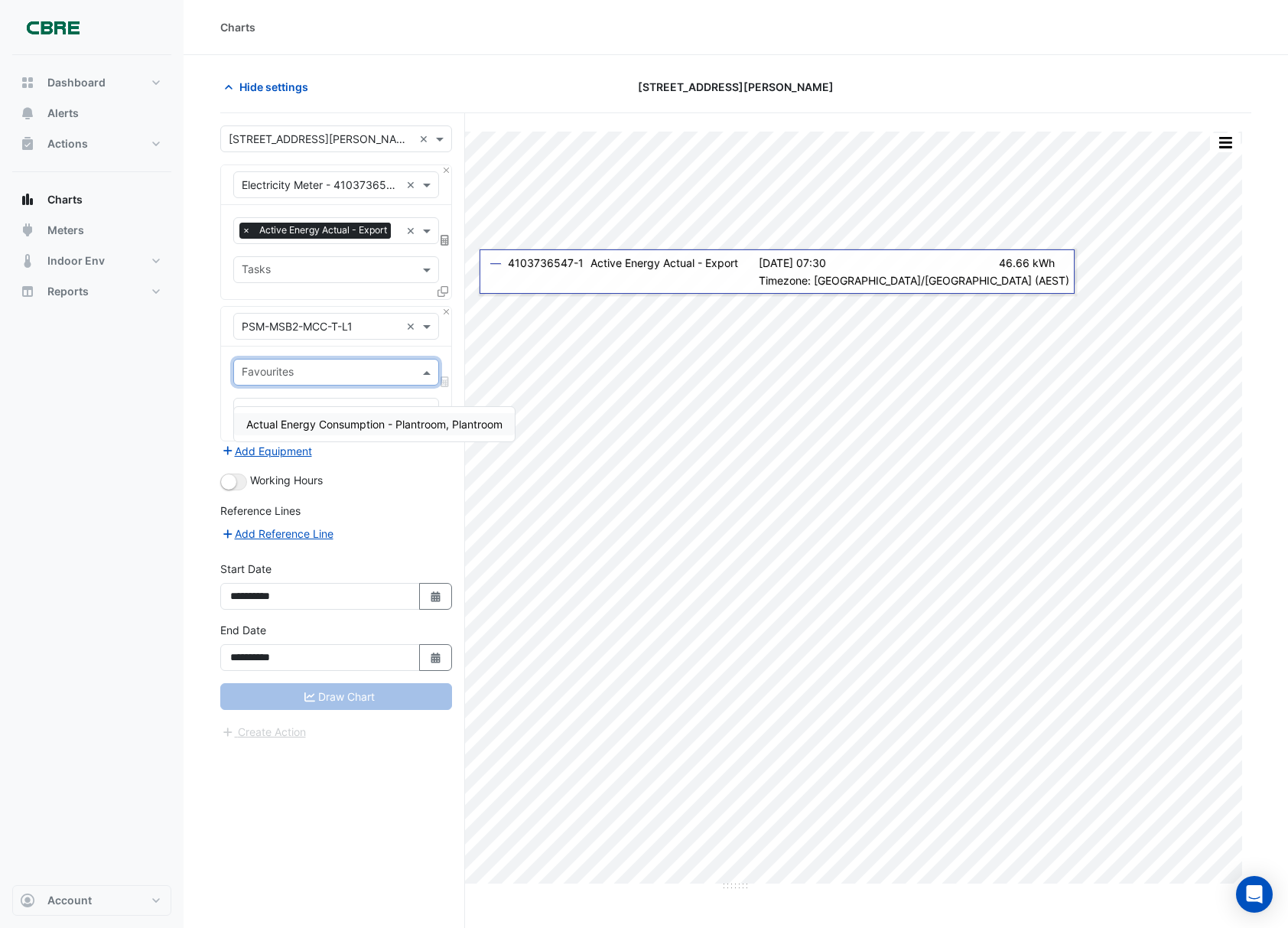
click at [315, 420] on span "Actual Energy Consumption - Plantroom, Plantroom" at bounding box center [374, 424] width 256 height 13
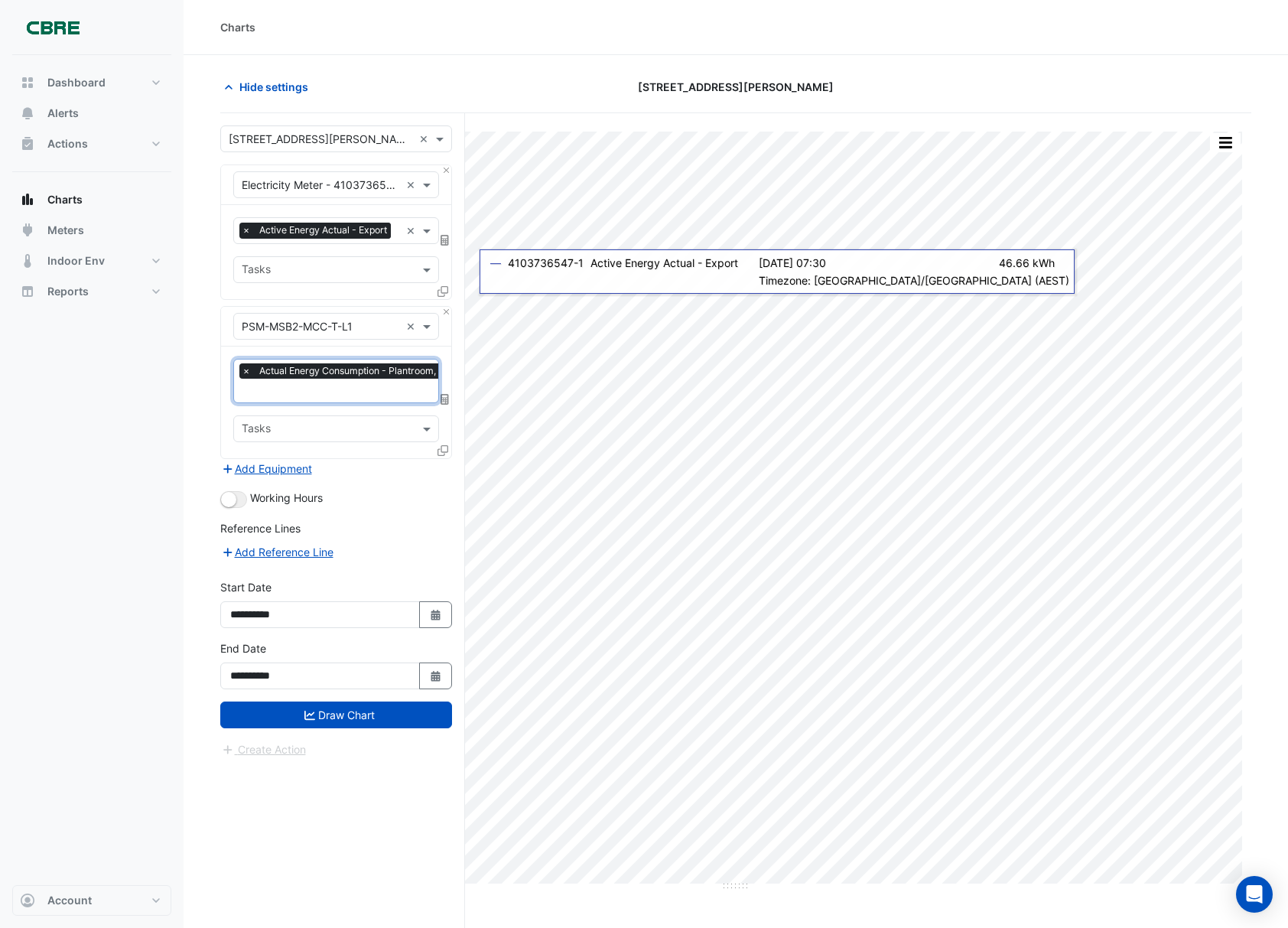
click at [294, 438] on input "text" at bounding box center [327, 430] width 171 height 16
type input "***"
click at [427, 437] on span at bounding box center [429, 428] width 19 height 16
click at [303, 478] on button "Add Equipment" at bounding box center [266, 468] width 92 height 18
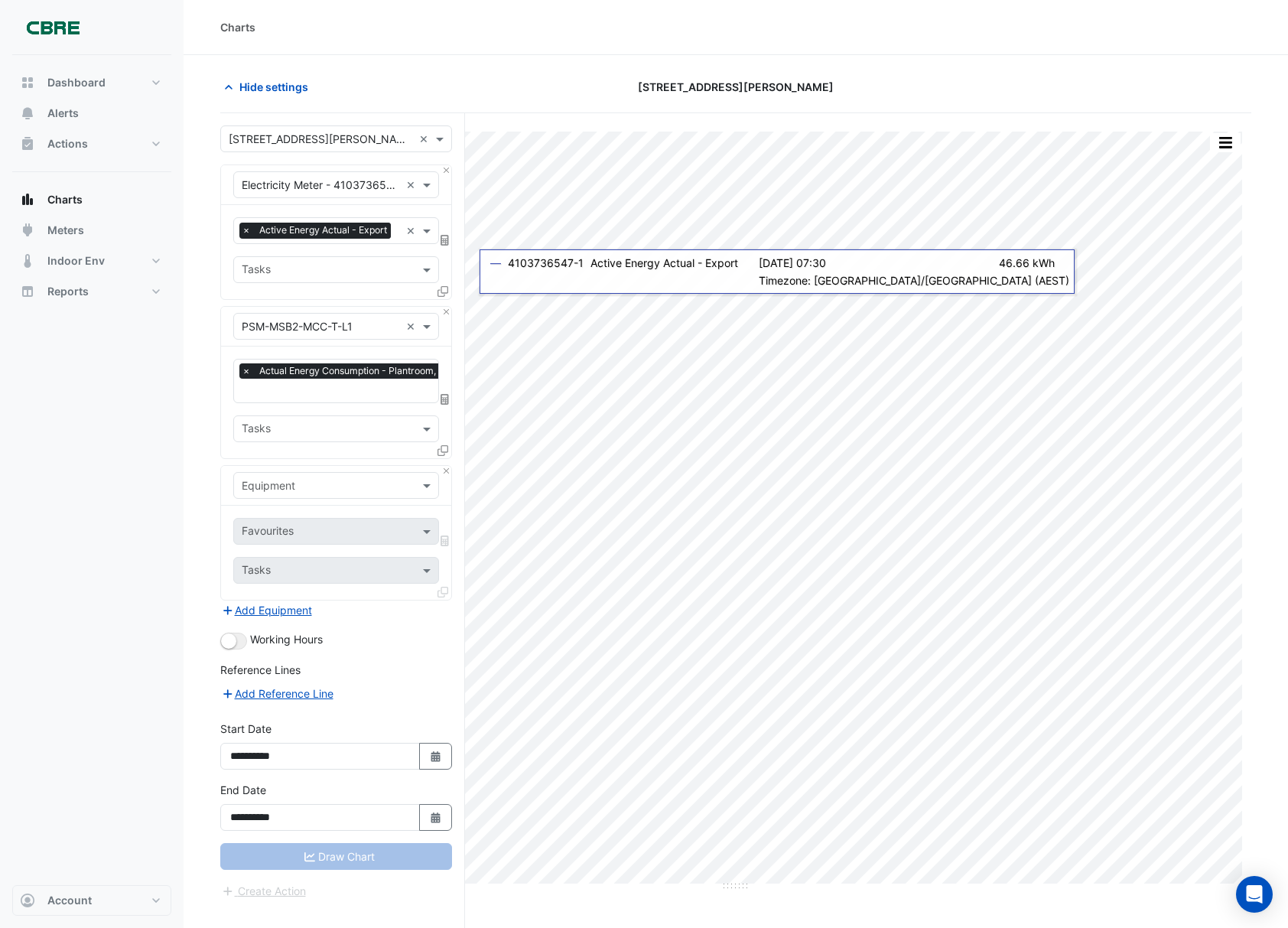
click at [309, 494] on input "text" at bounding box center [320, 485] width 158 height 16
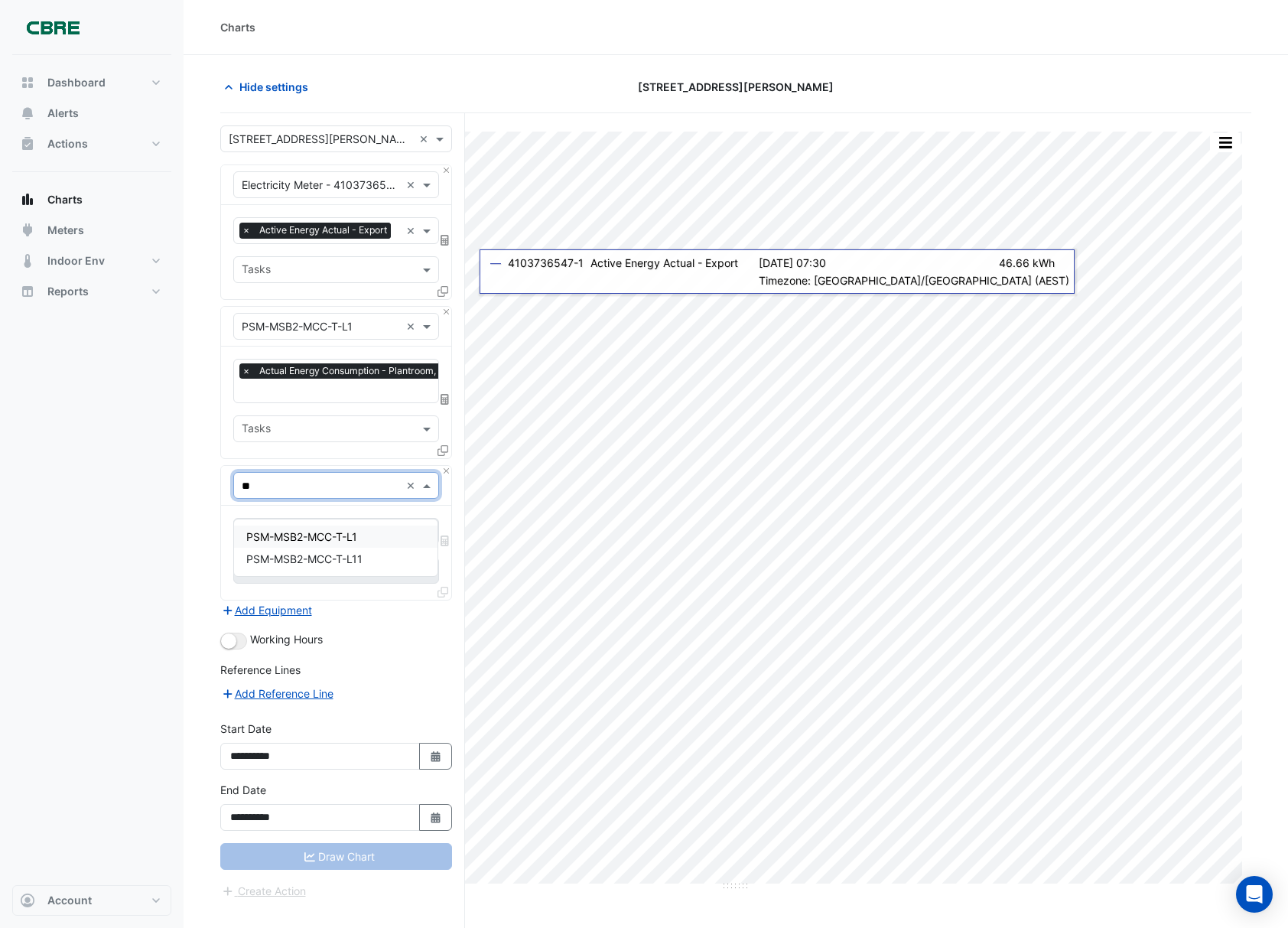
type input "***"
click at [306, 552] on span "PSM-MSB2-MCC-T-L11" at bounding box center [305, 558] width 116 height 13
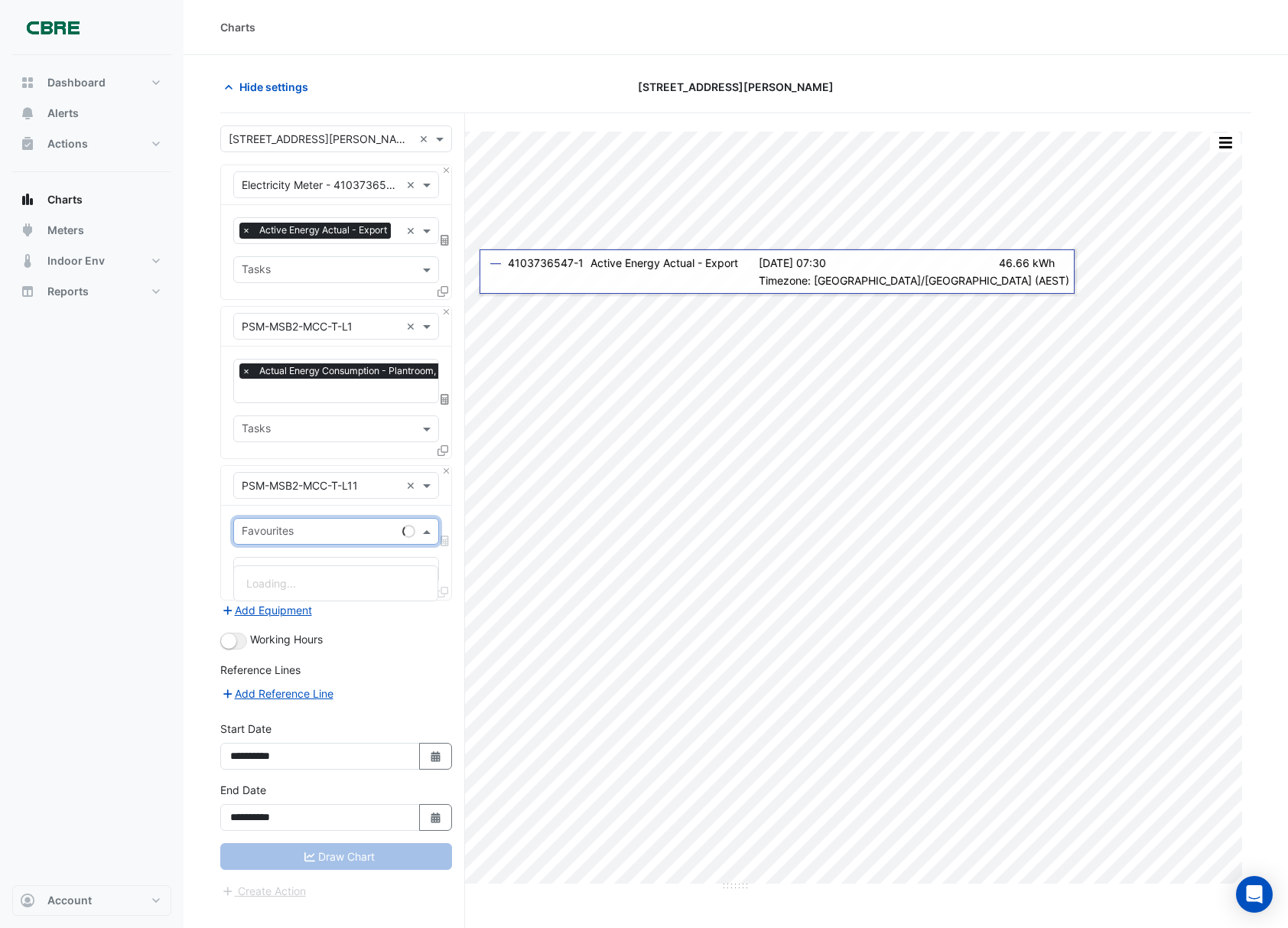
click at [301, 541] on input "text" at bounding box center [318, 532] width 155 height 16
click at [289, 580] on span "Actual Energy Consumption - Plantroom, Plantroom" at bounding box center [374, 583] width 256 height 13
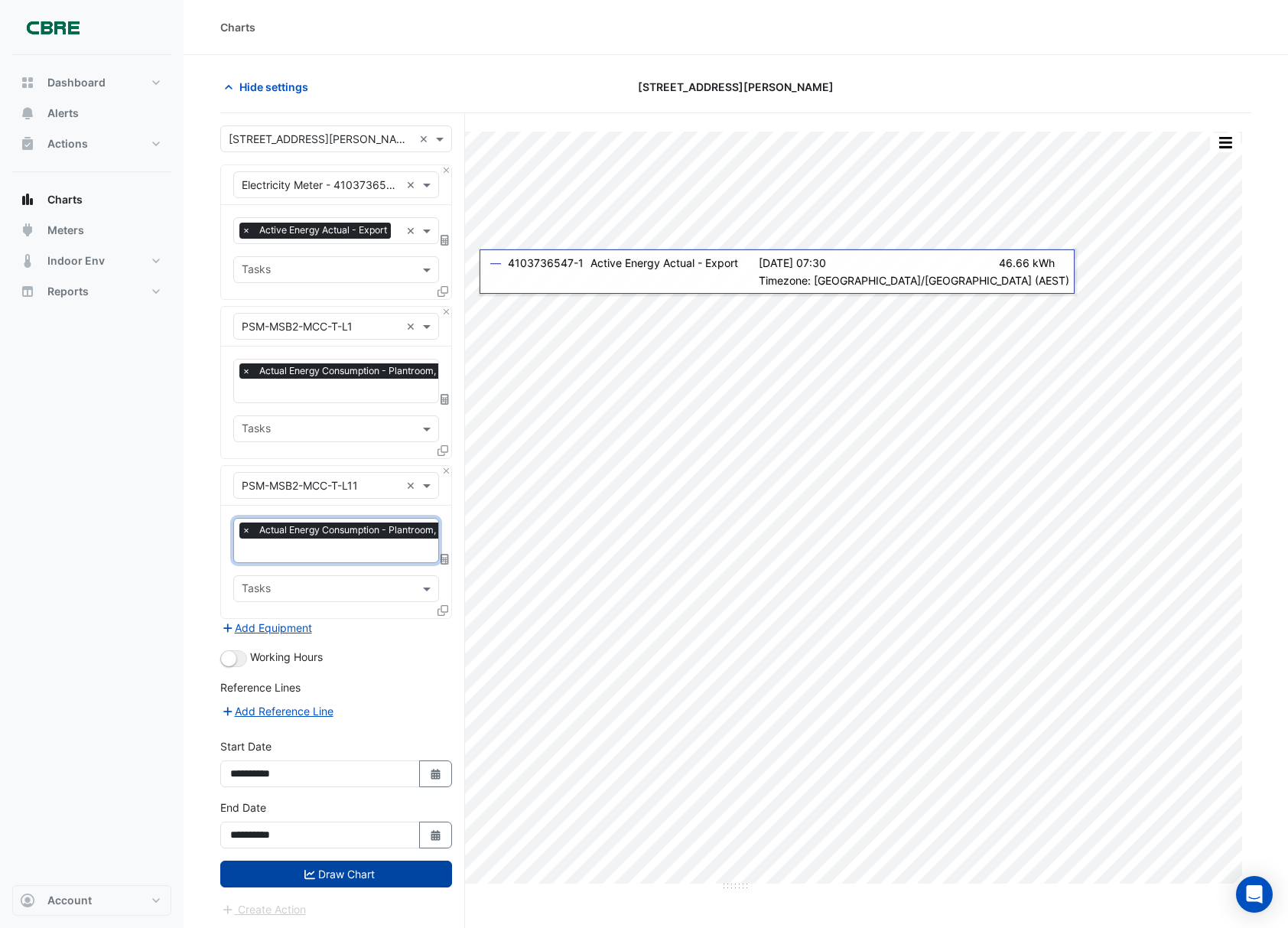
click at [300, 888] on button "Draw Chart" at bounding box center [335, 873] width 232 height 27
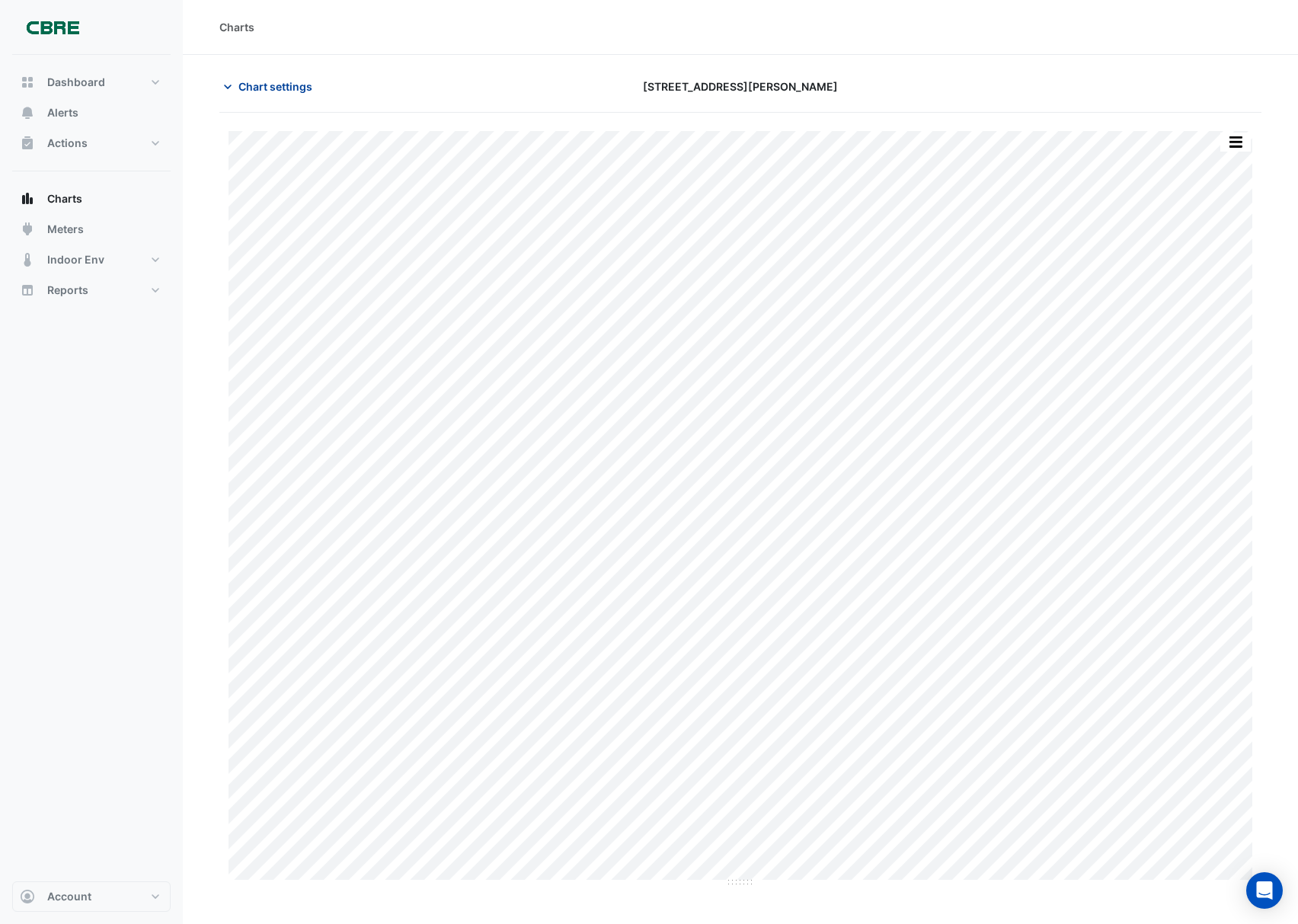
click at [241, 85] on span "Chart settings" at bounding box center [275, 86] width 74 height 16
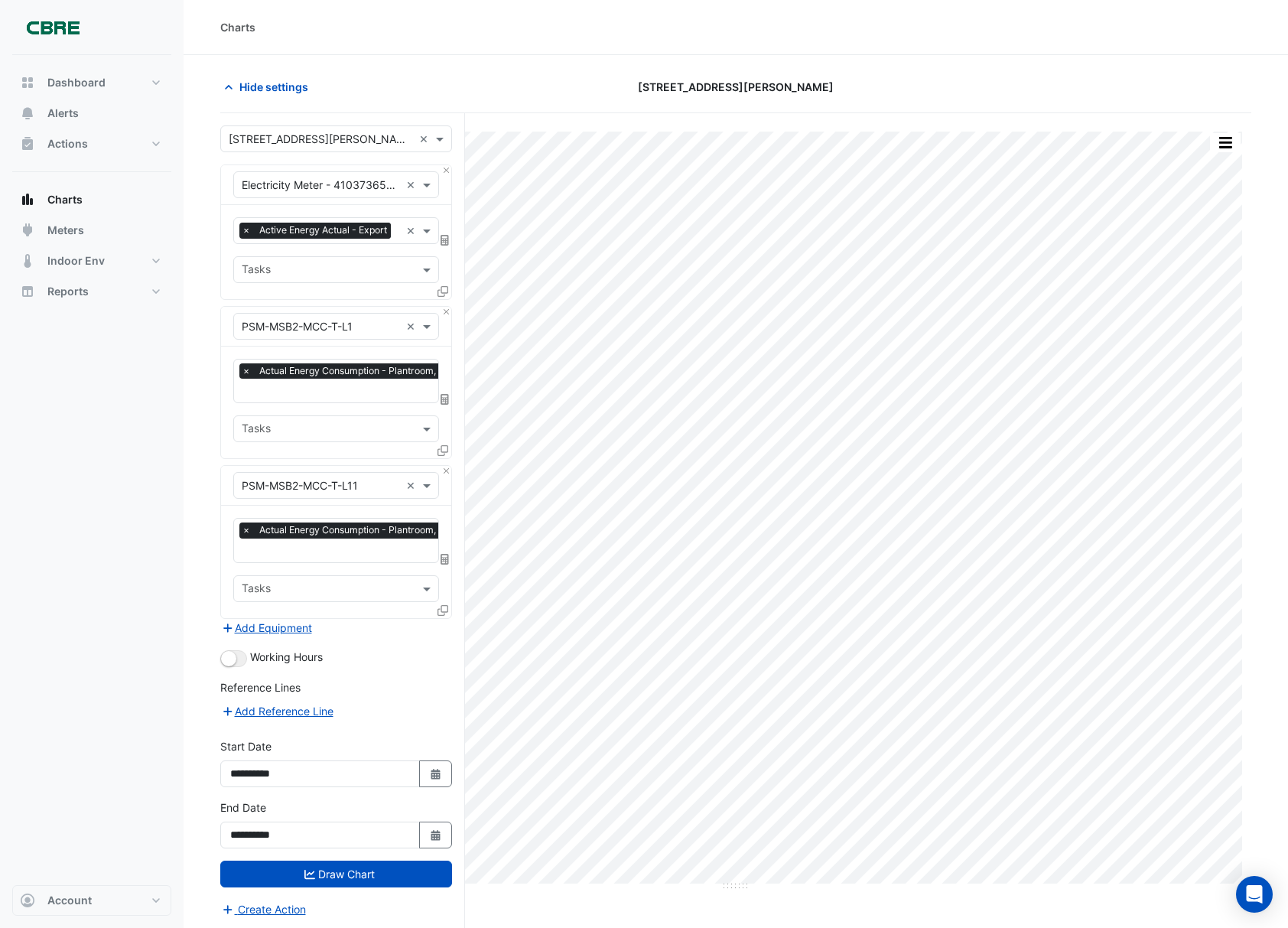
click at [444, 246] on icon at bounding box center [445, 240] width 9 height 11
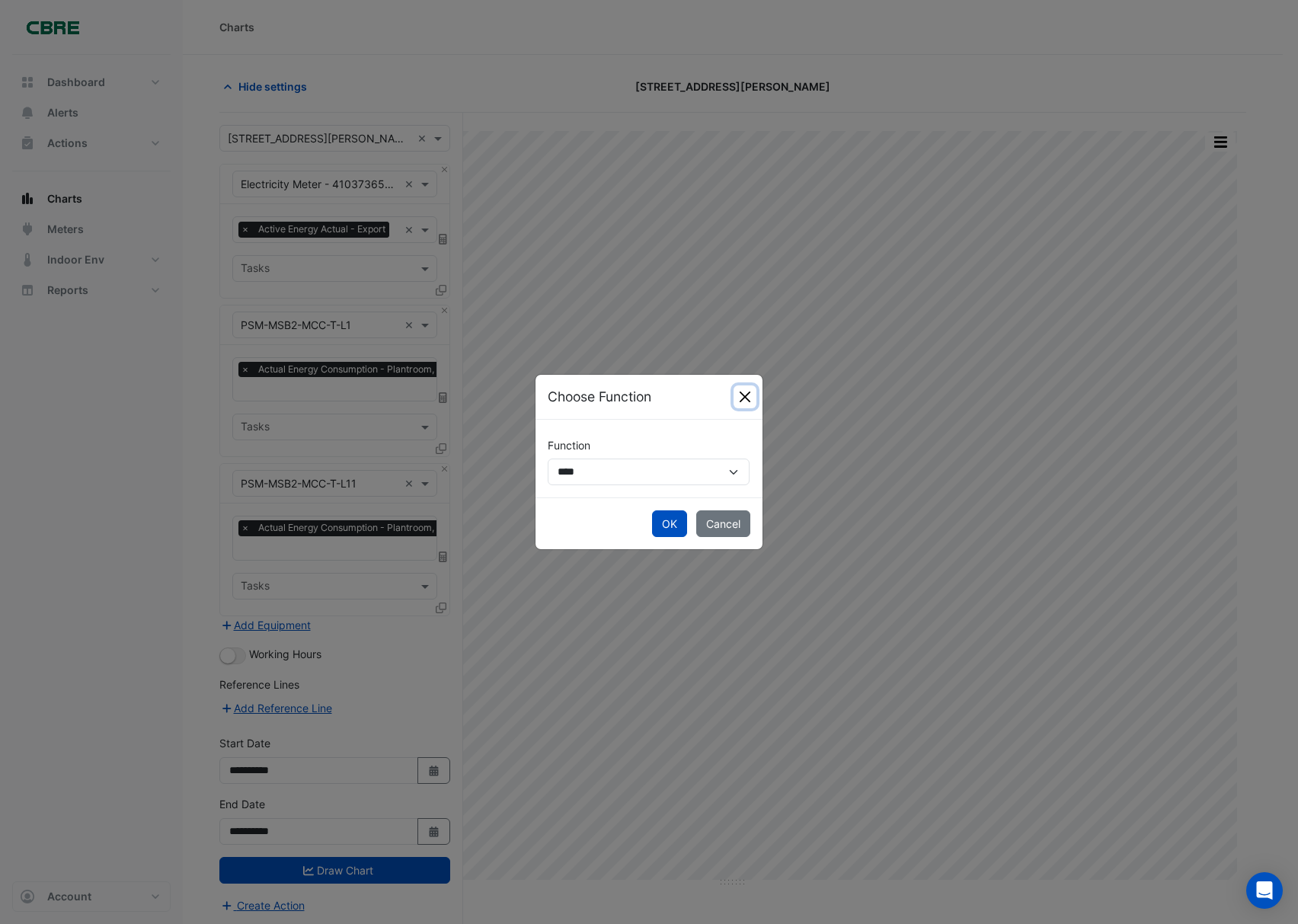
click at [747, 387] on button "Close" at bounding box center [745, 396] width 23 height 23
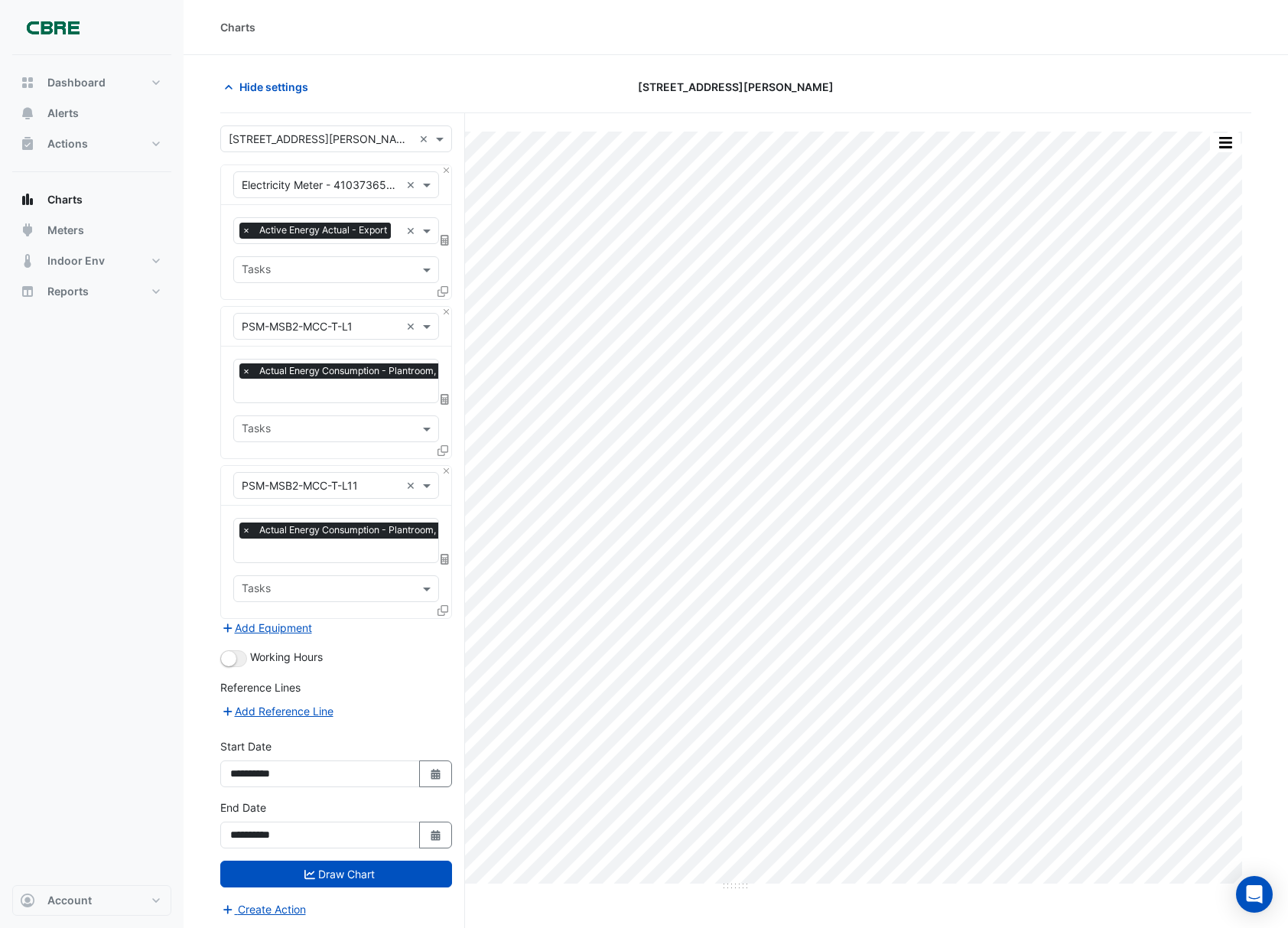
click at [447, 405] on icon at bounding box center [445, 399] width 9 height 11
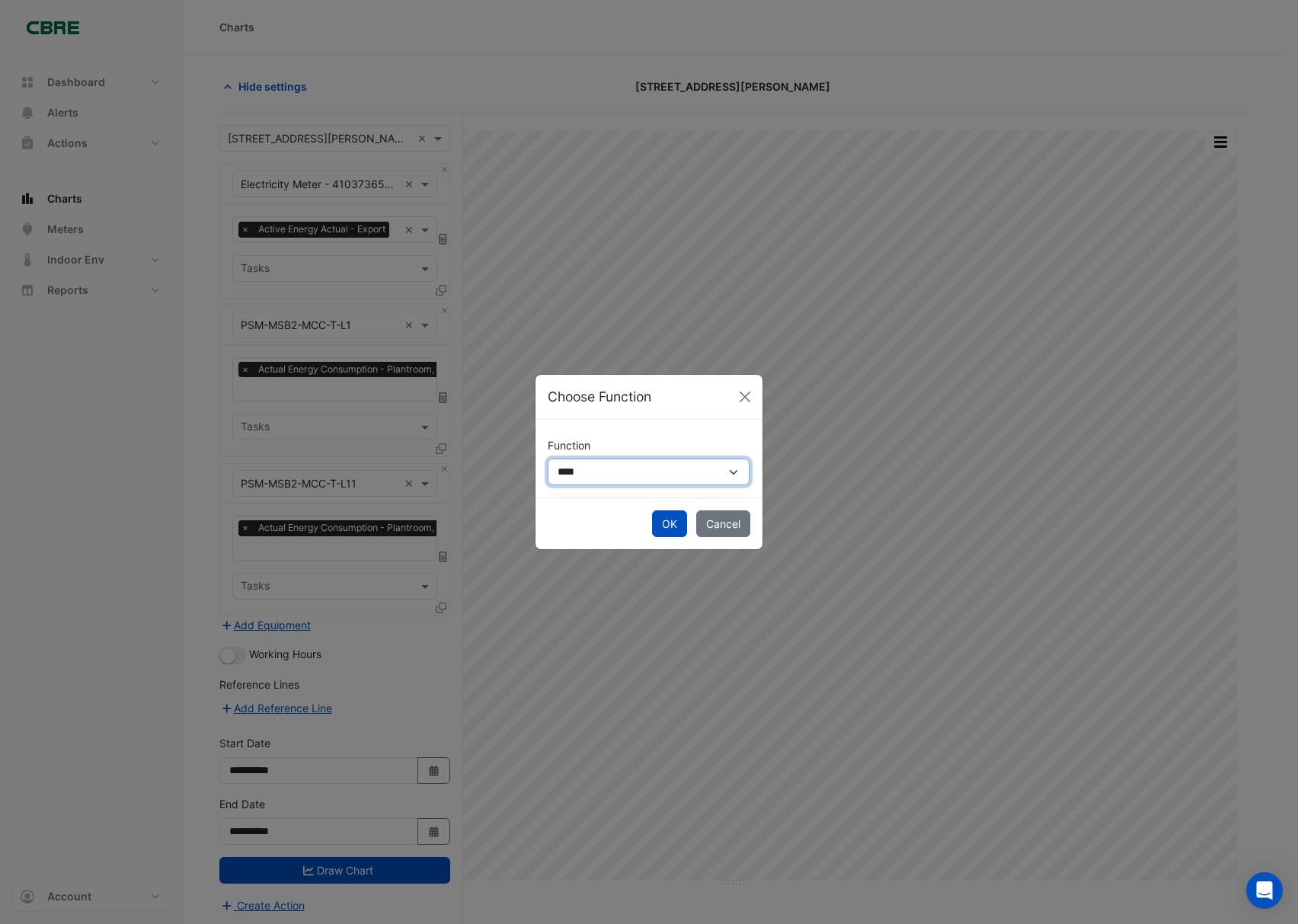
click at [598, 467] on select "**********" at bounding box center [648, 472] width 202 height 27
select select "******"
click at [547, 459] on select "**********" at bounding box center [648, 472] width 202 height 27
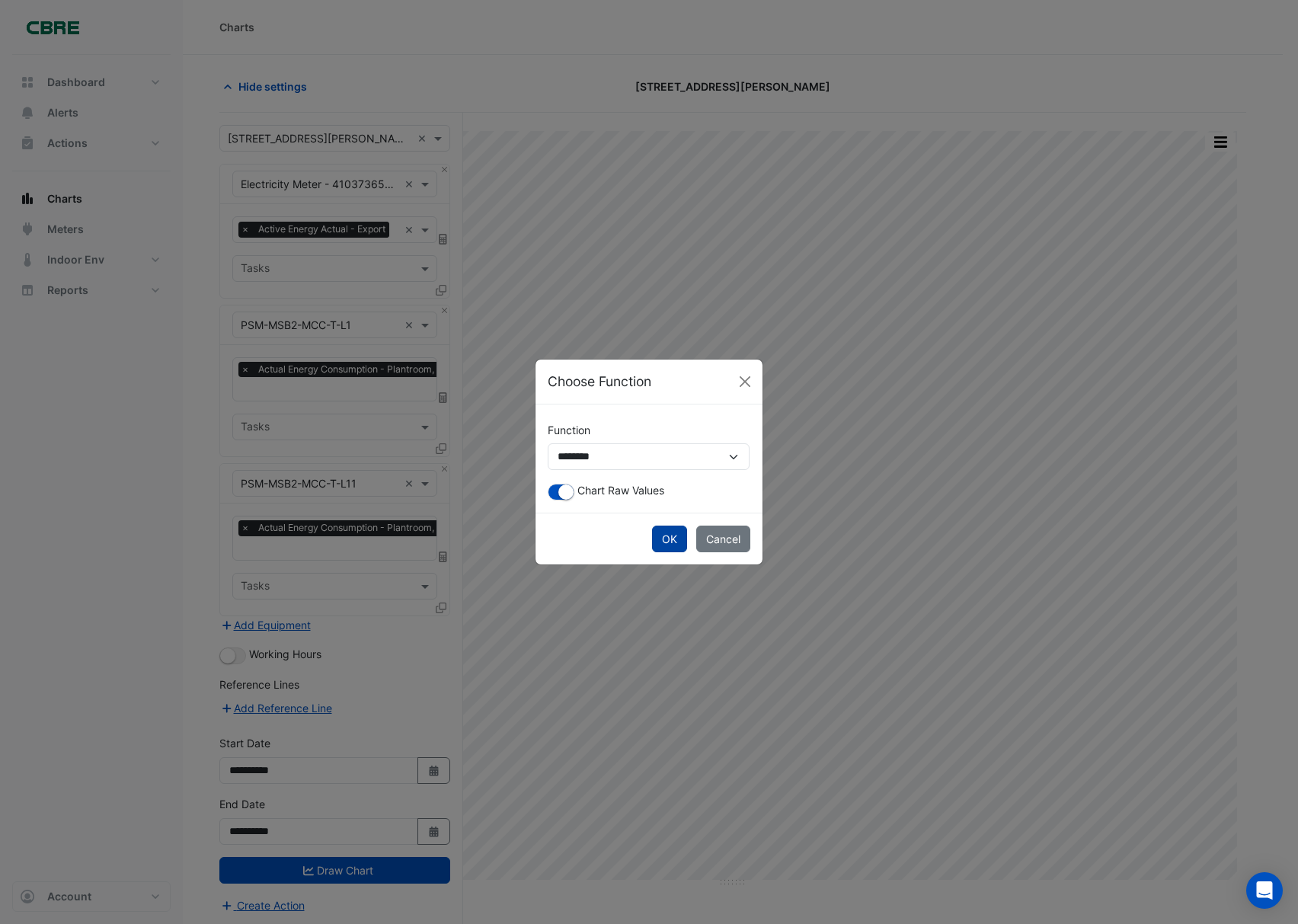
click at [673, 534] on button "OK" at bounding box center [669, 539] width 35 height 26
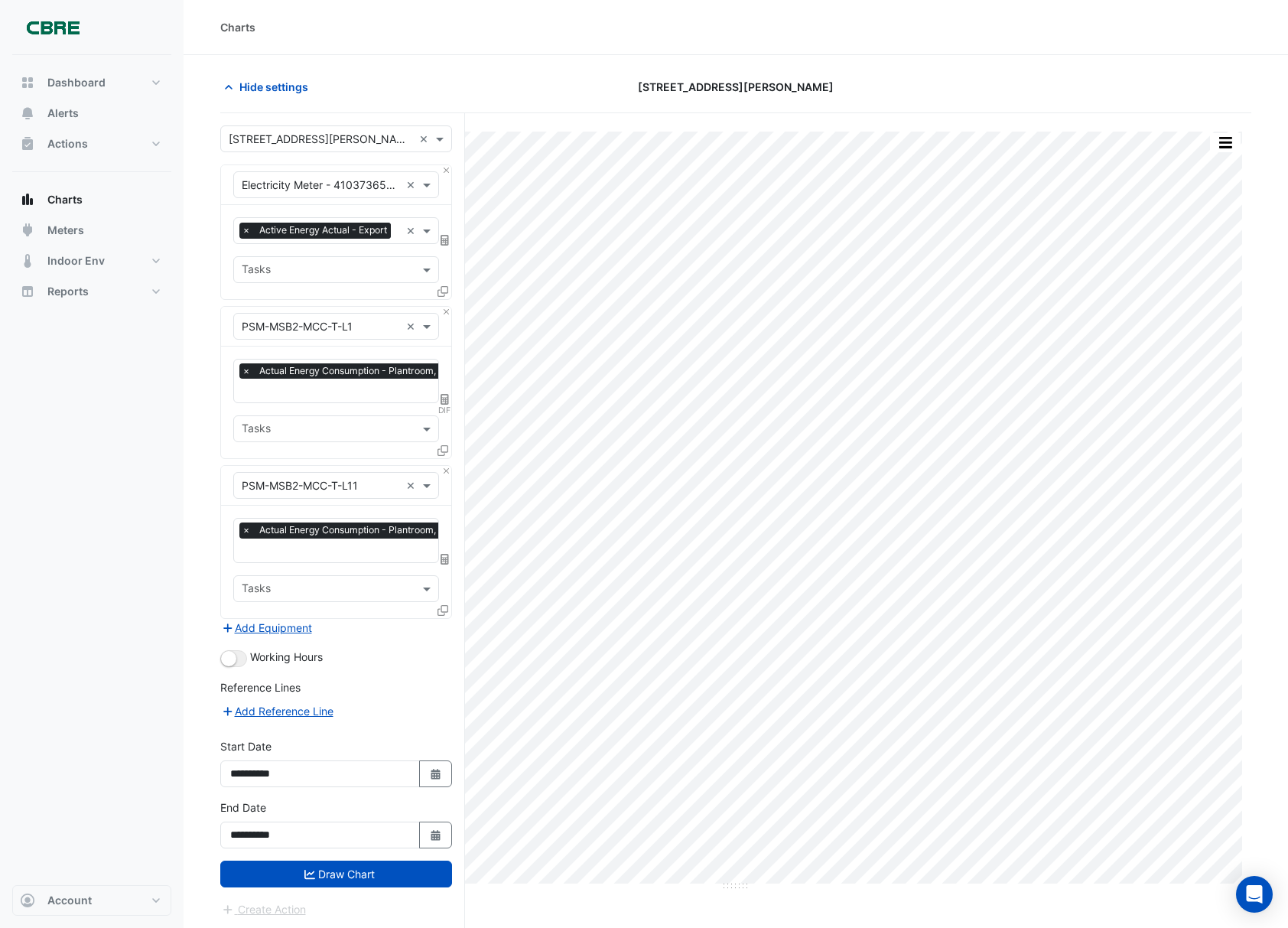
click at [448, 564] on icon at bounding box center [445, 559] width 9 height 11
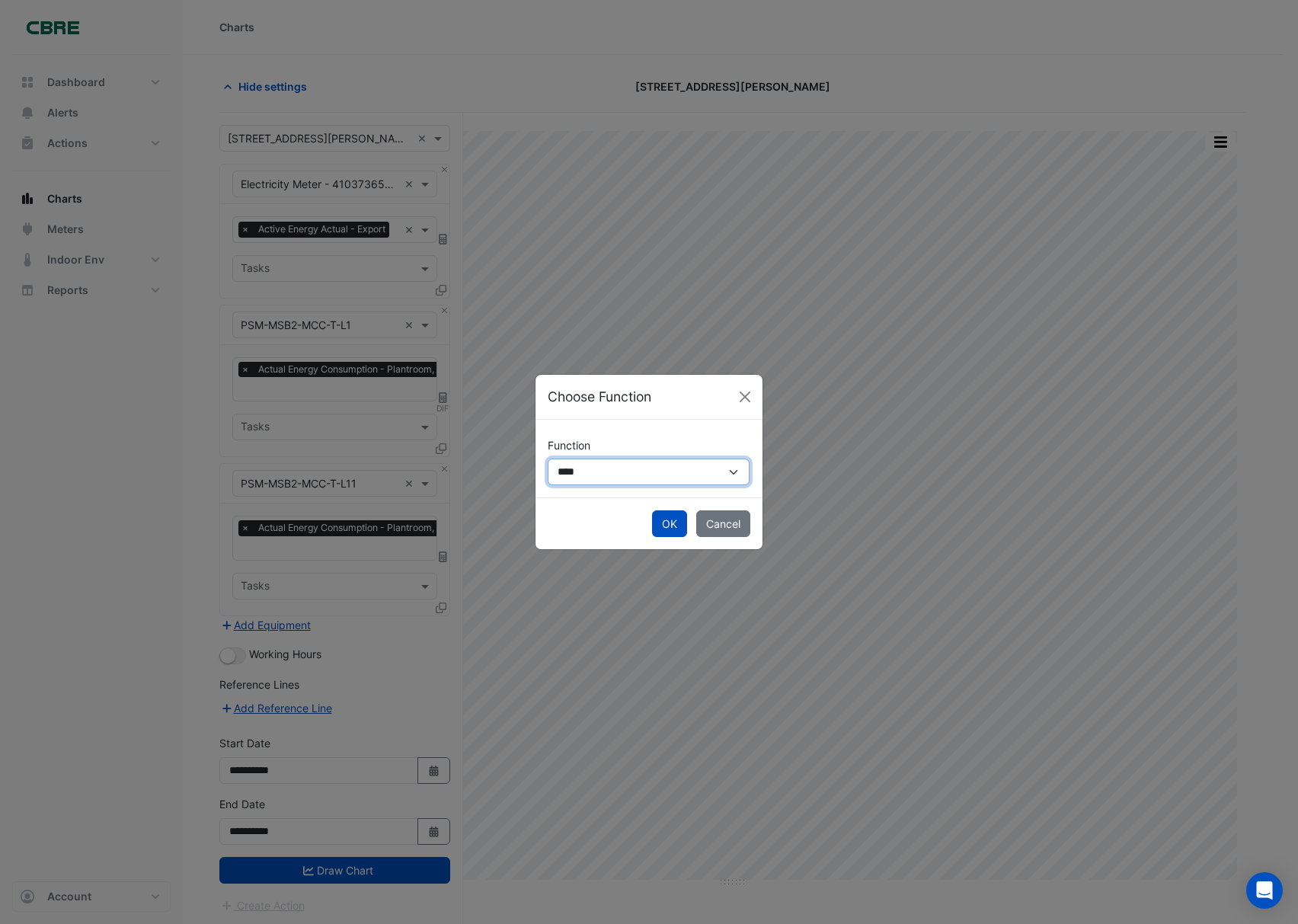
click at [617, 478] on select "**********" at bounding box center [648, 472] width 202 height 27
select select "******"
click at [547, 459] on select "**********" at bounding box center [648, 472] width 202 height 27
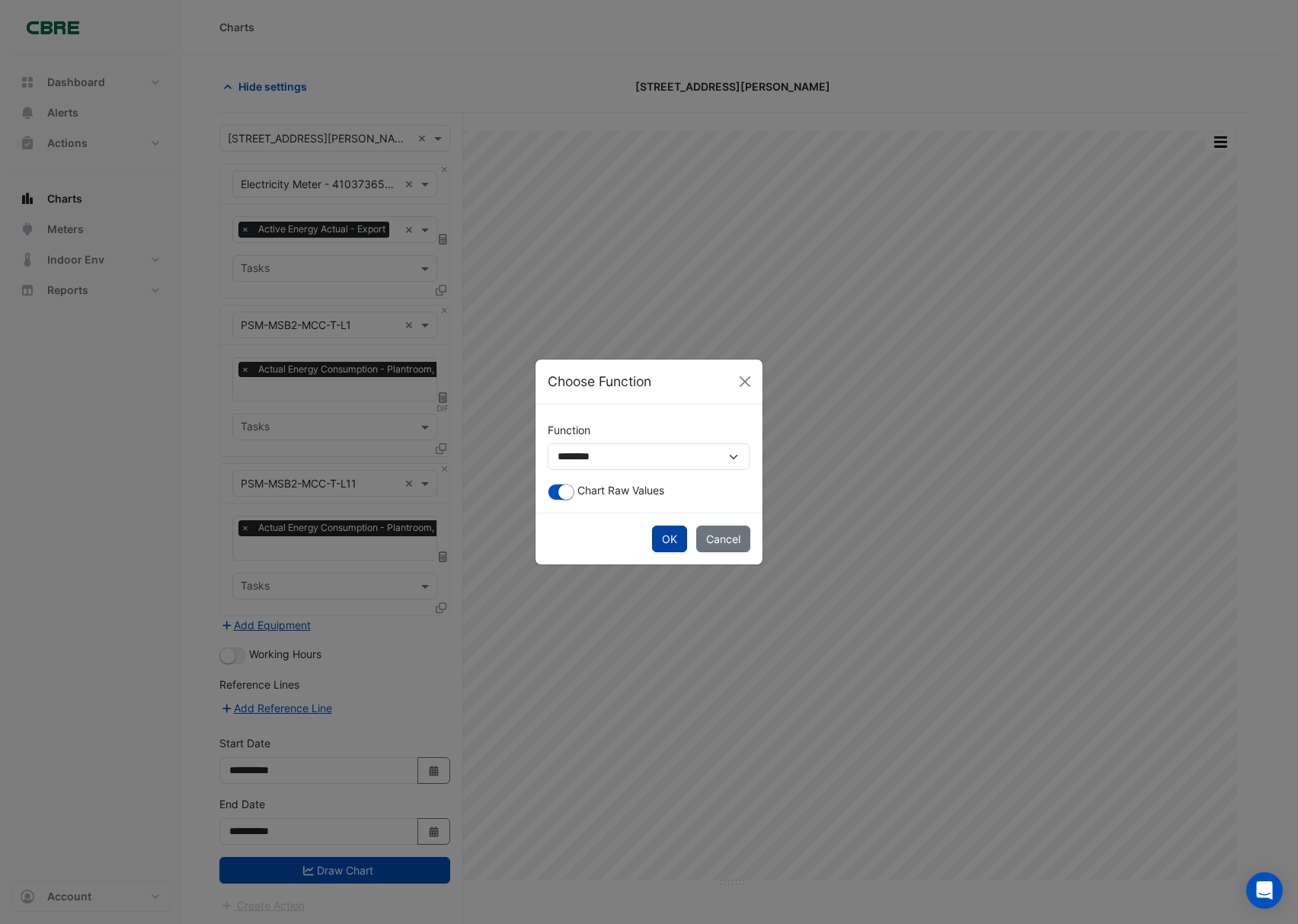
click at [665, 531] on button "OK" at bounding box center [669, 539] width 35 height 26
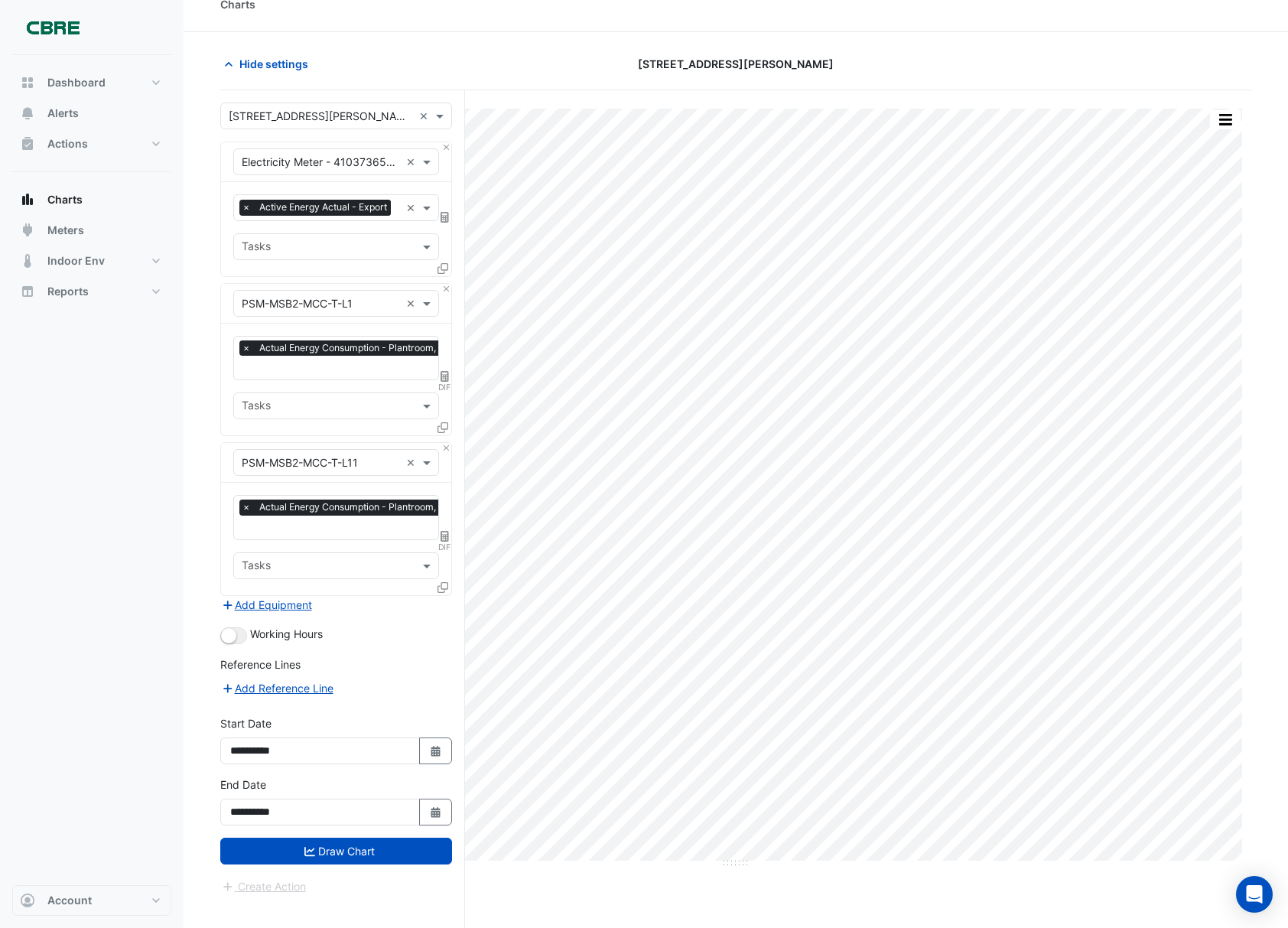
scroll to position [59, 0]
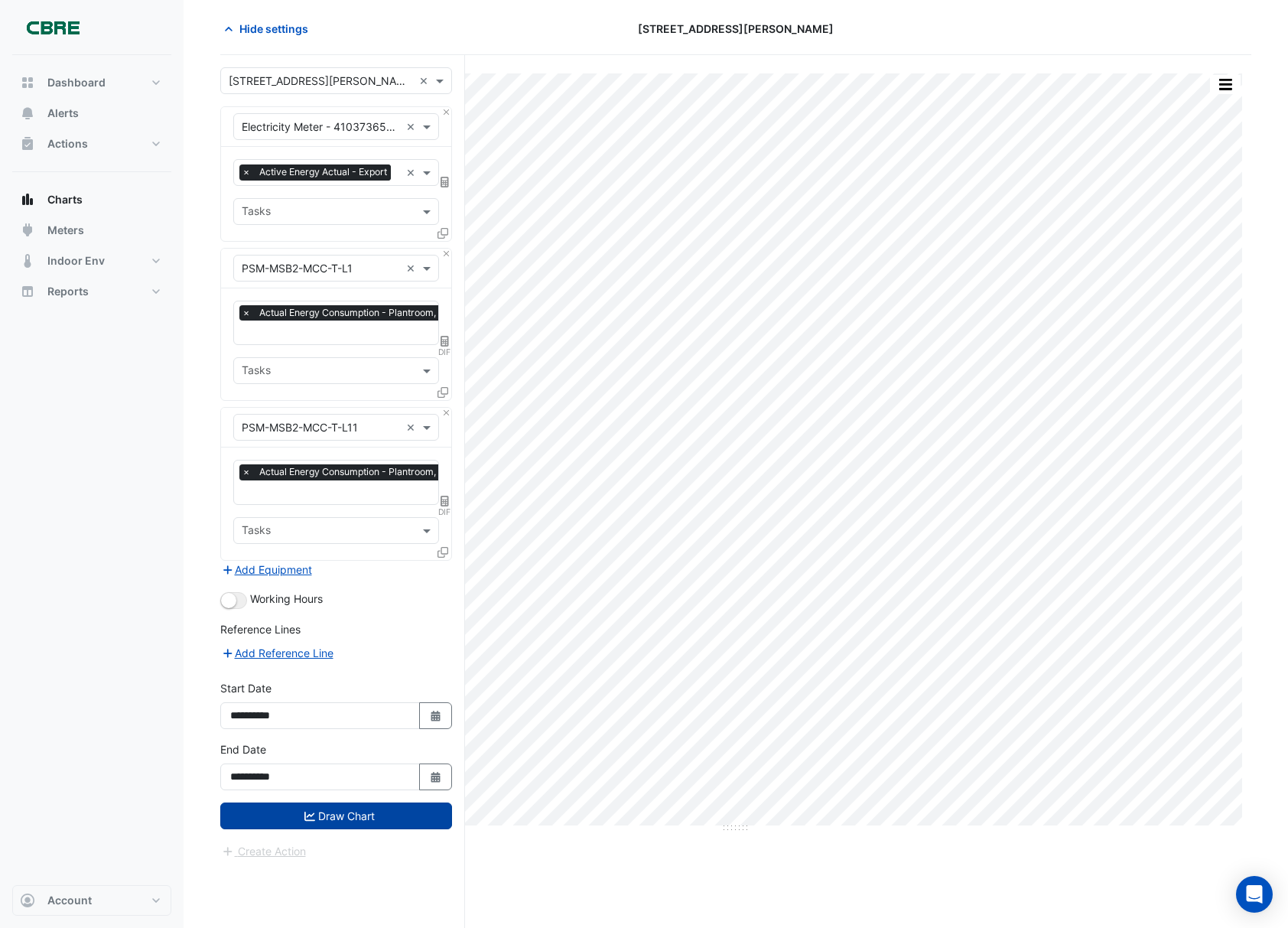
click at [340, 824] on button "Draw Chart" at bounding box center [335, 815] width 232 height 27
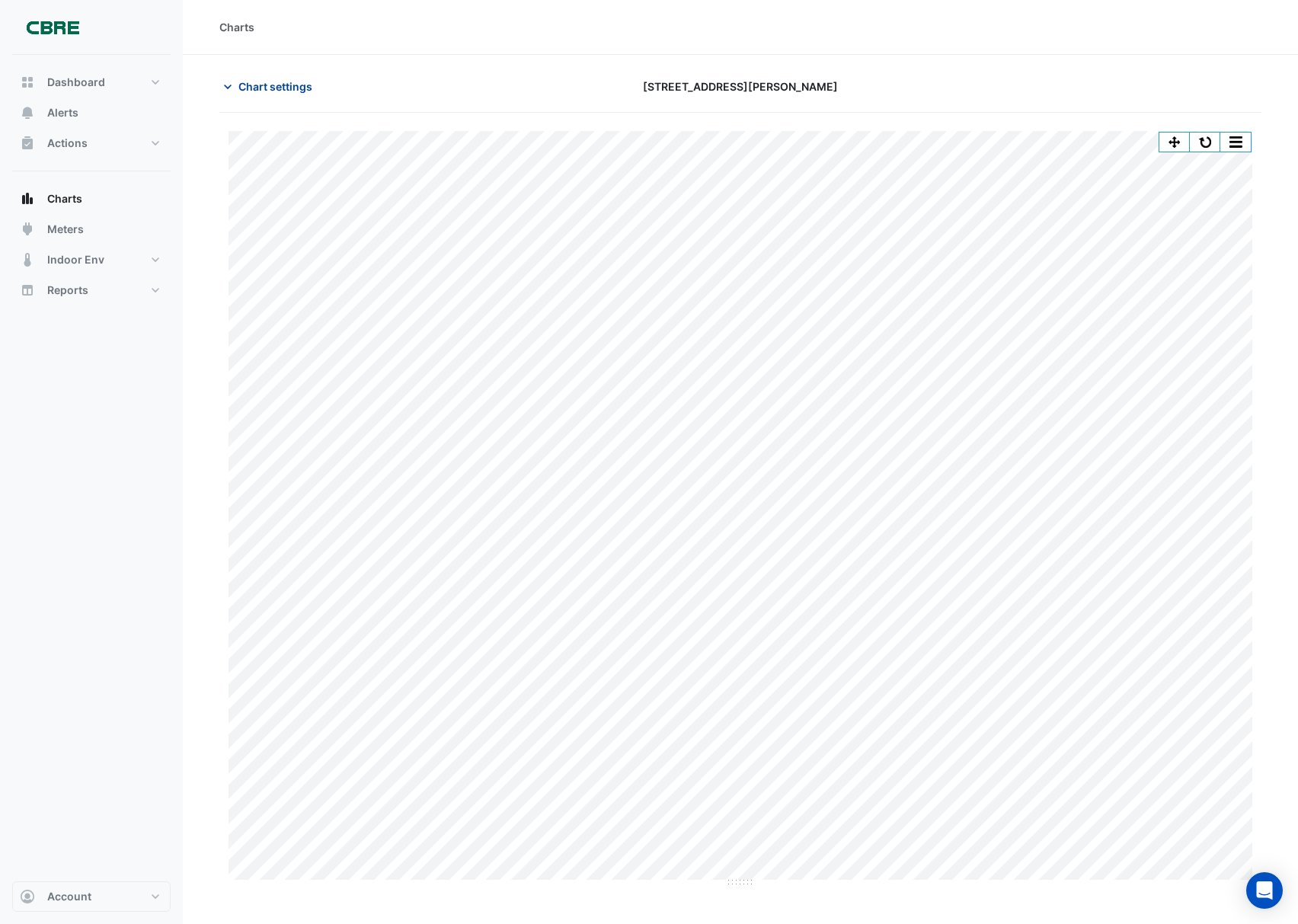
click at [293, 87] on span "Chart settings" at bounding box center [275, 86] width 74 height 16
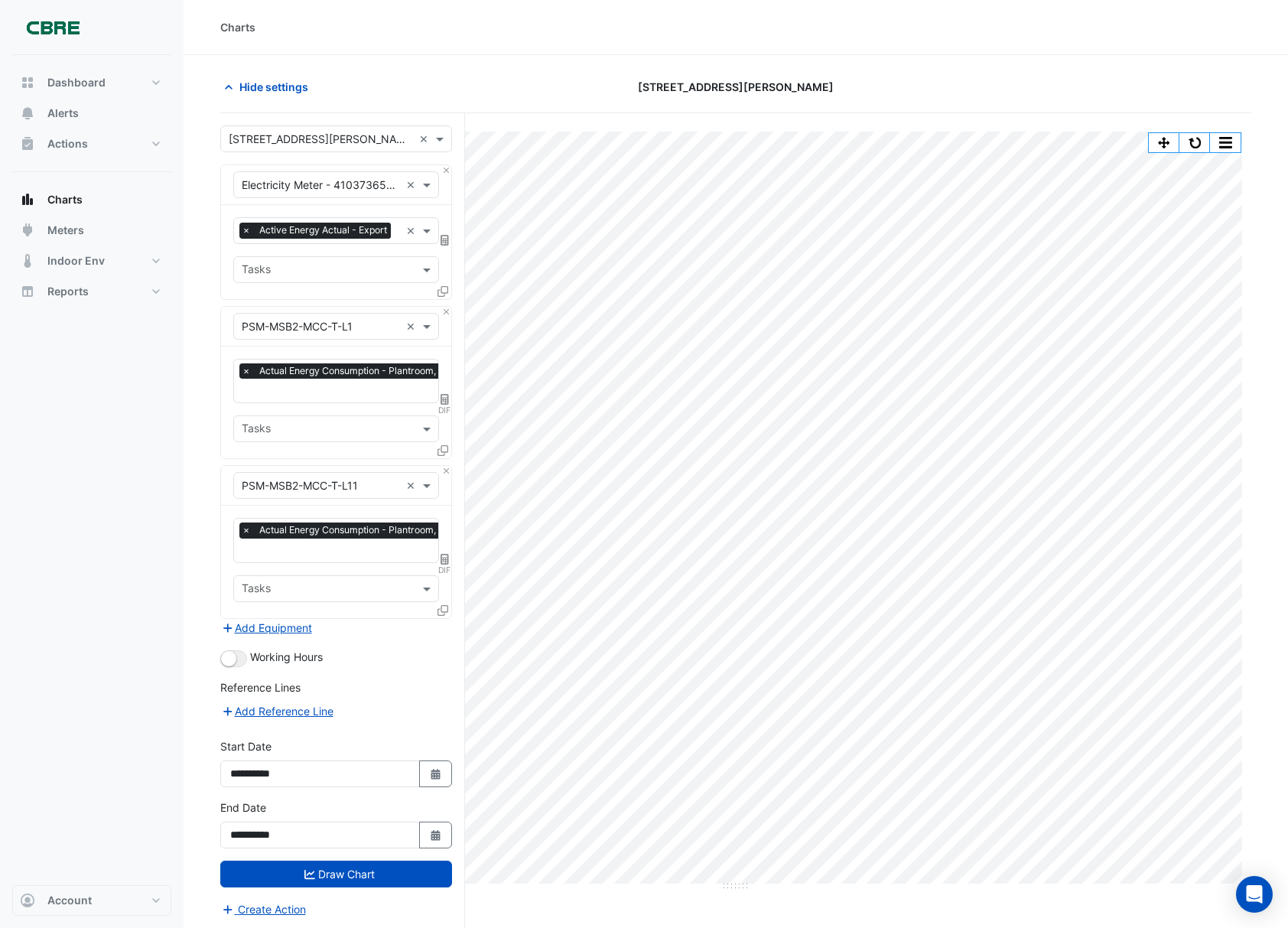
click at [337, 335] on input "text" at bounding box center [320, 327] width 158 height 16
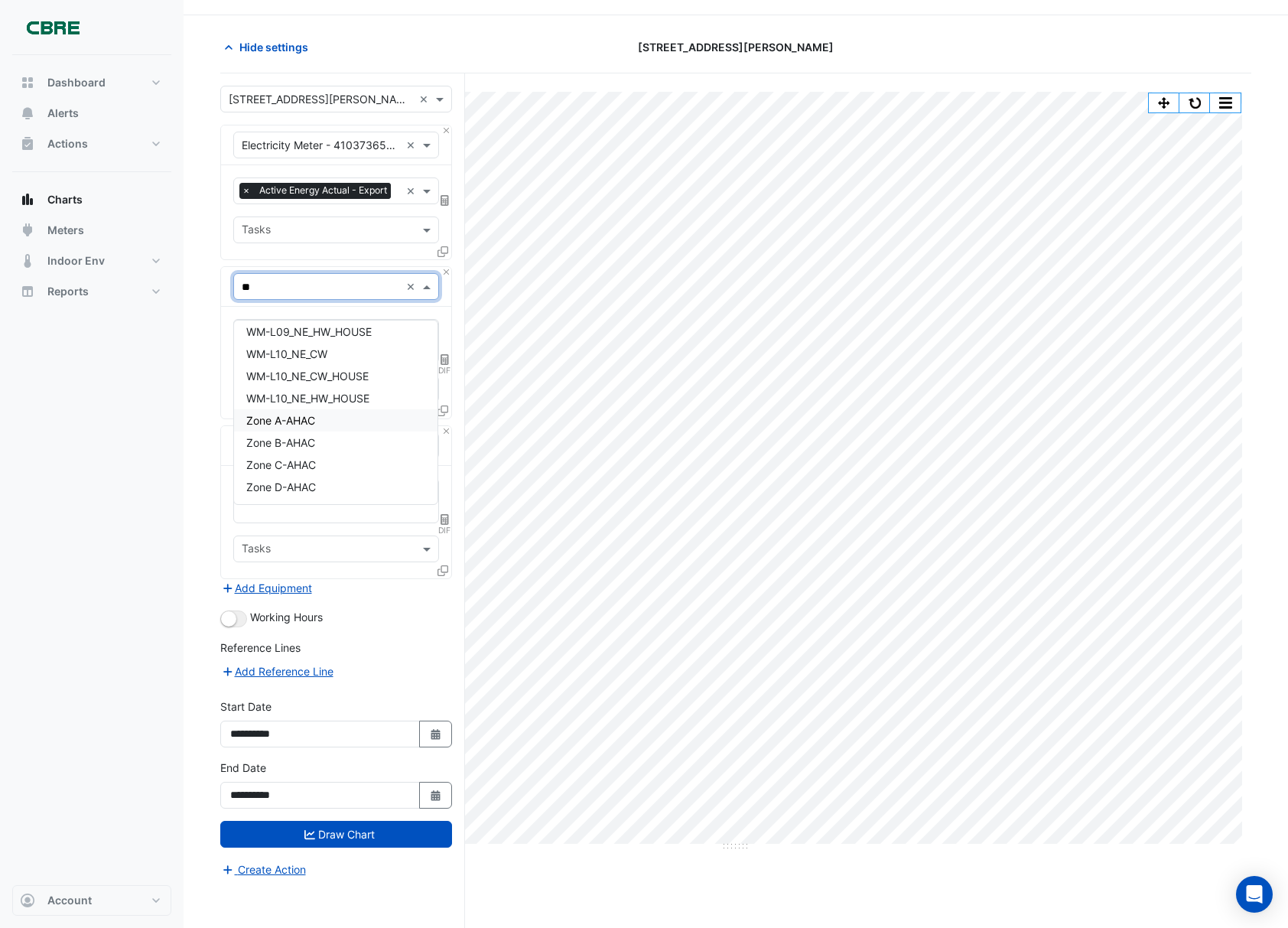
scroll to position [59, 0]
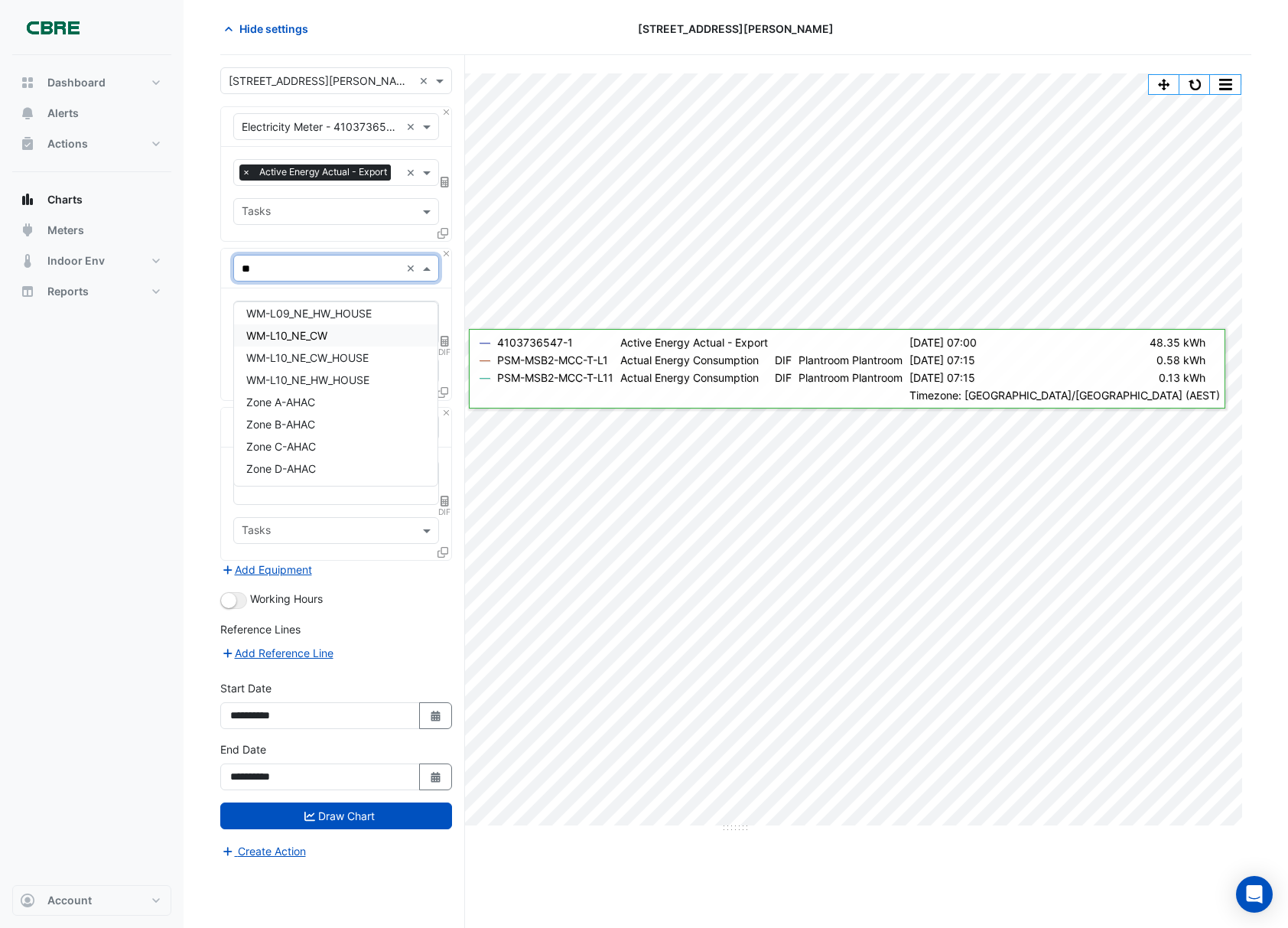
type input "*"
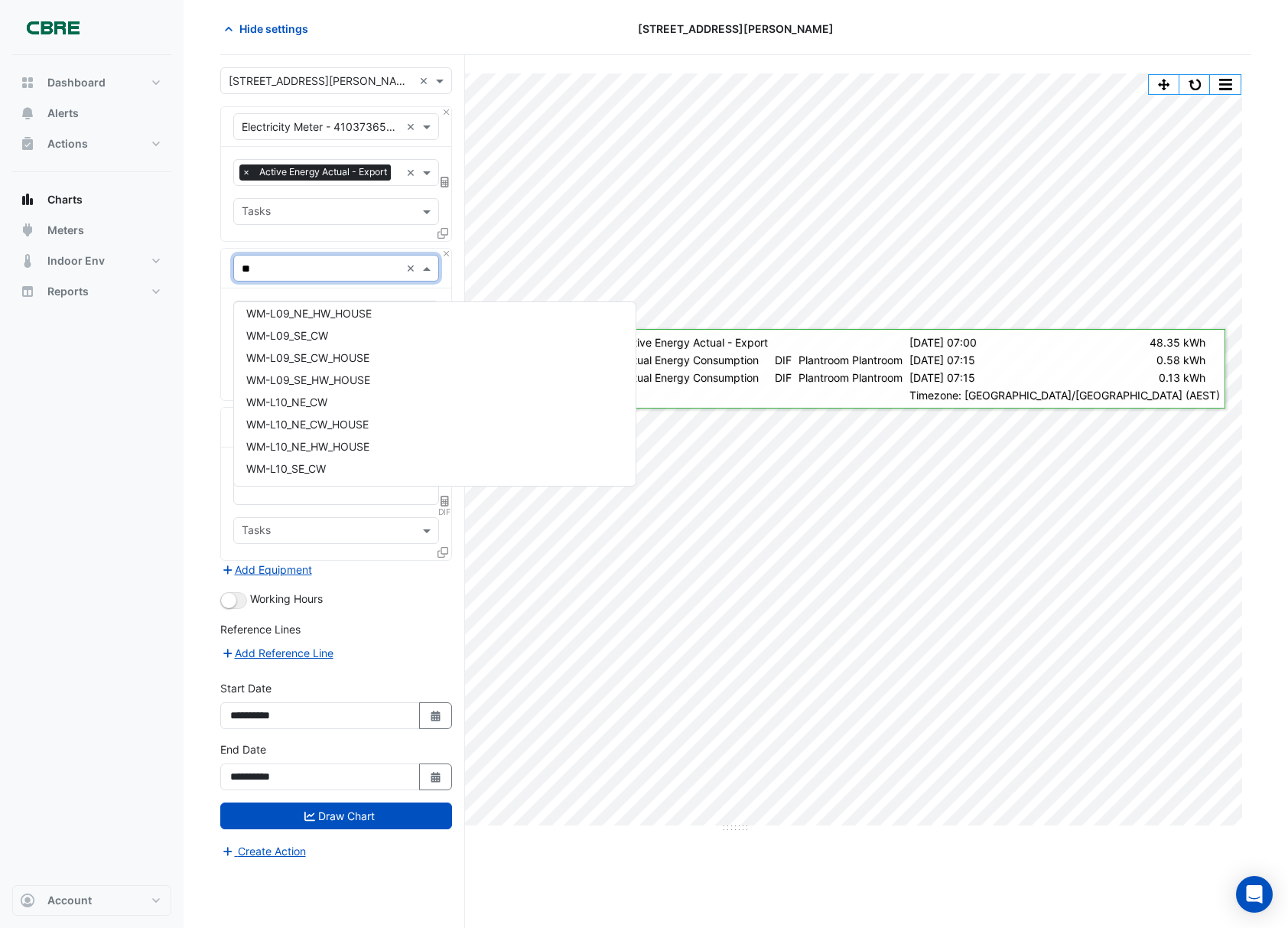
scroll to position [0, 0]
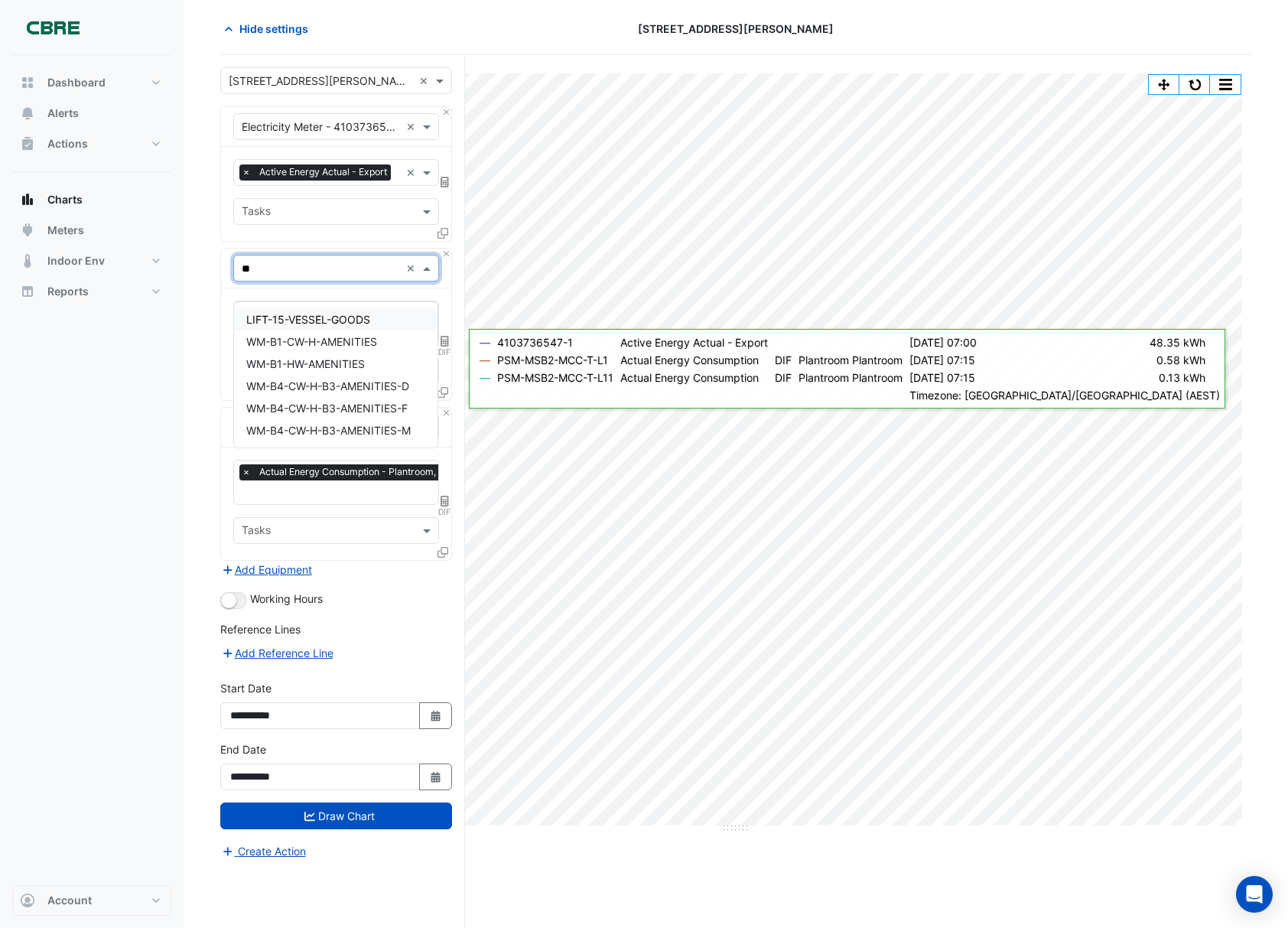
type input "*"
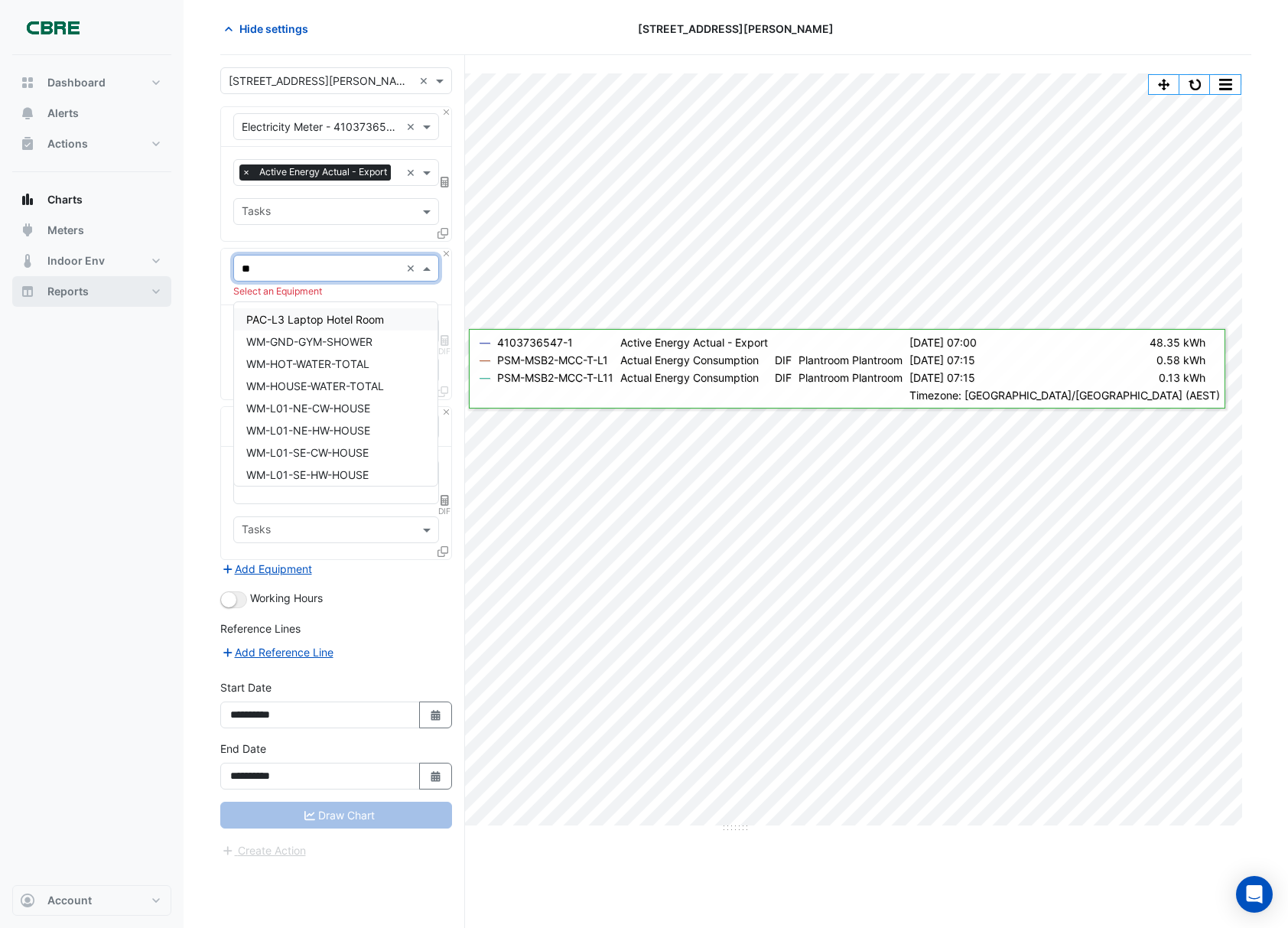
type input "*"
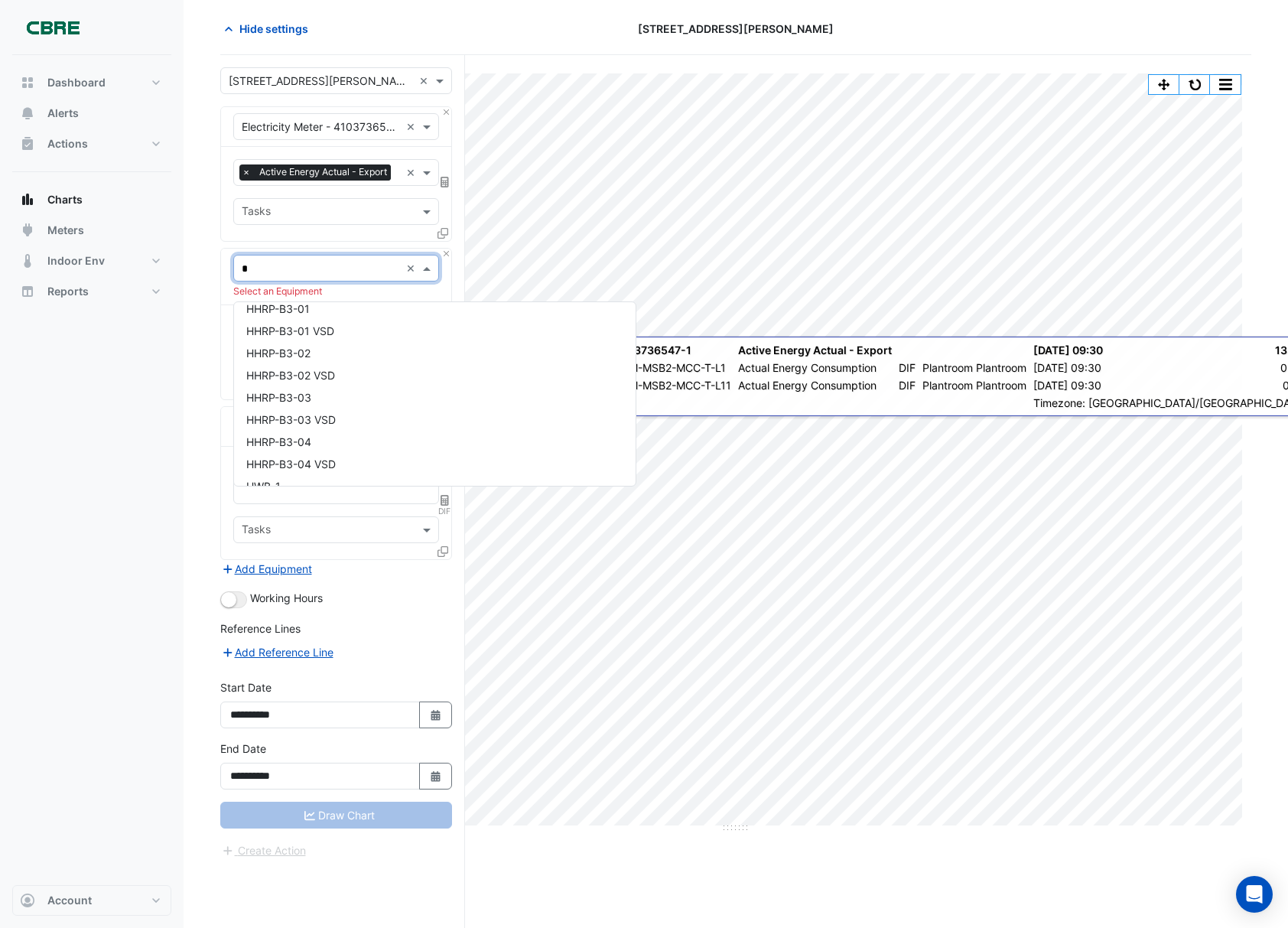
scroll to position [1224, 0]
type input "*"
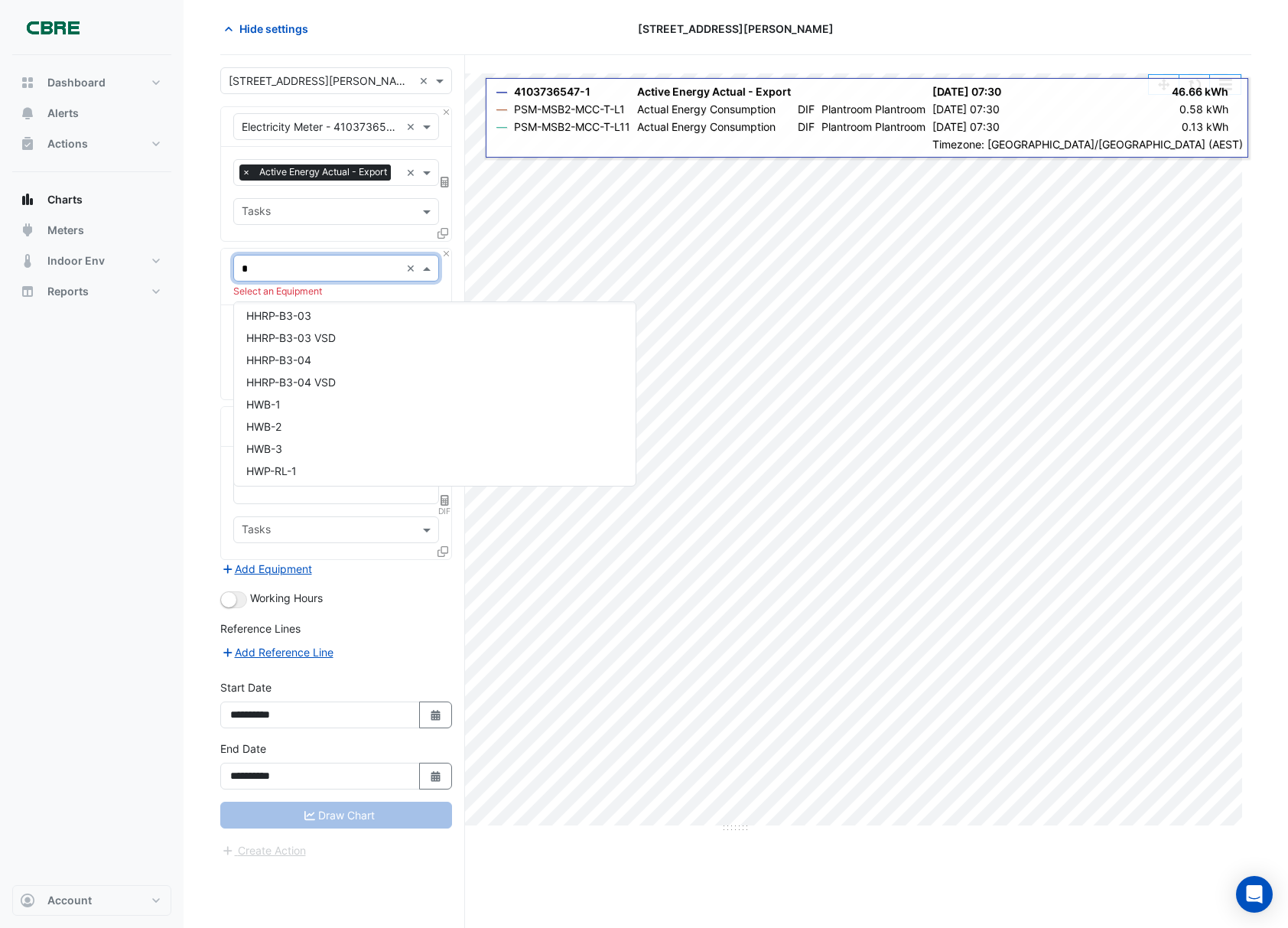
click at [264, 277] on input "*" at bounding box center [320, 269] width 158 height 16
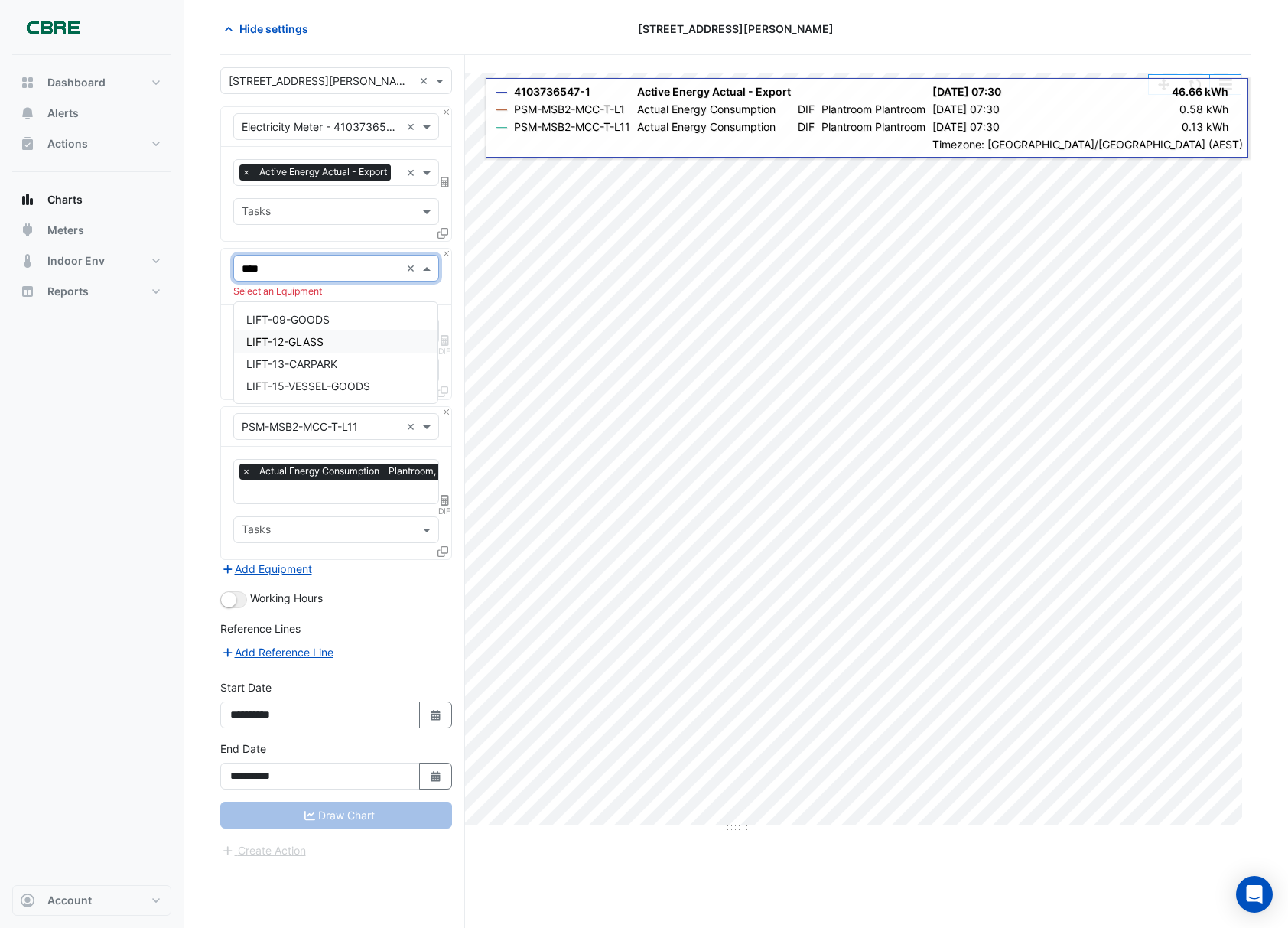
scroll to position [0, 0]
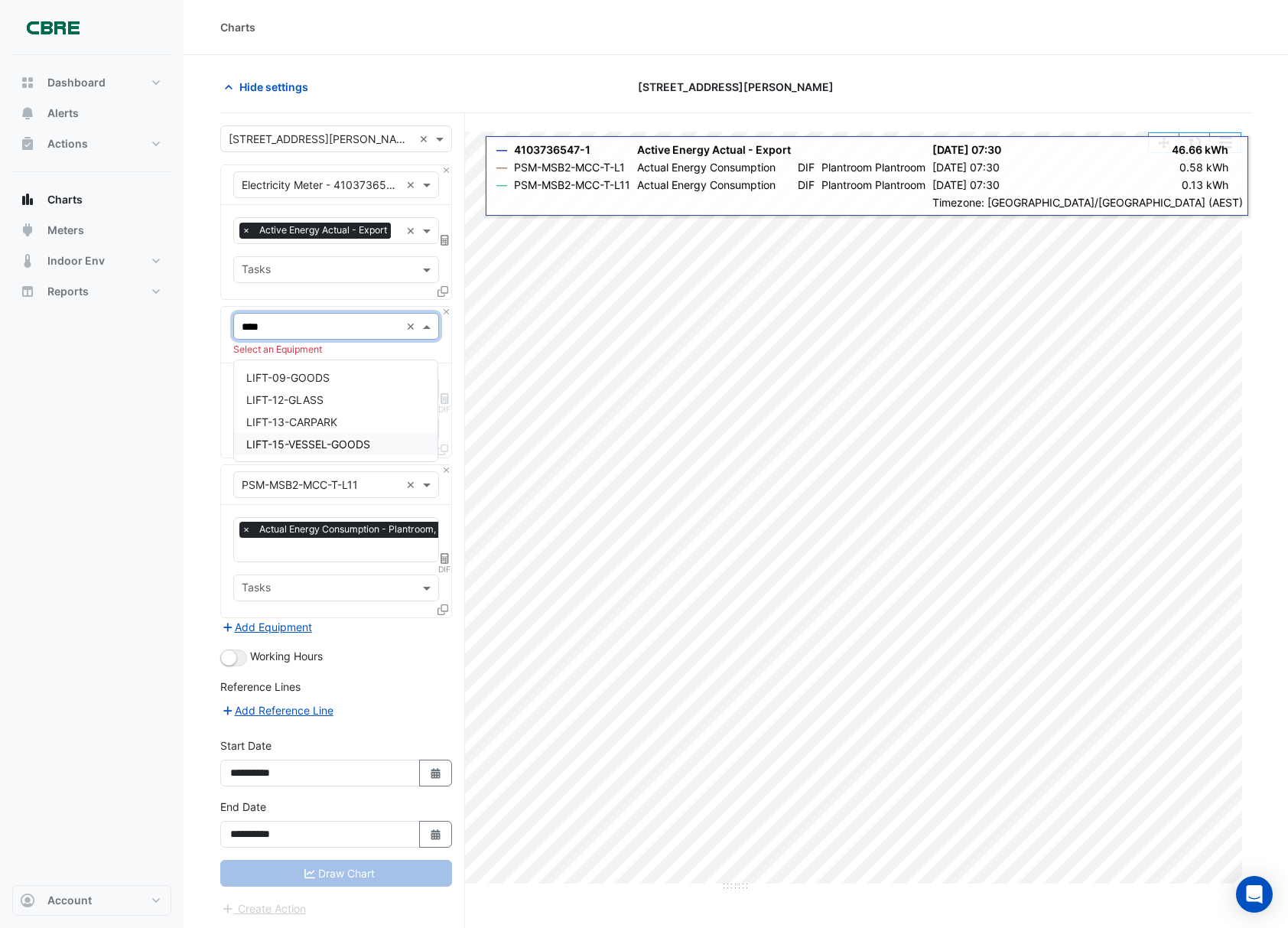
type input "****"
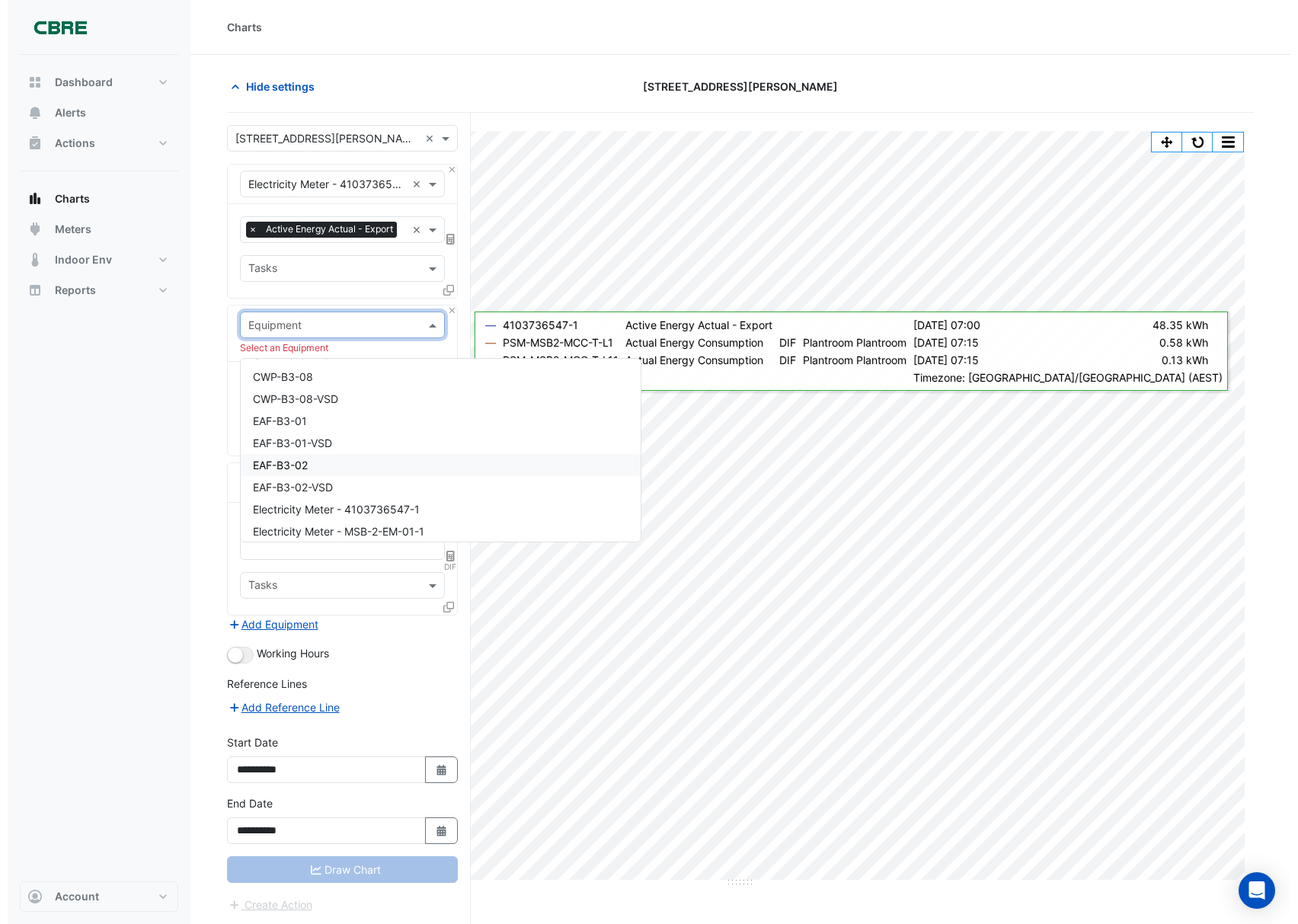
scroll to position [10561, 0]
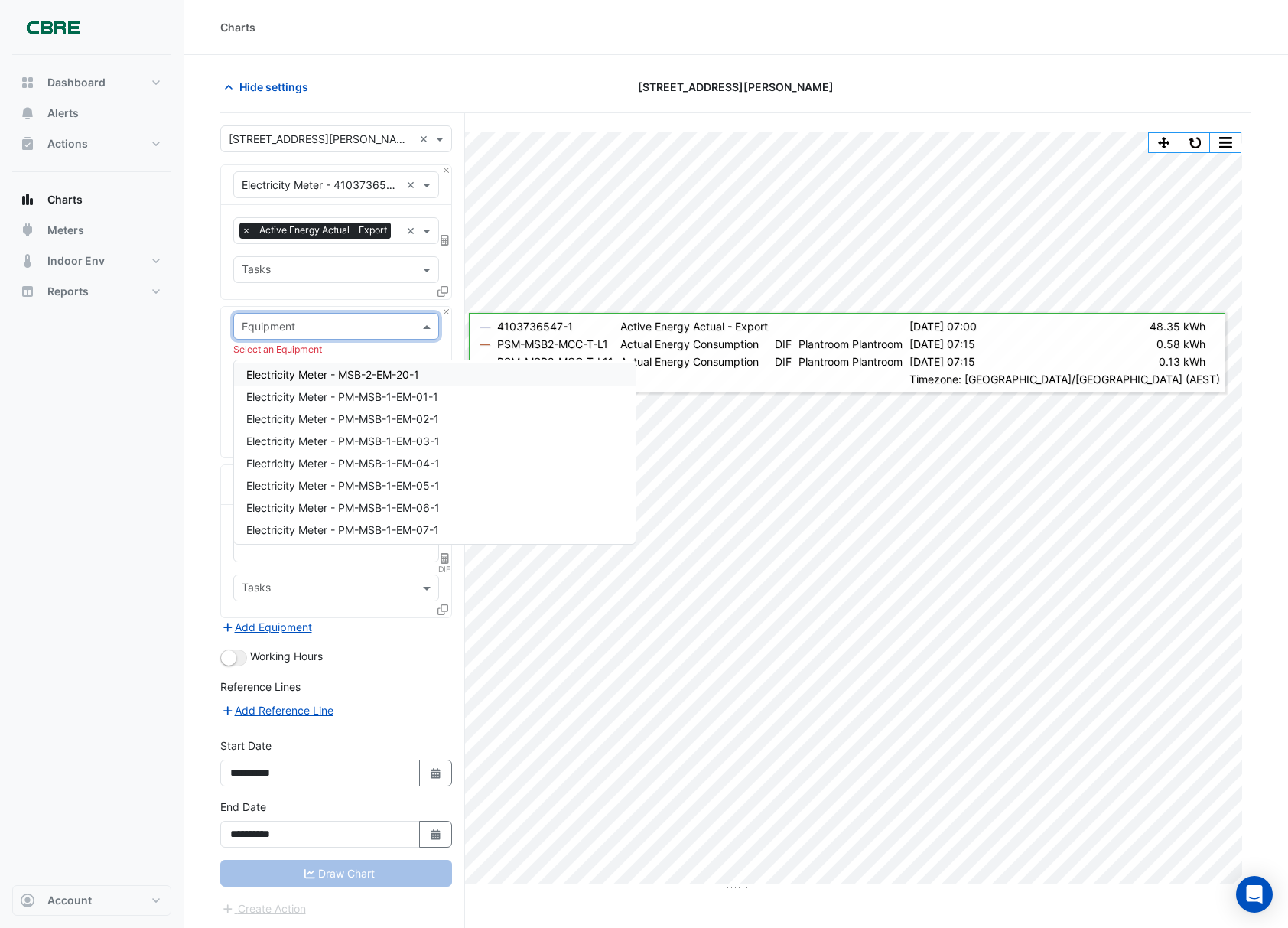
click at [365, 378] on span "Electricity Meter - MSB-2-EM-20-1" at bounding box center [333, 374] width 173 height 13
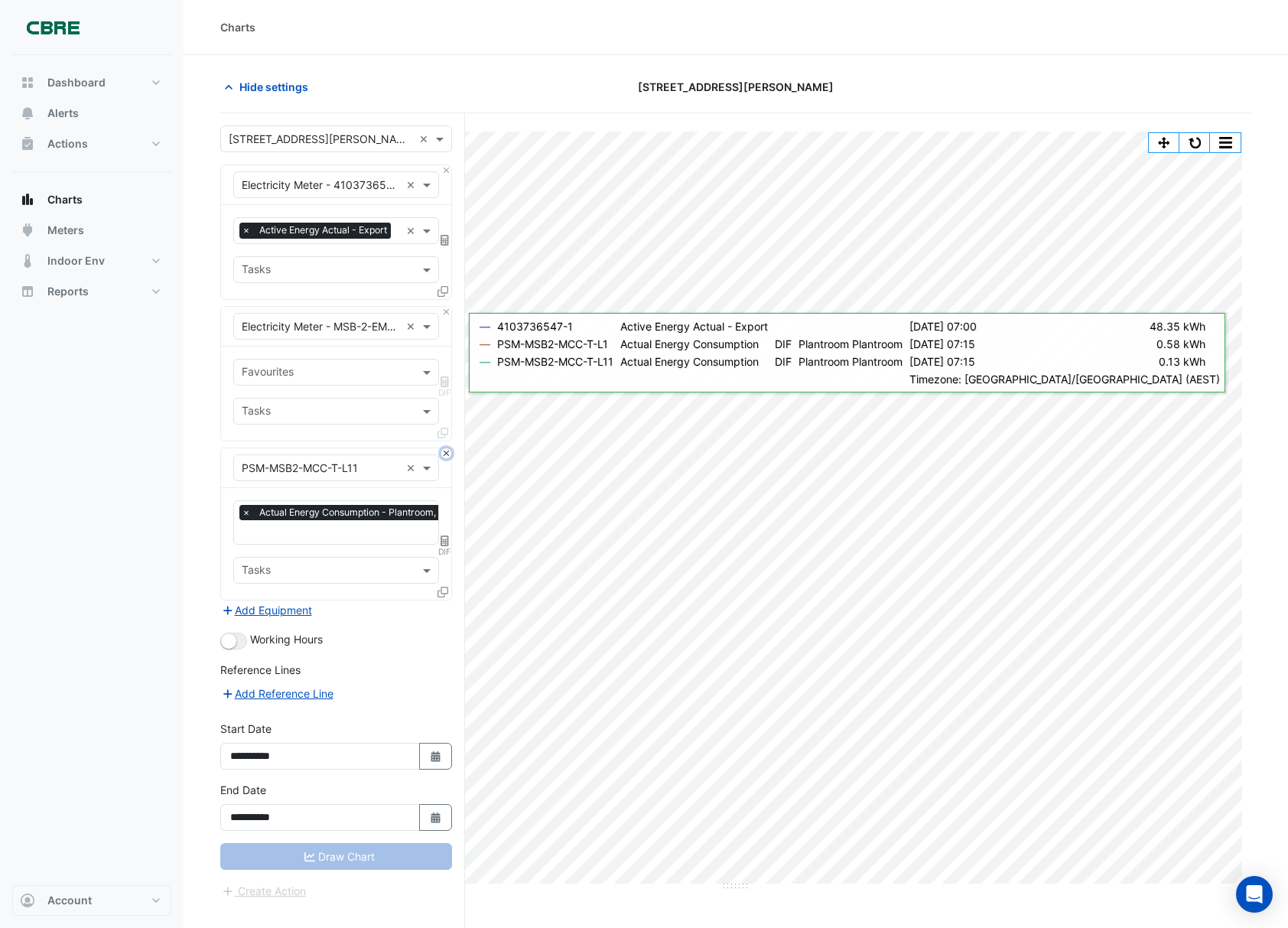
click at [445, 458] on button "Close" at bounding box center [447, 454] width 10 height 10
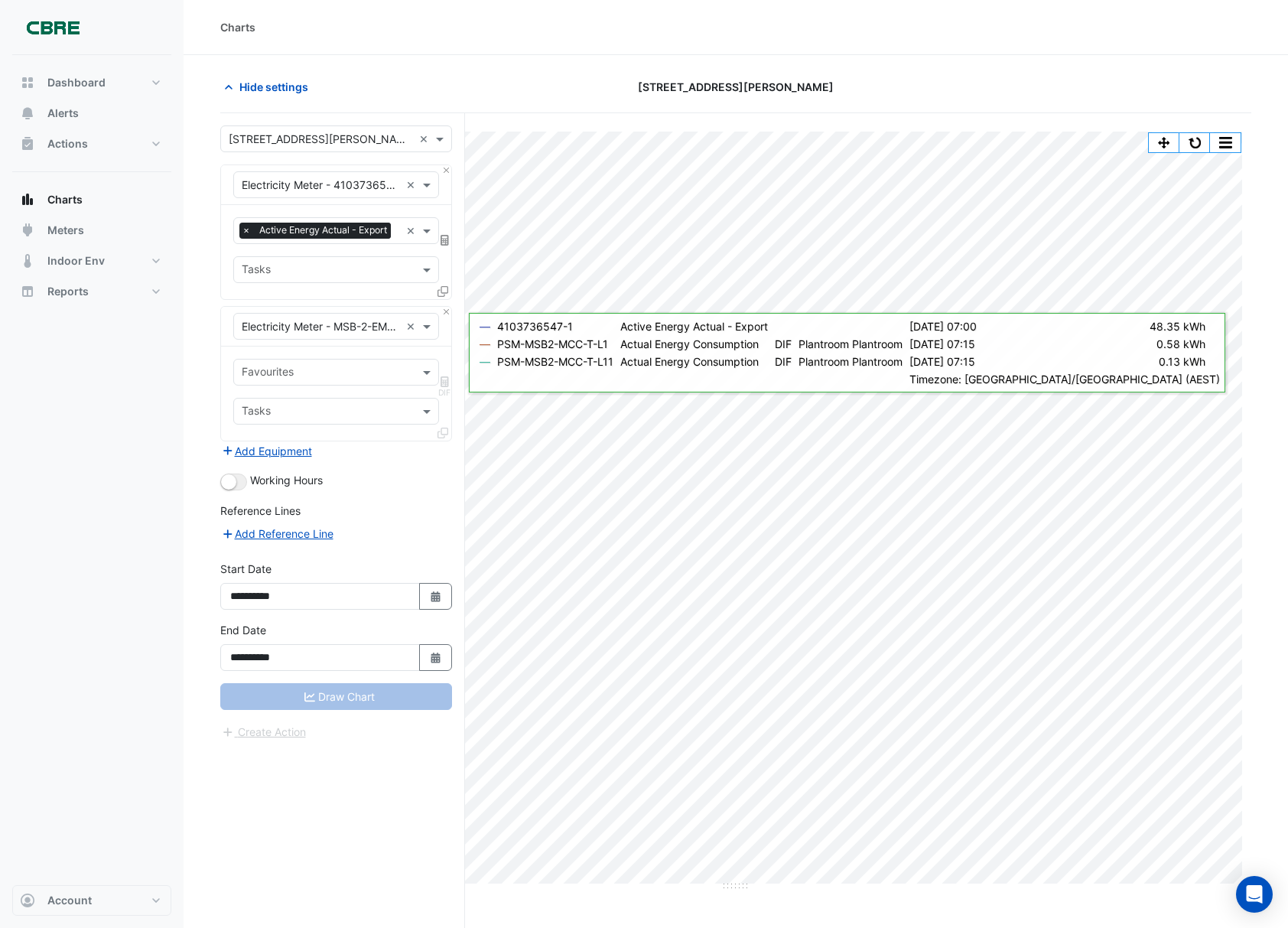
click at [448, 387] on fa-layers "DIF" at bounding box center [445, 382] width 14 height 11
click at [432, 380] on span at bounding box center [429, 372] width 19 height 16
click at [426, 408] on div "Active Energy Actual - Export Active Energy Final Substituted - Export" at bounding box center [346, 435] width 225 height 57
click at [423, 413] on div "Active Energy Actual - Export" at bounding box center [346, 425] width 225 height 22
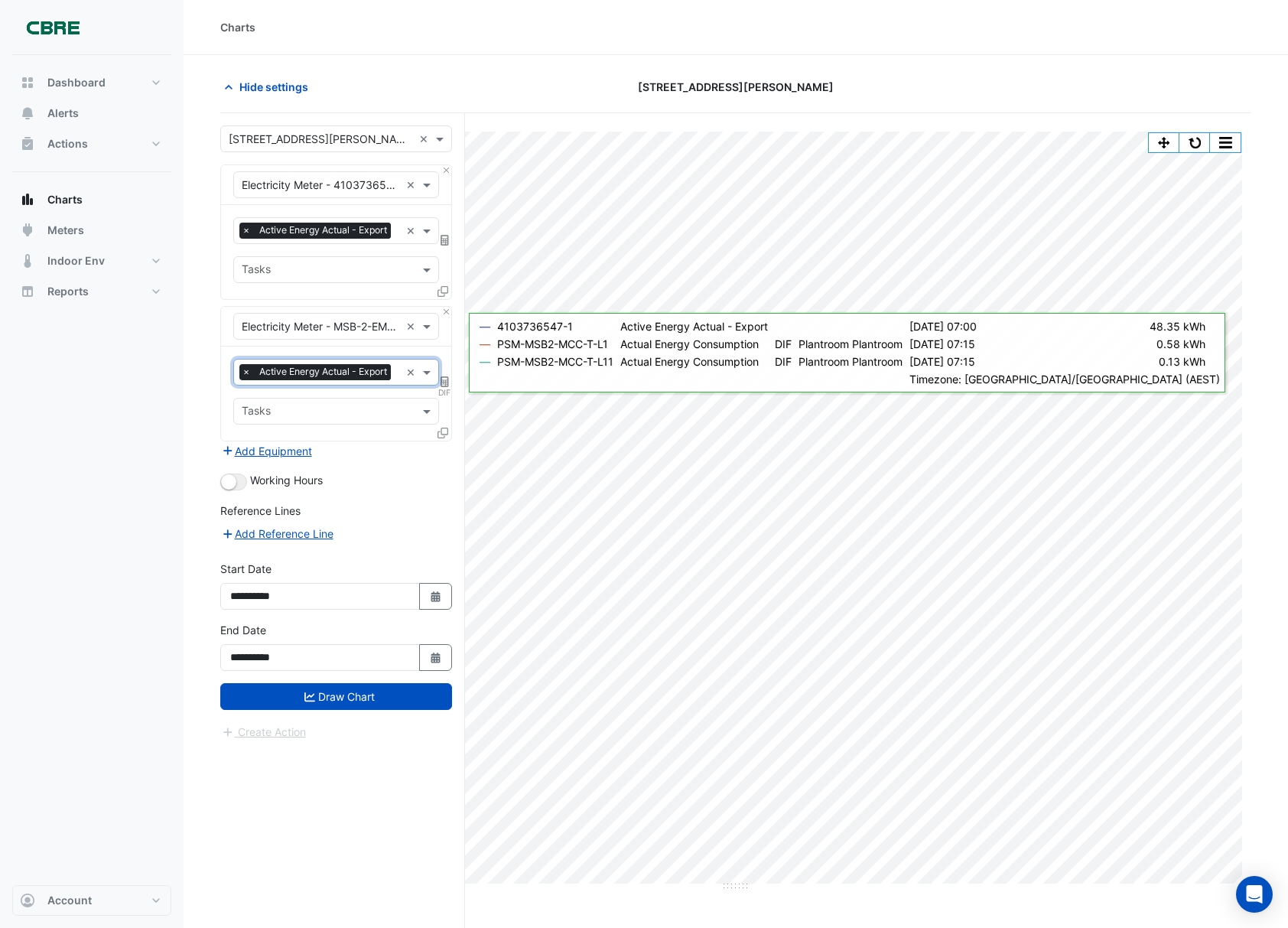
click at [444, 387] on icon at bounding box center [445, 382] width 9 height 11
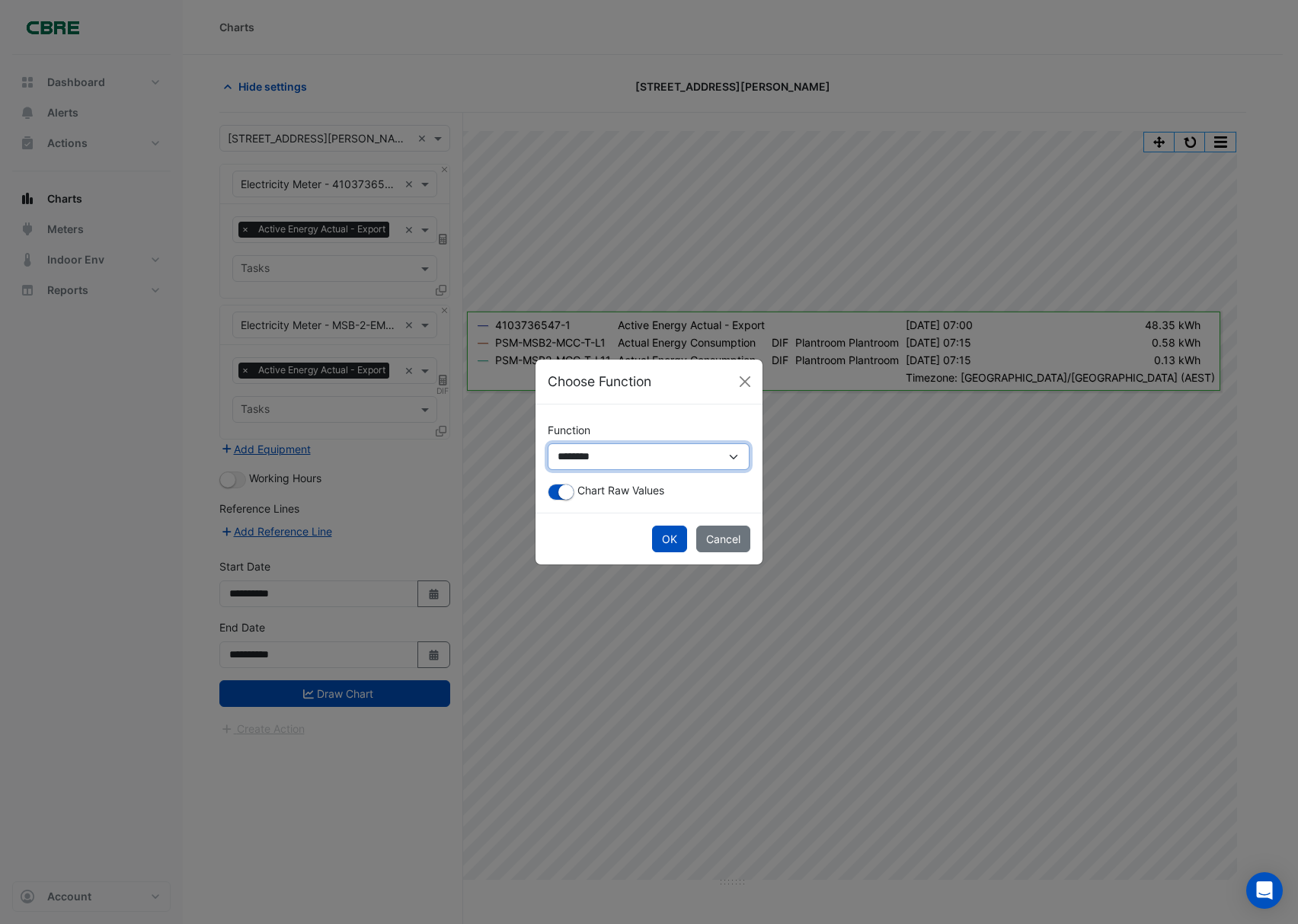
click at [602, 457] on select "**********" at bounding box center [648, 457] width 202 height 27
select select "*******"
click at [547, 458] on select "**********" at bounding box center [648, 457] width 202 height 27
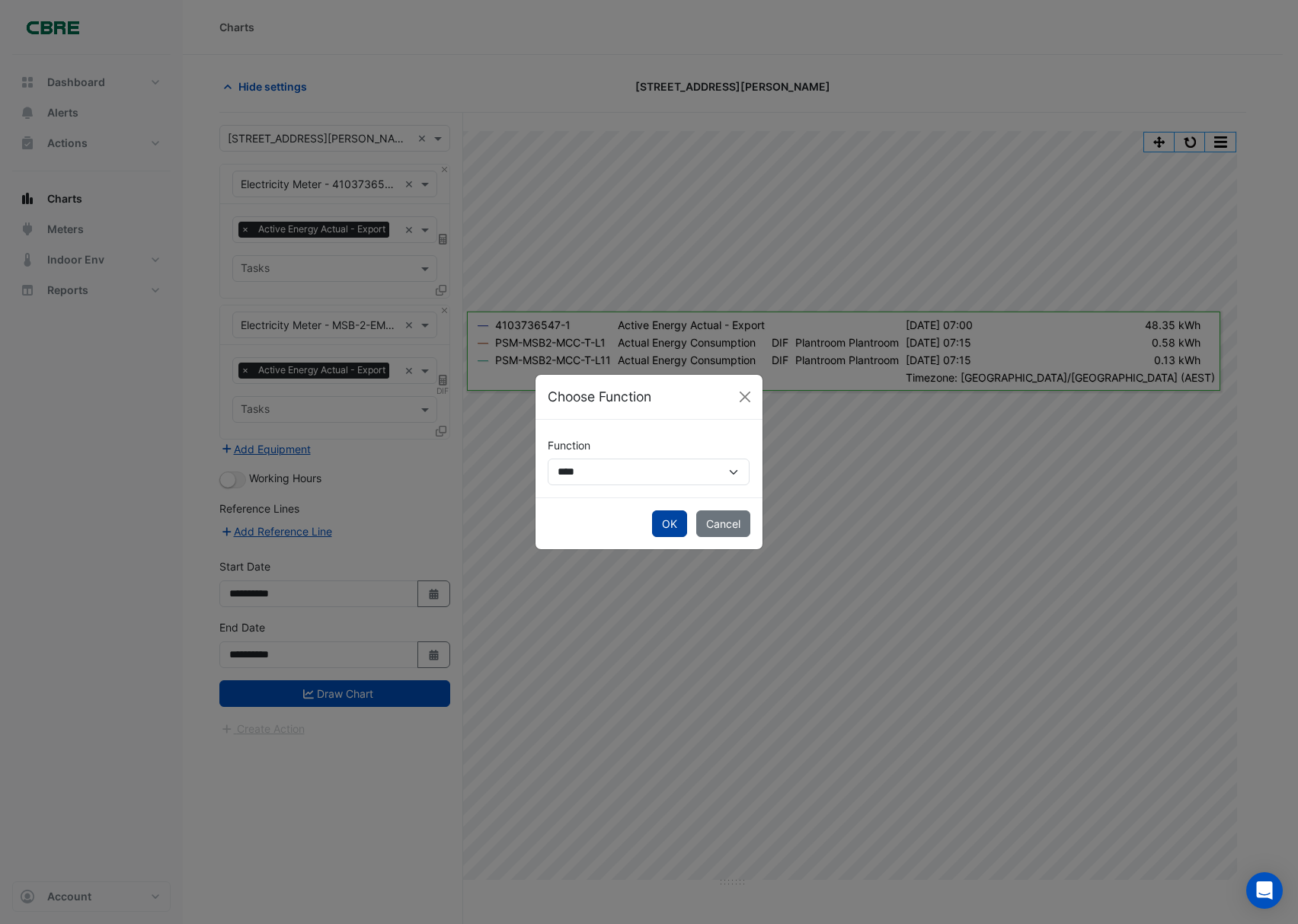
click at [685, 527] on button "OK" at bounding box center [669, 523] width 35 height 26
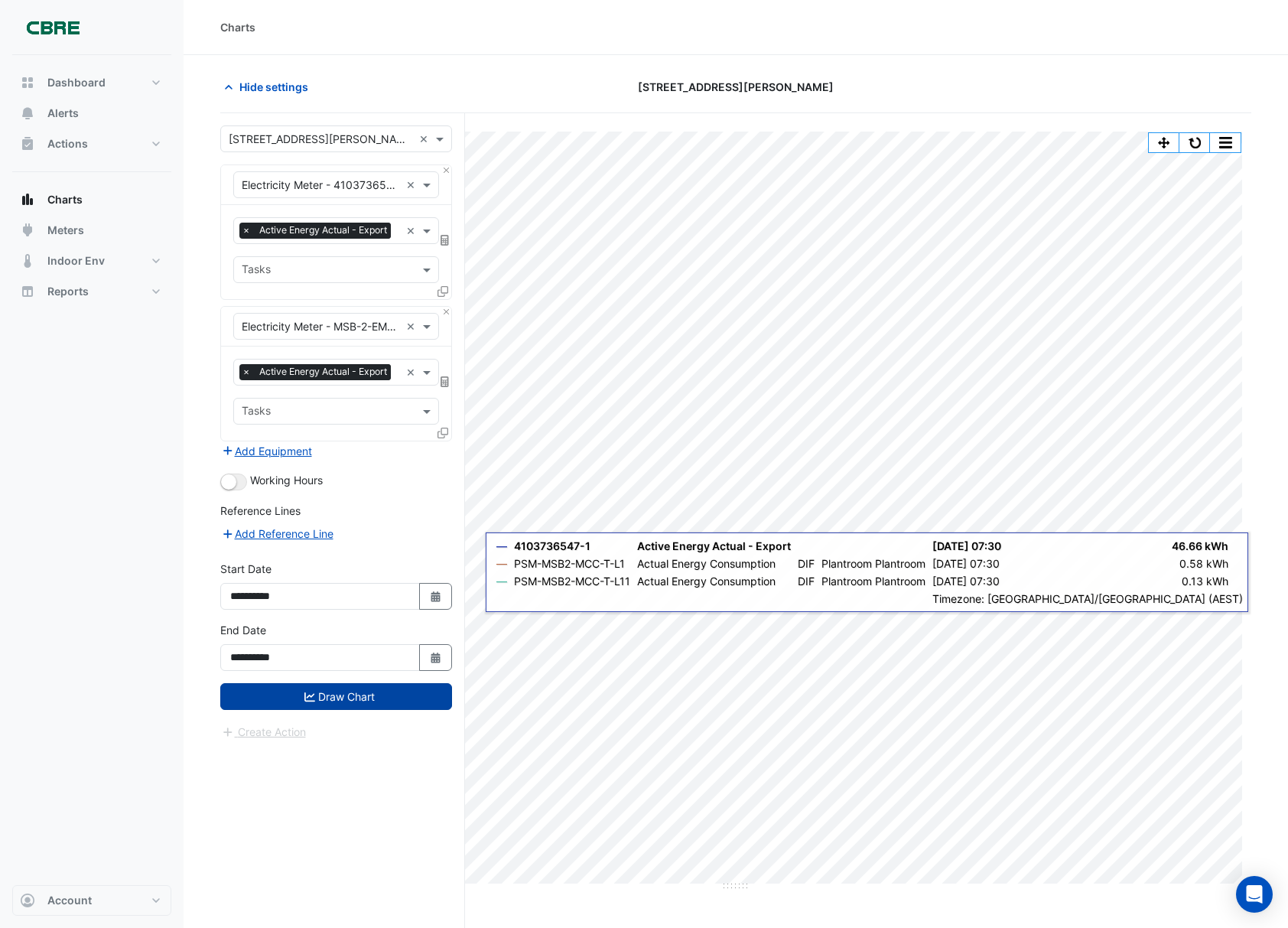
click at [413, 710] on button "Draw Chart" at bounding box center [335, 696] width 232 height 27
